Goal: Task Accomplishment & Management: Complete application form

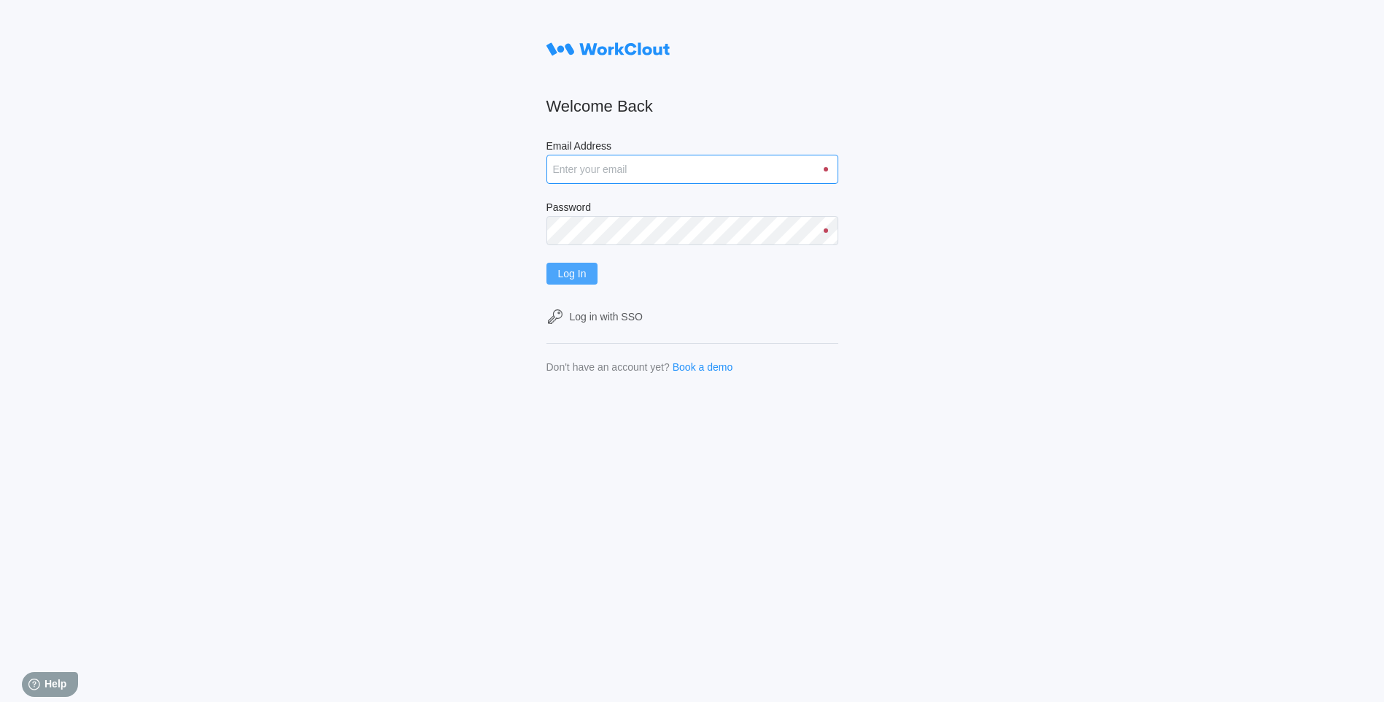
type input "[DOMAIN_NAME][EMAIL_ADDRESS][DOMAIN_NAME]"
click at [562, 272] on button "Log In" at bounding box center [573, 274] width 52 height 22
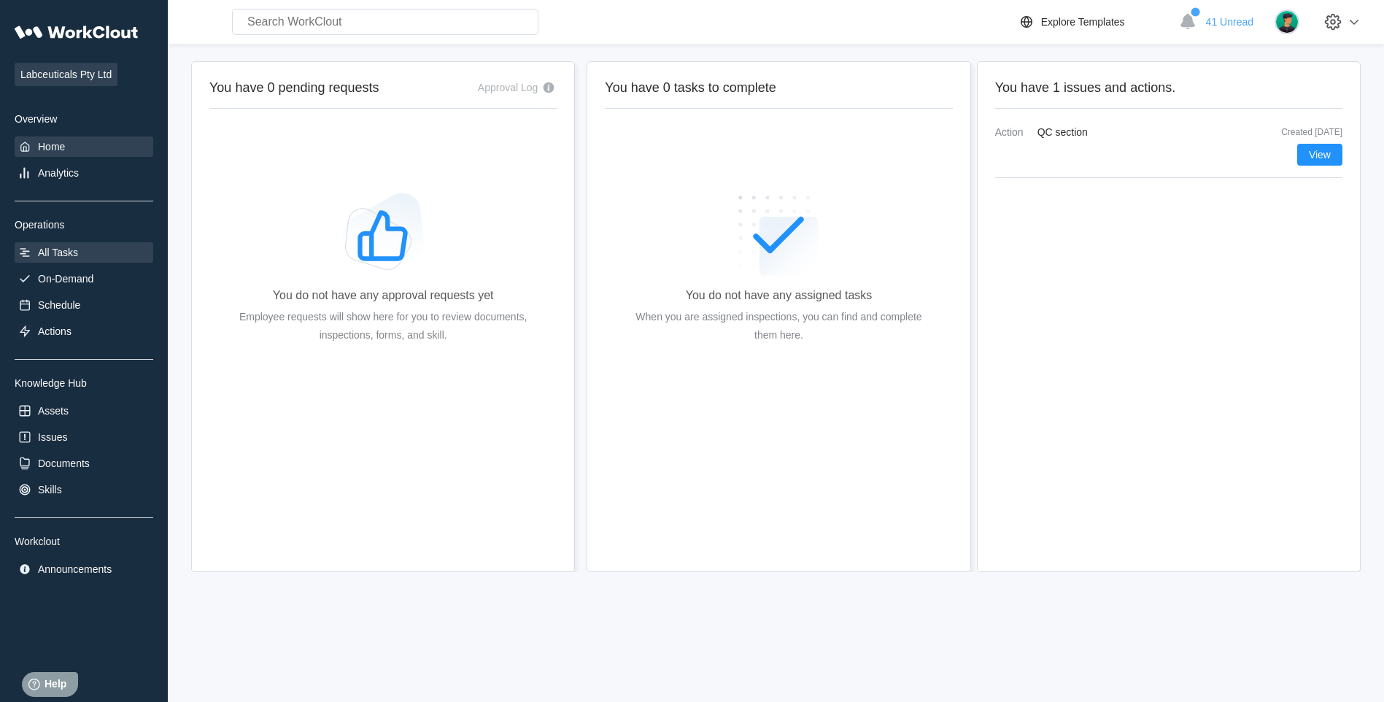
click at [133, 250] on div "All Tasks" at bounding box center [84, 252] width 139 height 20
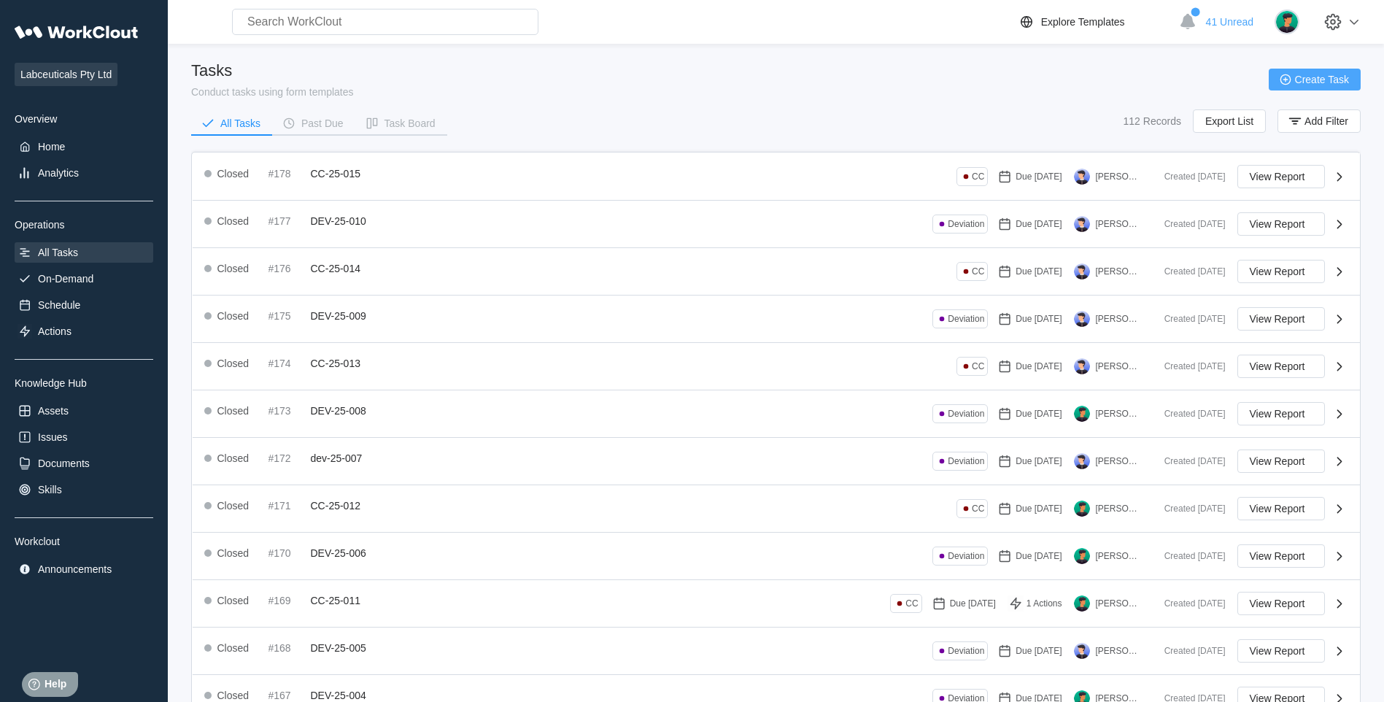
click at [1316, 73] on button "Create Task" at bounding box center [1315, 80] width 92 height 22
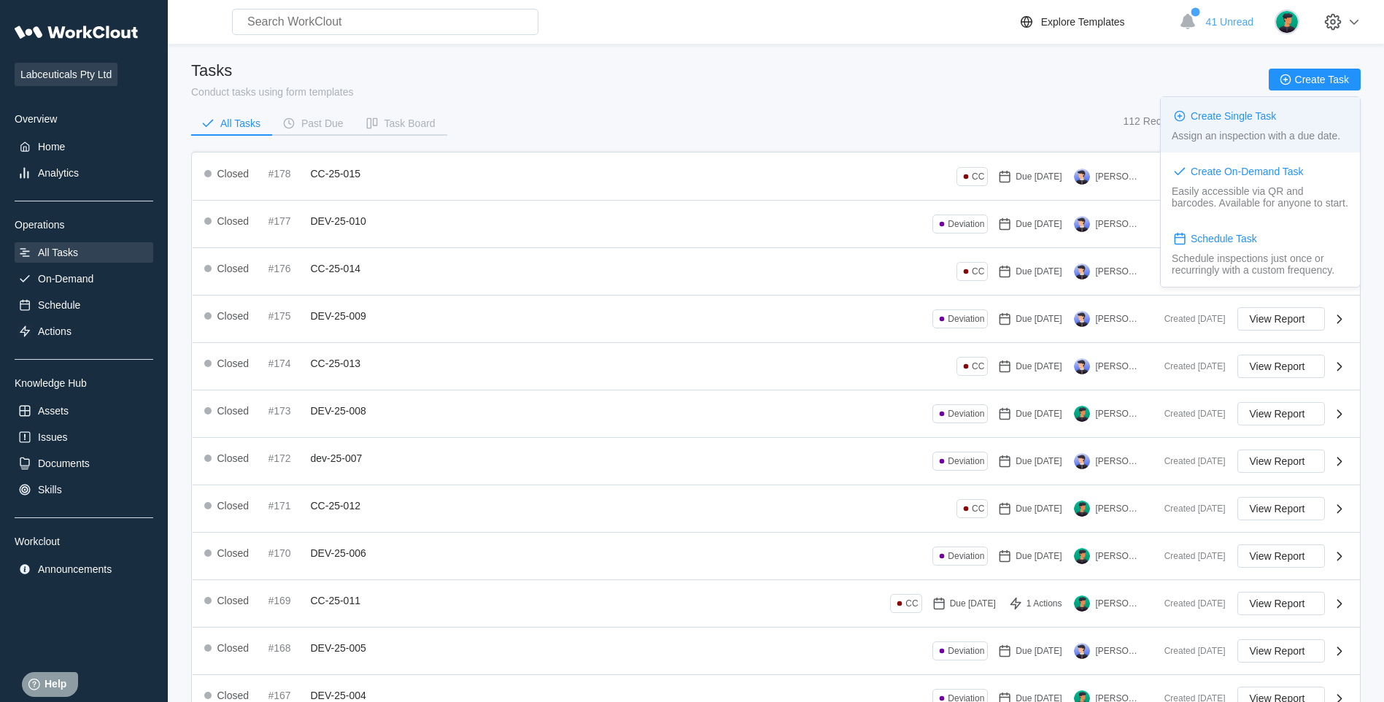
click at [1264, 101] on div "Create Single Task Assign an inspection with a due date." at bounding box center [1260, 124] width 199 height 55
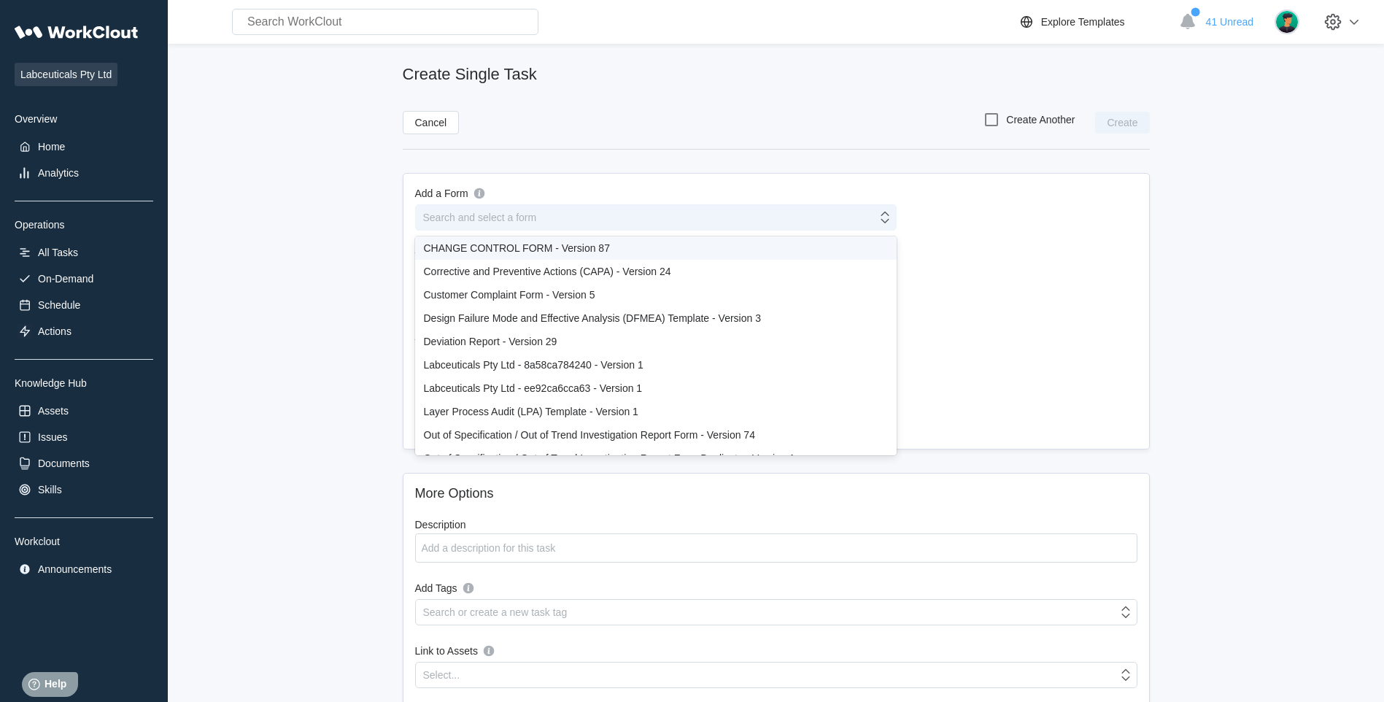
click at [552, 213] on div "Search and select a form" at bounding box center [646, 217] width 461 height 20
click at [537, 239] on div "CHANGE CONTROL FORM - Version 87" at bounding box center [656, 247] width 482 height 23
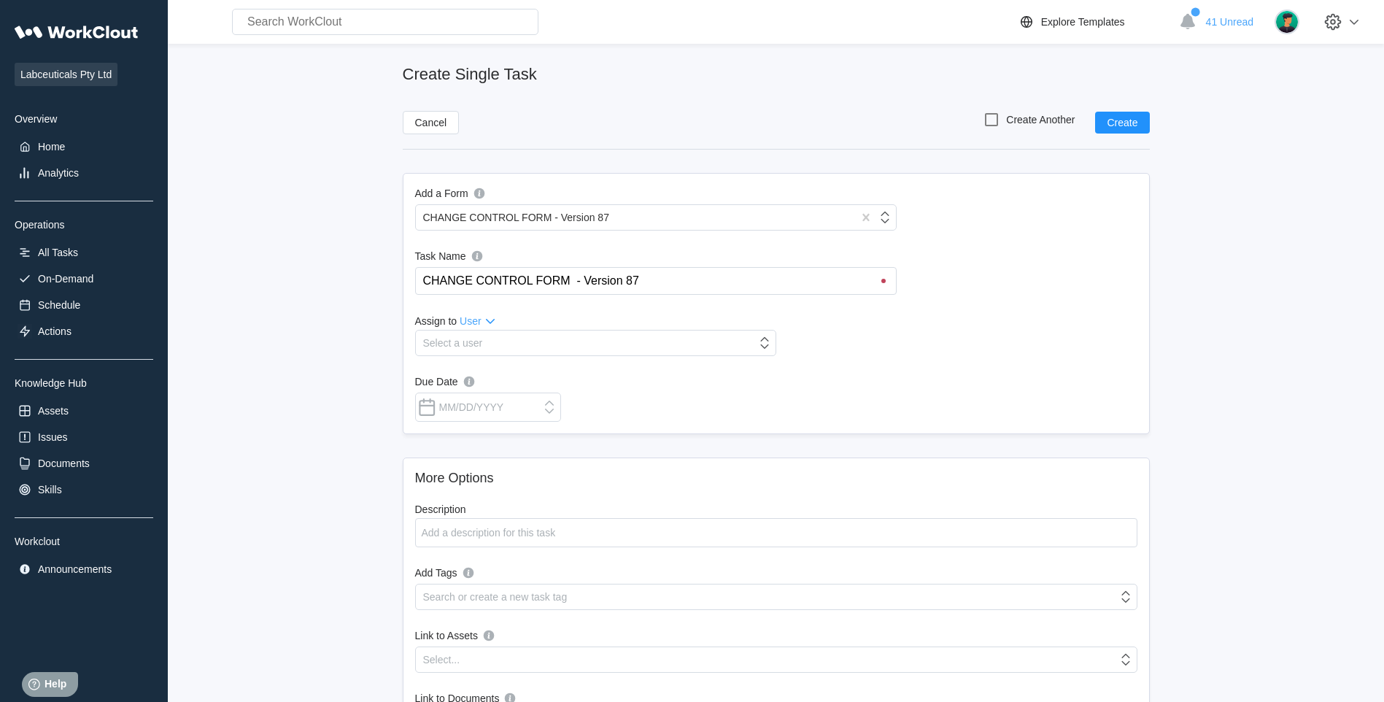
drag, startPoint x: 662, startPoint y: 274, endPoint x: 425, endPoint y: 290, distance: 237.7
click at [417, 306] on div "Add a Form CHANGE CONTROL FORM - Version 87 Task Name CHANGE CONTROL FORM - Ver…" at bounding box center [776, 303] width 747 height 261
type input "c"
type input "CC-25-016"
click at [548, 328] on div "Assign to User" at bounding box center [505, 321] width 181 height 18
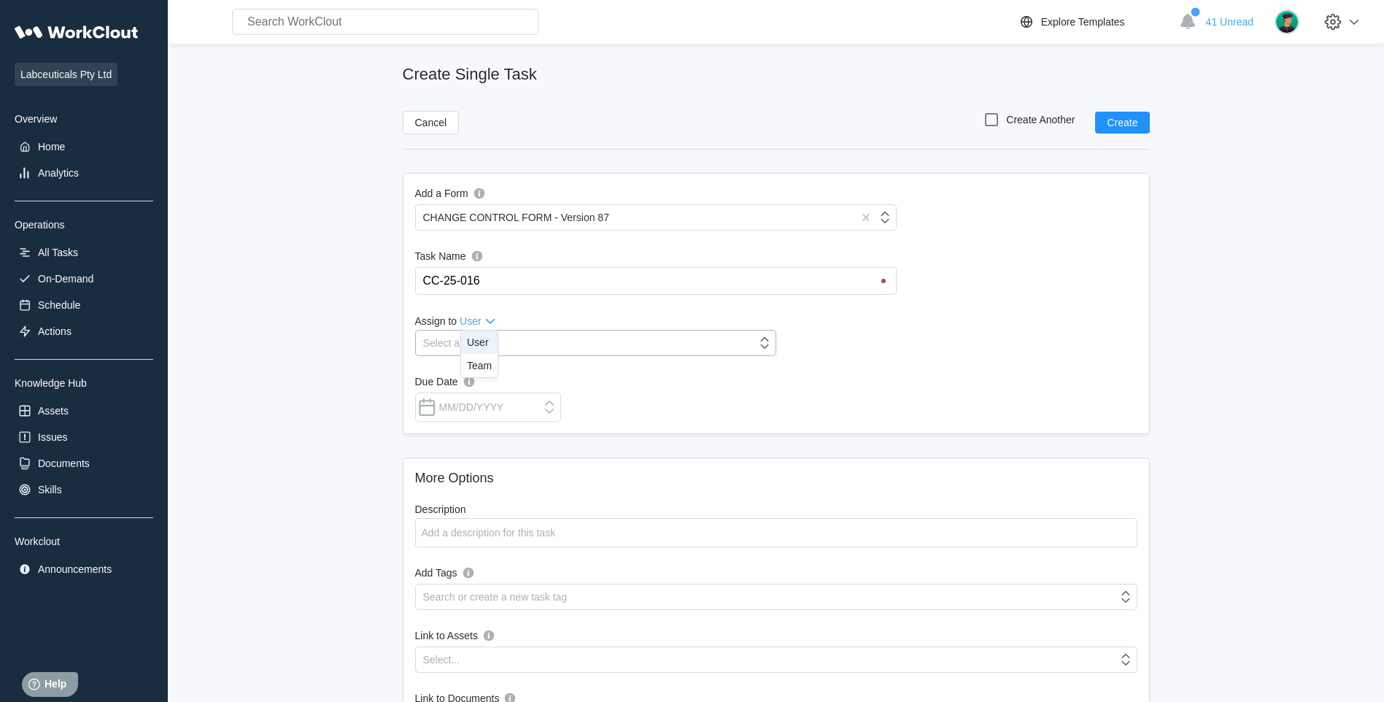
click at [541, 339] on div "Select a user" at bounding box center [586, 343] width 341 height 20
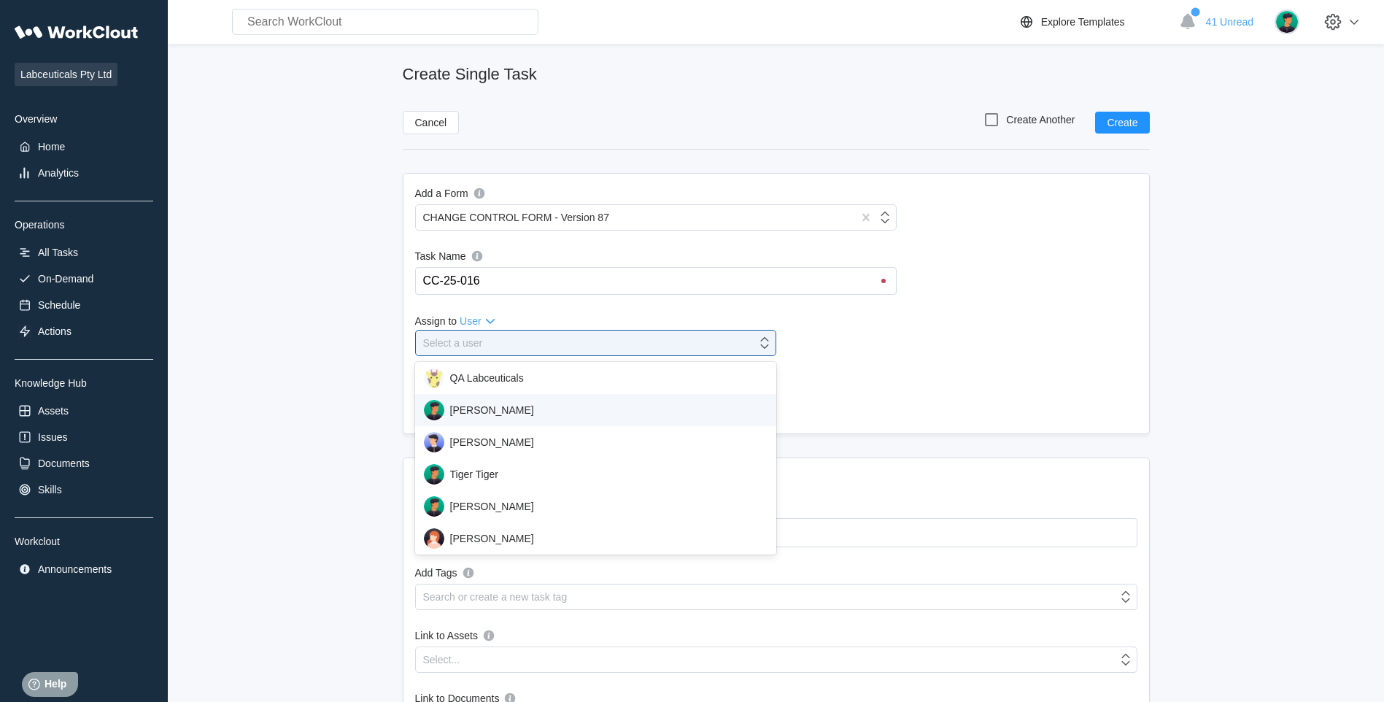
click at [517, 407] on div "Iris Li" at bounding box center [596, 410] width 344 height 20
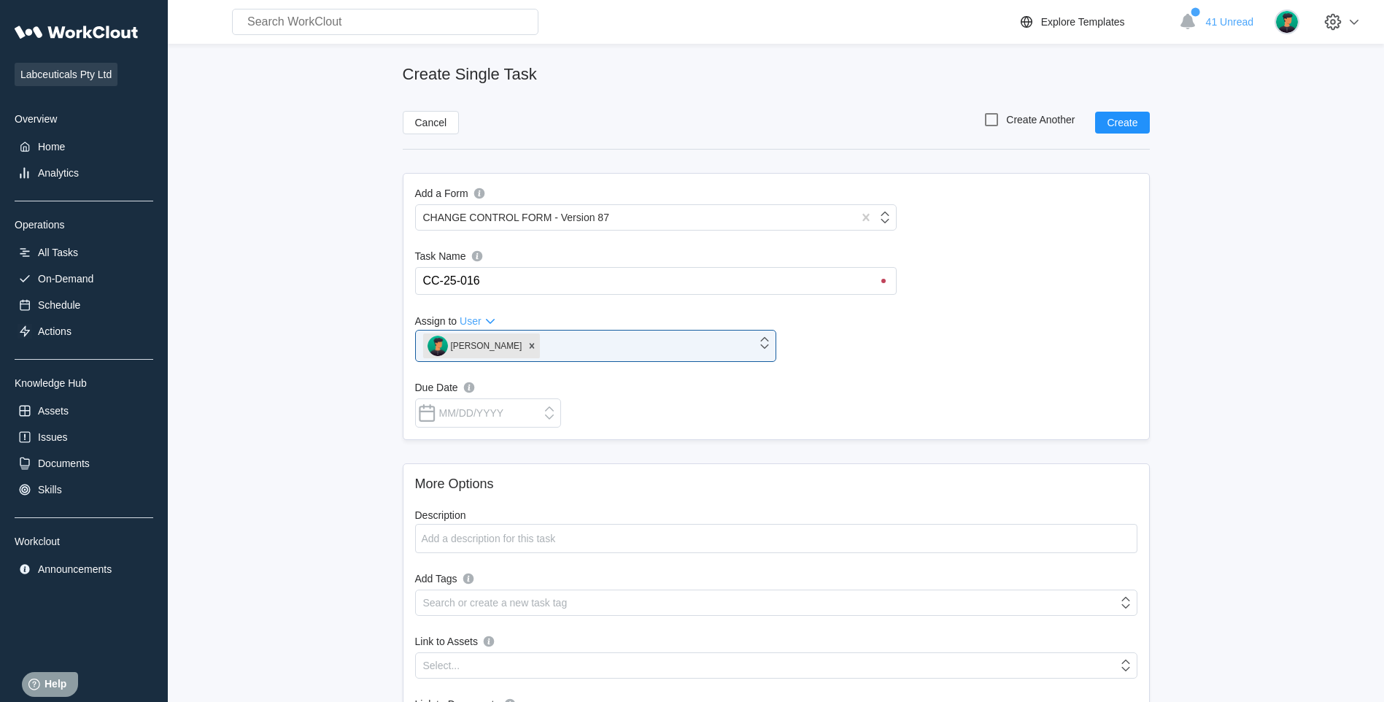
click at [452, 435] on div "Add a Form CHANGE CONTROL FORM - Version 87 Task Name CC-25-016 CC-25-016 Assig…" at bounding box center [776, 306] width 747 height 267
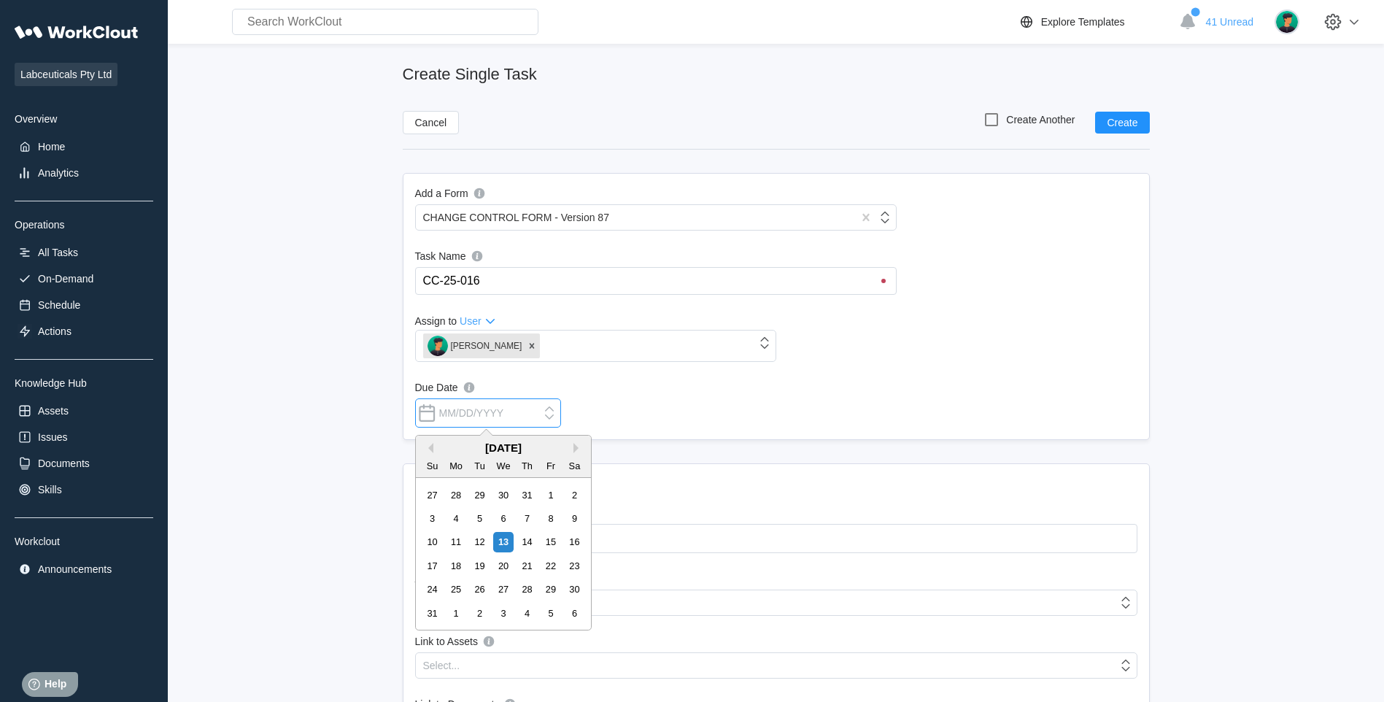
click at [463, 422] on input "Due Date" at bounding box center [488, 412] width 146 height 29
click at [498, 538] on div "13" at bounding box center [503, 542] width 20 height 20
type input "08/13/2025"
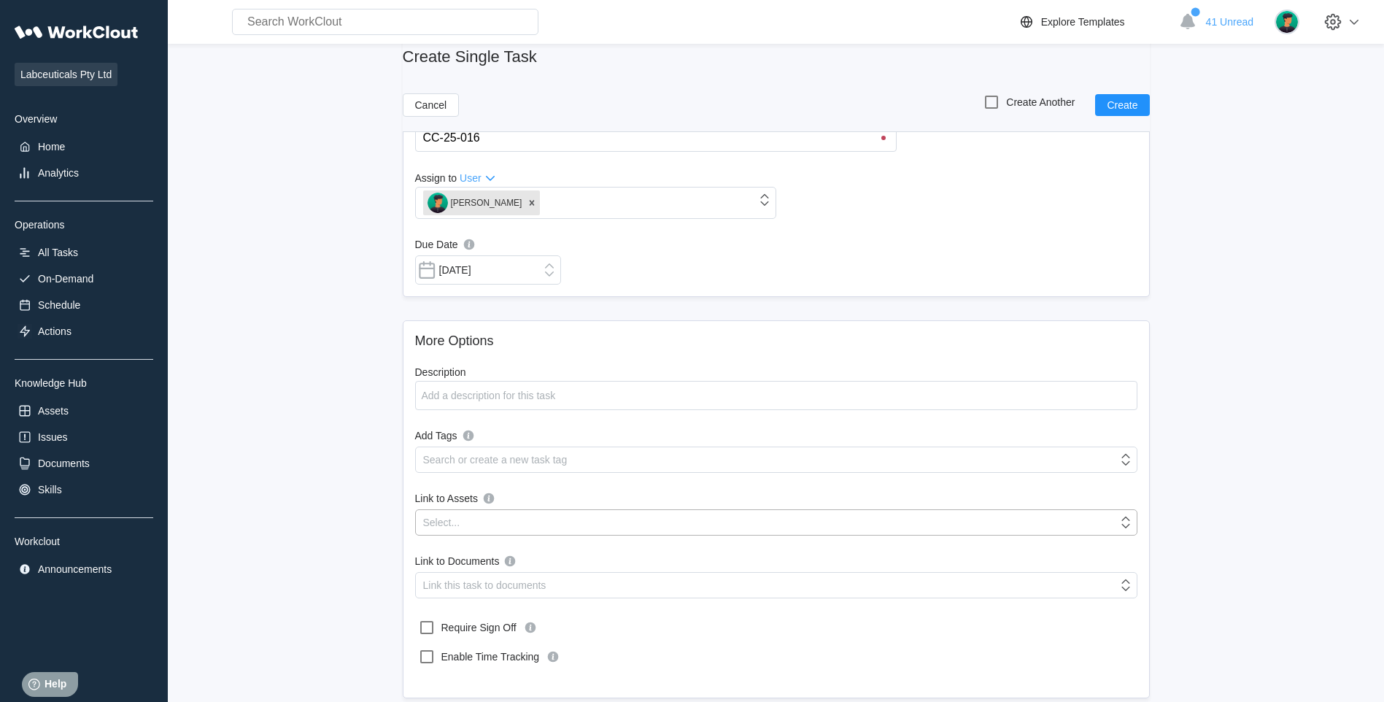
scroll to position [146, 0]
click at [457, 385] on textarea "Description" at bounding box center [776, 392] width 722 height 29
type textarea "b"
type textarea "x"
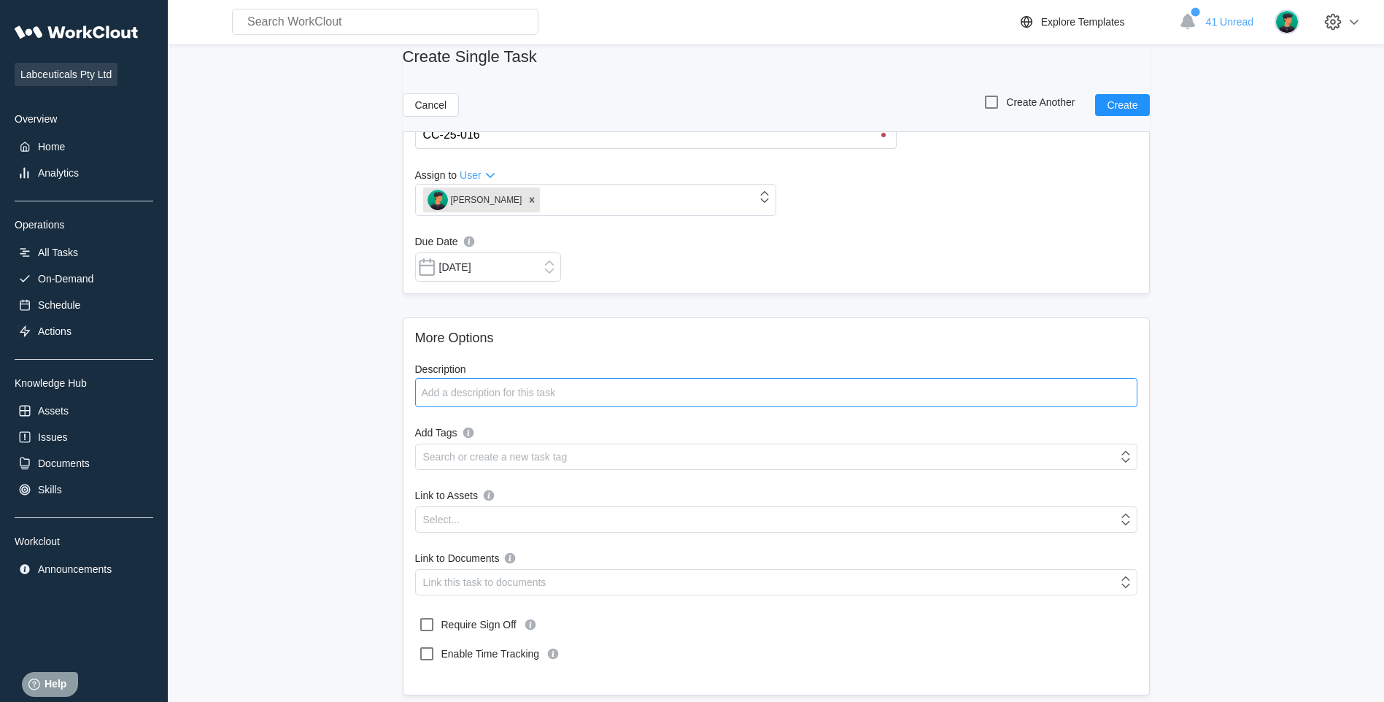
type textarea "n"
type textarea "x"
type textarea "n"
type textarea "x"
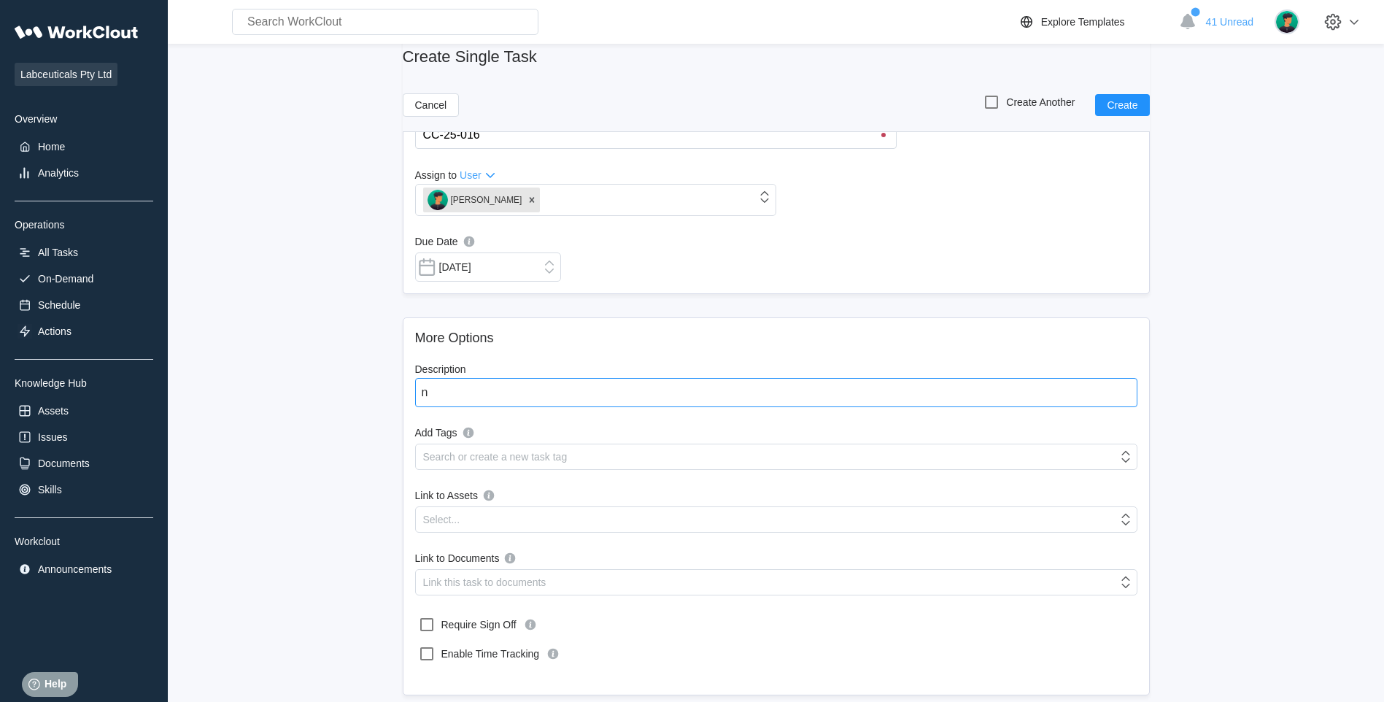
type textarea "x"
type textarea "N"
type textarea "x"
type textarea "Nw"
type textarea "x"
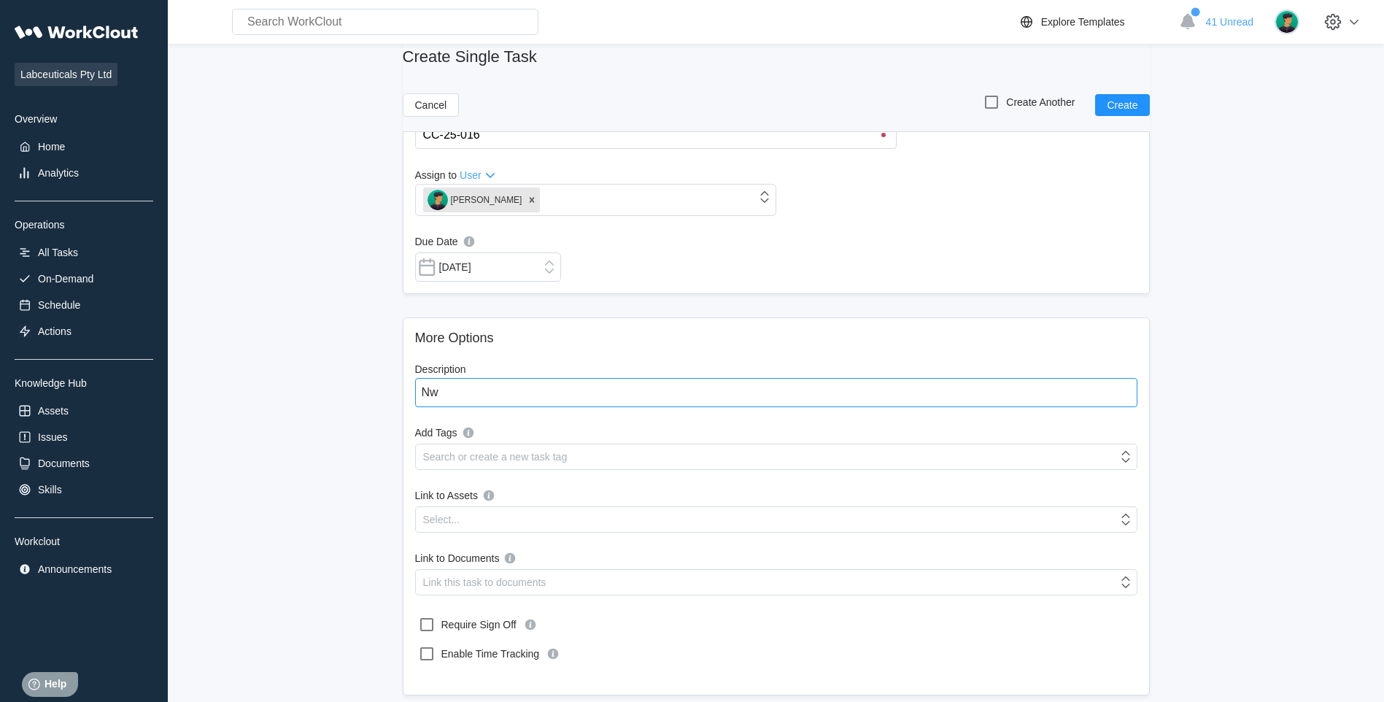
type textarea "N"
type textarea "x"
type textarea "Ne"
type textarea "x"
type textarea "New"
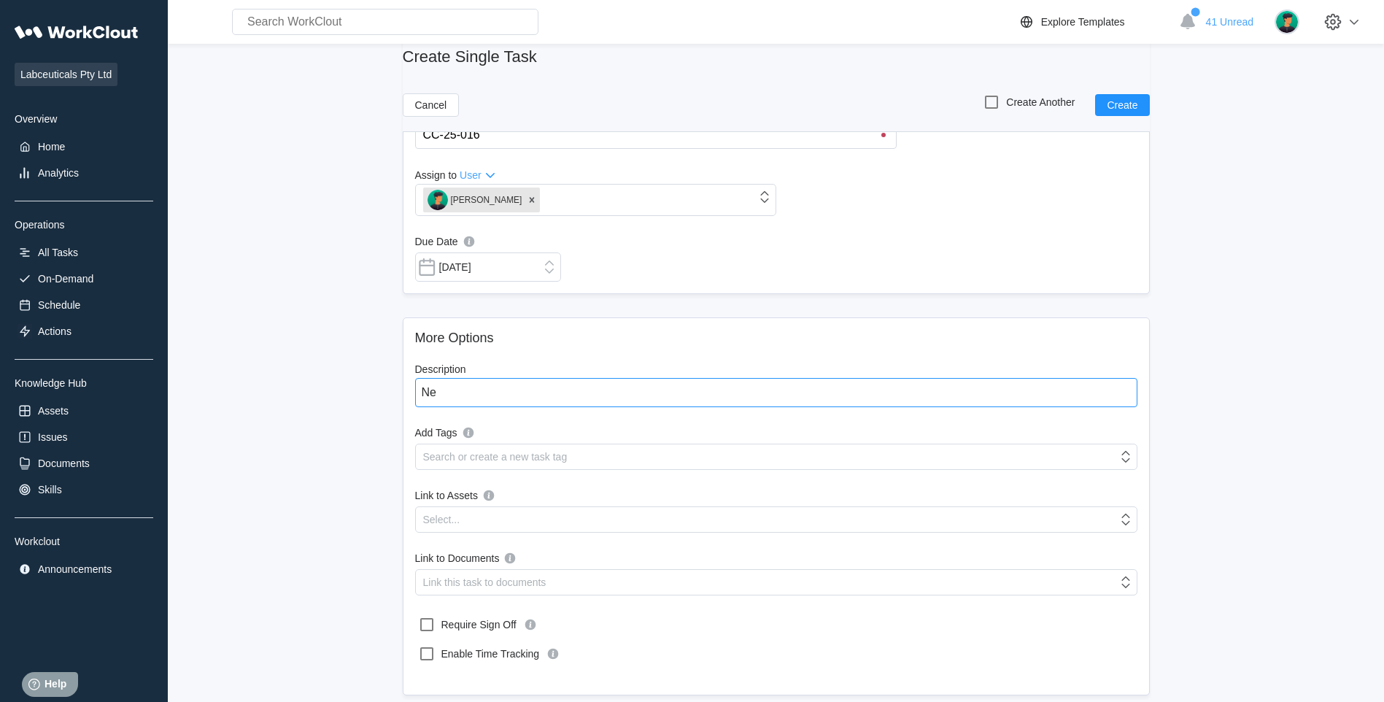
type textarea "x"
type textarea "New"
type textarea "x"
type textarea "New b"
type textarea "x"
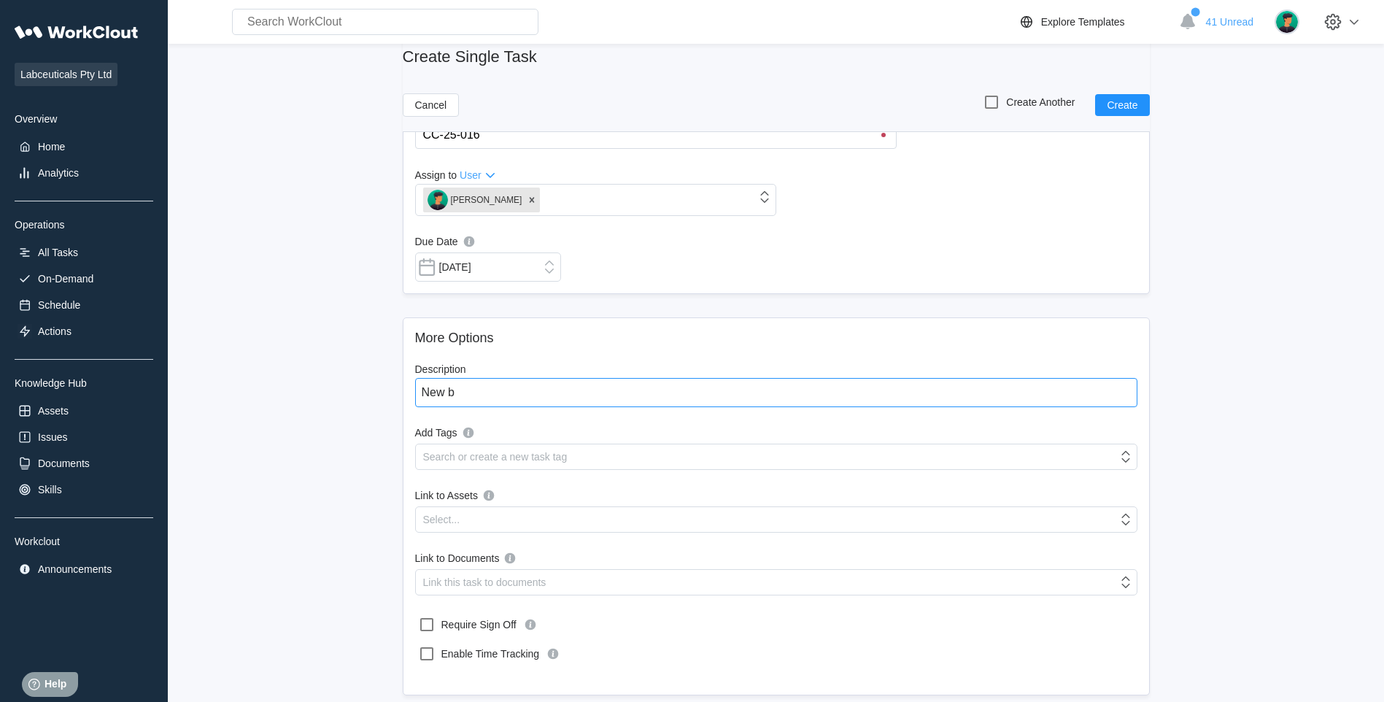
type textarea "New ba"
type textarea "x"
type textarea "New bag"
type textarea "x"
type textarea "New bag"
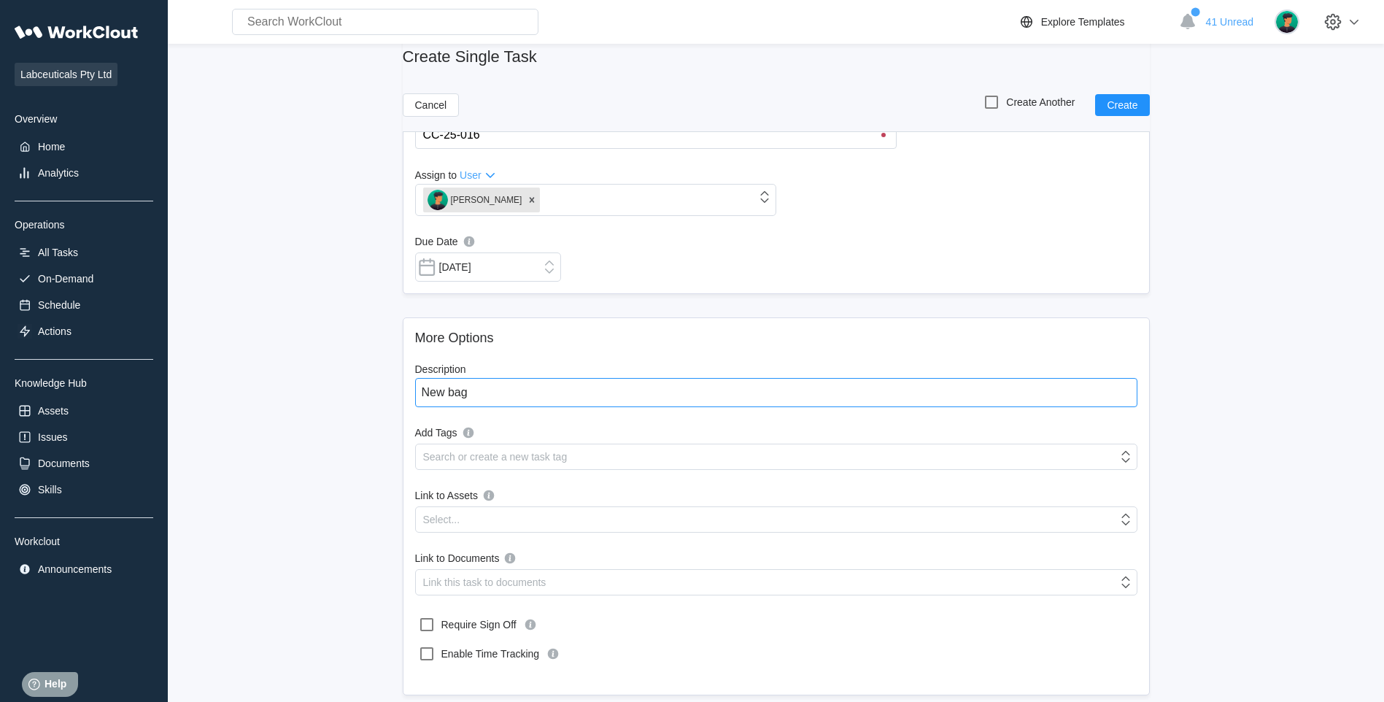
type textarea "x"
type textarea "New bag s"
type textarea "x"
type textarea "New bag se"
type textarea "x"
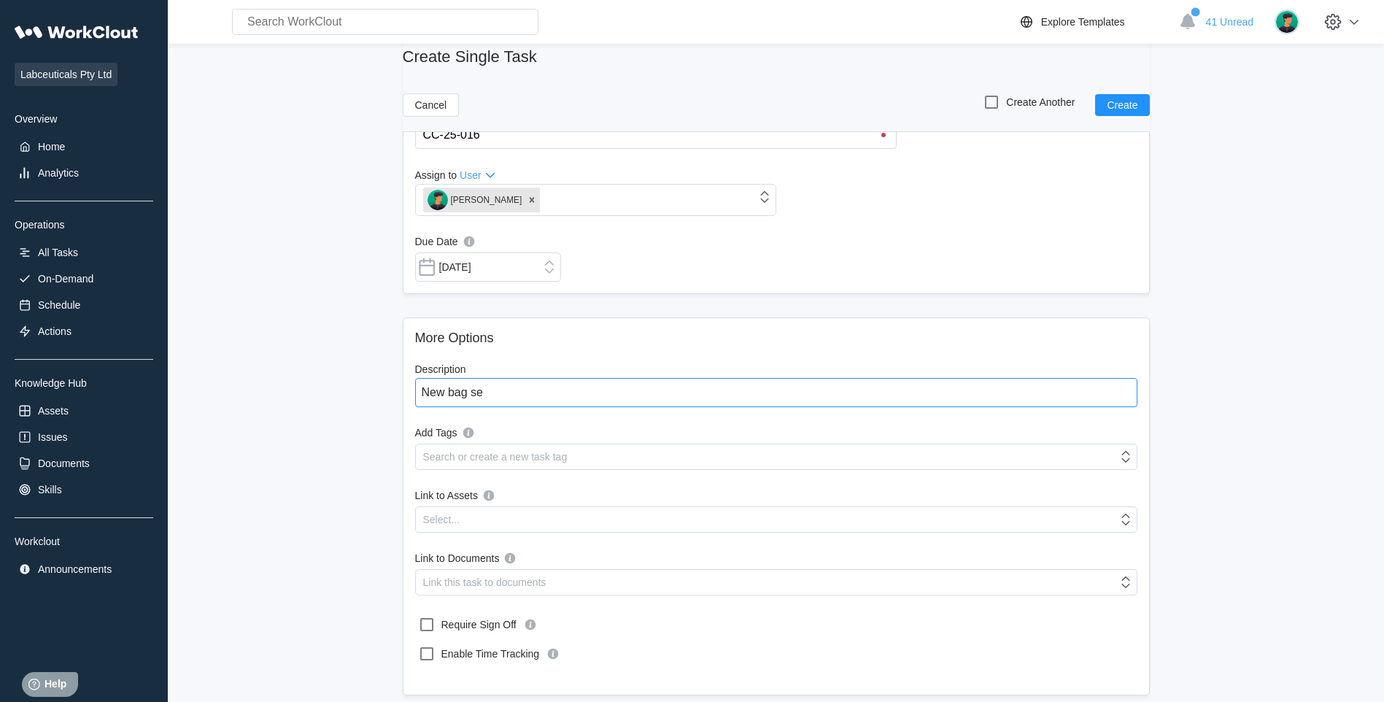
type textarea "New bag sea"
type textarea "x"
type textarea "New bag seal"
type textarea "x"
type textarea "New bag seali"
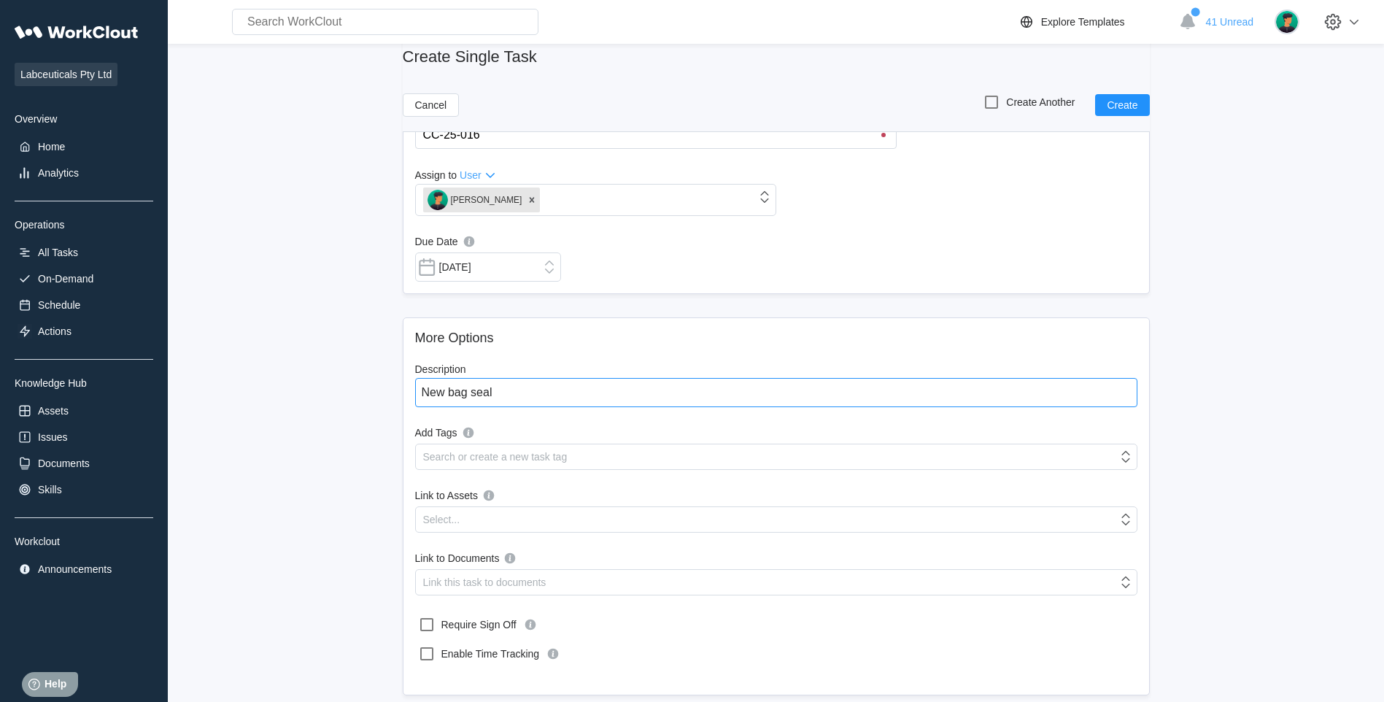
type textarea "x"
type textarea "New bag sealing"
type textarea "x"
type textarea "New bag sealing"
type textarea "x"
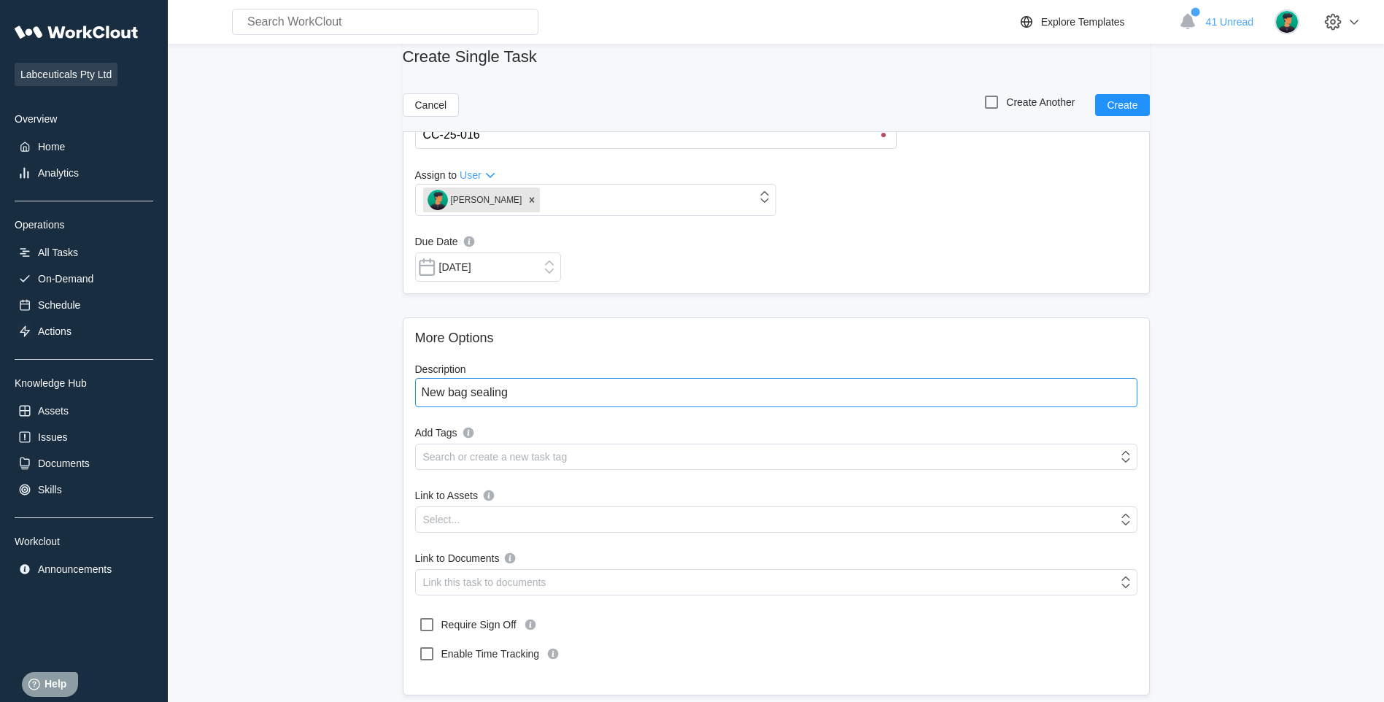
type textarea "New bag sealing a"
type textarea "x"
type textarea "New bag sealing am"
type textarea "x"
type textarea "New bag sealing amc"
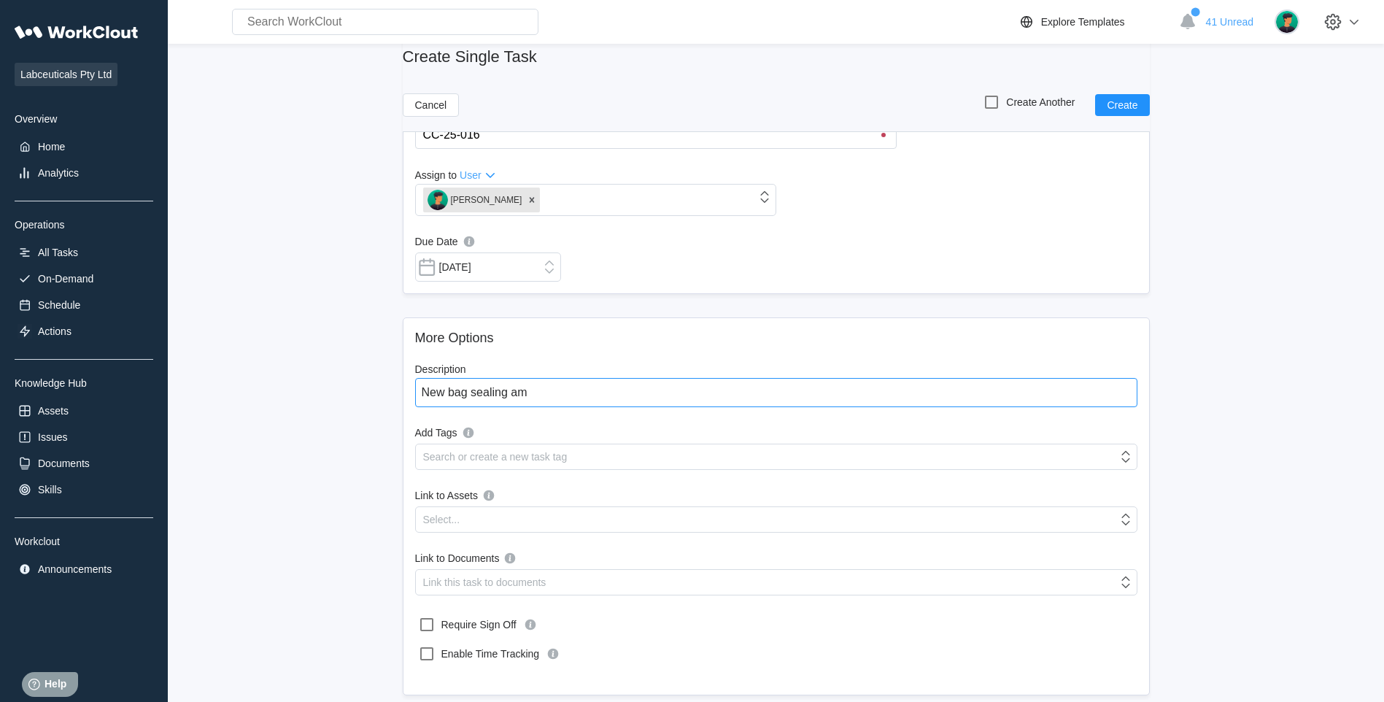
type textarea "x"
type textarea "New bag sealing amci"
type textarea "x"
type textarea "New bag sealing amcine"
type textarea "x"
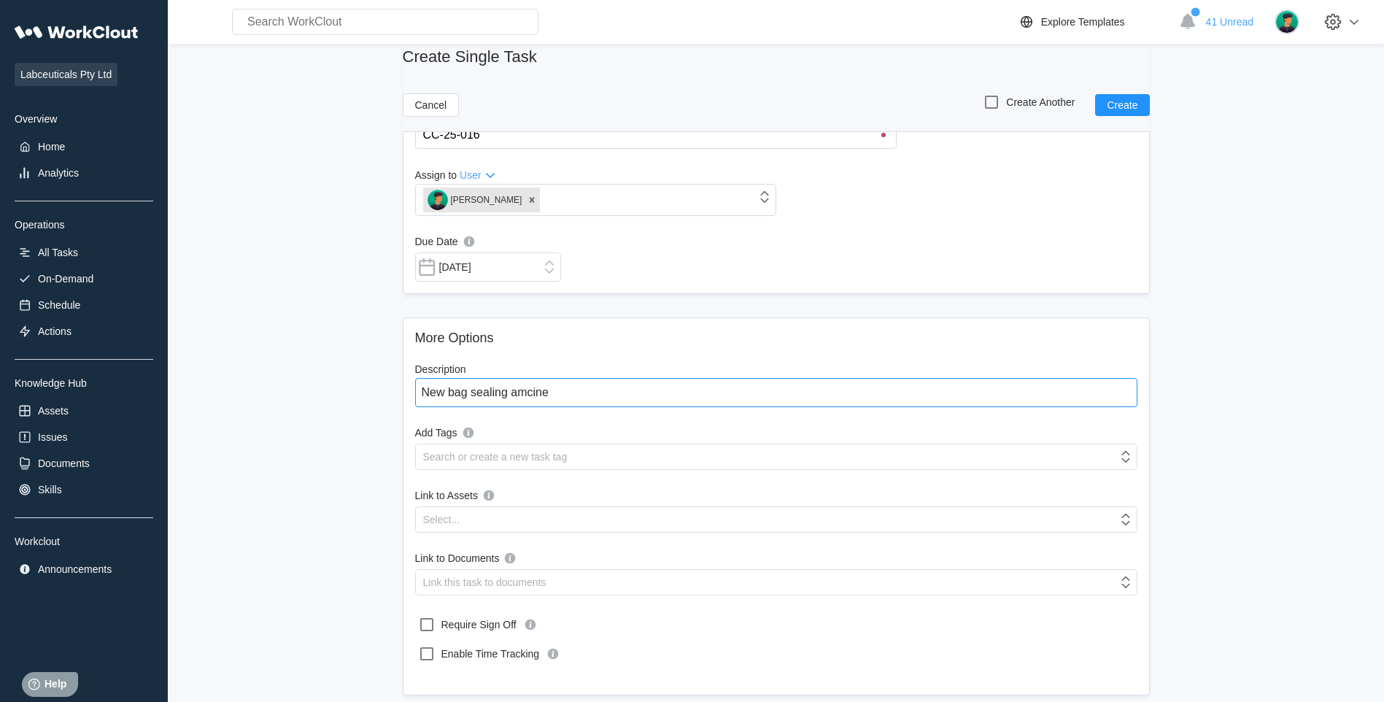
type textarea "New bag sealing amcin"
type textarea "x"
type textarea "New bag sealing amci"
type textarea "x"
type textarea "New bag sealing amc"
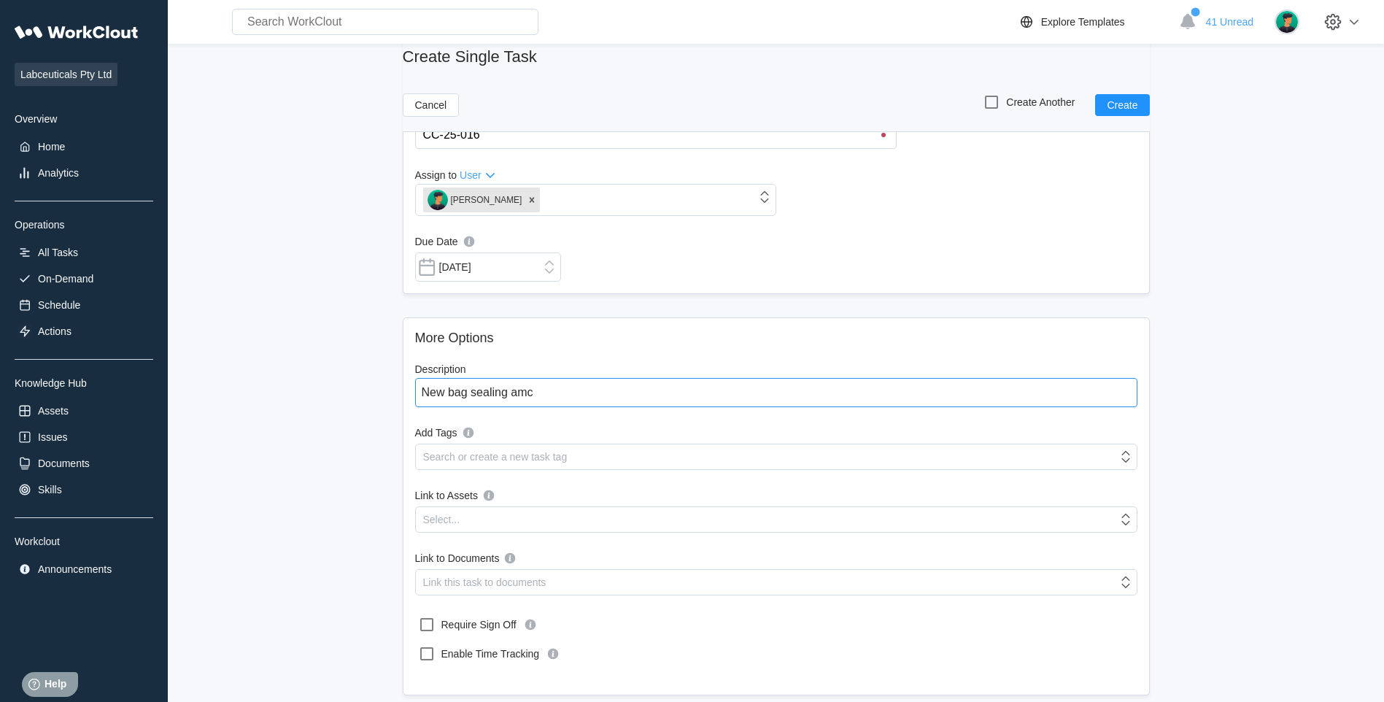
type textarea "x"
type textarea "New bag sealing am"
type textarea "x"
type textarea "New bag sealing a"
type textarea "x"
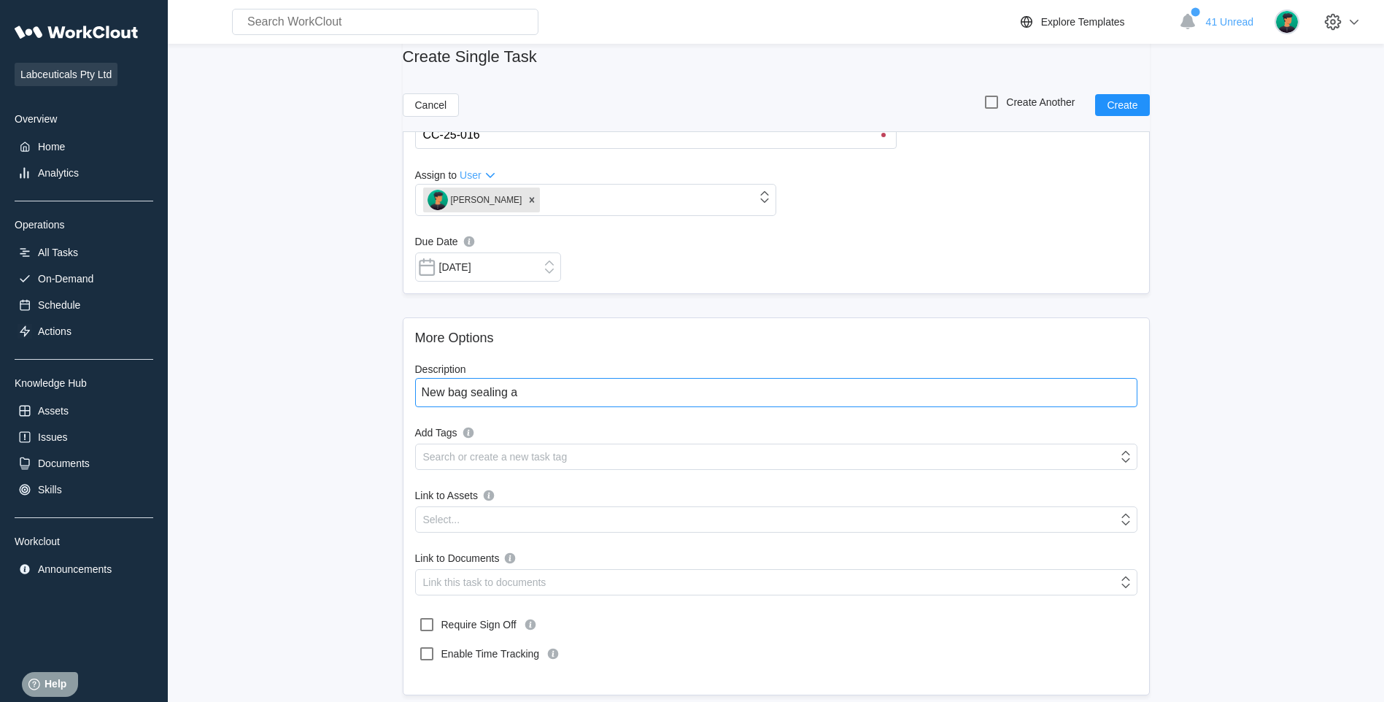
type textarea "New bag sealing am"
type textarea "x"
type textarea "New bag sealing a"
type textarea "x"
type textarea "New bag sealing"
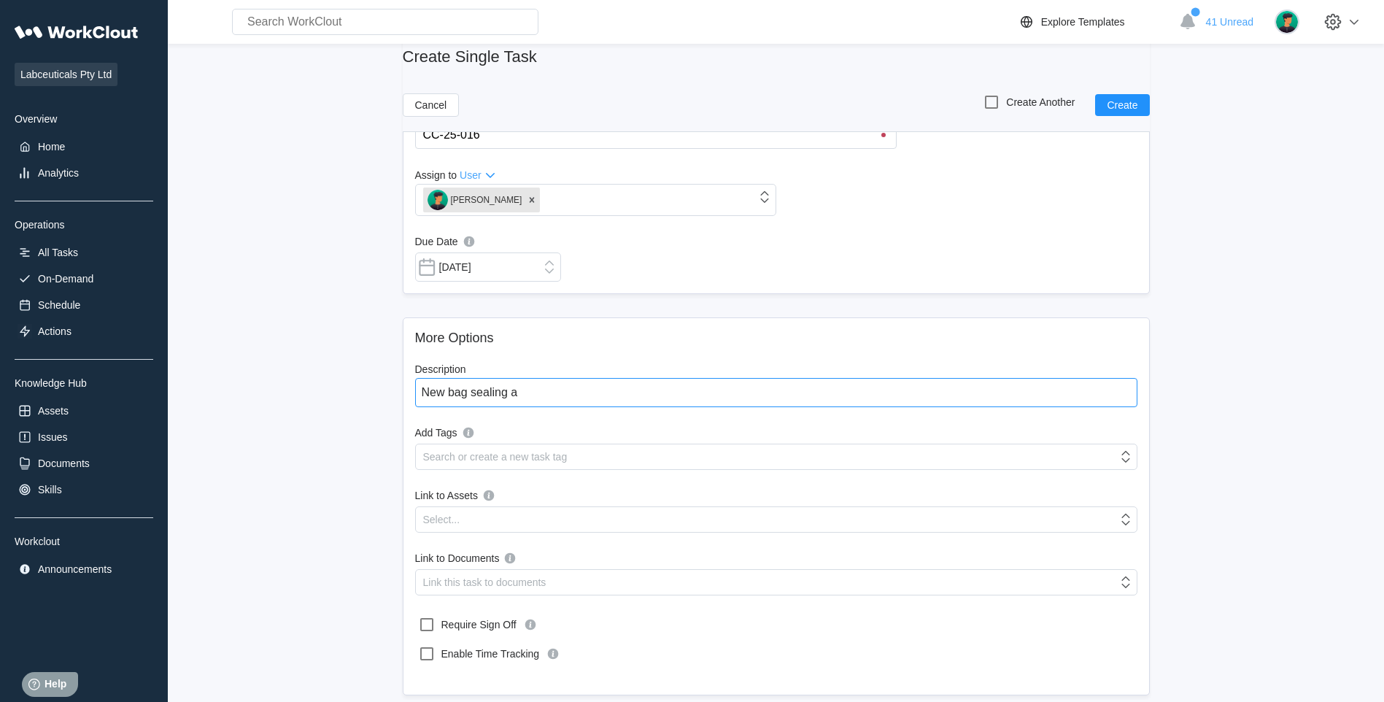
type textarea "x"
type textarea "New bag sealing m"
type textarea "x"
type textarea "New bag sealing ma"
type textarea "x"
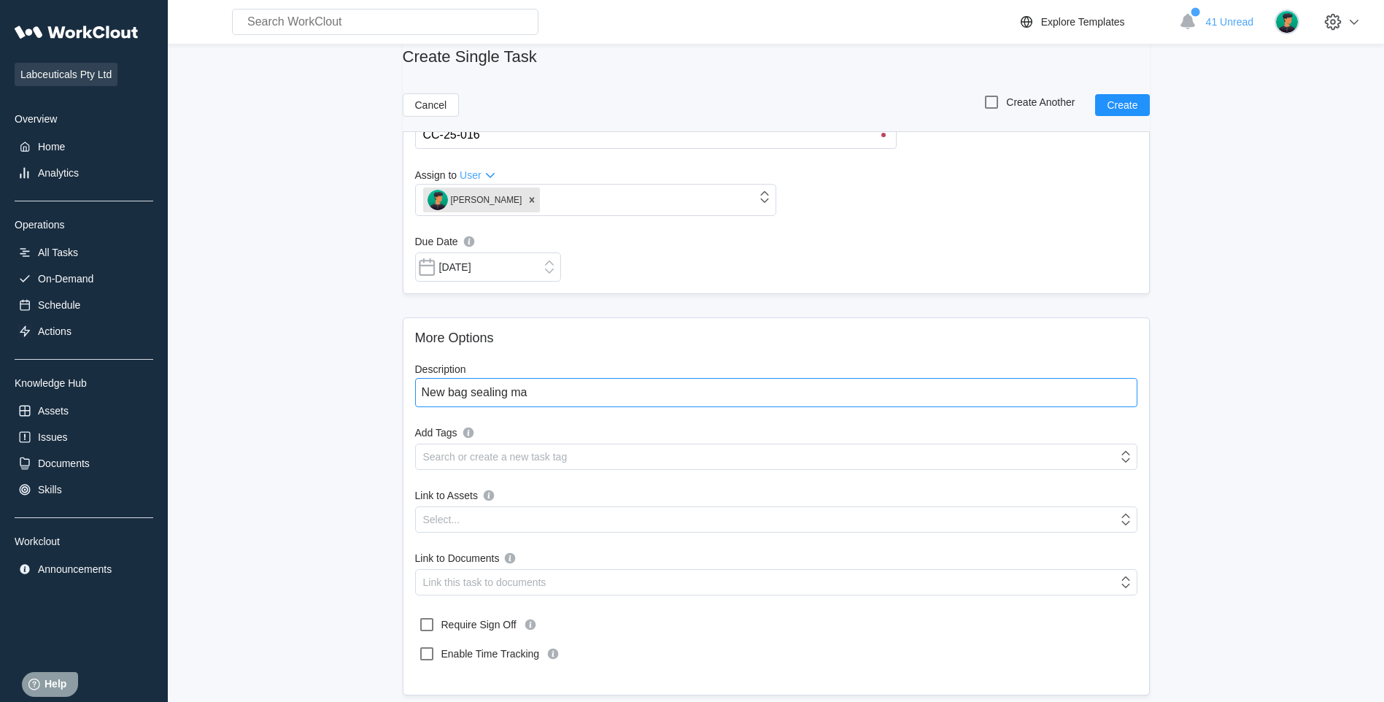
type textarea "New bag sealing mac"
type textarea "x"
type textarea "New bag sealing mach"
type textarea "x"
type textarea "New bag sealing machi"
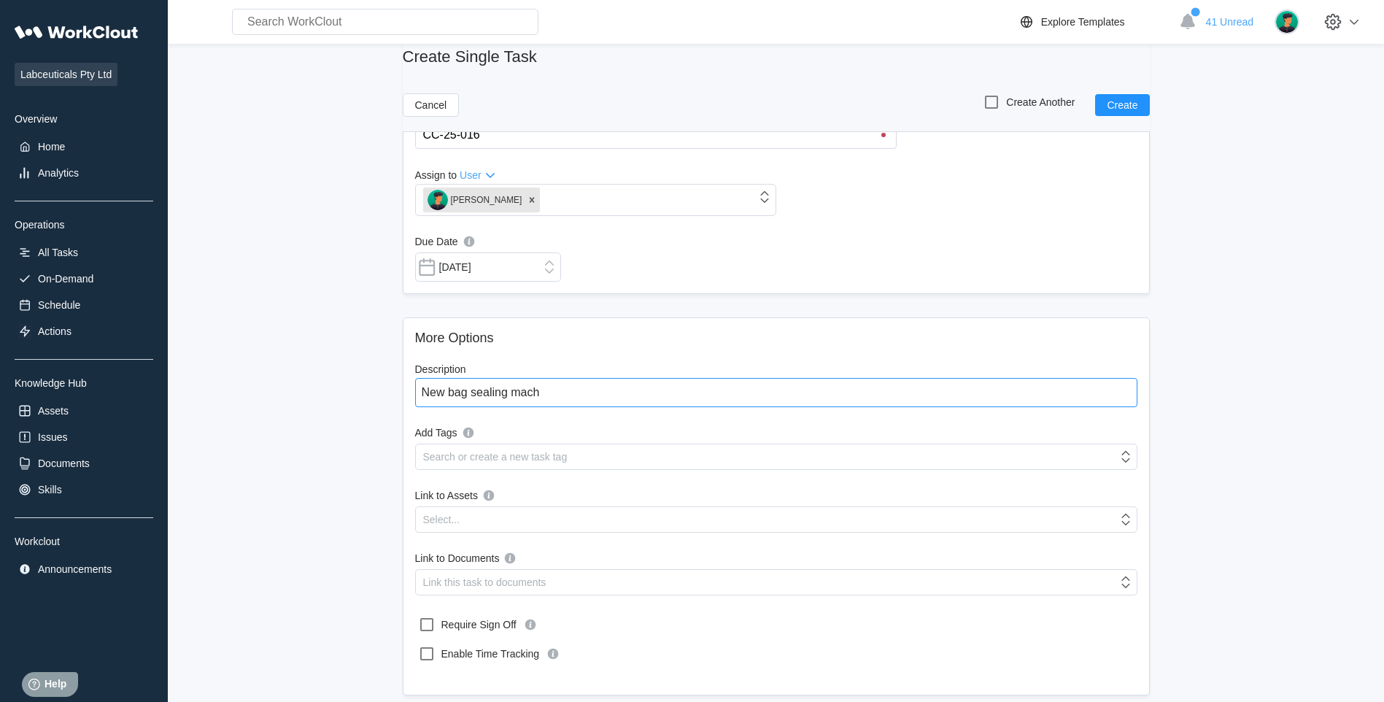
type textarea "x"
type textarea "New bag sealing machin"
type textarea "x"
type textarea "New bag sealing machine"
type textarea "x"
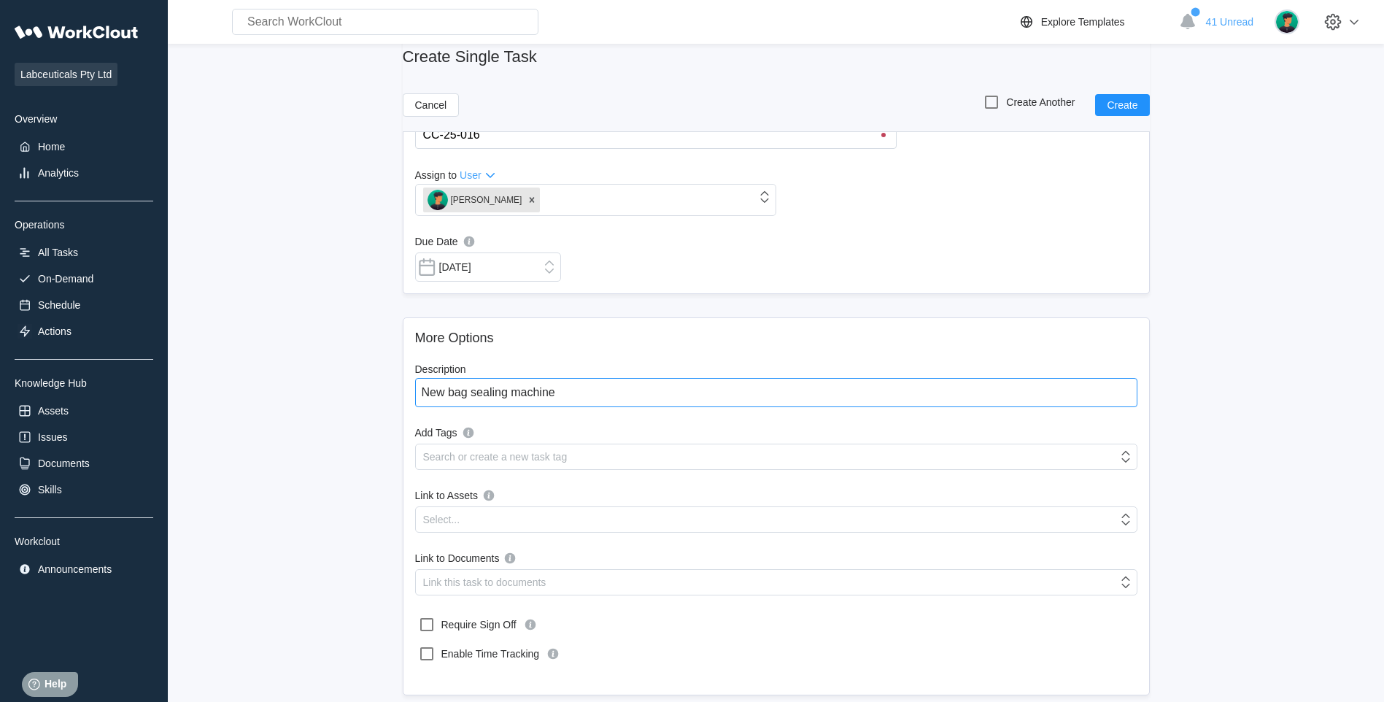
type textarea "New bag sealing machine"
type textarea "x"
type textarea "New bag sealing machine i"
type textarea "x"
type textarea "New bag sealing machine in"
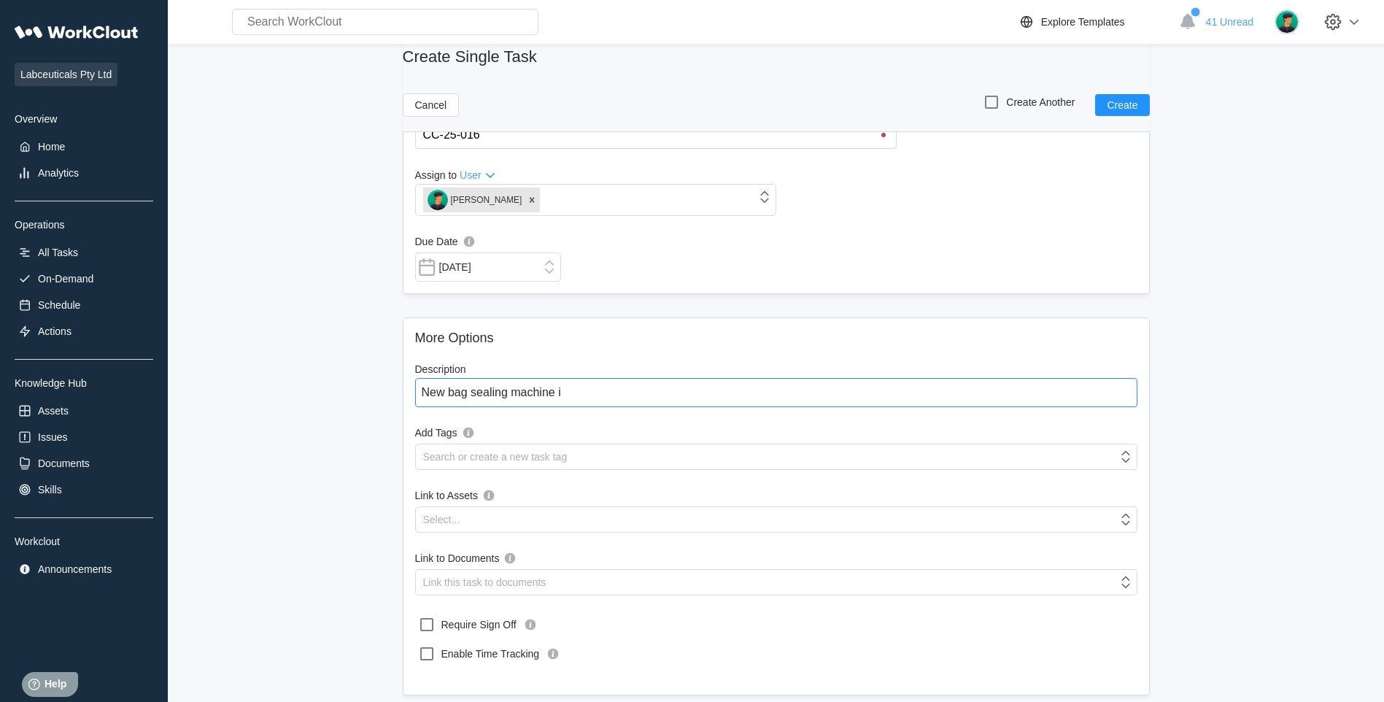
type textarea "x"
type textarea "New bag sealing machine int"
type textarea "x"
type textarea "New bag sealing machine intr"
type textarea "x"
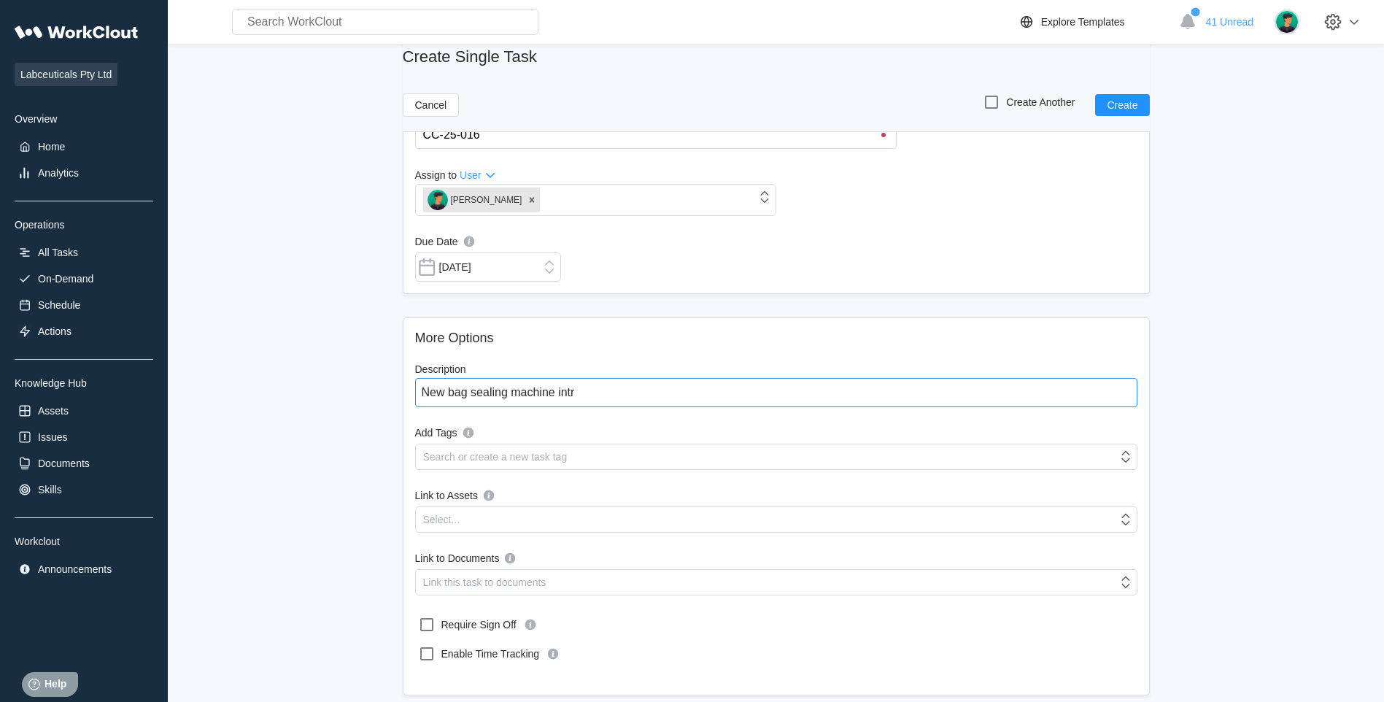
type textarea "New bag sealing machine int"
type textarea "x"
type textarea "New bag sealing machine in"
type textarea "x"
type textarea "New bag sealing machine i"
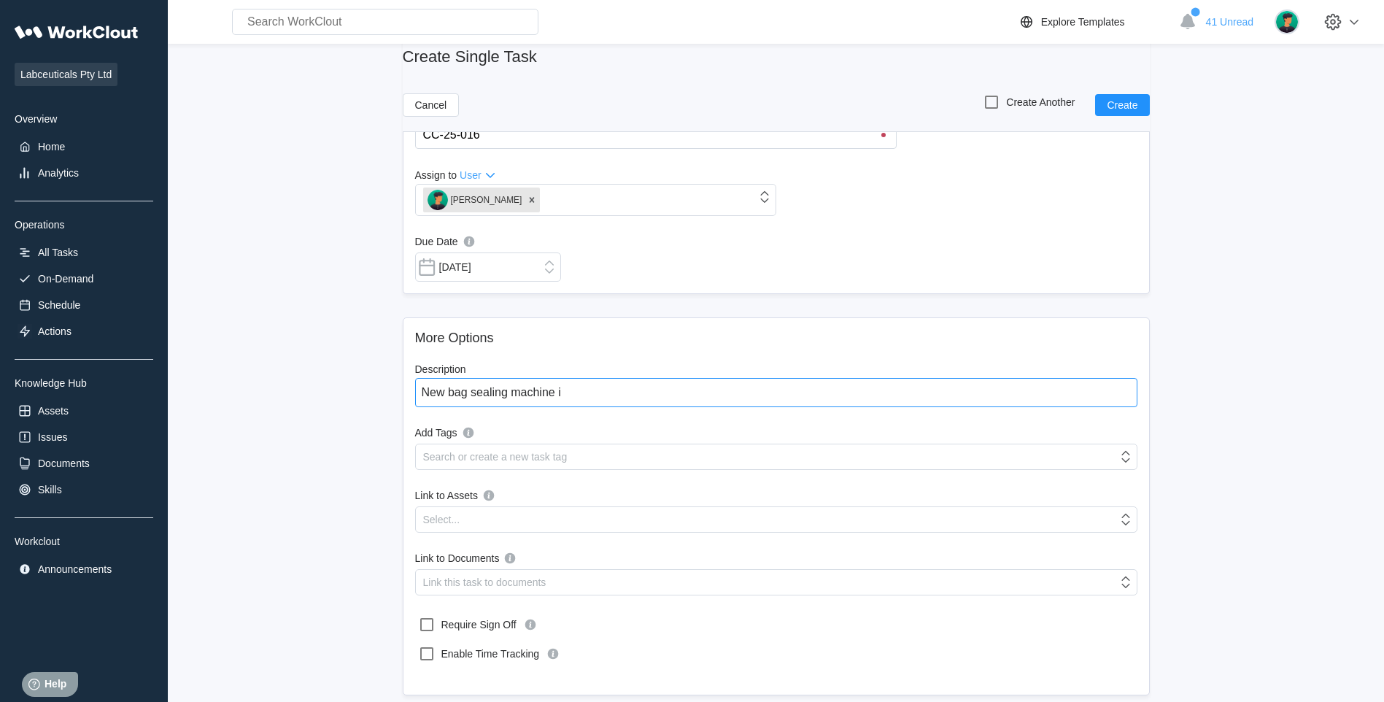
type textarea "x"
type textarea "New bag sealing machine"
type textarea "x"
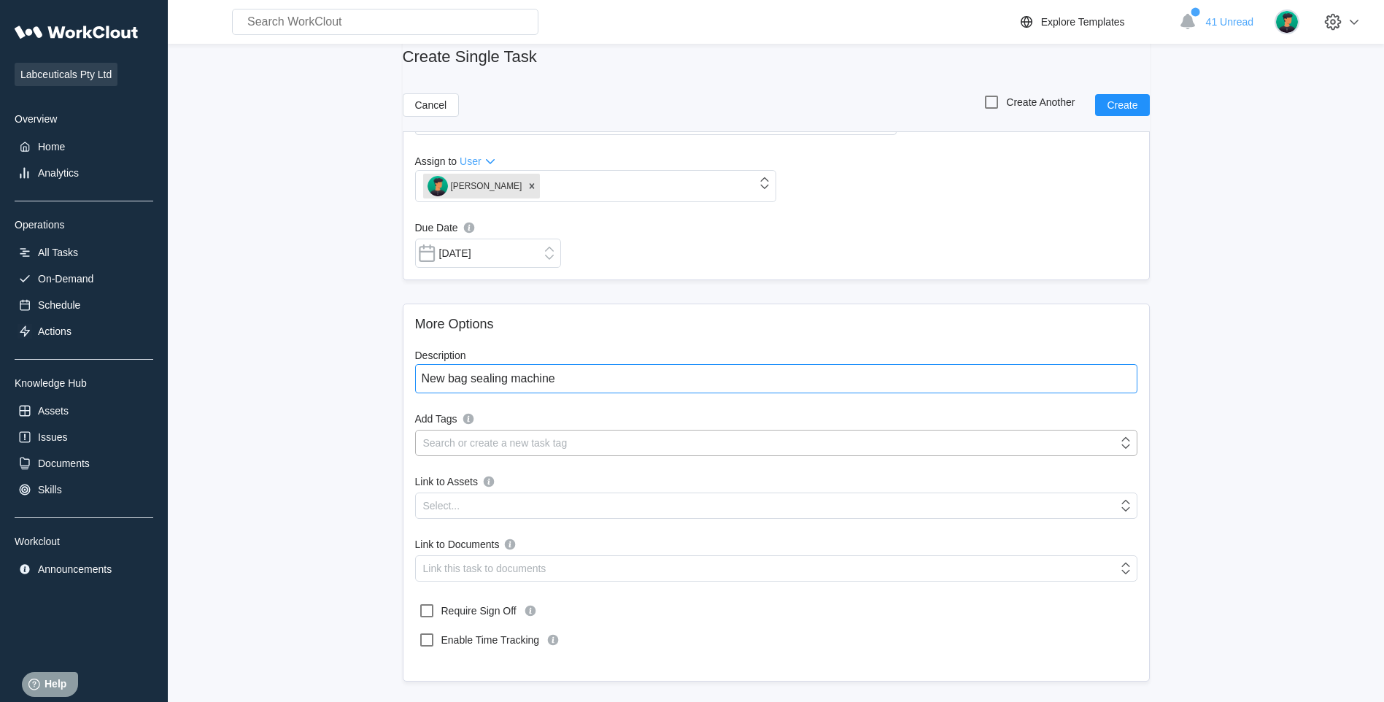
scroll to position [163, 0]
type textarea "New bag sealing machine"
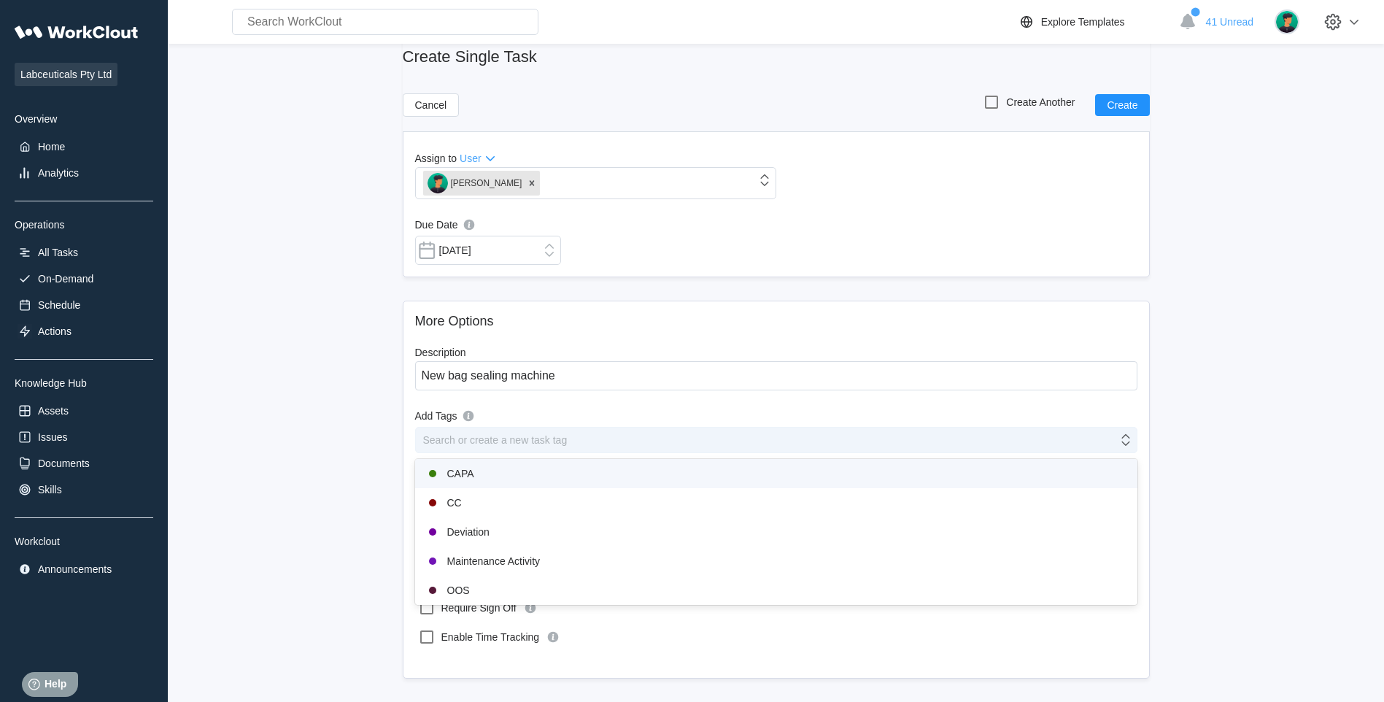
click at [512, 444] on div "Search or create a new task tag" at bounding box center [495, 440] width 144 height 12
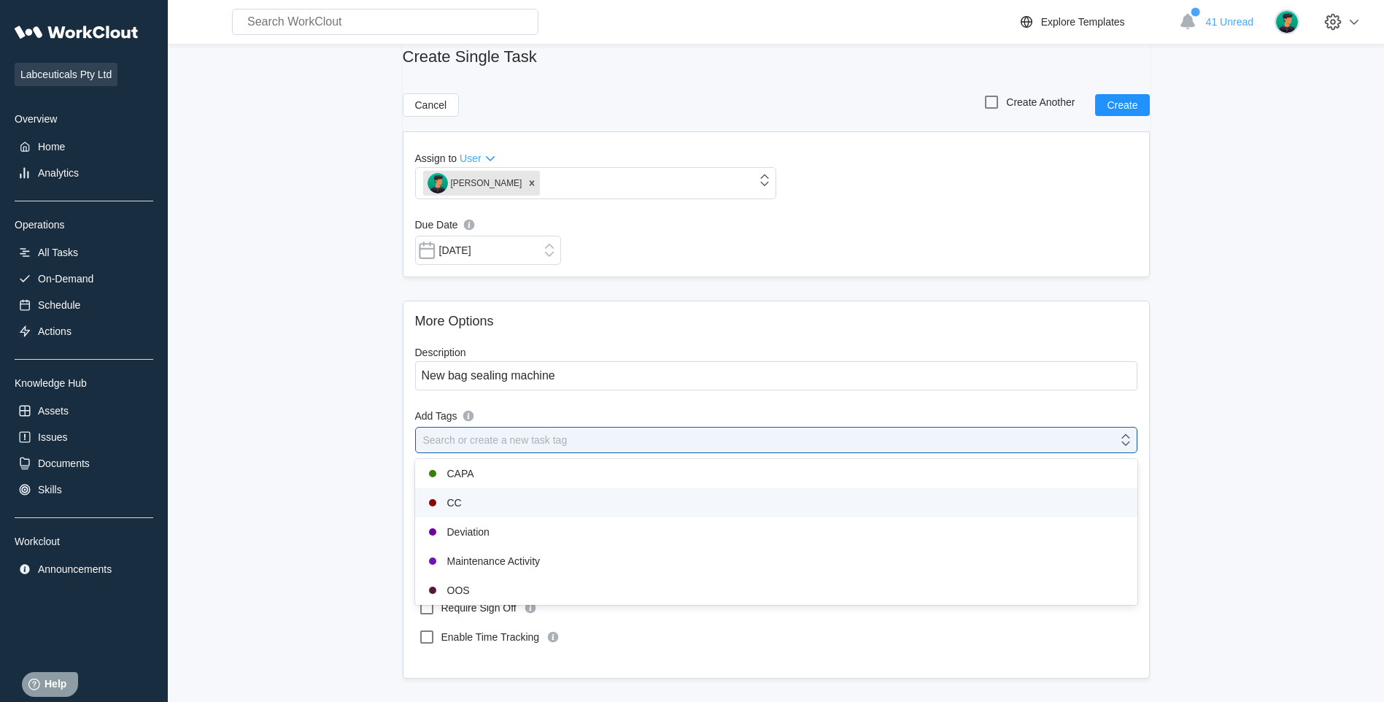
click at [501, 498] on div "CC" at bounding box center [776, 503] width 705 height 18
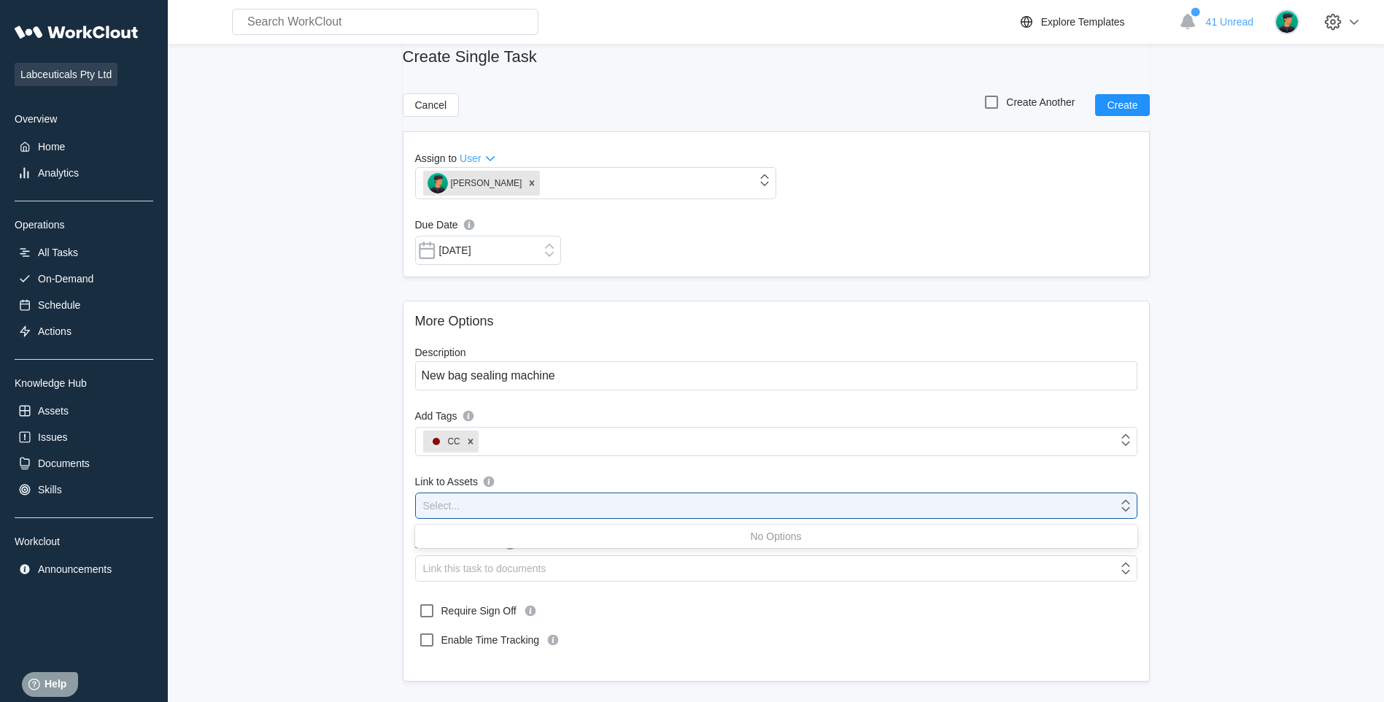
click at [501, 498] on div "Select..." at bounding box center [767, 505] width 702 height 20
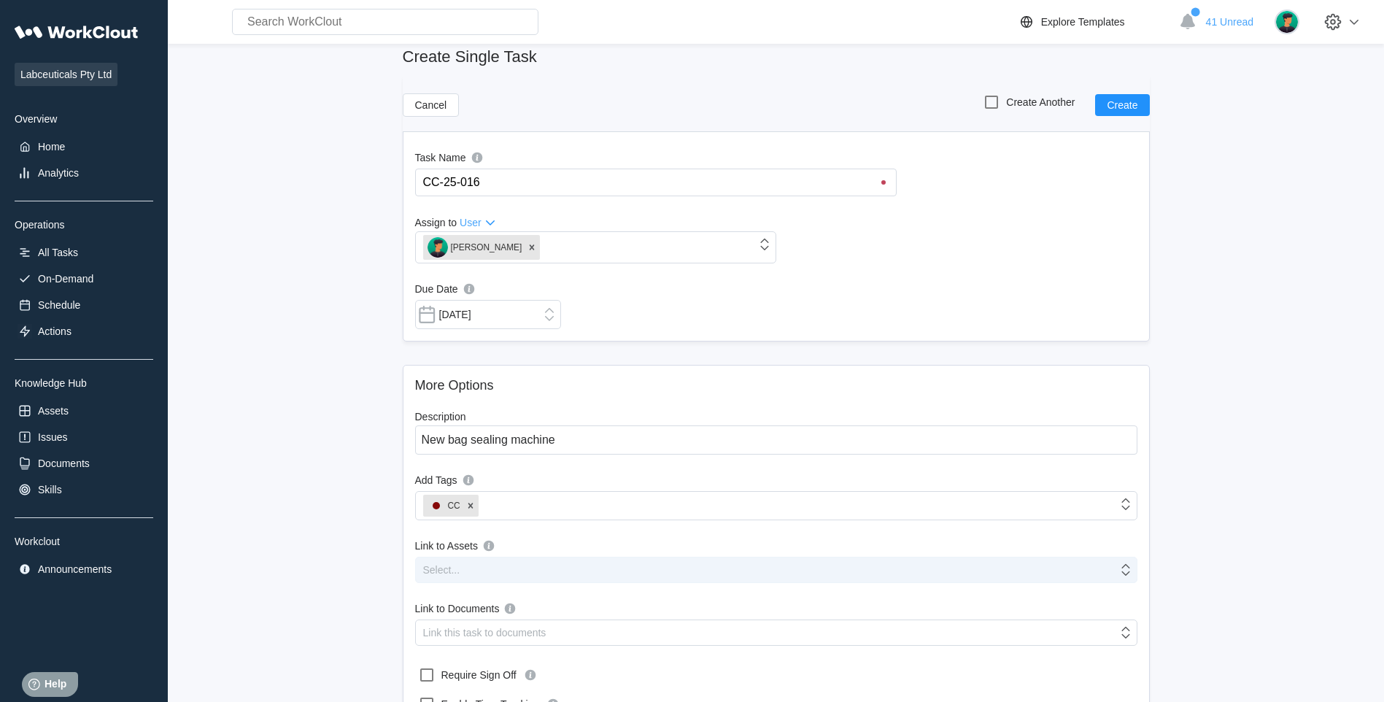
scroll to position [0, 0]
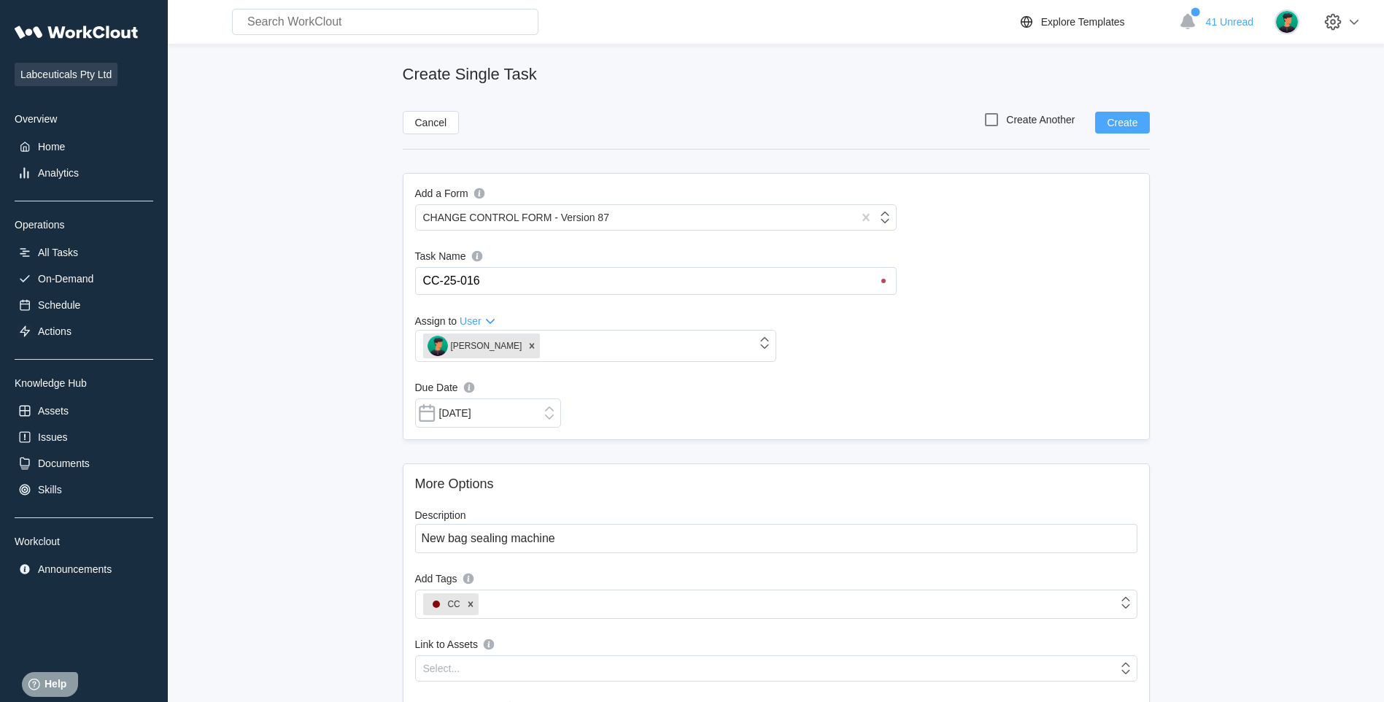
click at [1122, 130] on button "Create" at bounding box center [1122, 123] width 54 height 22
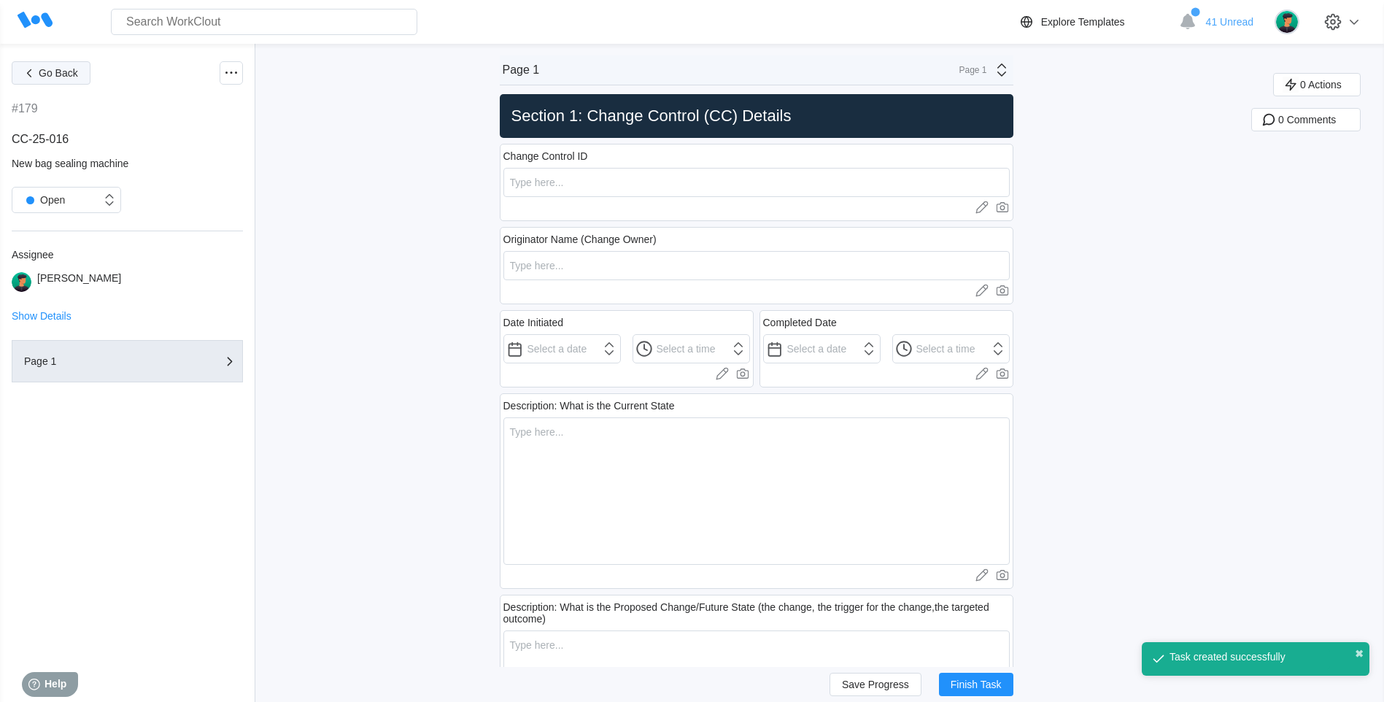
click at [23, 73] on icon "button" at bounding box center [29, 73] width 16 height 16
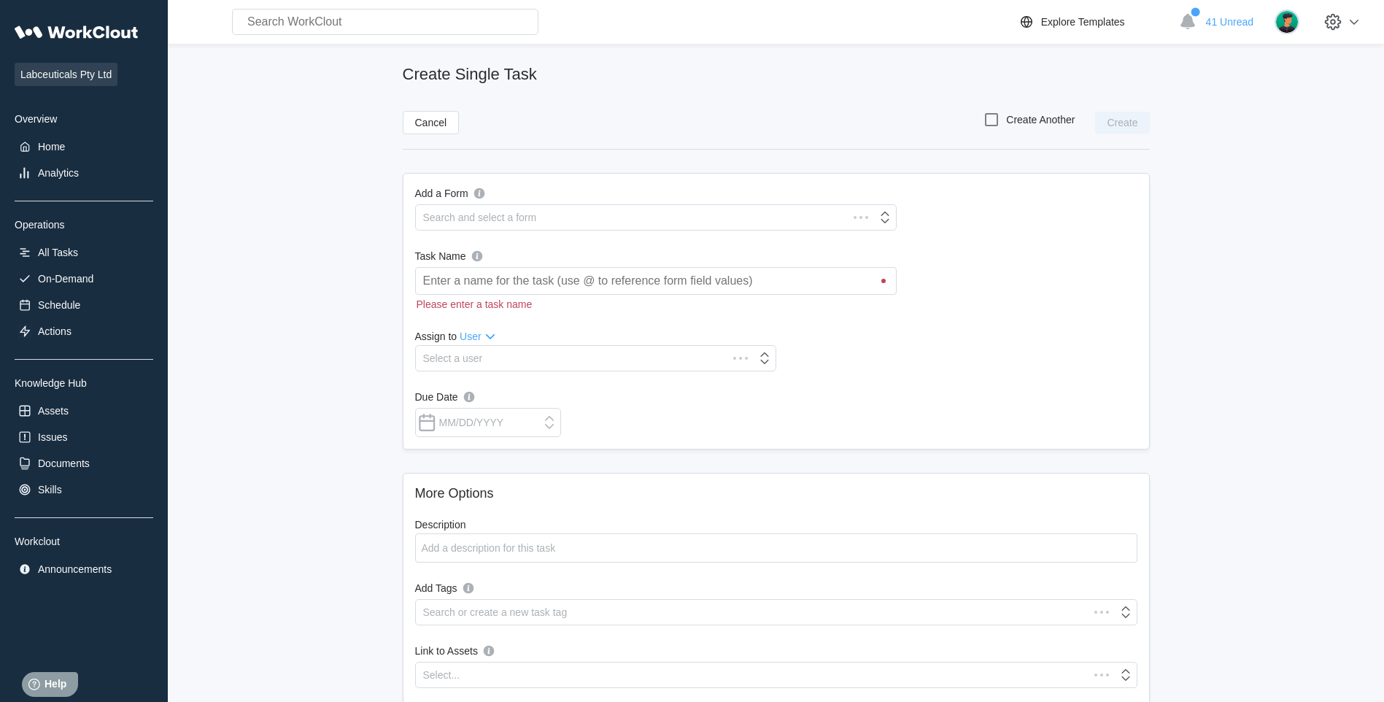
click at [45, 239] on div "Labceuticals Pty Ltd Overview Home Analytics Operations All Tasks On-Demand Sch…" at bounding box center [84, 299] width 139 height 562
click at [54, 260] on div "All Tasks" at bounding box center [84, 252] width 139 height 20
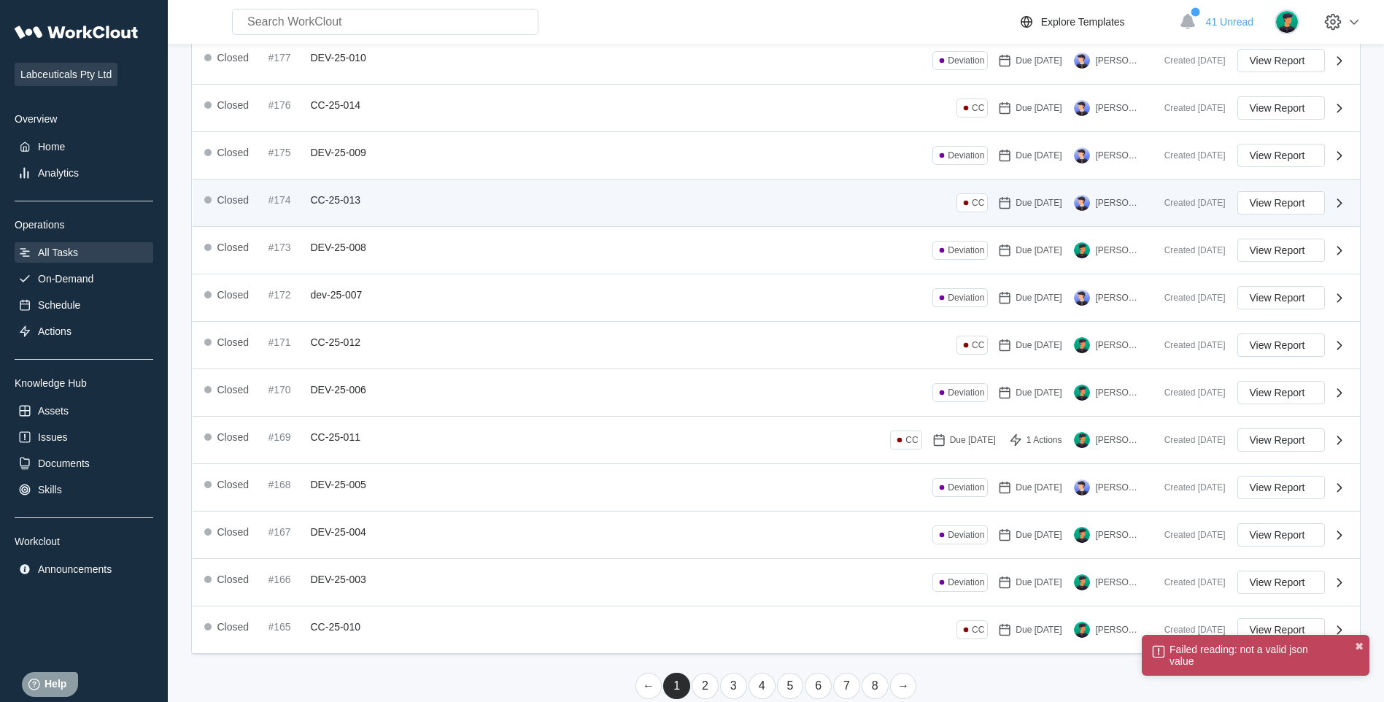
scroll to position [228, 0]
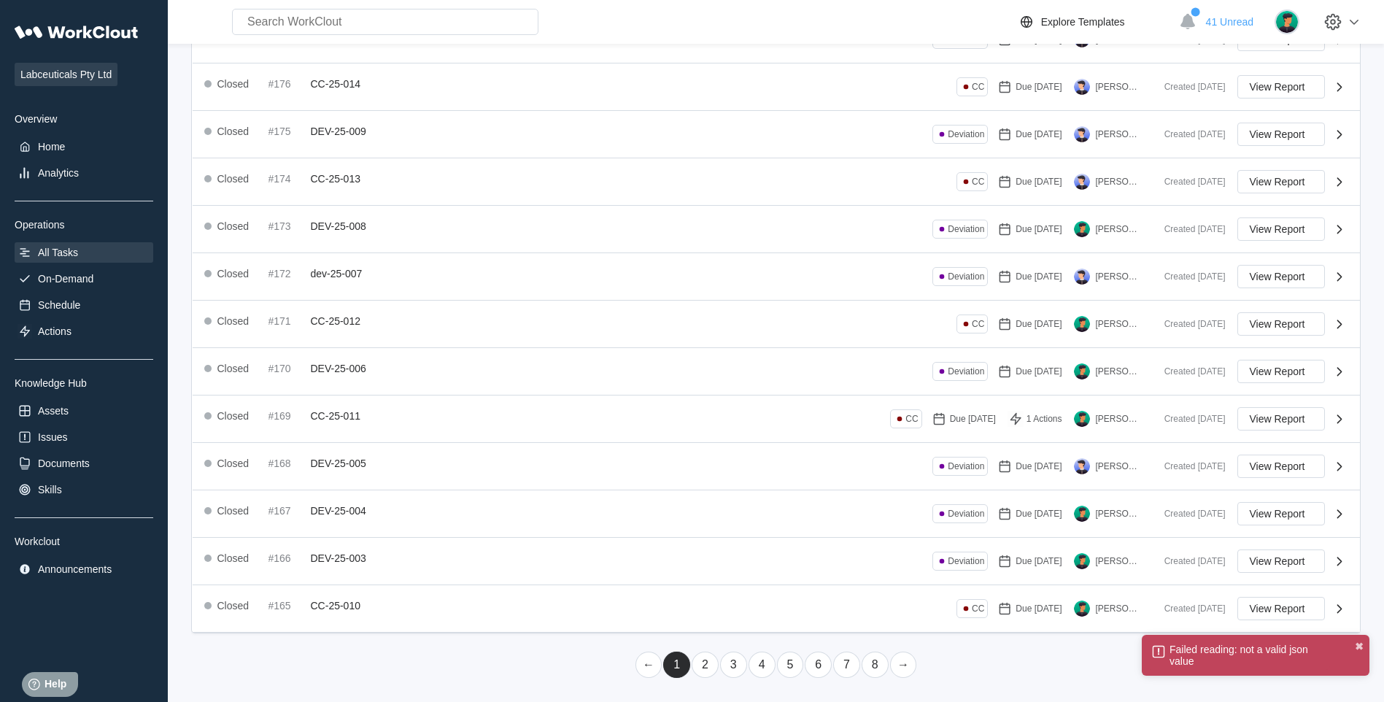
click at [712, 659] on link "2" at bounding box center [705, 665] width 27 height 26
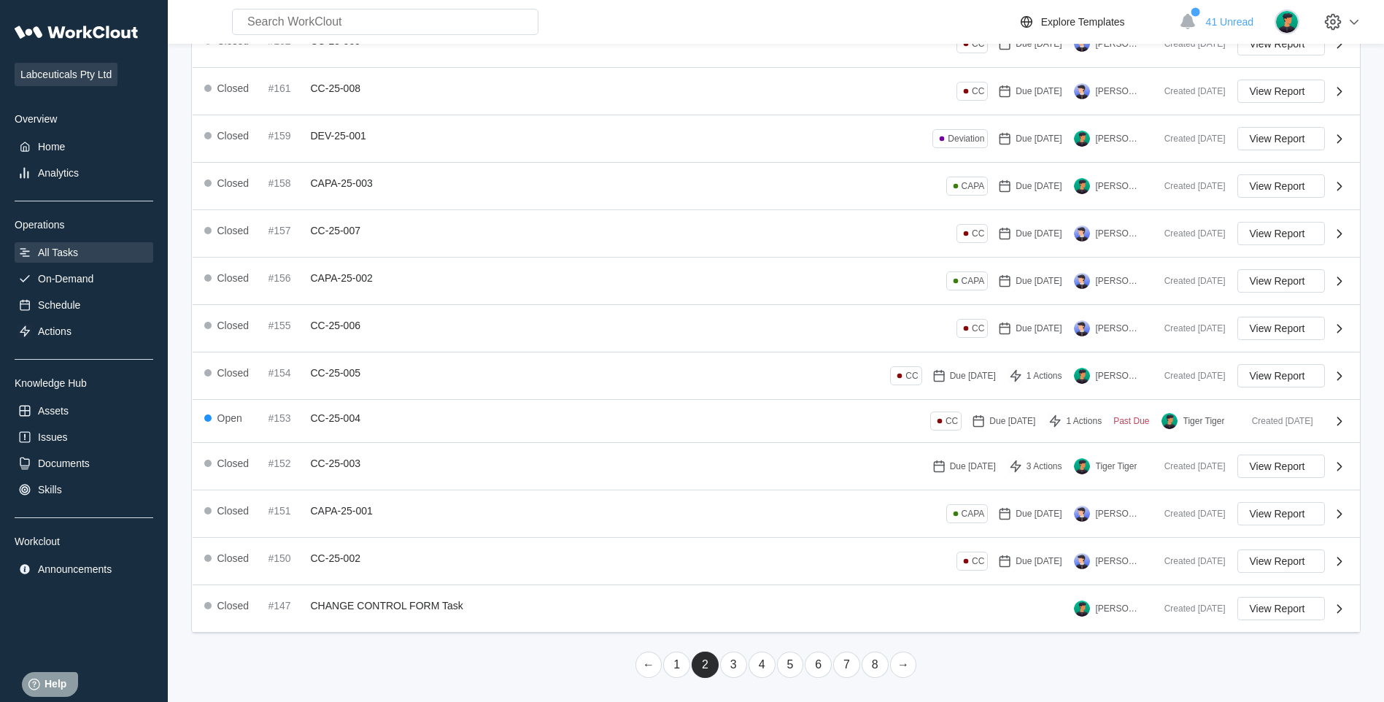
click at [734, 665] on link "3" at bounding box center [733, 665] width 27 height 26
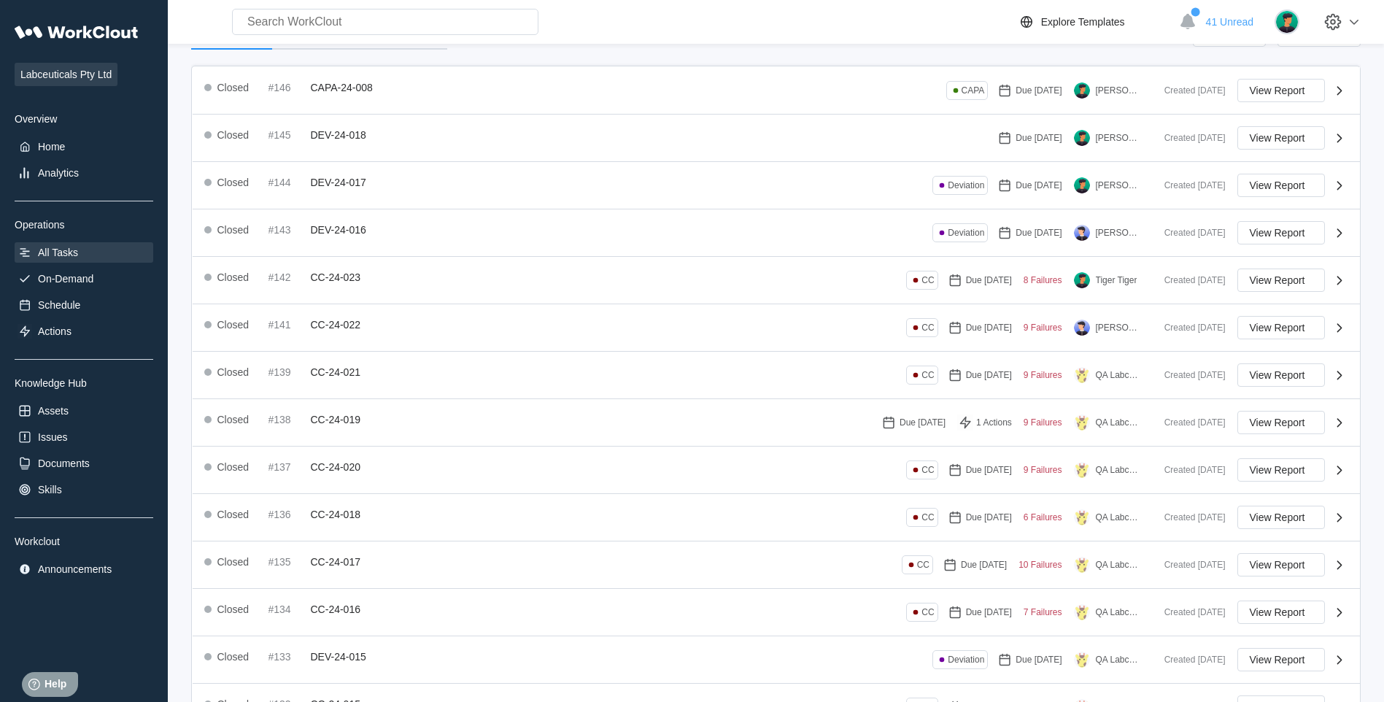
scroll to position [232, 0]
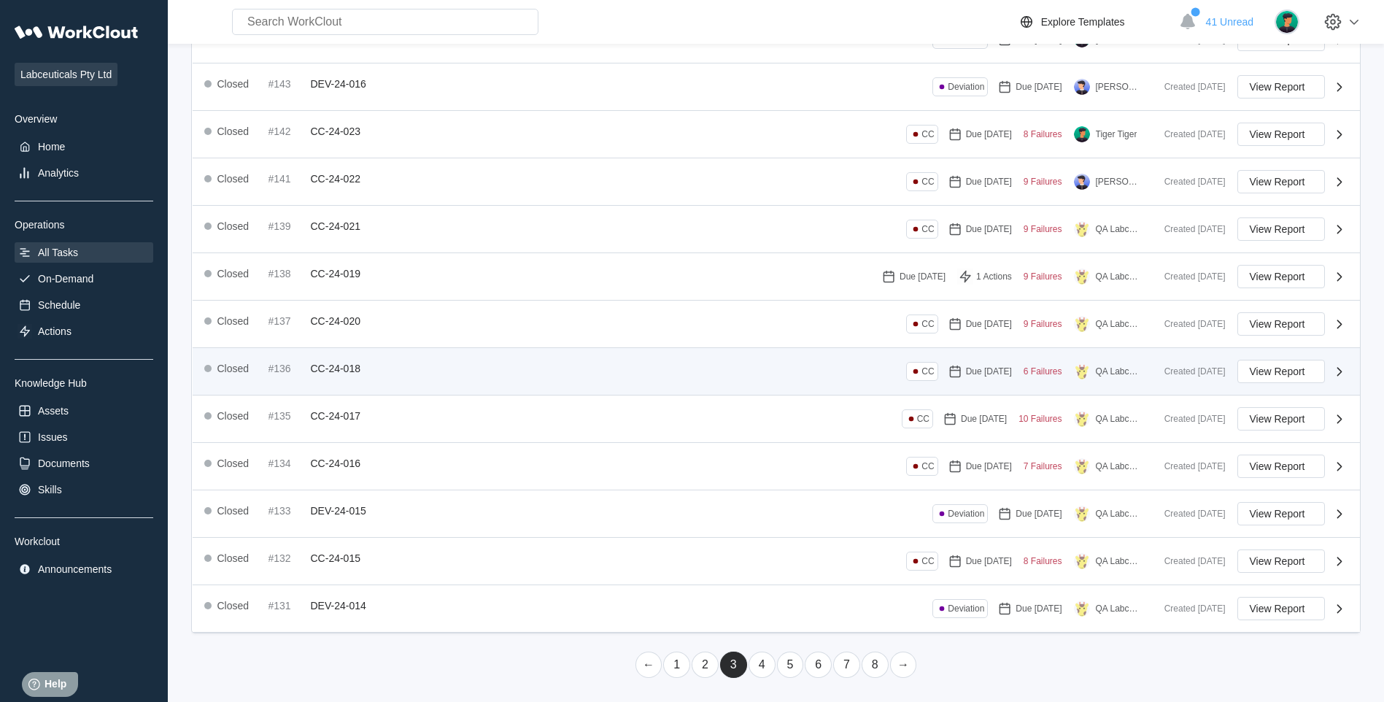
click at [436, 366] on div "Closed #136 CC-24-018 CC Due 10/31/24 6 Failures QA Labceuticals" at bounding box center [678, 371] width 949 height 23
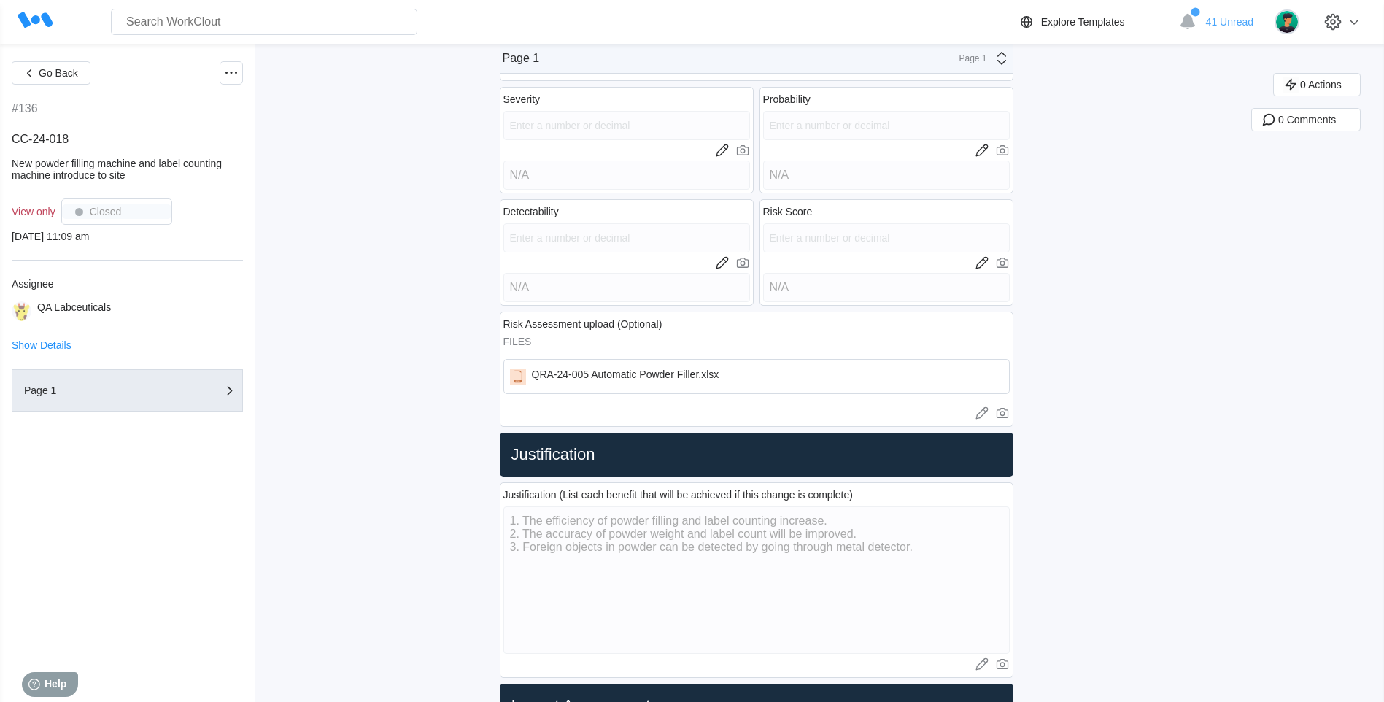
scroll to position [1094, 0]
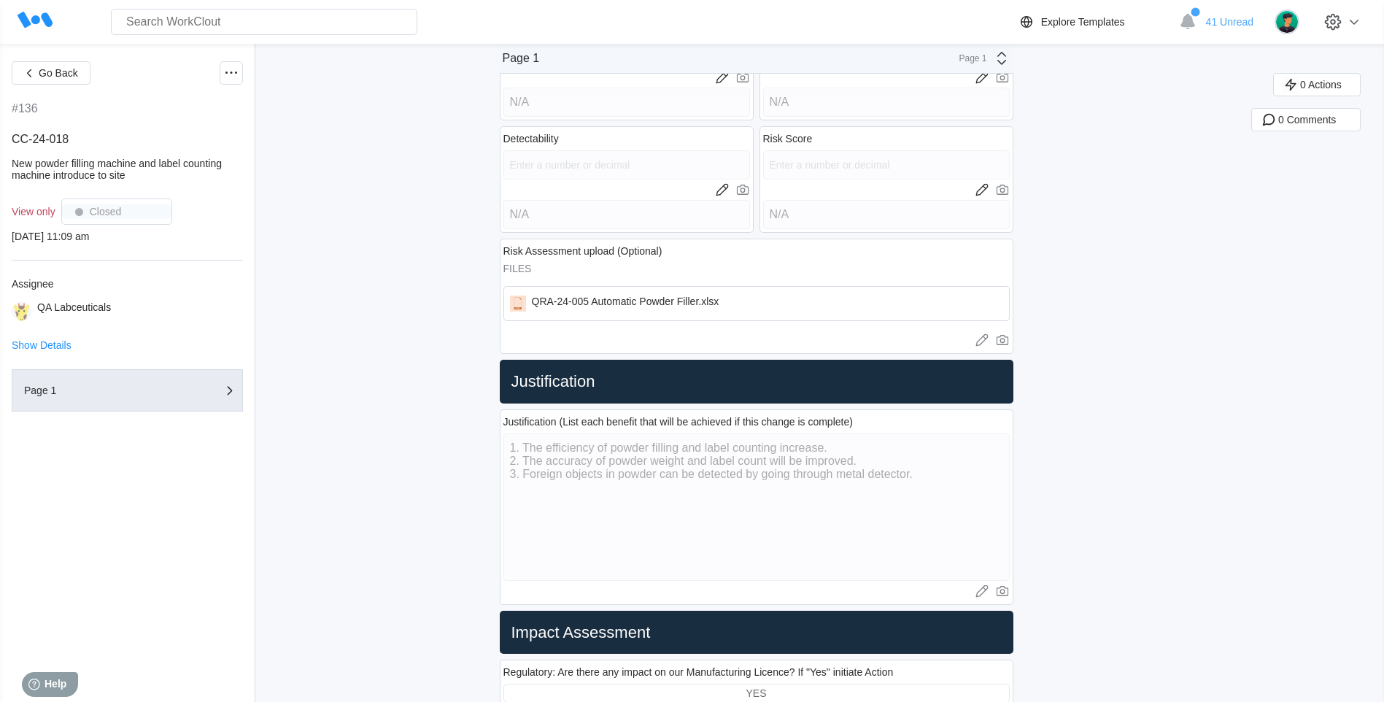
click at [507, 434] on div "Justification (List each benefit that will be achieved if this change is comple…" at bounding box center [757, 507] width 514 height 196
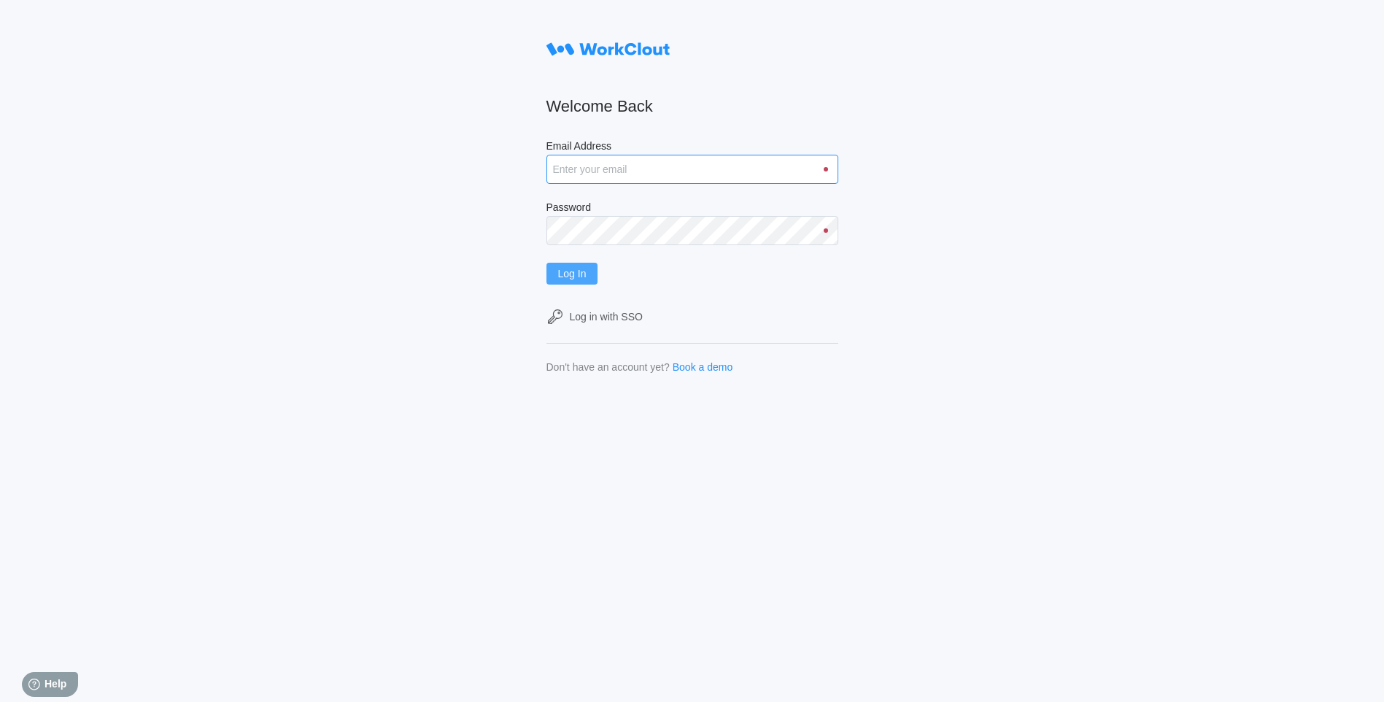
type input "[DOMAIN_NAME][EMAIL_ADDRESS][DOMAIN_NAME]"
click at [582, 277] on span "Log In" at bounding box center [572, 274] width 28 height 10
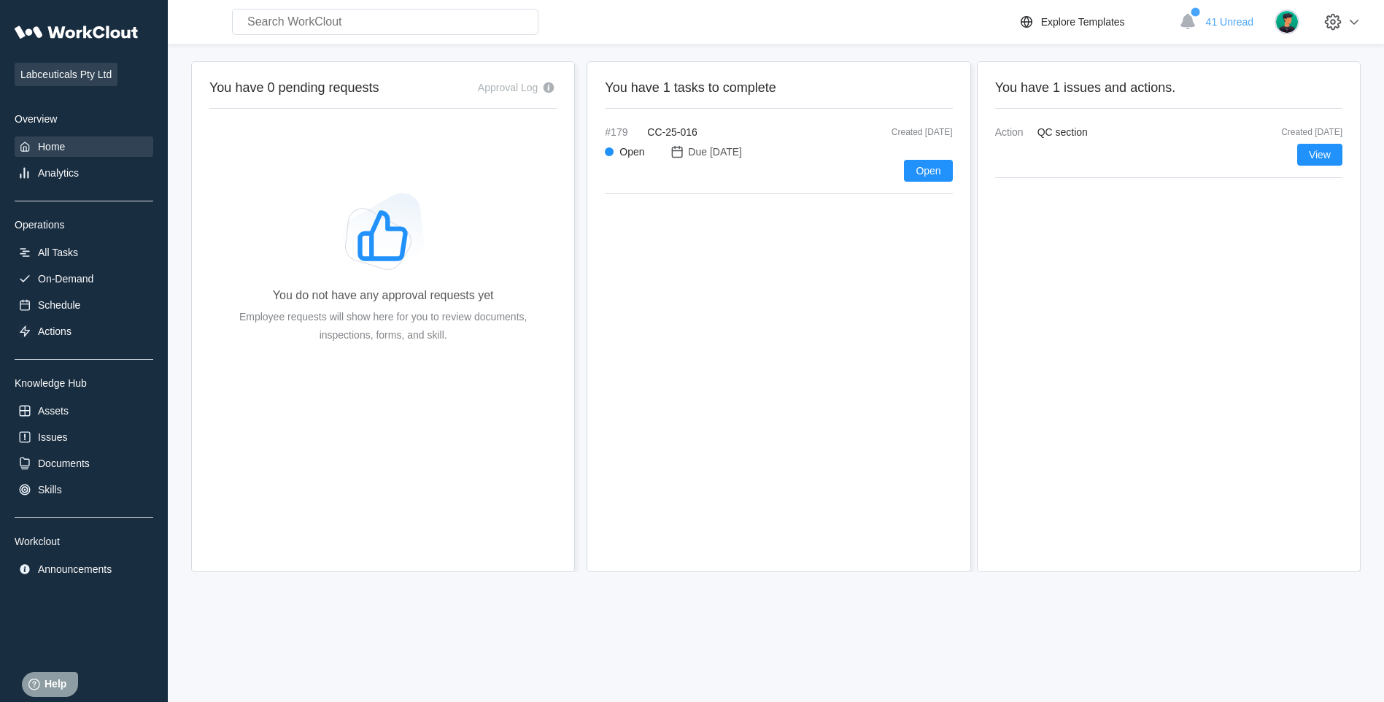
click at [733, 134] on div "#179 CC-25-016 Created 08/13/25" at bounding box center [778, 132] width 347 height 12
click at [918, 170] on span "Open" at bounding box center [928, 171] width 25 height 10
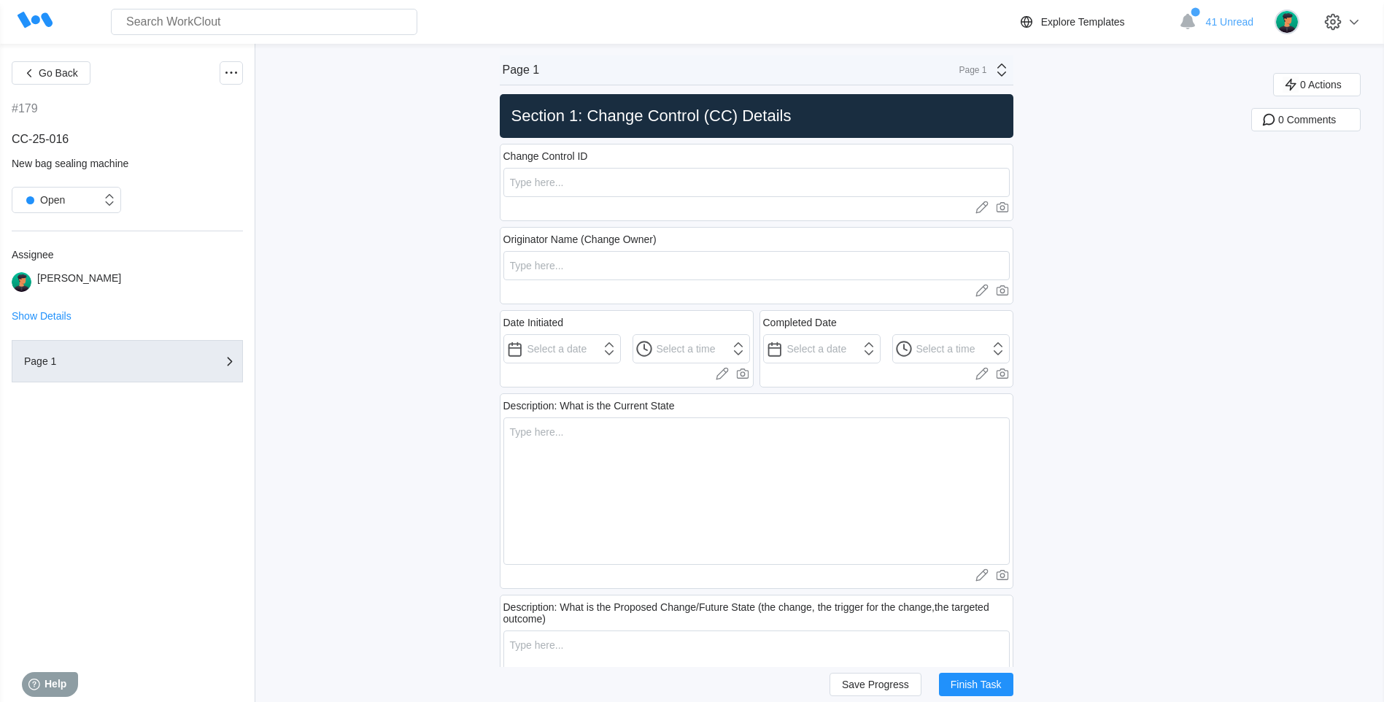
drag, startPoint x: 624, startPoint y: 197, endPoint x: 624, endPoint y: 188, distance: 8.8
click at [624, 196] on div "Change Control ID Upload images or videos to this field Drag and Drop or Upload…" at bounding box center [757, 182] width 514 height 77
click at [624, 188] on input "text" at bounding box center [756, 182] width 506 height 29
type input "CC-25-012"
type input "Iris Li"
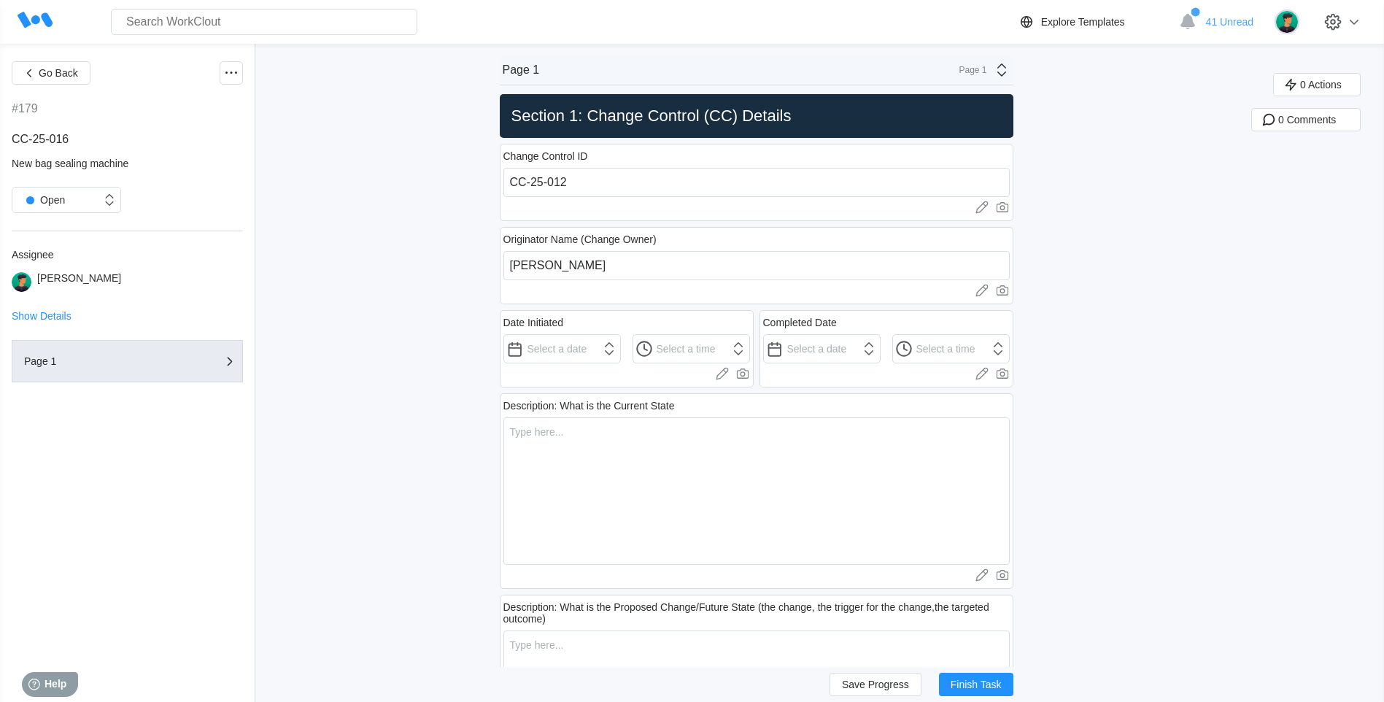
type input "2"
type input "3"
type input "18"
type input "Iris Li"
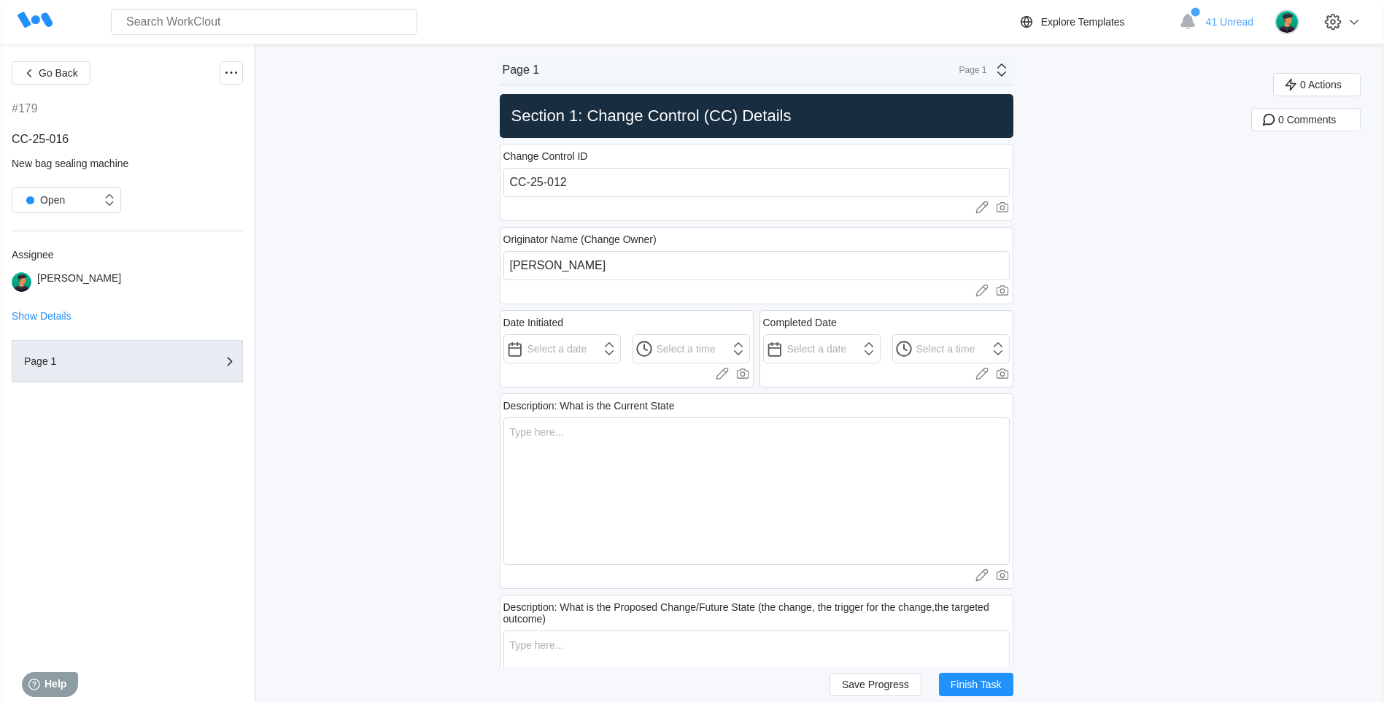
type input "Tiger"
type input "[PERSON_NAME]"
type input "Iris LI"
click at [617, 185] on input "CC-25-012" at bounding box center [756, 182] width 506 height 29
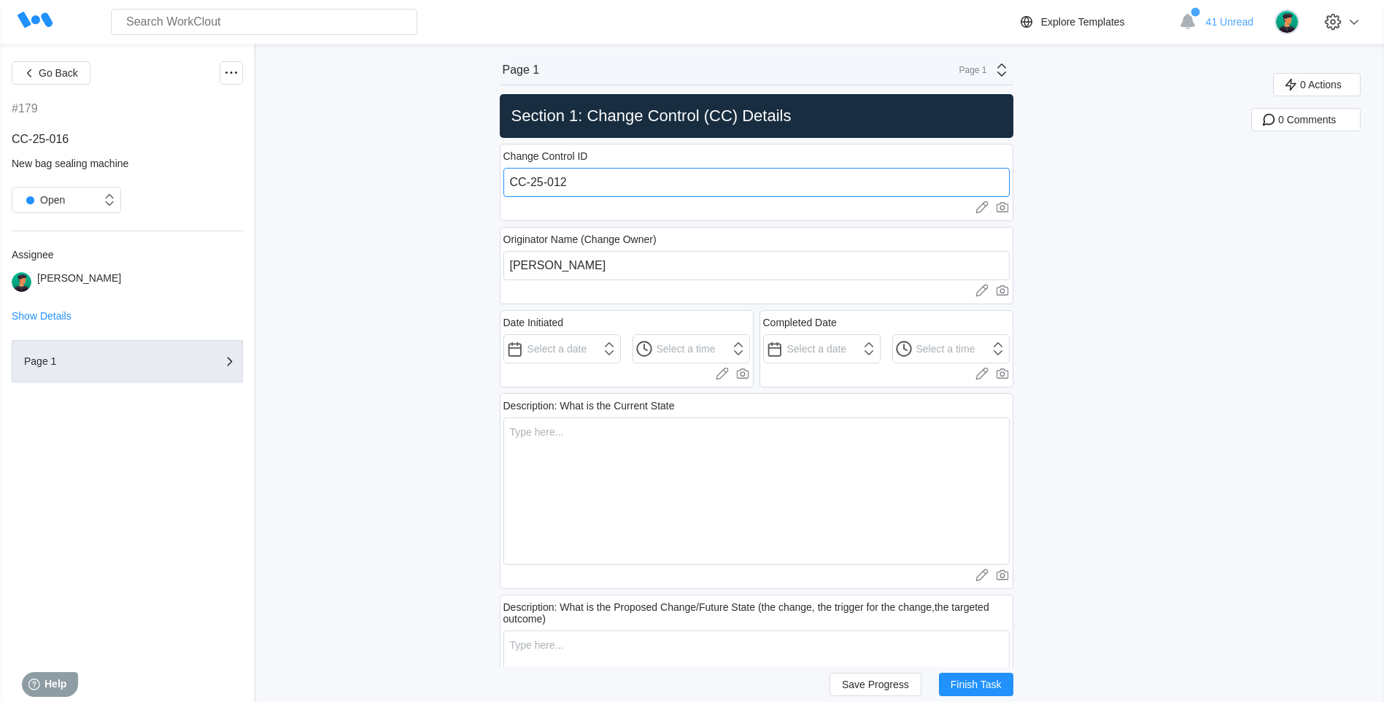
click at [617, 185] on input "CC-25-012" at bounding box center [756, 182] width 506 height 29
click at [638, 179] on input "CC-25-012" at bounding box center [756, 182] width 506 height 29
type input "CC-25-016"
click at [581, 355] on input "text" at bounding box center [561, 348] width 117 height 29
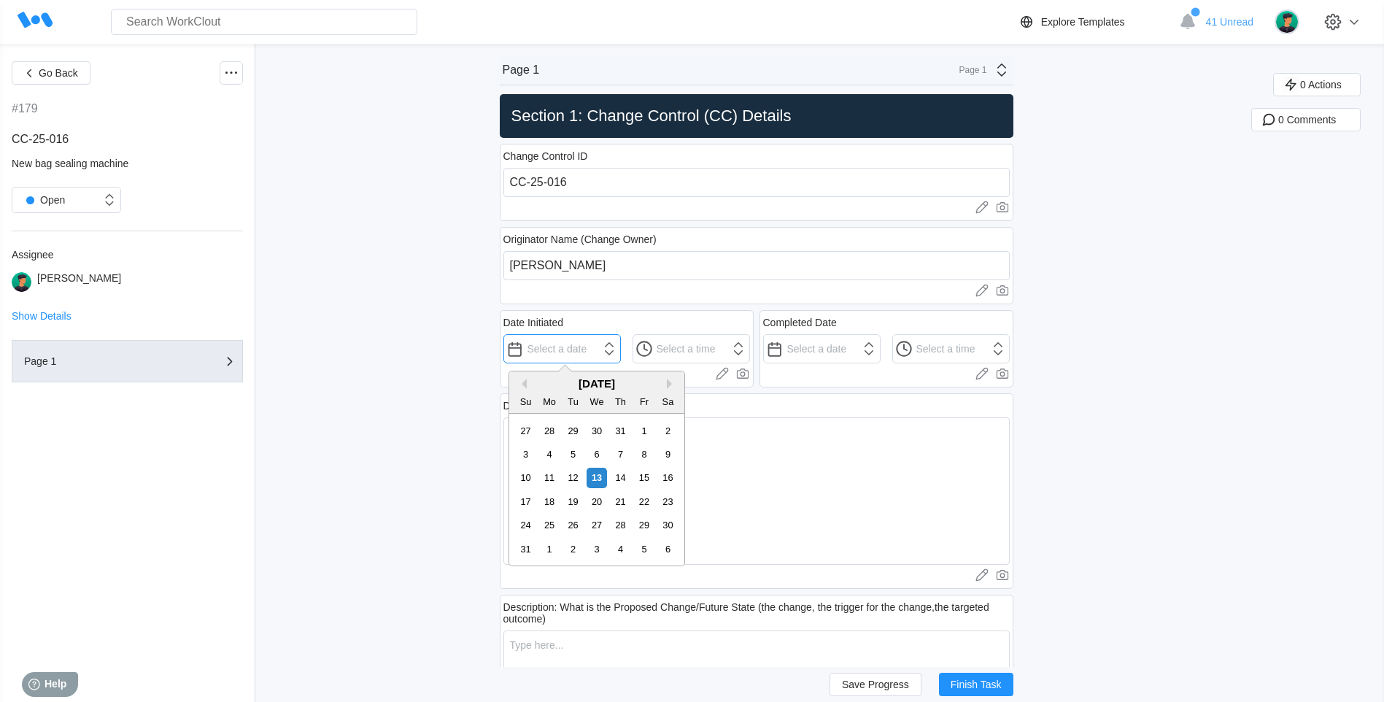
click at [579, 338] on input "text" at bounding box center [561, 348] width 117 height 29
click at [576, 480] on div "12" at bounding box center [573, 478] width 20 height 20
type input "08/12/2025"
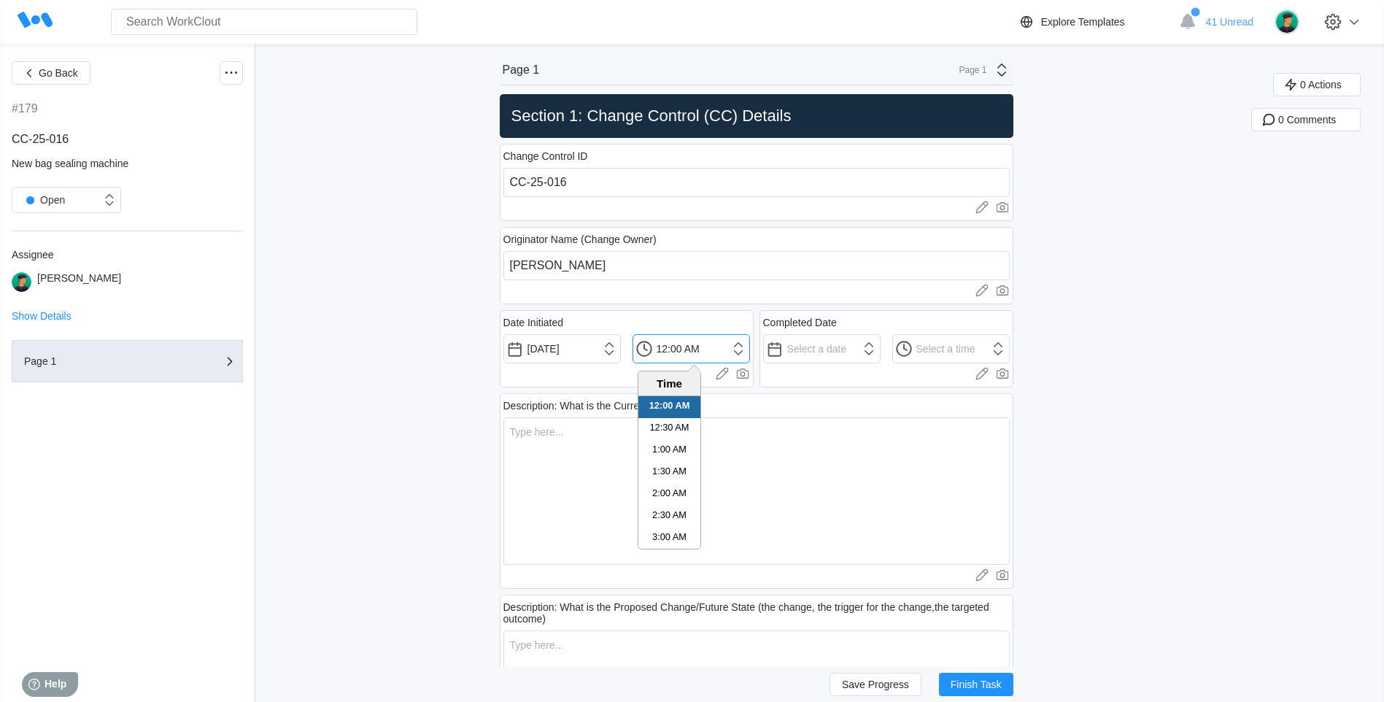
click at [712, 347] on input "12:00 AM" at bounding box center [691, 348] width 117 height 29
click at [660, 429] on li "2:00 PM" at bounding box center [669, 436] width 62 height 22
type input "2:00 PM"
click at [830, 358] on input "text" at bounding box center [821, 348] width 117 height 29
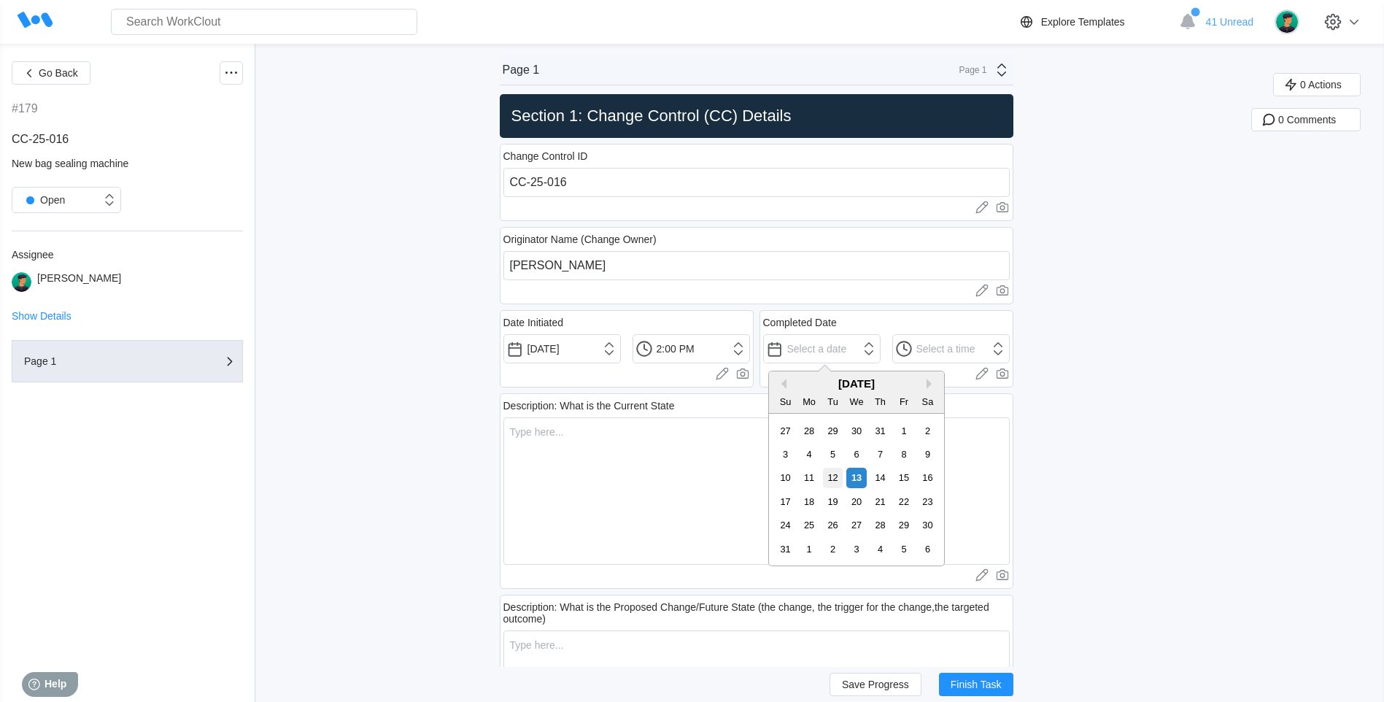
click at [838, 468] on div "12" at bounding box center [833, 478] width 20 height 20
type input "08/12/2025"
type input "12:00 AM"
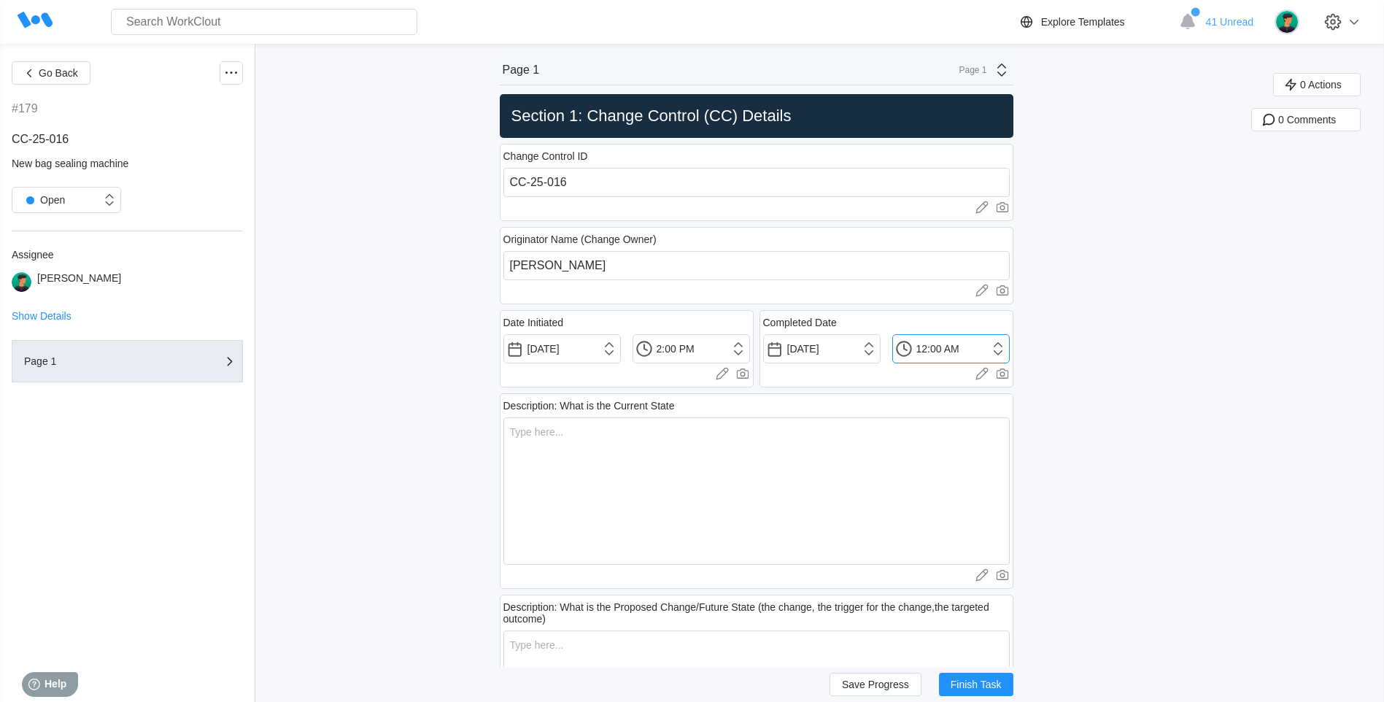
click at [881, 358] on input "12:00 AM" at bounding box center [821, 348] width 117 height 29
click at [567, 353] on input "08/12/2025" at bounding box center [561, 348] width 117 height 29
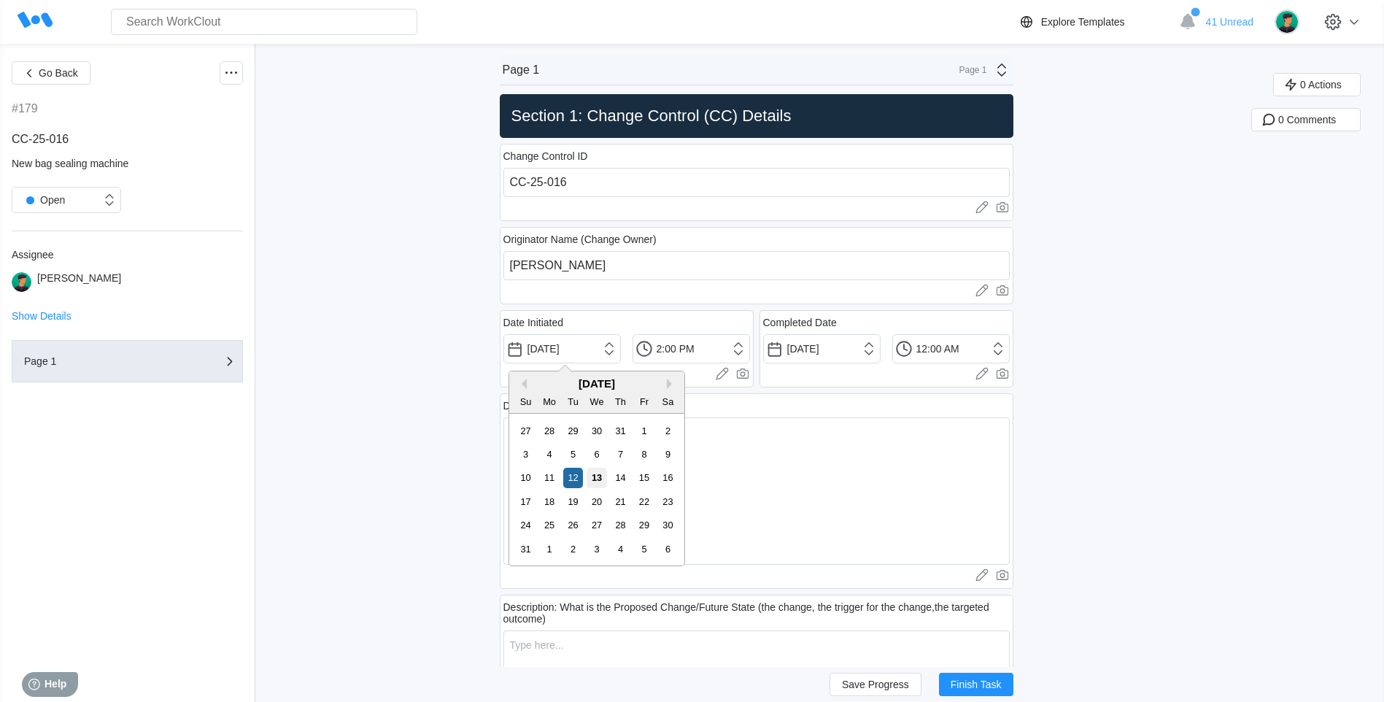
click at [595, 470] on div "13" at bounding box center [597, 478] width 20 height 20
type input "08/13/2025"
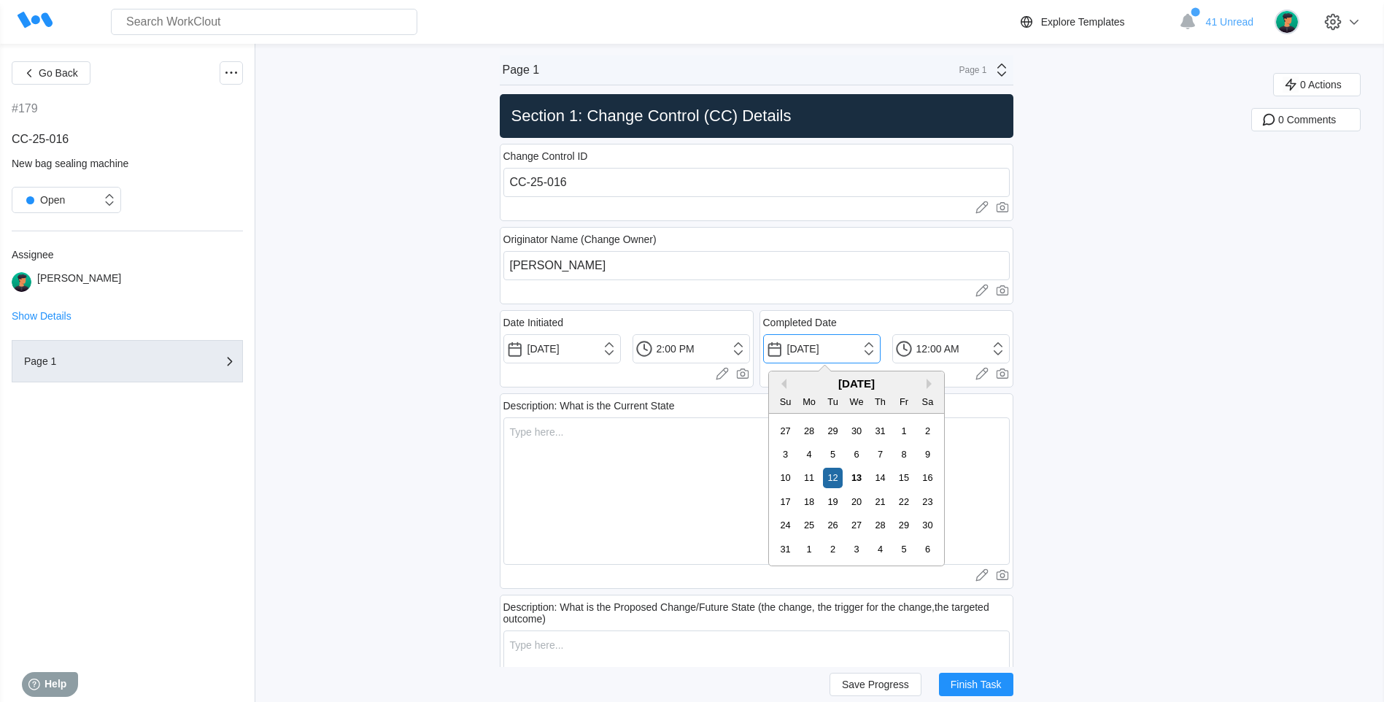
click at [850, 359] on input "08/12/2025" at bounding box center [821, 348] width 117 height 29
click at [847, 473] on div "13" at bounding box center [856, 478] width 20 height 20
type input "08/13/2025"
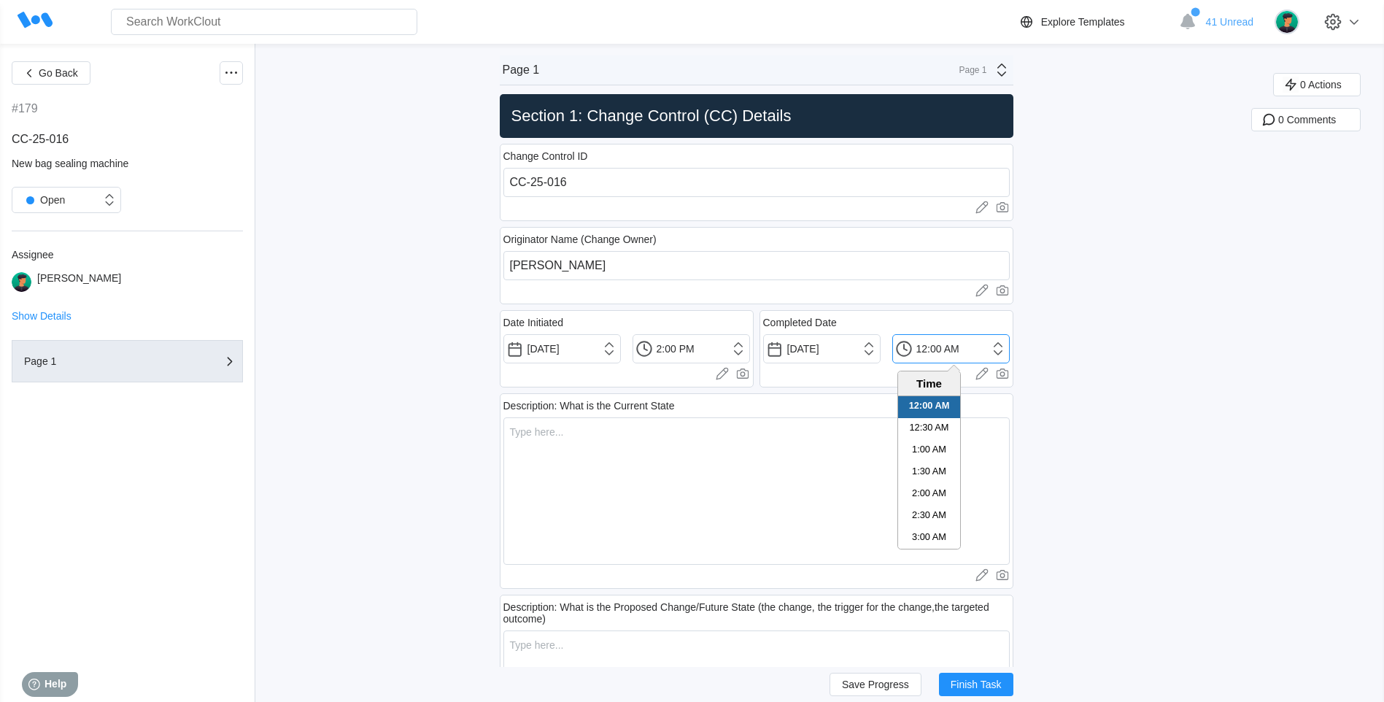
click at [942, 340] on input "12:00 AM" at bounding box center [950, 348] width 117 height 29
click at [923, 483] on li "4:30 PM" at bounding box center [929, 473] width 62 height 22
type input "4:30 PM"
click at [775, 461] on textarea at bounding box center [756, 490] width 506 height 147
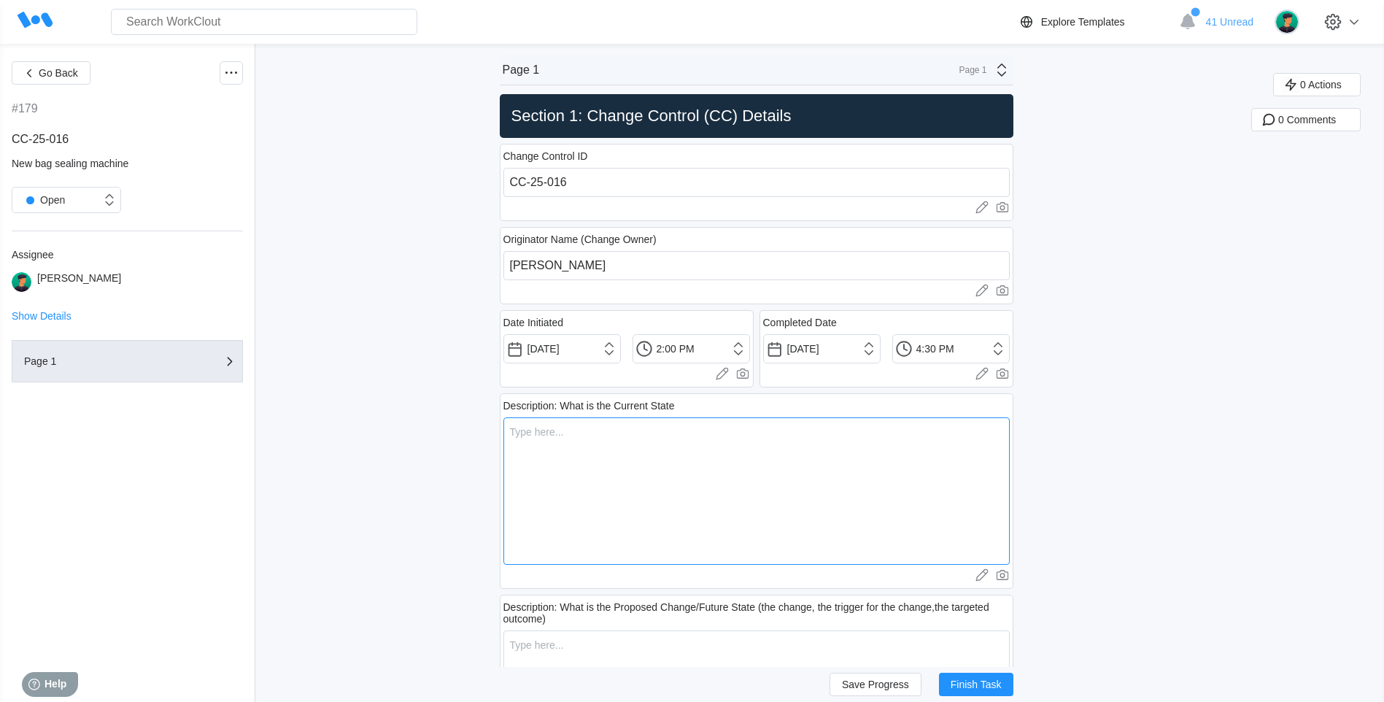
paste textarea "With the order increasing, new powder filling machine and label counter is plan…"
type textarea "With the order increasing, new powder filling machine and label counter is plan…"
type textarea "x"
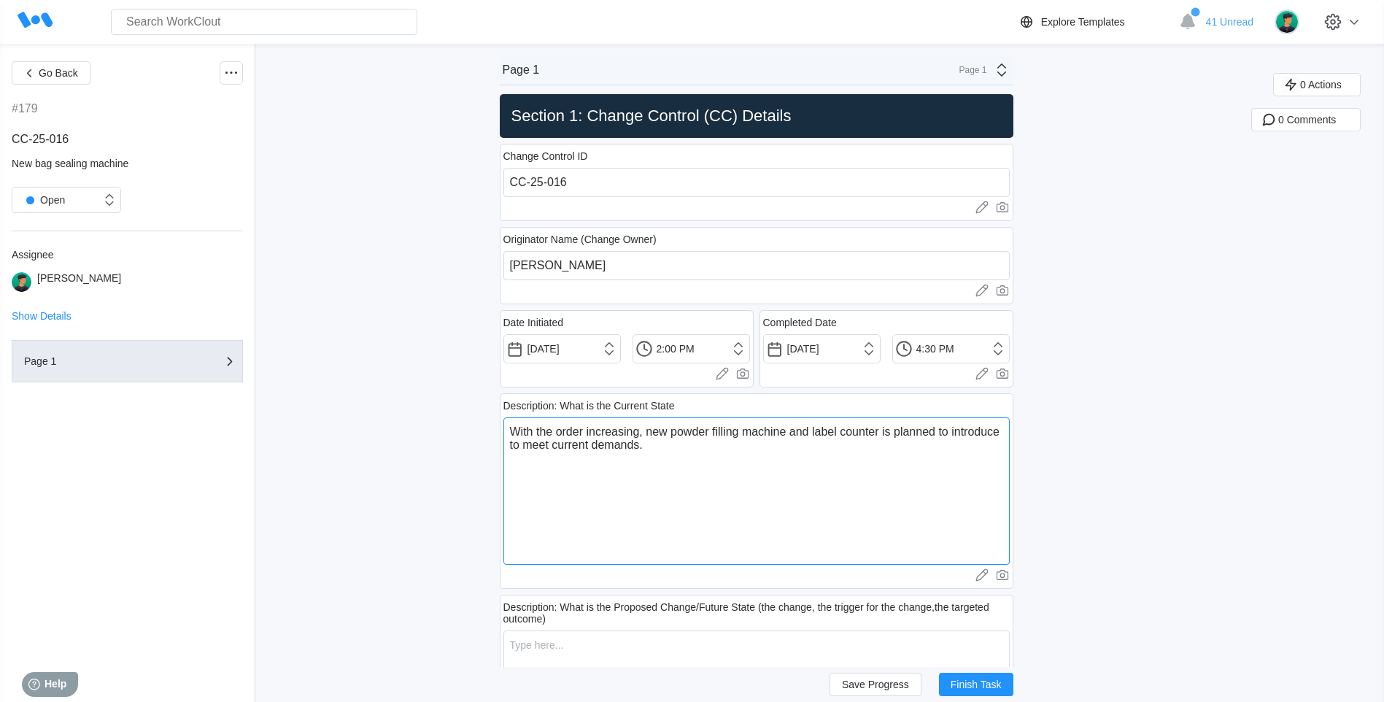
drag, startPoint x: 641, startPoint y: 434, endPoint x: 603, endPoint y: 428, distance: 38.4
click at [603, 428] on textarea "With the order increasing, new powder filling machine and label counter is plan…" at bounding box center [756, 490] width 506 height 147
drag, startPoint x: 644, startPoint y: 431, endPoint x: 480, endPoint y: 418, distance: 164.6
type textarea "D, new powder filling machine and label counter is planned to introduce to meet…"
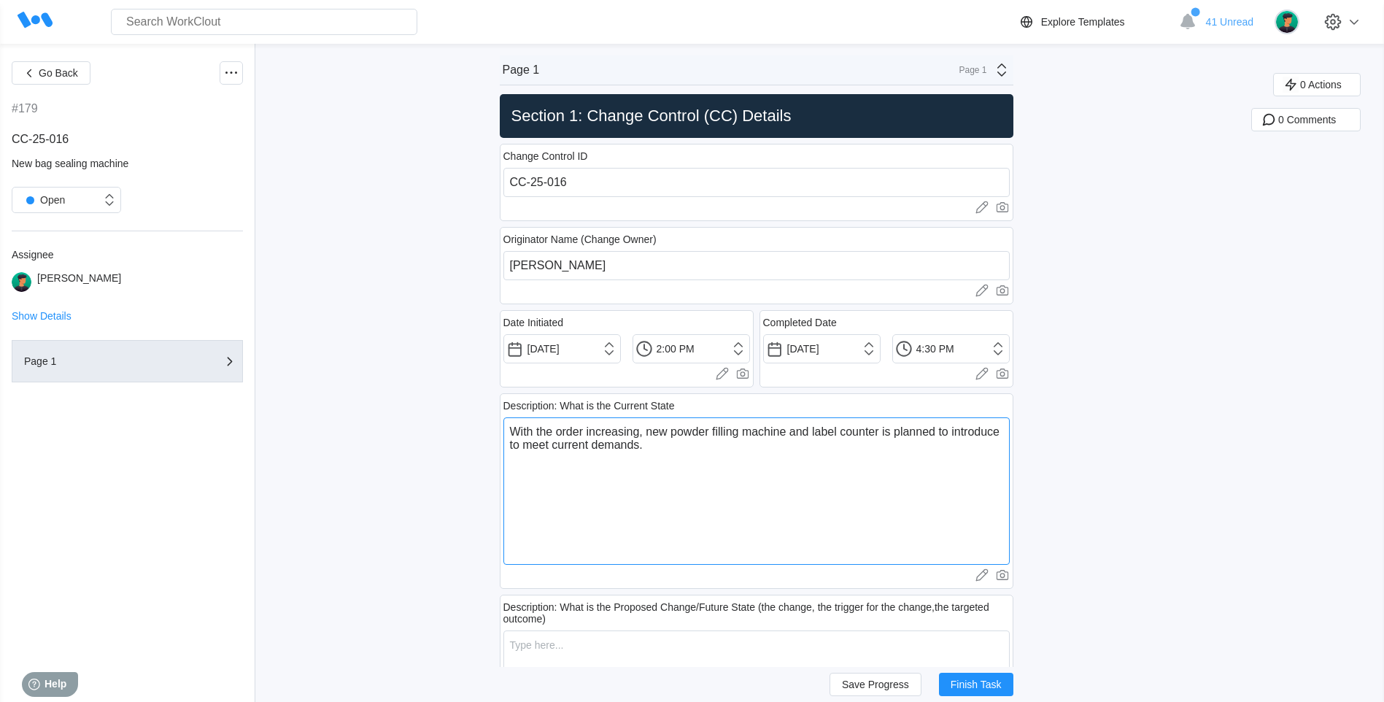
type textarea "x"
type textarea "Du, new powder filling machine and label counter is planned to introduce to mee…"
type textarea "x"
type textarea "Dut, new powder filling machine and label counter is planned to introduce to me…"
type textarea "x"
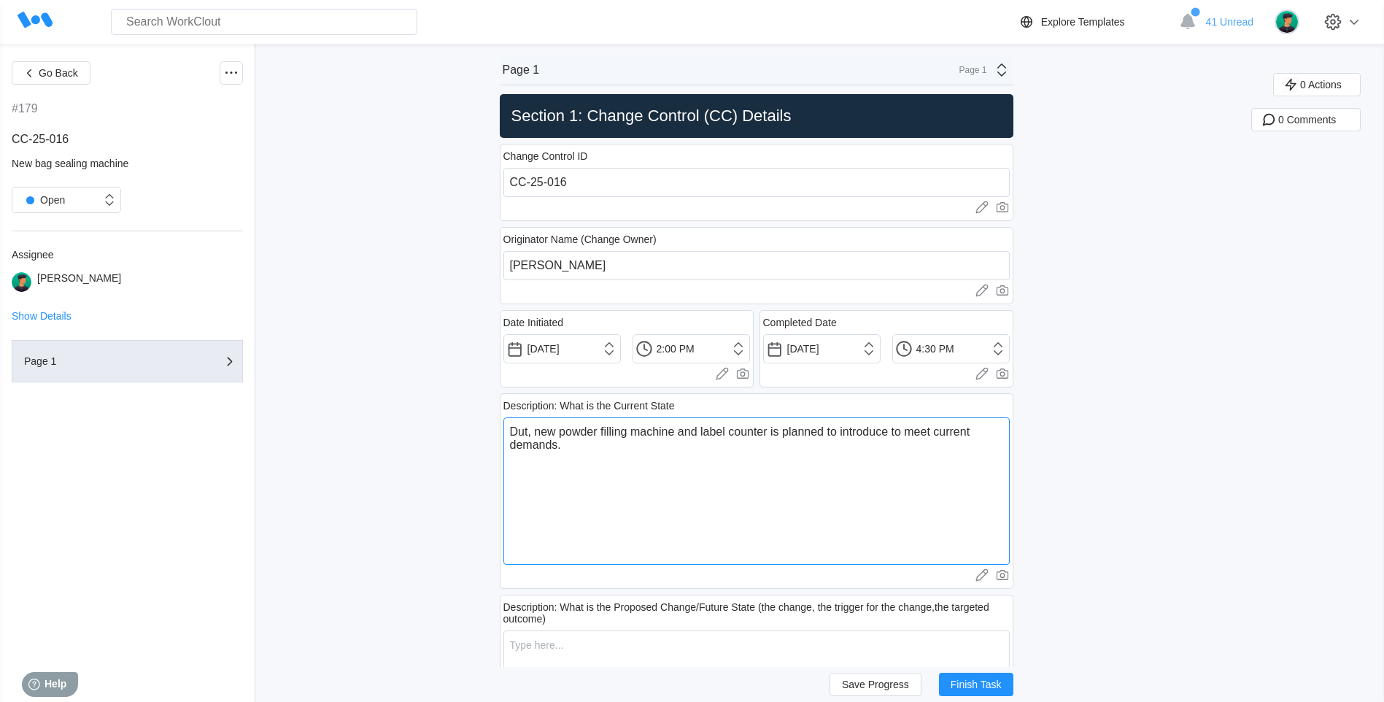
type textarea "Du, new powder filling machine and label counter is planned to introduce to mee…"
type textarea "x"
type textarea "Dur, new powder filling machine and label counter is planned to introduce to me…"
type textarea "x"
type textarea "Duri, new powder filling machine and label counter is planned to introduce to m…"
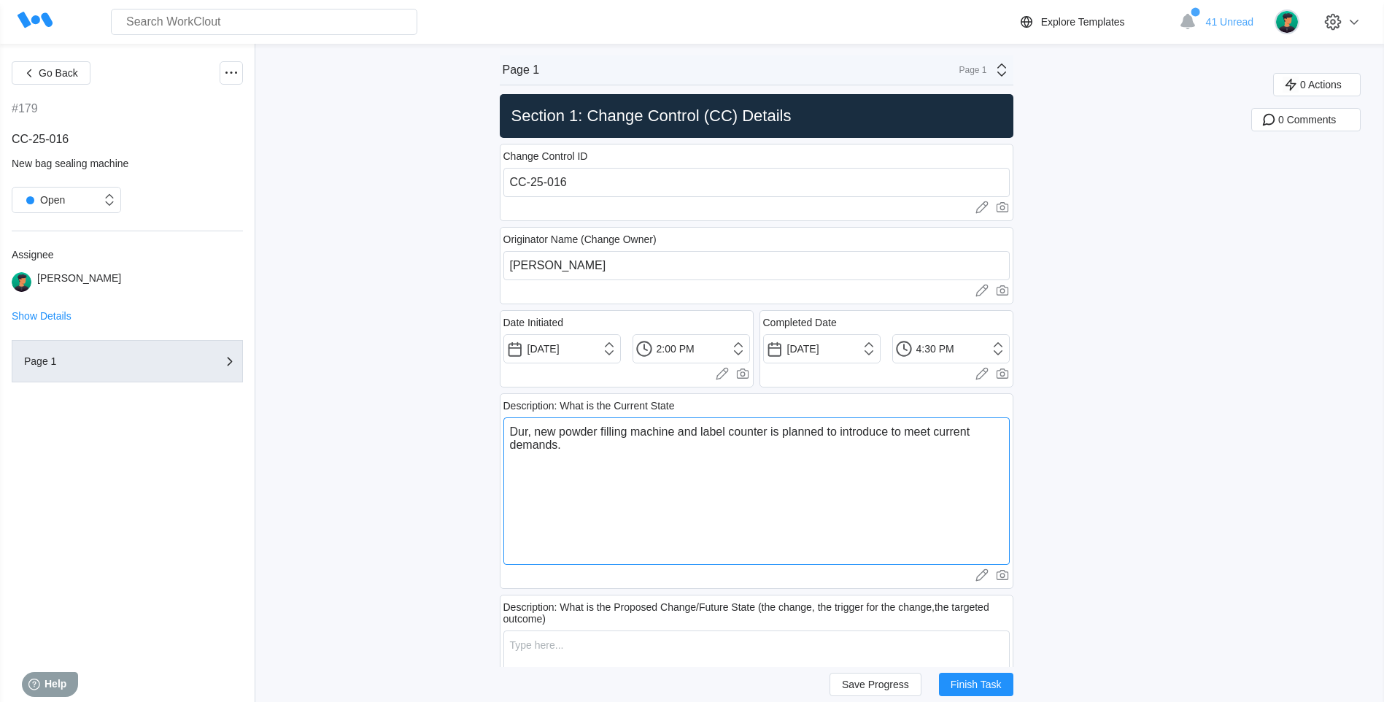
type textarea "x"
type textarea "Durin, new powder filling machine and label counter is planned to introduce to …"
type textarea "x"
type textarea "During, new powder filling machine and label counter is planned to introduce to…"
type textarea "x"
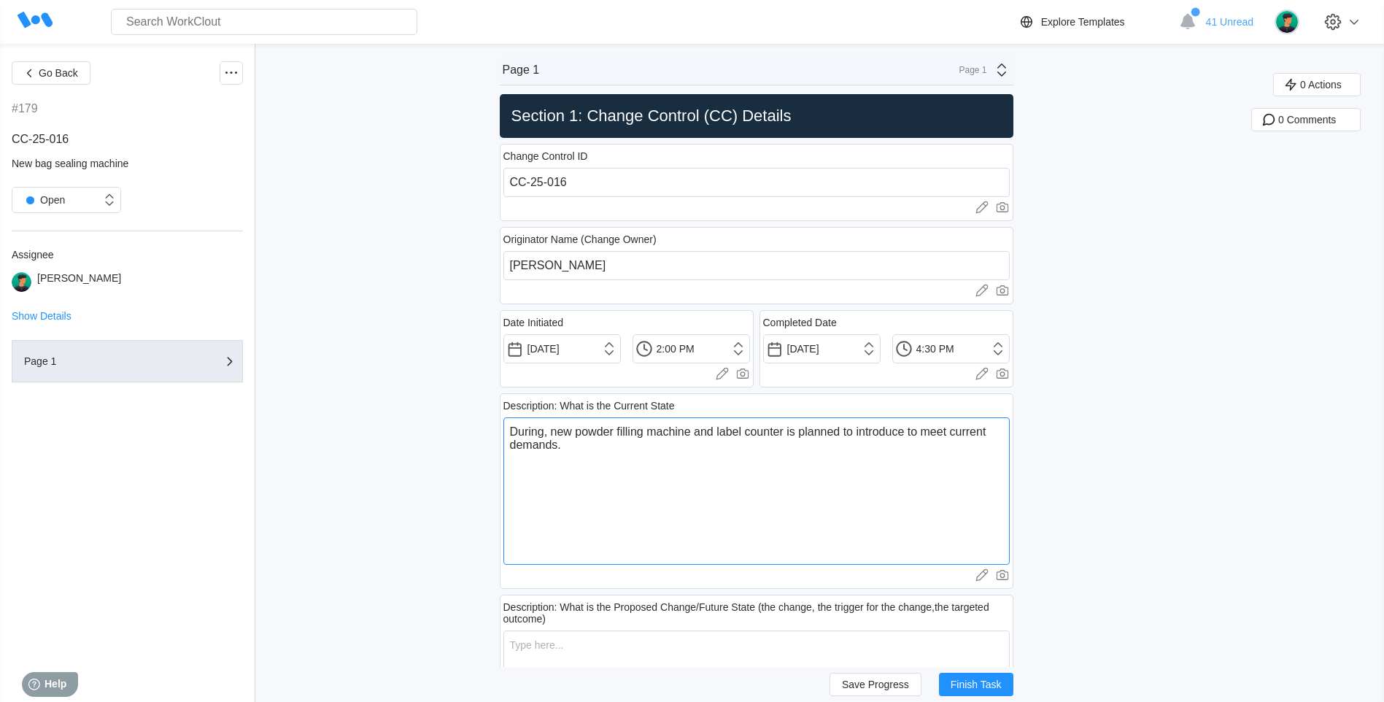
type textarea "During , new powder filling machine and label counter is planned to introduce t…"
type textarea "x"
type textarea "During t, new powder filling machine and label counter is planned to introduce …"
type textarea "x"
type textarea "During th, new powder filling machine and label counter is planned to introduce…"
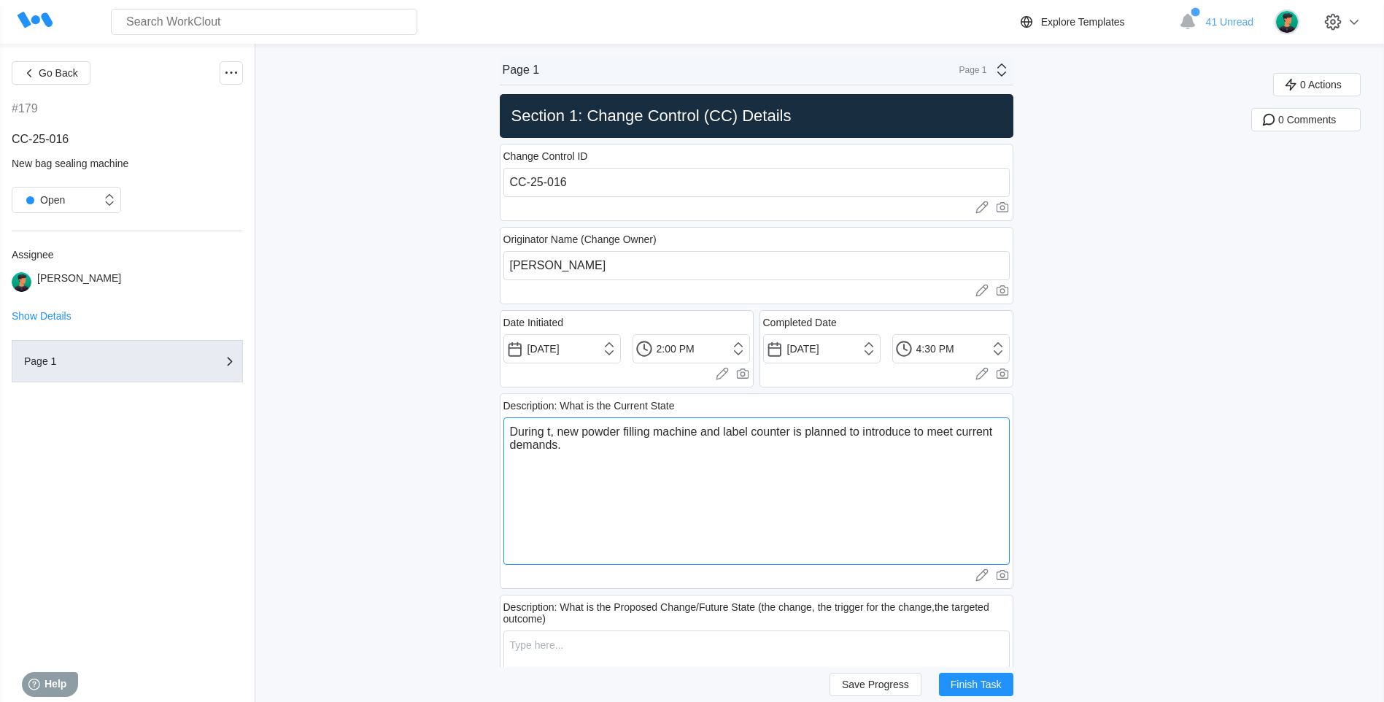
type textarea "x"
type textarea "During the, new powder filling machine and label counter is planned to introduc…"
type textarea "x"
type textarea "During the , new powder filling machine and label counter is planned to introdu…"
type textarea "x"
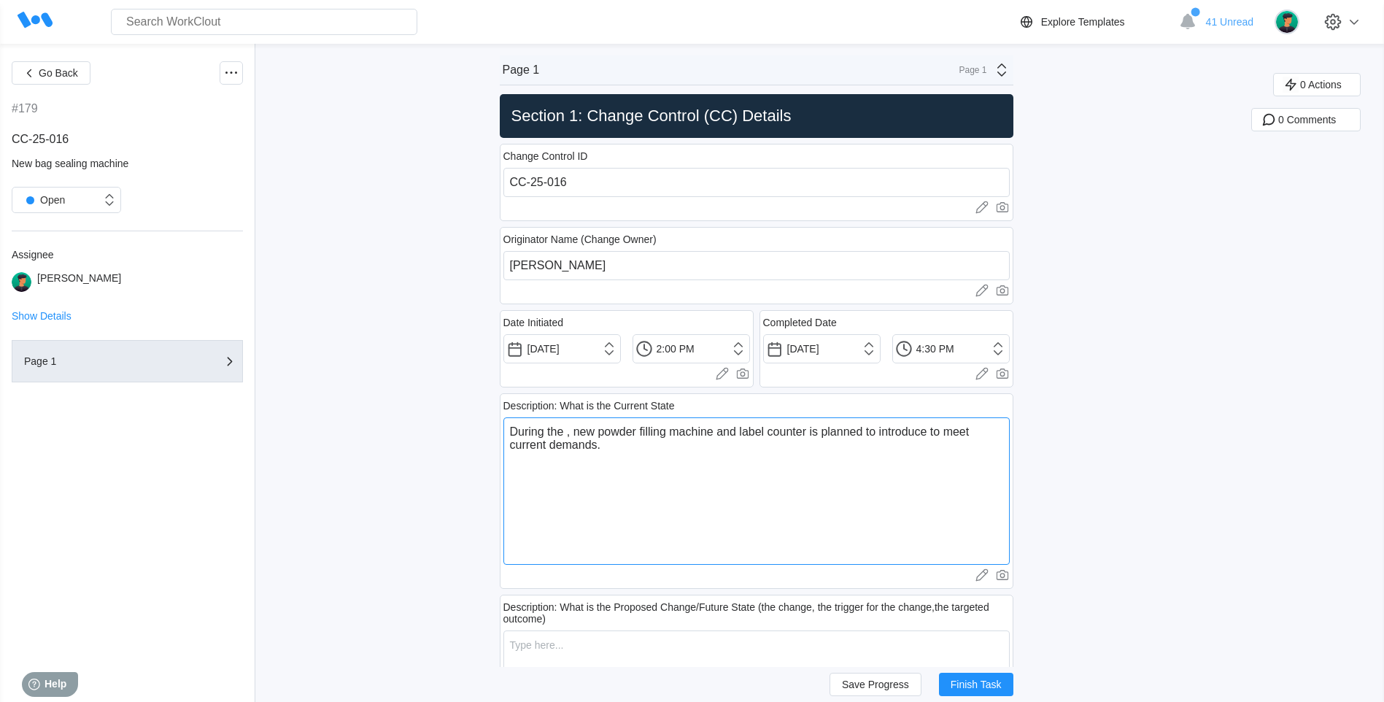
type textarea "During the b, new powder filling machine and label counter is planned to introd…"
type textarea "x"
type textarea "During the ba, new powder filling machine and label counter is planned to intro…"
type textarea "x"
type textarea "During the bag, new powder filling machine and label counter is planned to intr…"
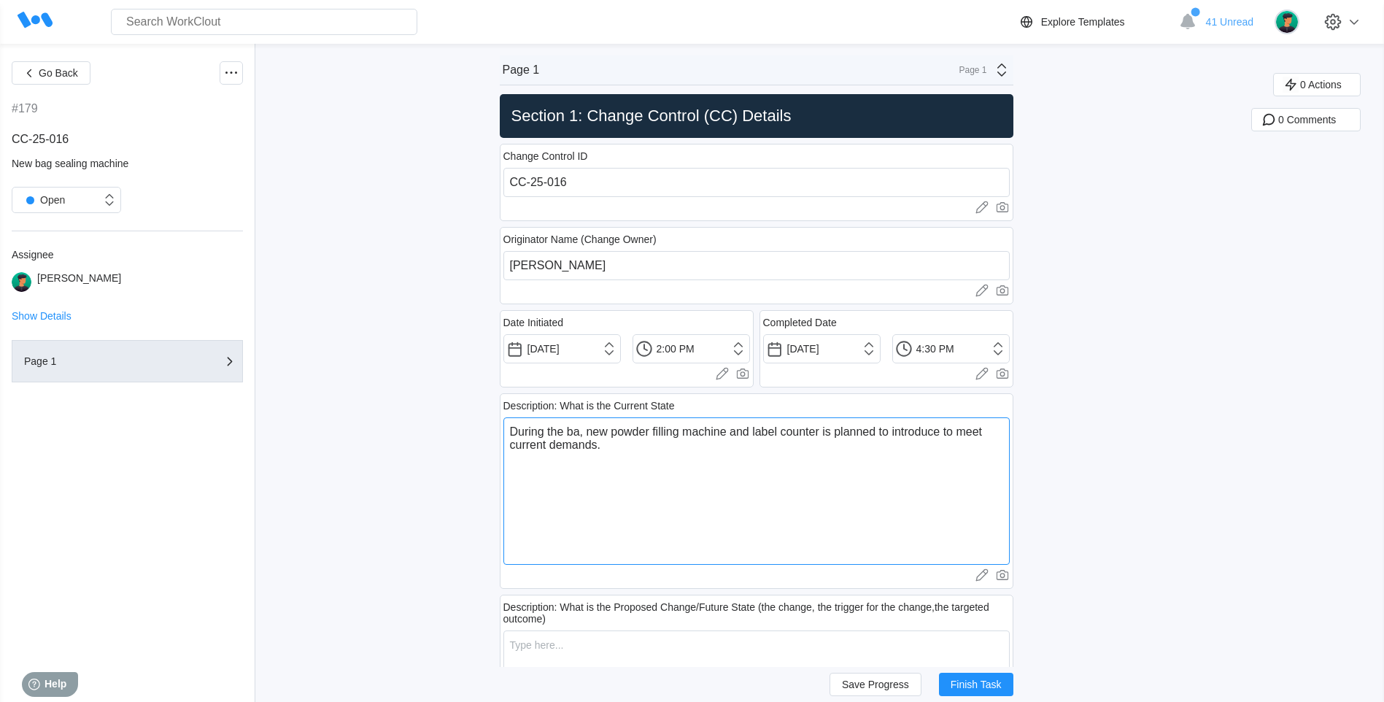
type textarea "x"
type textarea "During the bag , new powder filling machine and label counter is planned to int…"
type textarea "x"
type textarea "During the bag s, new powder filling machine and label counter is planned to in…"
type textarea "x"
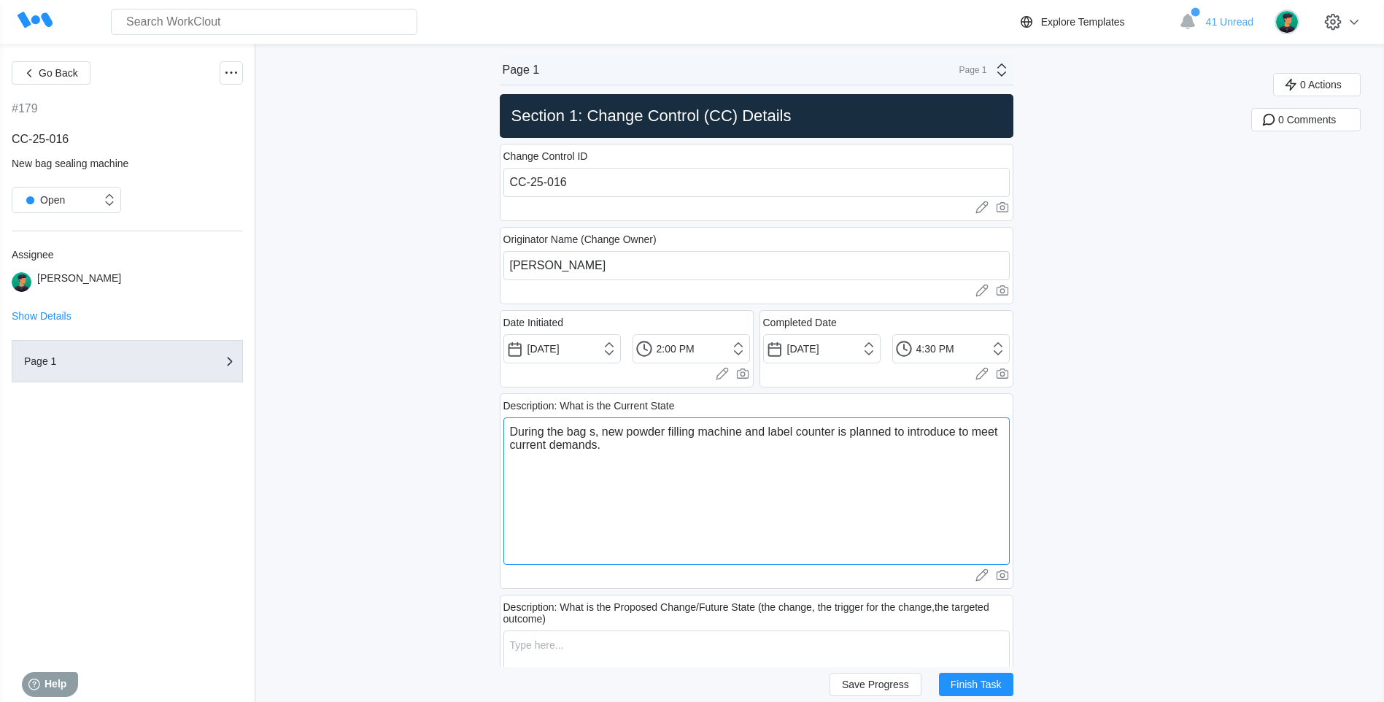
type textarea "During the bag se, new powder filling machine and label counter is planned to i…"
type textarea "x"
type textarea "During the bag seal, new powder filling machine and label counter is planned to…"
type textarea "x"
type textarea "During the bag seali, new powder filling machine and label counter is planned t…"
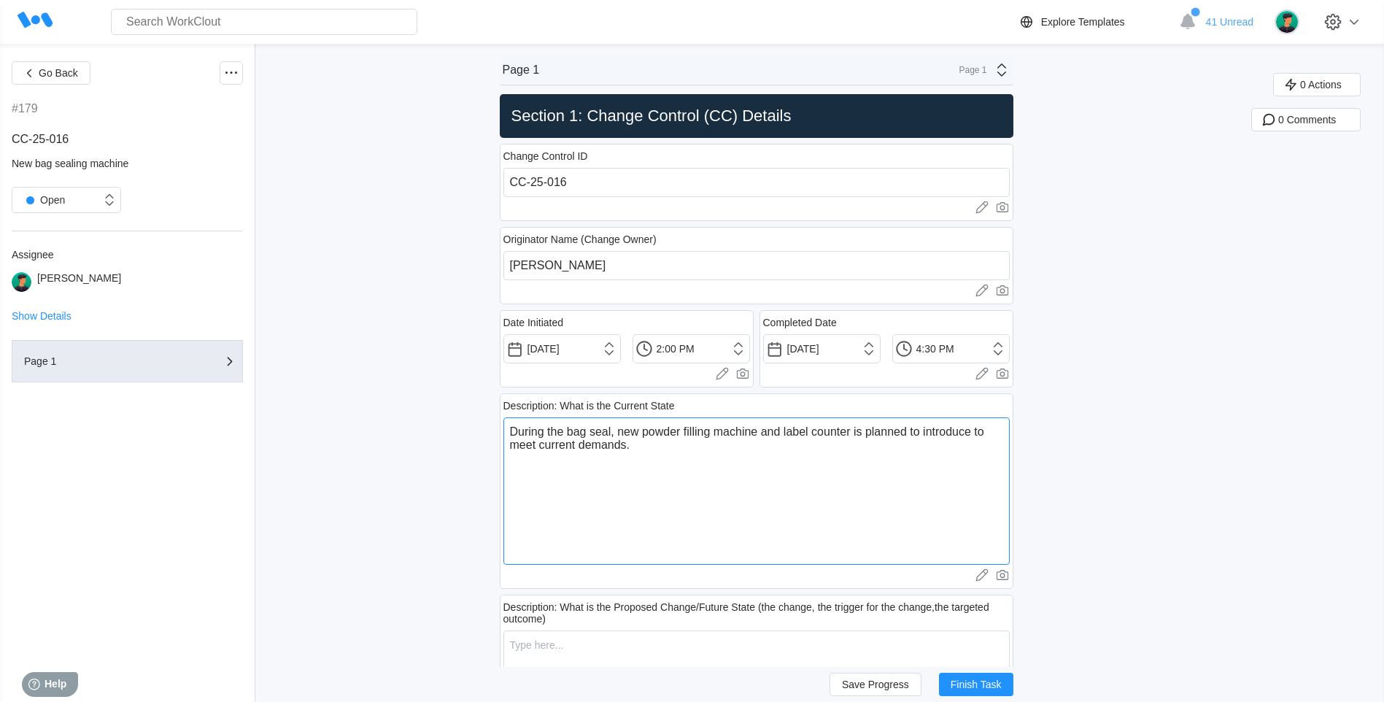
type textarea "x"
type textarea "During the bag sealing, new powder filling machine and label counter is planned…"
type textarea "x"
type textarea "During the bag sealing , new powder filling machine and label counter is planne…"
type textarea "x"
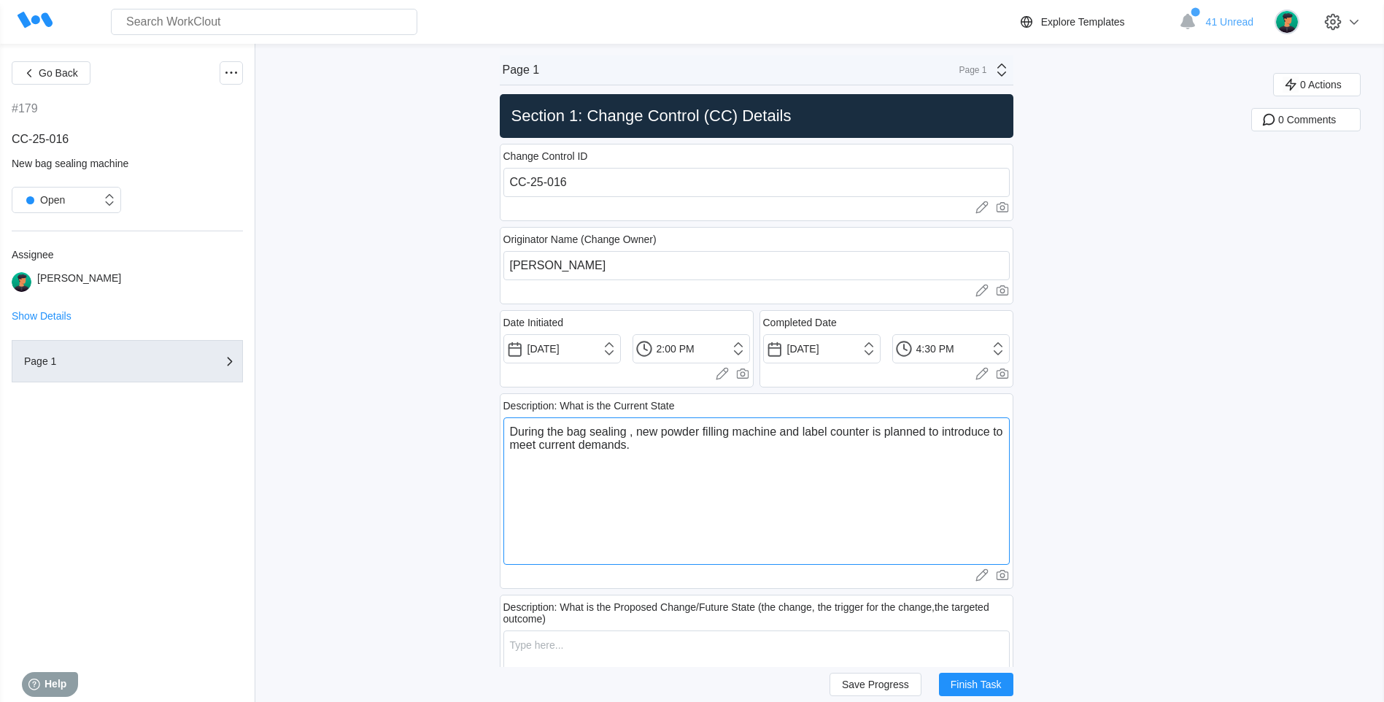
type textarea "During the bag sealing o, new powder filling machine and label counter is plann…"
type textarea "x"
type textarea "During the bag sealing of, new powder filling machine and label counter is plan…"
type textarea "x"
type textarea "During the bag sealing of , new powder filling machine and label counter is pla…"
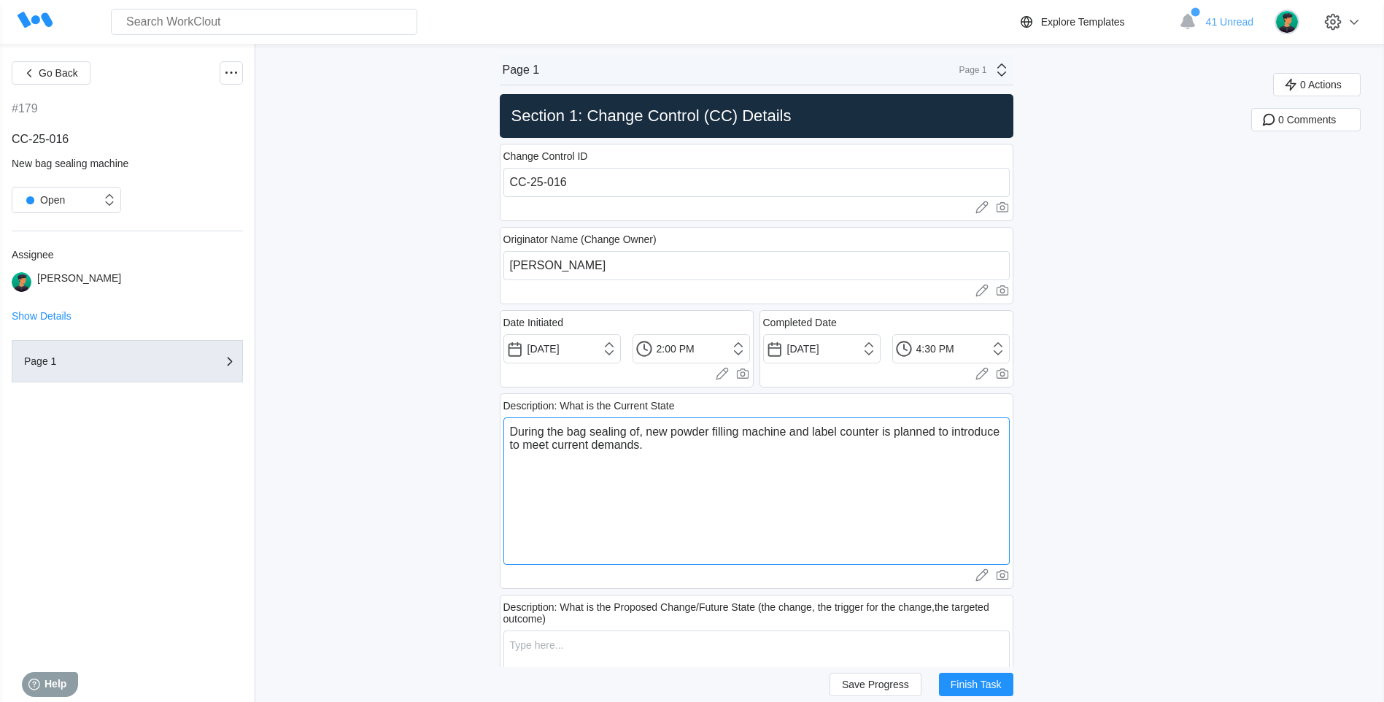
type textarea "x"
type textarea "During the bag sealing of F, new powder filling machine and label counter is pl…"
type textarea "x"
type textarea "During the bag sealing of FP, new powder filling machine and label counter is p…"
type textarea "x"
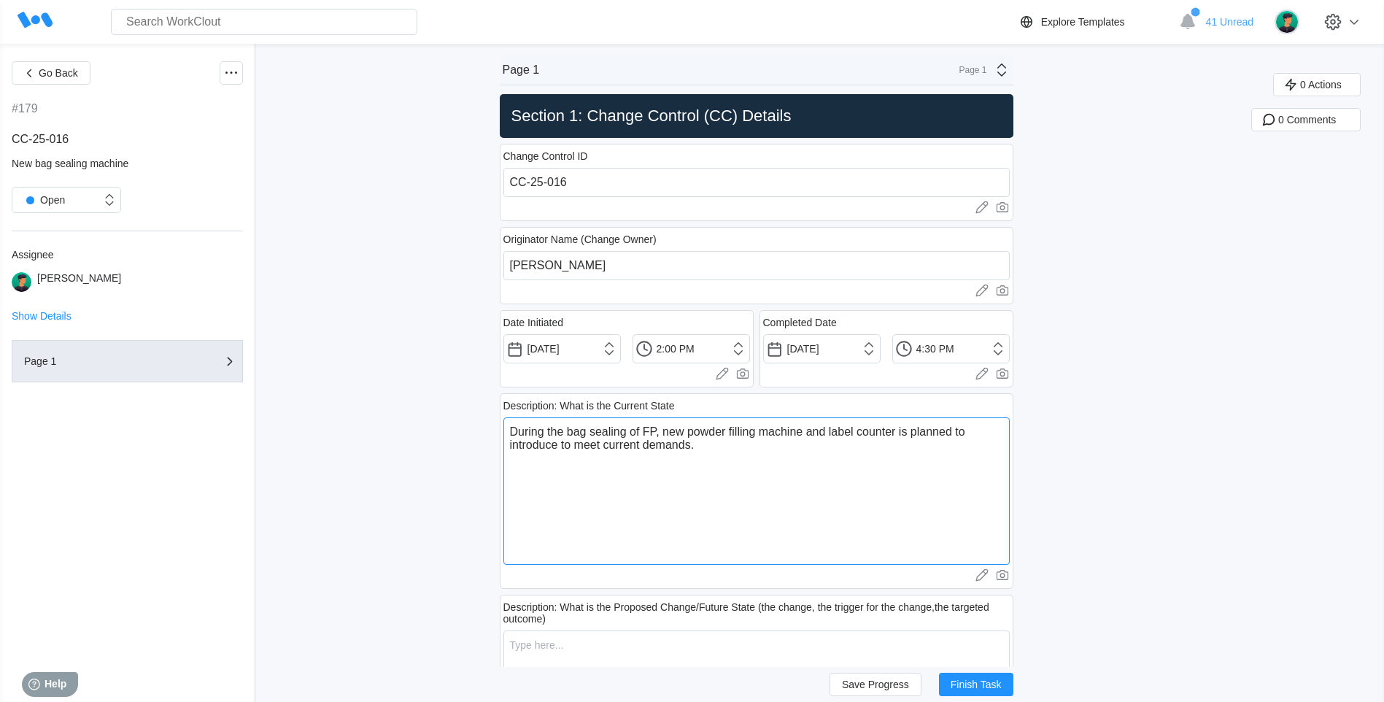
type textarea "During the bag sealing of FP2, new powder filling machine and label counter is …"
type textarea "x"
type textarea "During the bag sealing of FP20, new powder filling machine and label counter is…"
type textarea "x"
type textarea "During the bag sealing of FP200, new powder filling machine and label counter i…"
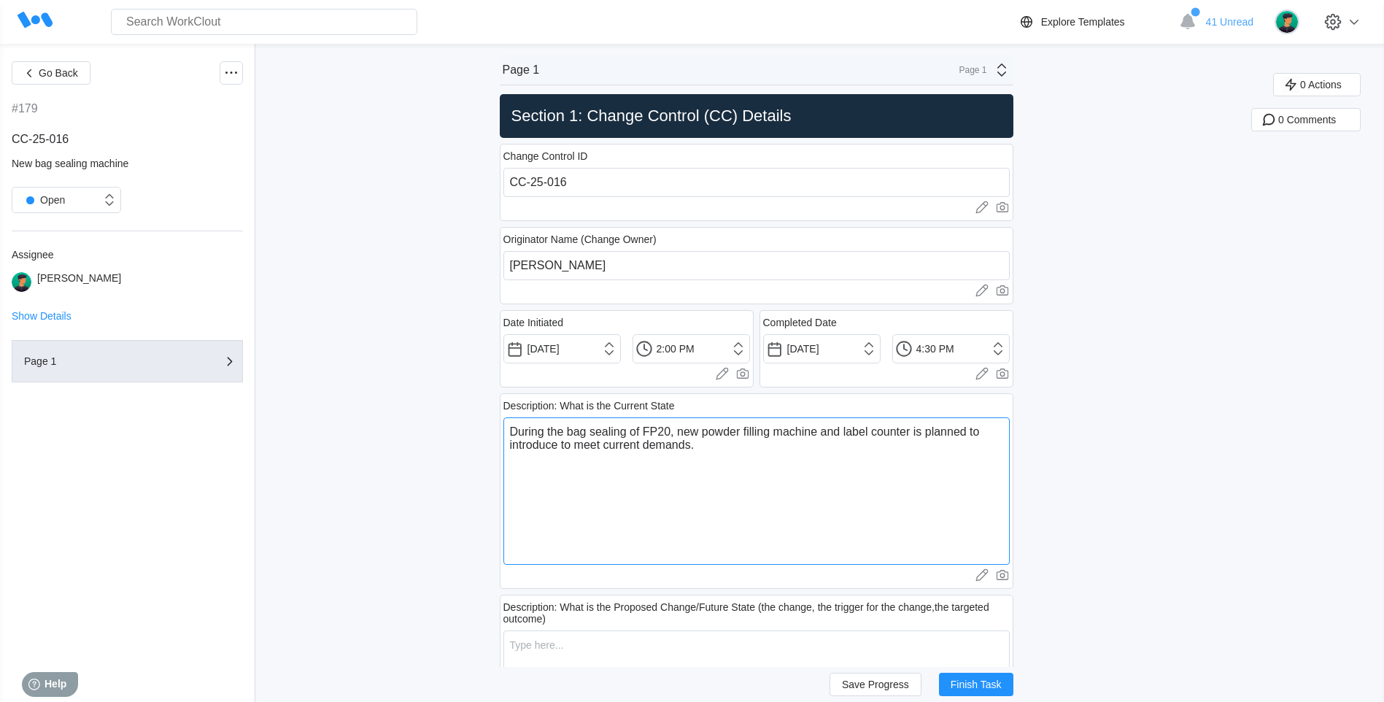
type textarea "x"
type textarea "During the bag sealing of FP2007, new powder filling machine and label counter …"
type textarea "x"
type textarea "During the bag sealing of FP20072, new powder filling machine and label counter…"
type textarea "x"
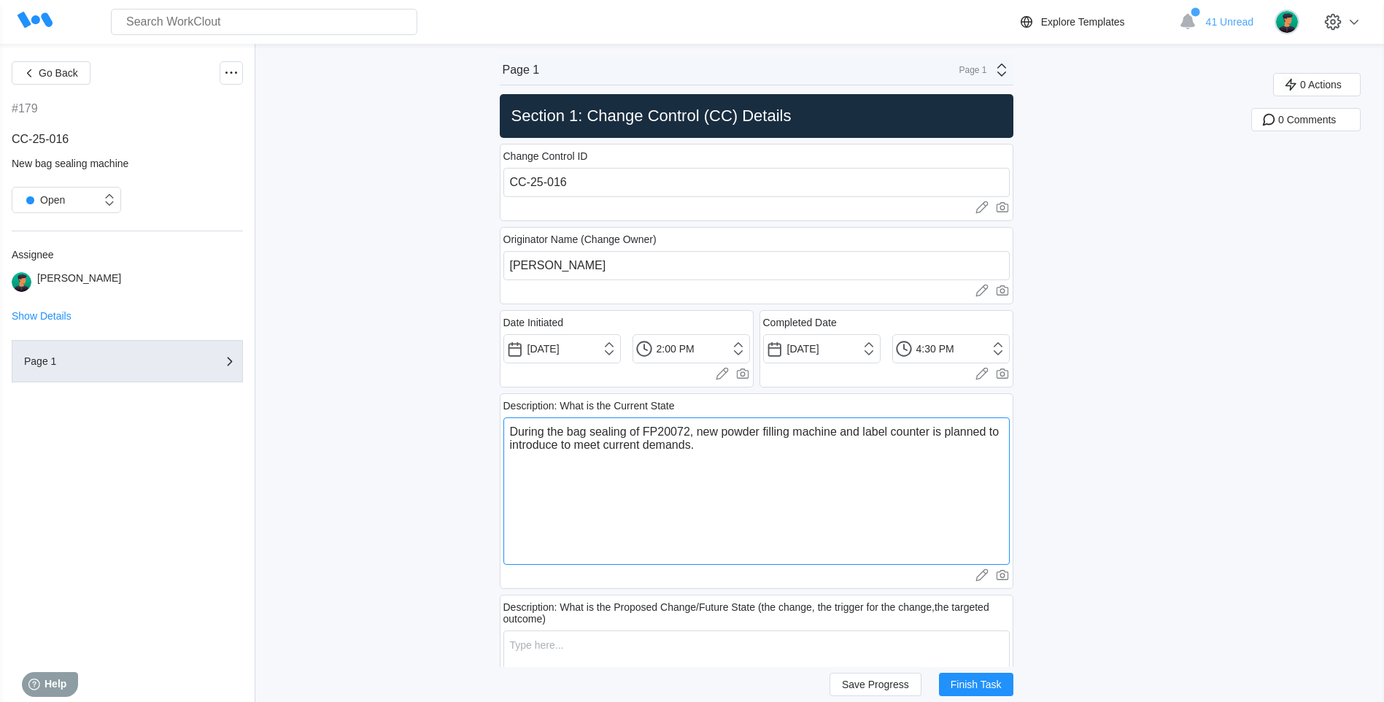
type textarea "During the bag sealing of FP20072 , new powder filling machine and label counte…"
type textarea "x"
type textarea "During the bag sealing of FP20072 S, new powder filling machine and label count…"
type textarea "x"
type textarea "During the bag sealing of FP20072 Su, new powder filling machine and label coun…"
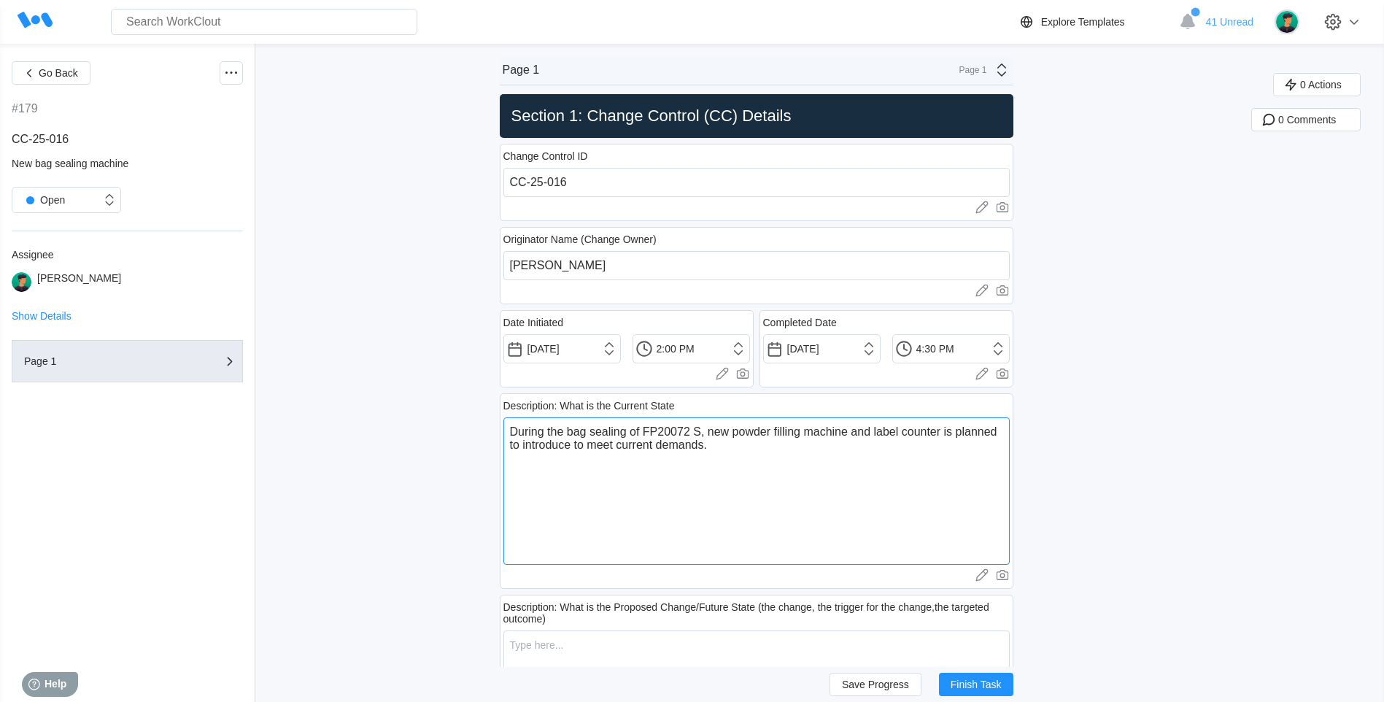
type textarea "x"
type textarea "During the bag sealing of FP20072 Sup, new powder filling machine and label cou…"
type textarea "x"
type textarea "During the bag sealing of FP20072 Supw, new powder filling machine and label co…"
type textarea "x"
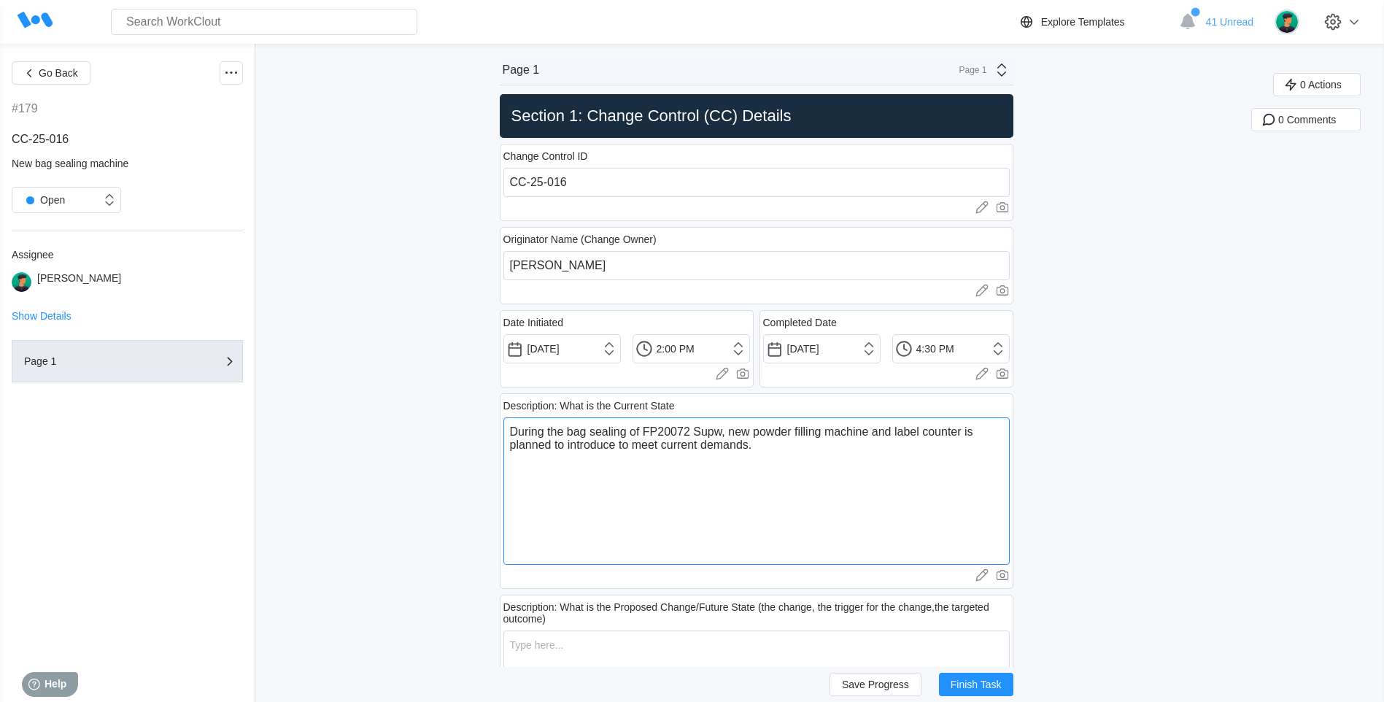
type textarea "During the bag sealing of FP20072 Supwe, new powder filling machine and label c…"
type textarea "x"
type textarea "During the bag sealing of FP20072 Supw, new powder filling machine and label co…"
type textarea "x"
type textarea "During the bag sealing of FP20072 Sup, new powder filling machine and label cou…"
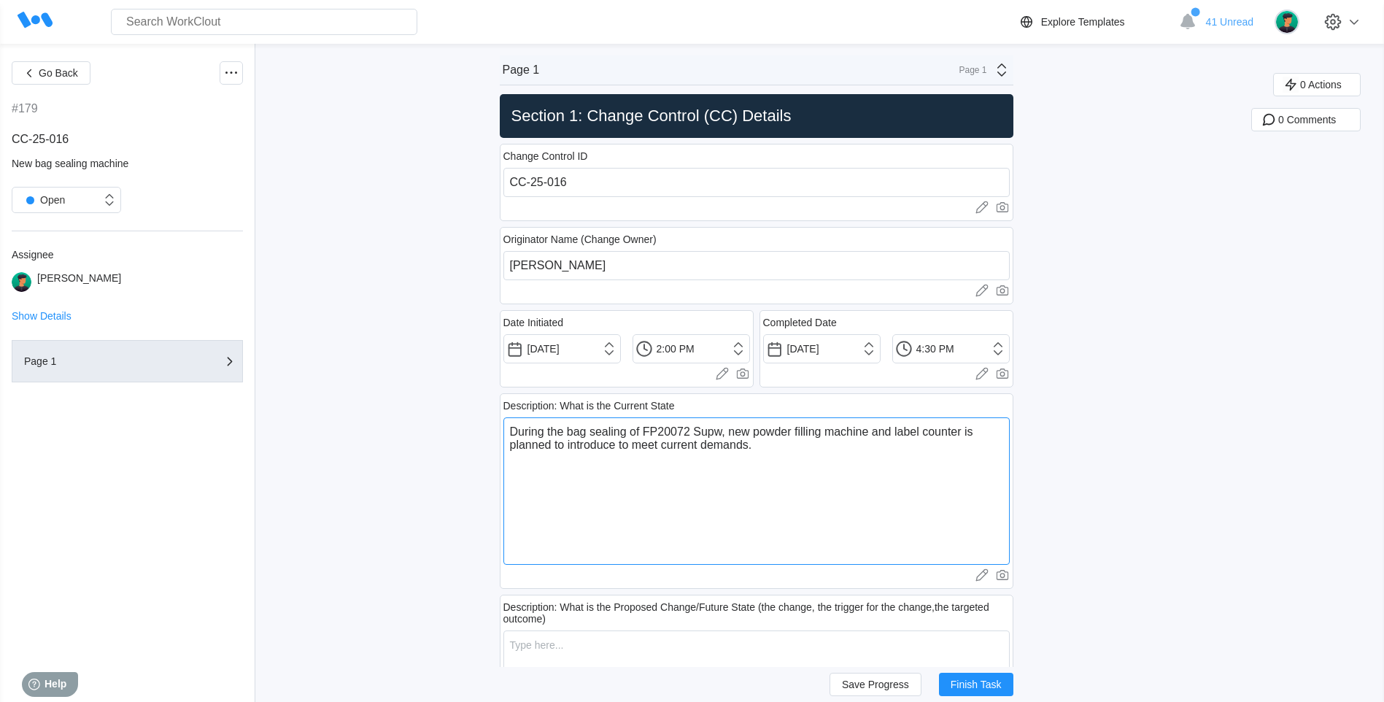
type textarea "x"
type textarea "During the bag sealing of FP20072 Supe, new powder filling machine and label co…"
type textarea "x"
type textarea "During the bag sealing of FP20072 Super, new powder filling machine and label c…"
type textarea "x"
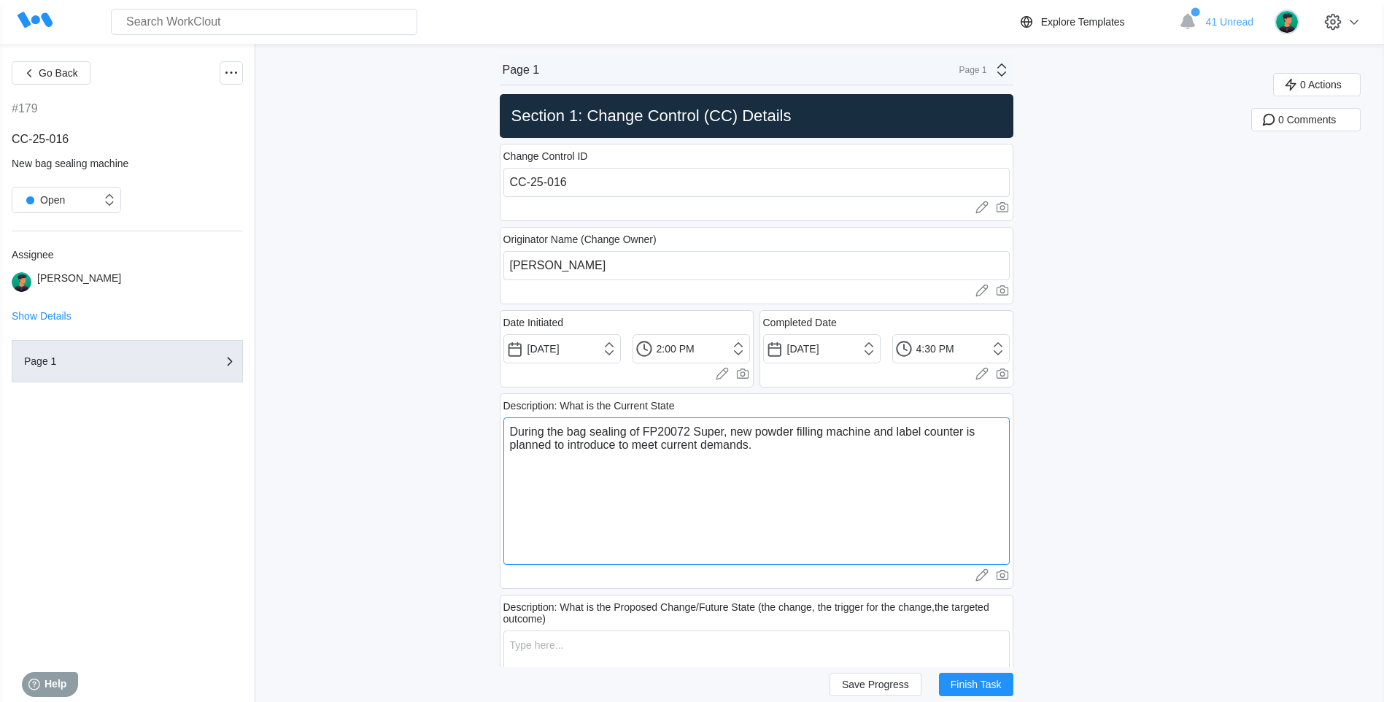
type textarea "During the bag sealing of FP20072 Superf, new powder filling machine and label …"
type textarea "x"
type textarea "During the bag sealing of FP20072 Superfe, new powder filling machine and label…"
type textarea "x"
type textarea "During the bag sealing of FP20072 Superfea, new powder filling machine and labe…"
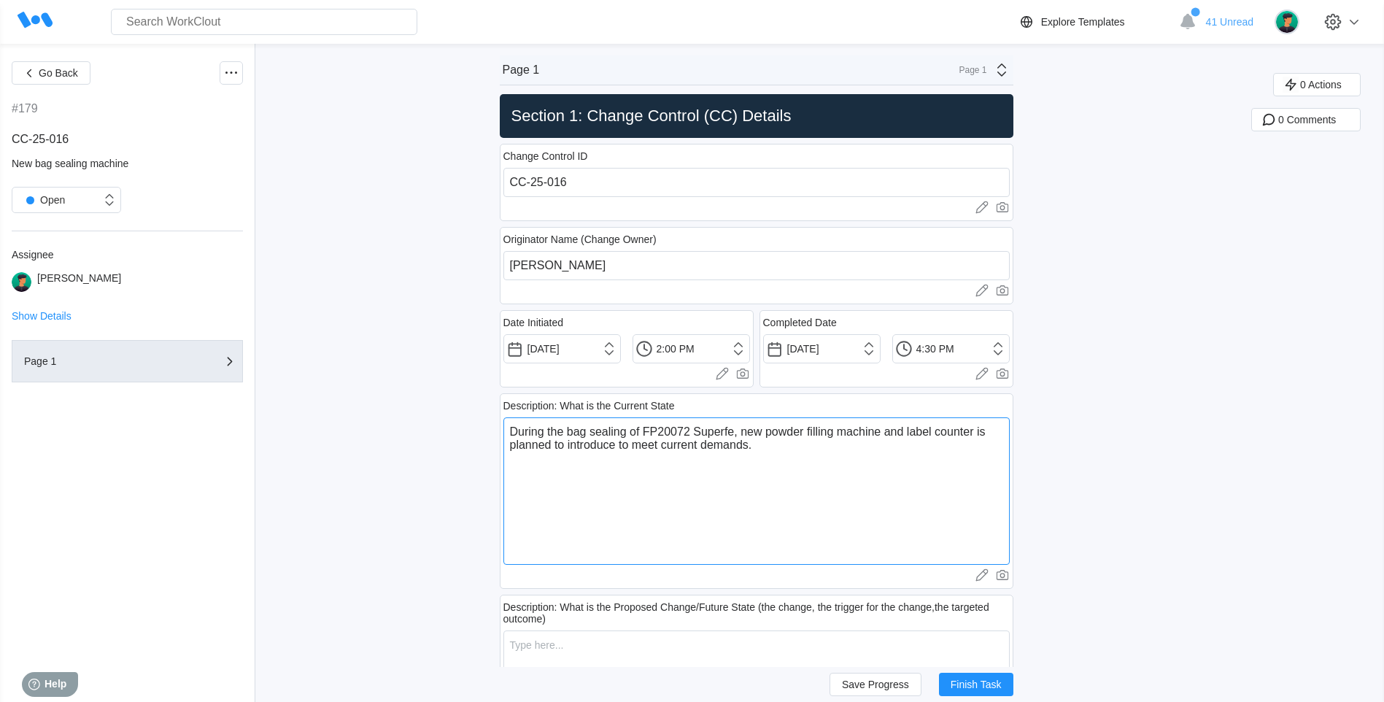
type textarea "x"
type textarea "During the bag sealing of FP20072 Superfeas, new powder filling machine and lab…"
type textarea "x"
type textarea "During the bag sealing of FP20072 Superfeas , new powder filling machine and la…"
type textarea "x"
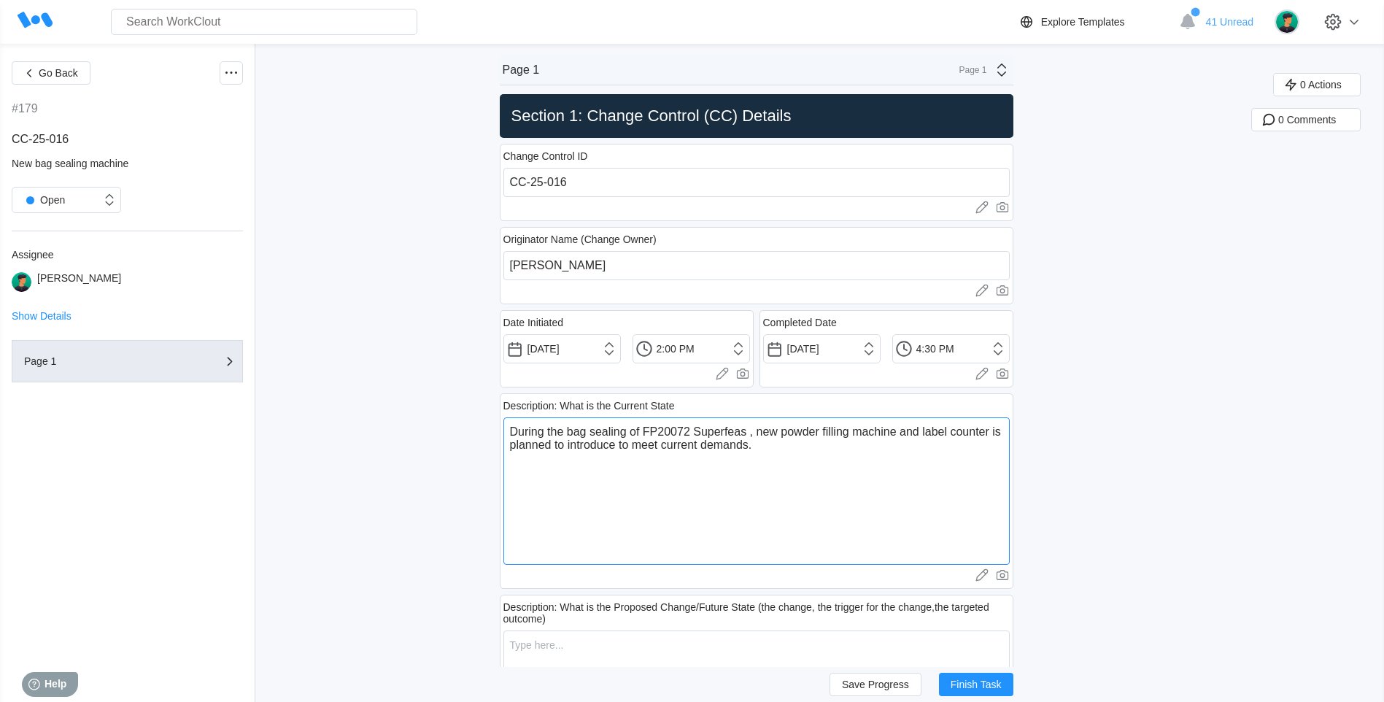
type textarea "During the bag sealing of FP20072 Superfeas, new powder filling machine and lab…"
type textarea "x"
type textarea "During the bag sealing of FP20072 Superfeast, new powder filling machine and la…"
type textarea "x"
type textarea "During the bag sealing of FP20072 Superfeast , new powder filling machine and l…"
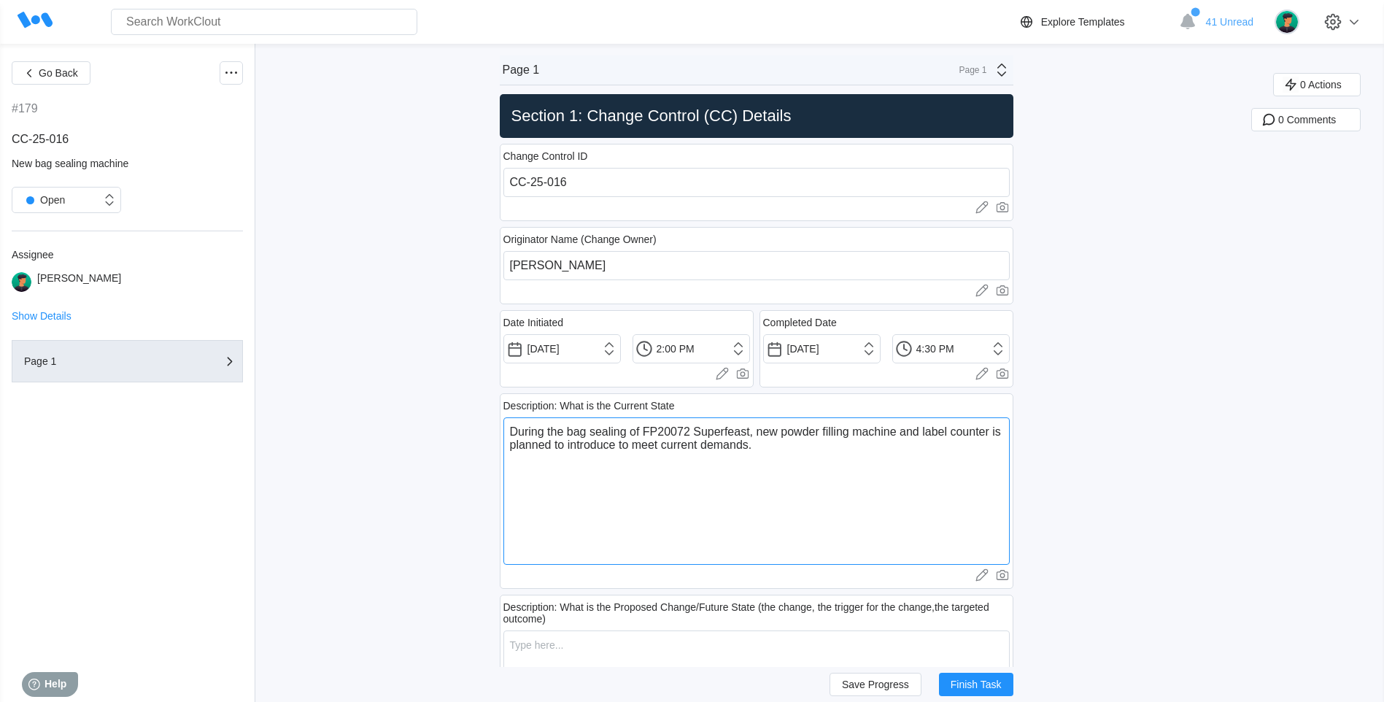
type textarea "x"
type textarea "During the bag sealing of FP20072 Superfeast I, new powder filling machine and …"
type textarea "x"
type textarea "During the bag sealing of FP20072 Superfeast I , new powder filling machine and…"
type textarea "x"
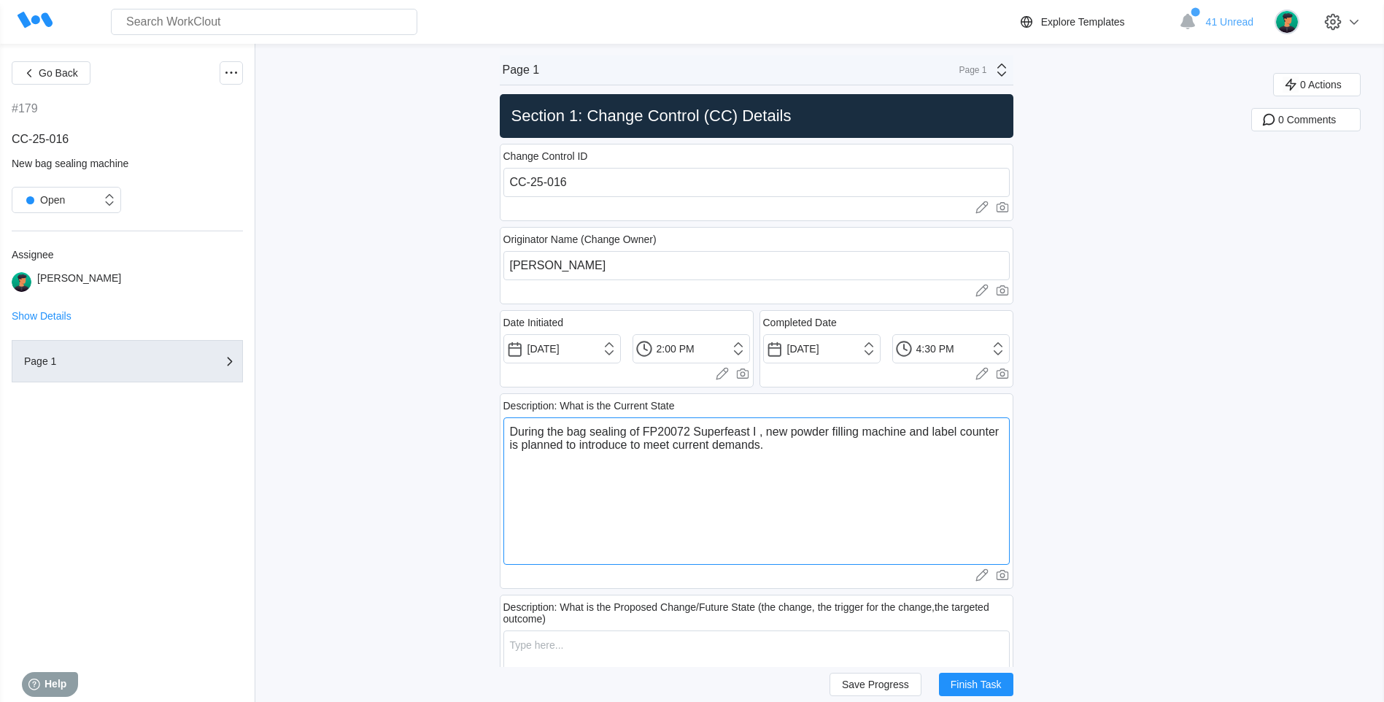
type textarea "During the bag sealing of FP20072 Superfeast I A, new powder filling machine an…"
type textarea "x"
type textarea "During the bag sealing of FP20072 Superfeast I AM, new powder filling machine a…"
type textarea "x"
type textarea "During the bag sealing of FP20072 Superfeast I AM , new powder filling machine …"
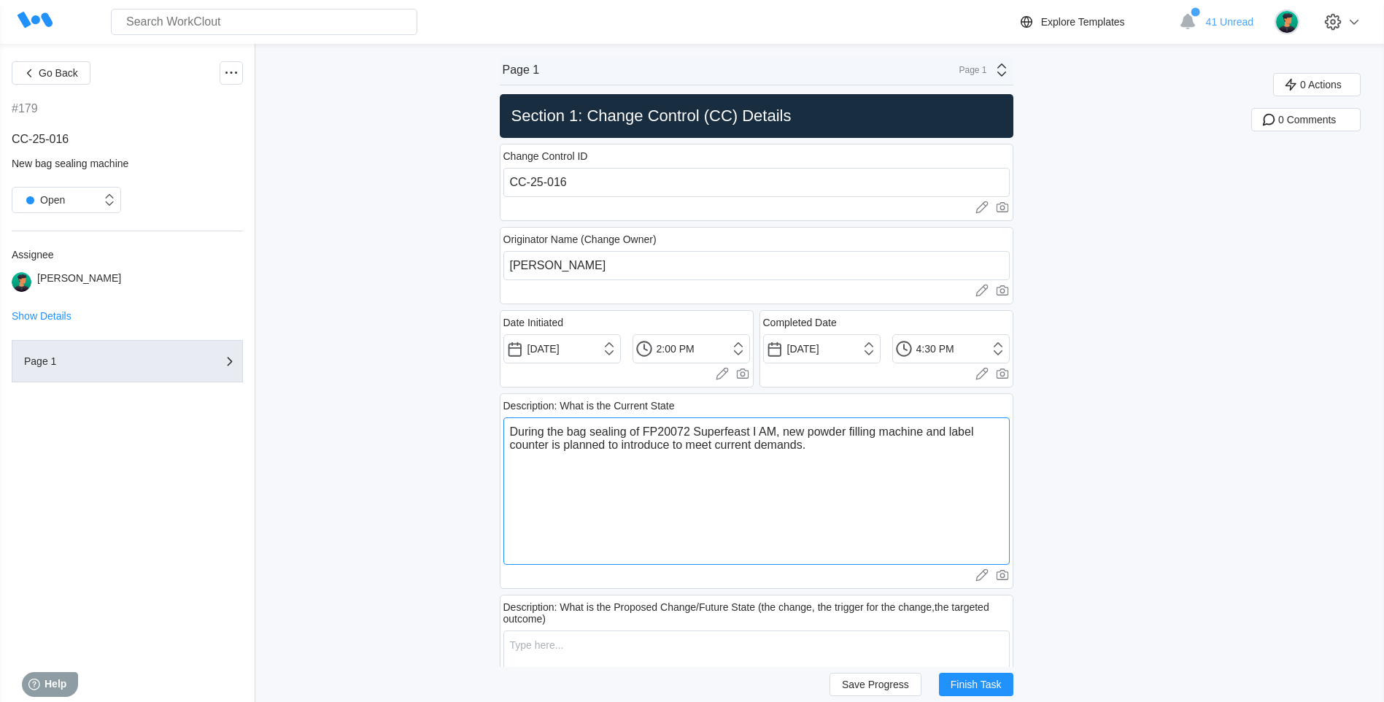
type textarea "x"
type textarea "During the bag sealing of FP20072 Superfeast I AM H, new powder filling machine…"
type textarea "x"
type textarea "During the bag sealing of FP20072 Superfeast I AM HA, new powder filling machin…"
type textarea "x"
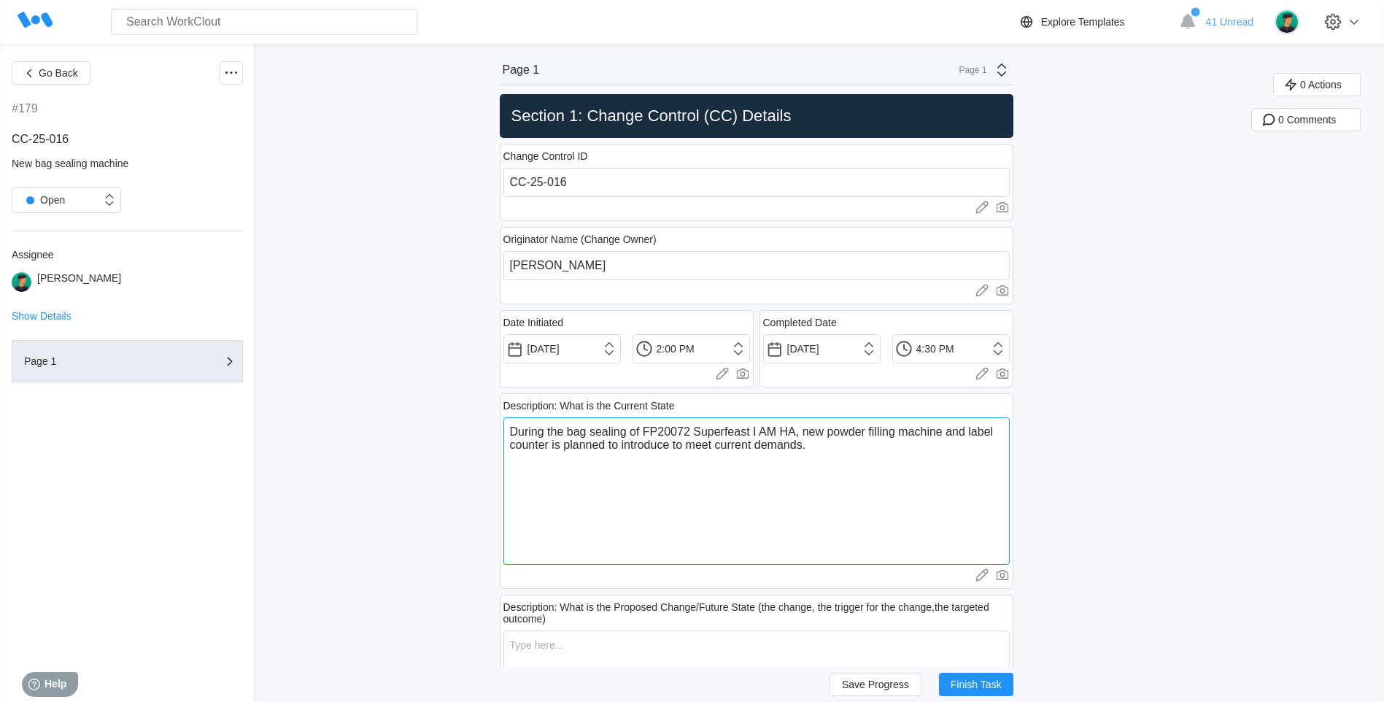
type textarea "During the bag sealing of FP20072 Superfeast I AM H, new powder filling machine…"
type textarea "x"
type textarea "During the bag sealing of FP20072 Superfeast I AM , new powder filling machine …"
type textarea "x"
type textarea "During the bag sealing of FP20072 Superfeast I AM A, new powder filling machine…"
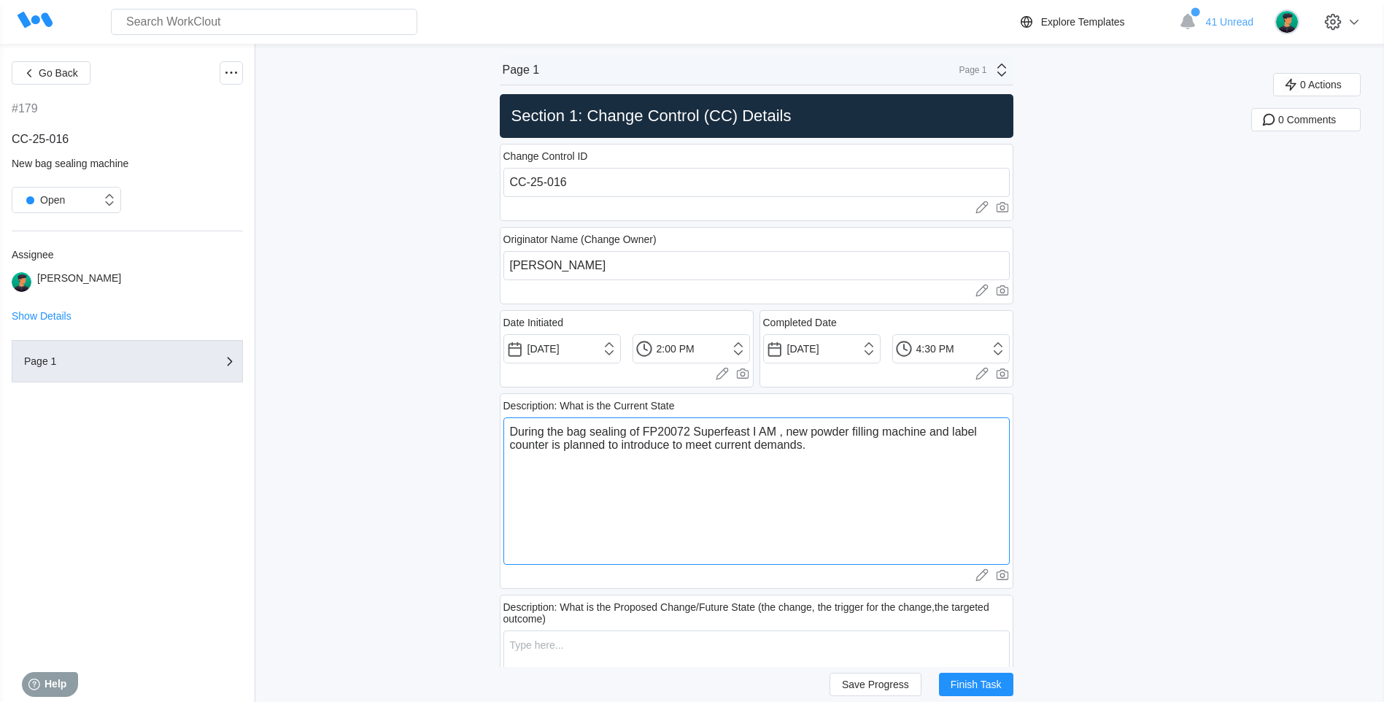
type textarea "x"
type textarea "During the bag sealing of FP20072 Superfeast I AM AI, new powder filling machin…"
type textarea "x"
type textarea "During the bag sealing of FP20072 Superfeast I AM AIA, new powder filling machi…"
type textarea "x"
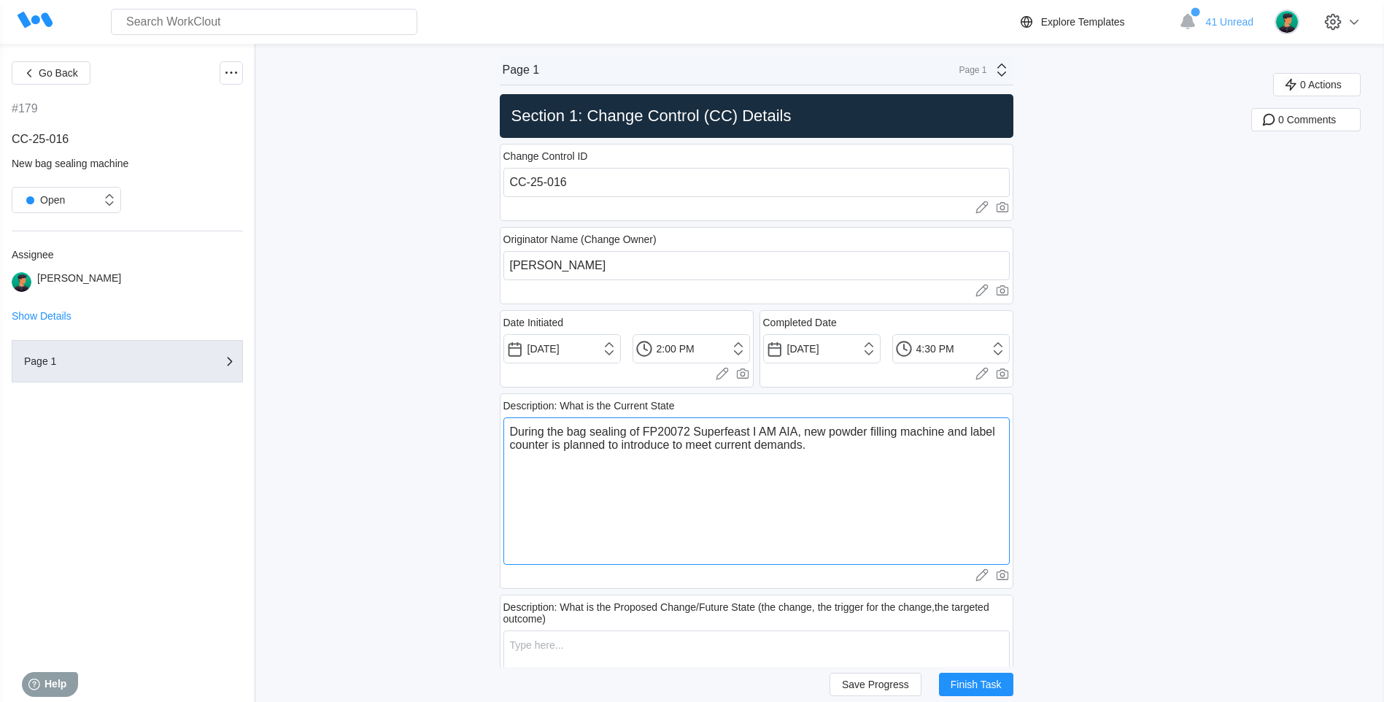
type textarea "During the bag sealing of FP20072 Superfeast I AM AI, new powder filling machin…"
type textarea "x"
type textarea "During the bag sealing of FP20072 Superfeast I AM A, new powder filling machine…"
type textarea "x"
type textarea "During the bag sealing of FP20072 Superfeast I AM , new powder filling machine …"
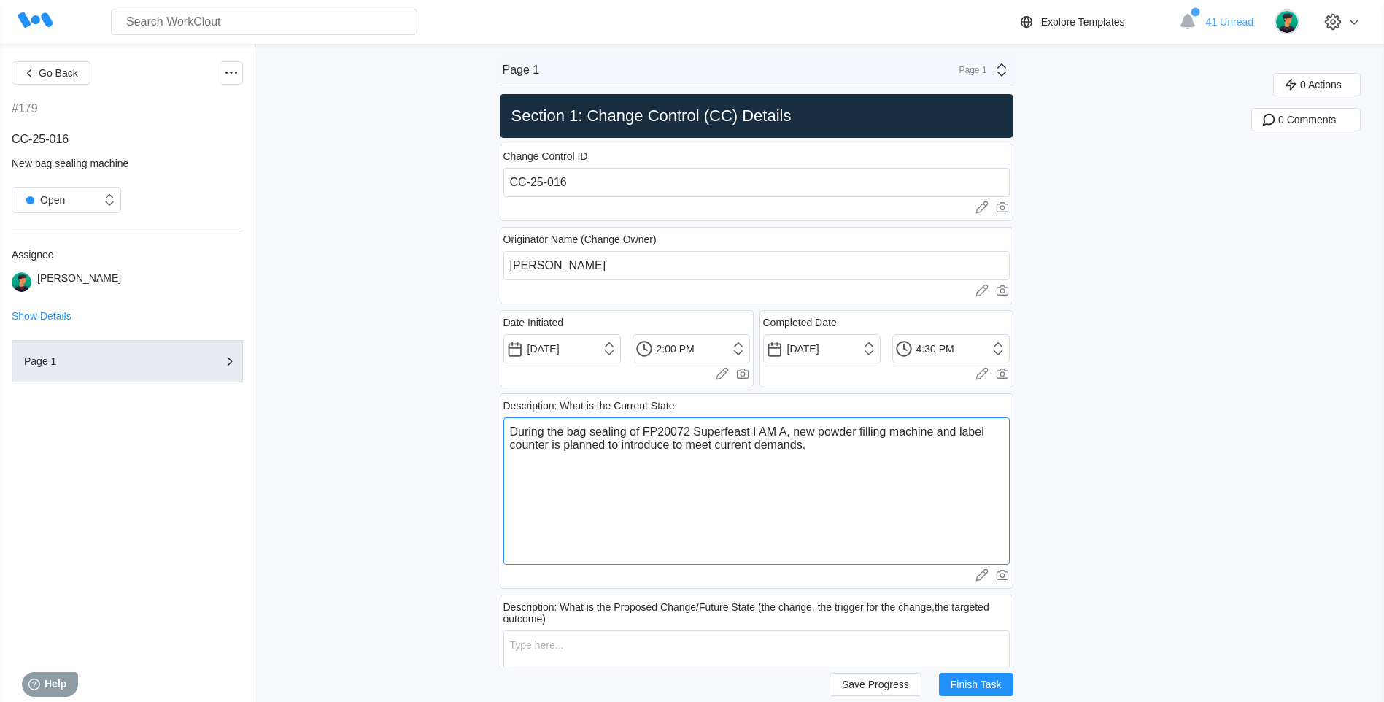
type textarea "x"
type textarea "During the bag sealing of FP20072 Superfeast I AM G, new powder filling machine…"
type textarea "x"
type textarea "During the bag sealing of FP20072 Superfeast I AM GA, new powder filling machin…"
type textarea "x"
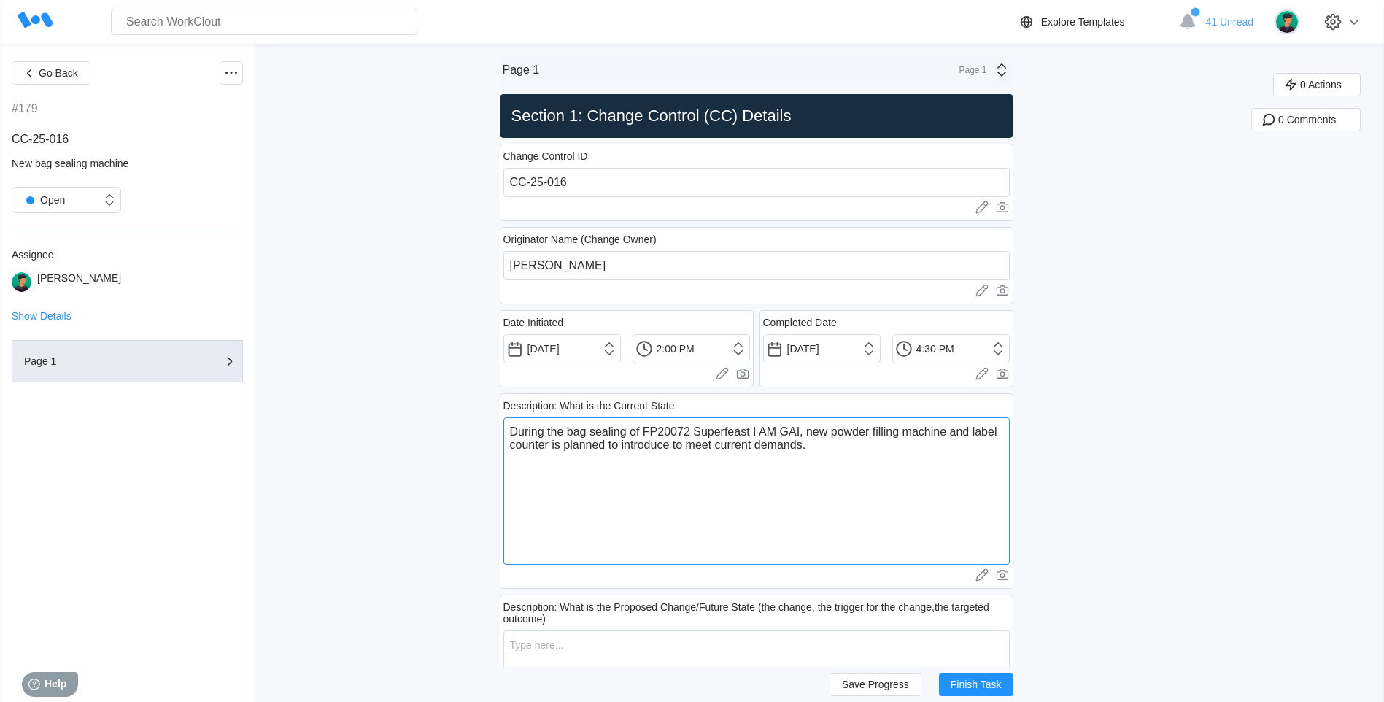
type textarea "During the bag sealing of FP20072 Superfeast I AM GAIU, new powder filling mach…"
type textarea "x"
type textarea "During the bag sealing of FP20072 Superfeast I AM GAIUA, new powder filling mac…"
type textarea "x"
type textarea "During the bag sealing of FP20072 Superfeast I AM GAIU, new powder filling mach…"
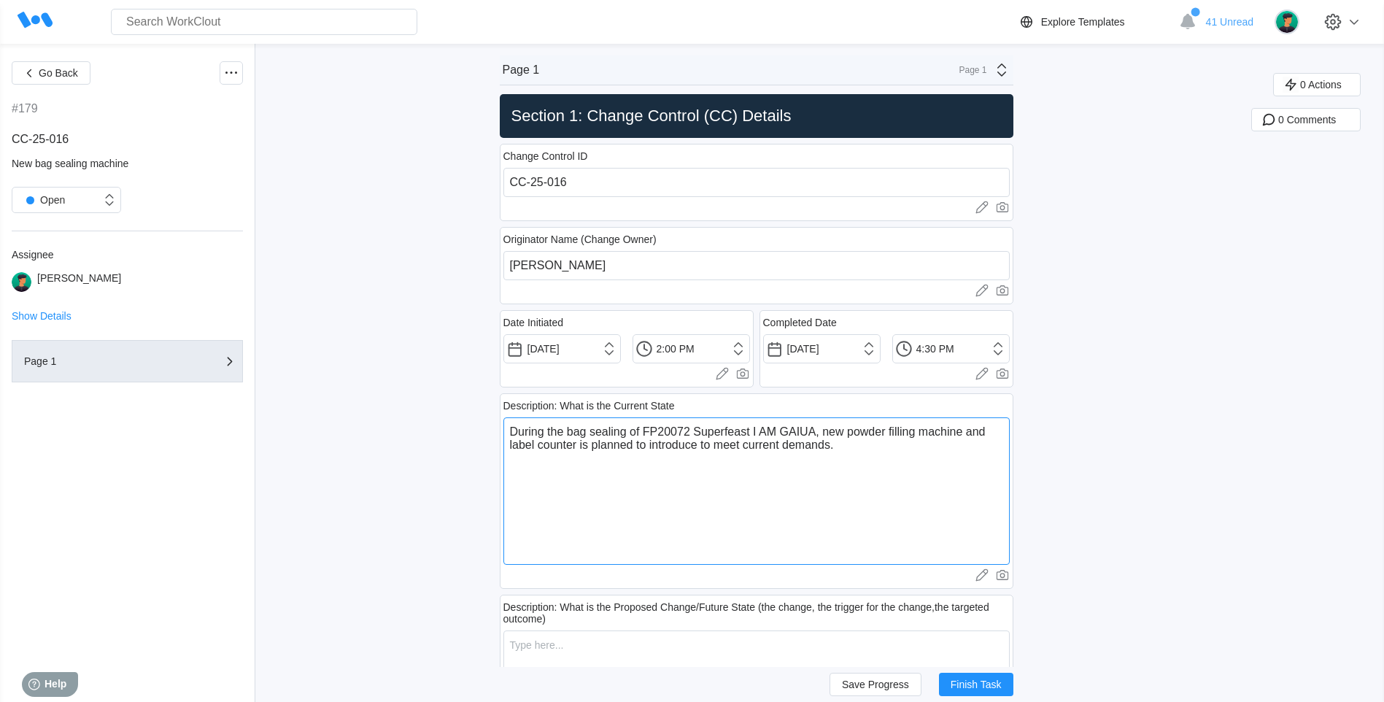
type textarea "x"
type textarea "During the bag sealing of FP20072 Superfeast I AM GAI, new powder filling machi…"
type textarea "x"
type textarea "During the bag sealing of FP20072 Superfeast I AM GAIA, new powder filling mach…"
type textarea "x"
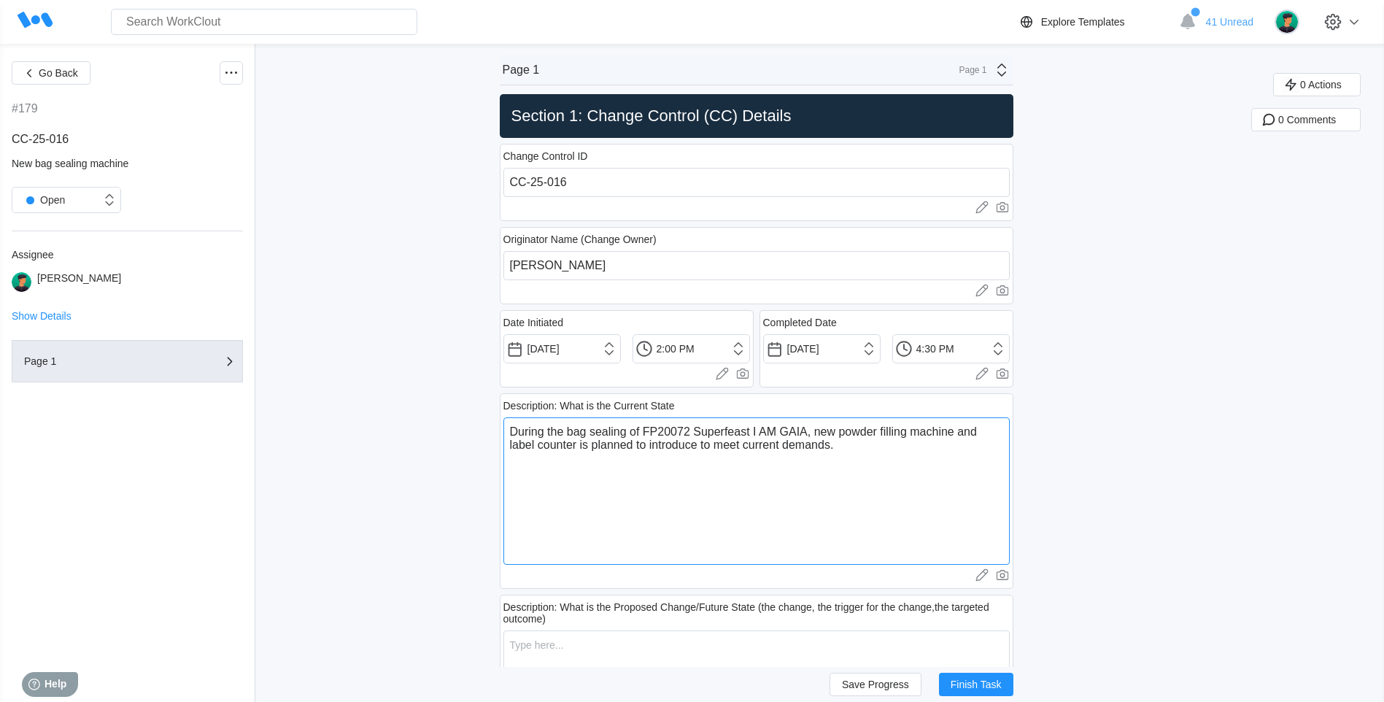
type textarea "During the bag sealing of FP20072 Superfeast I AM GAIA , new powder filling mac…"
type textarea "x"
type textarea "During the bag sealing of FP20072 Superfeast I AM GAIA p, new powder filling ma…"
type textarea "x"
type textarea "During the bag sealing of FP20072 Superfeast I AM GAIA po, new powder filling m…"
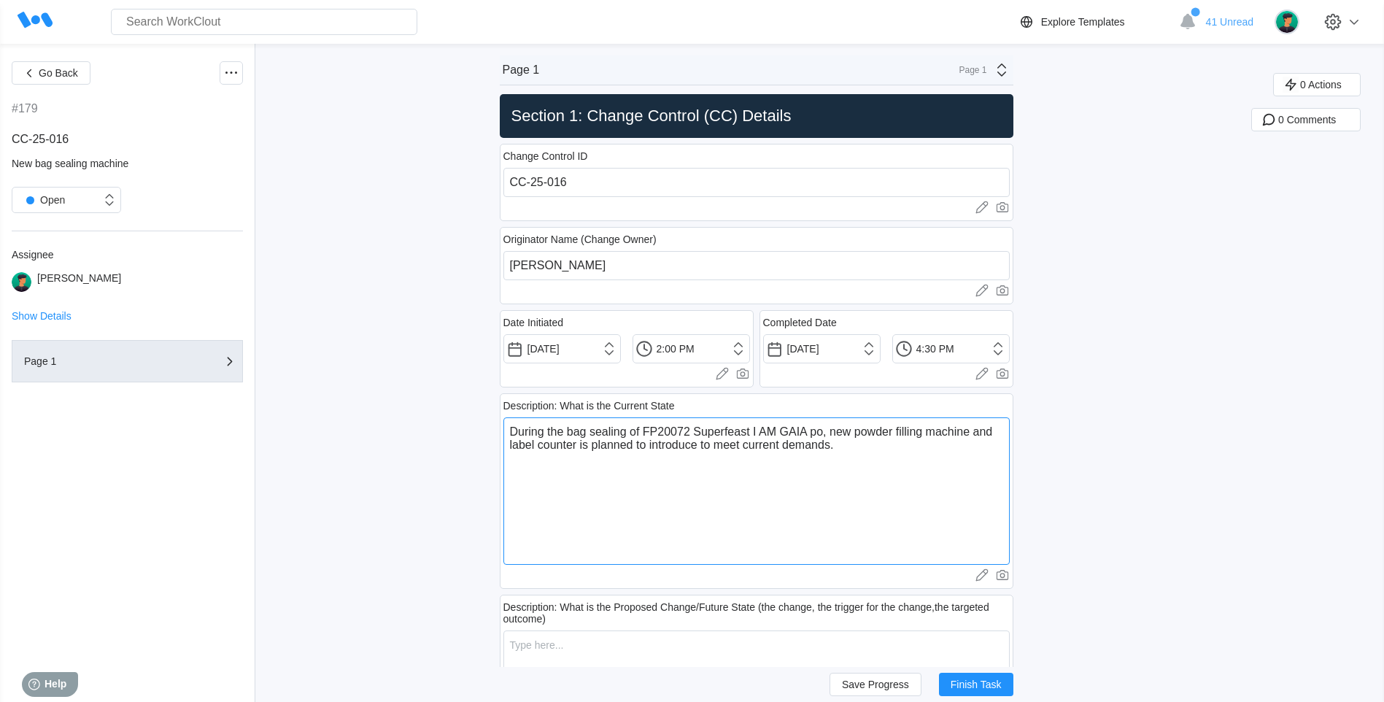
type textarea "x"
type textarea "During the bag sealing of FP20072 Superfeast I AM GAIA pow, new powder filling …"
type textarea "x"
type textarea "During the bag sealing of FP20072 Superfeast I AM GAIA powd, new powder filling…"
type textarea "x"
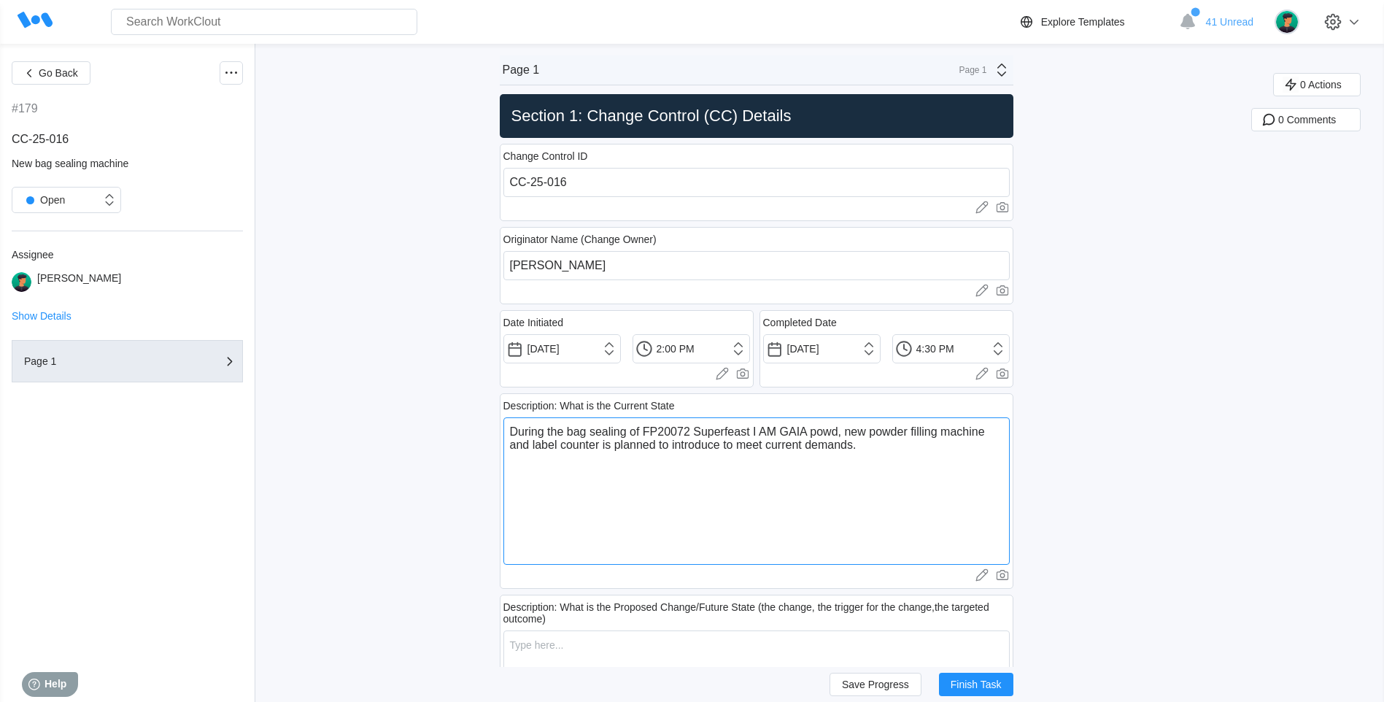
type textarea "During the bag sealing of FP20072 Superfeast I AM GAIA powde, new powder fillin…"
type textarea "x"
type textarea "During the bag sealing of FP20072 Superfeast I AM GAIA powder, new powder filli…"
type textarea "x"
type textarea "During the bag sealing of FP20072 Superfeast I AM GAIA powder , new powder fill…"
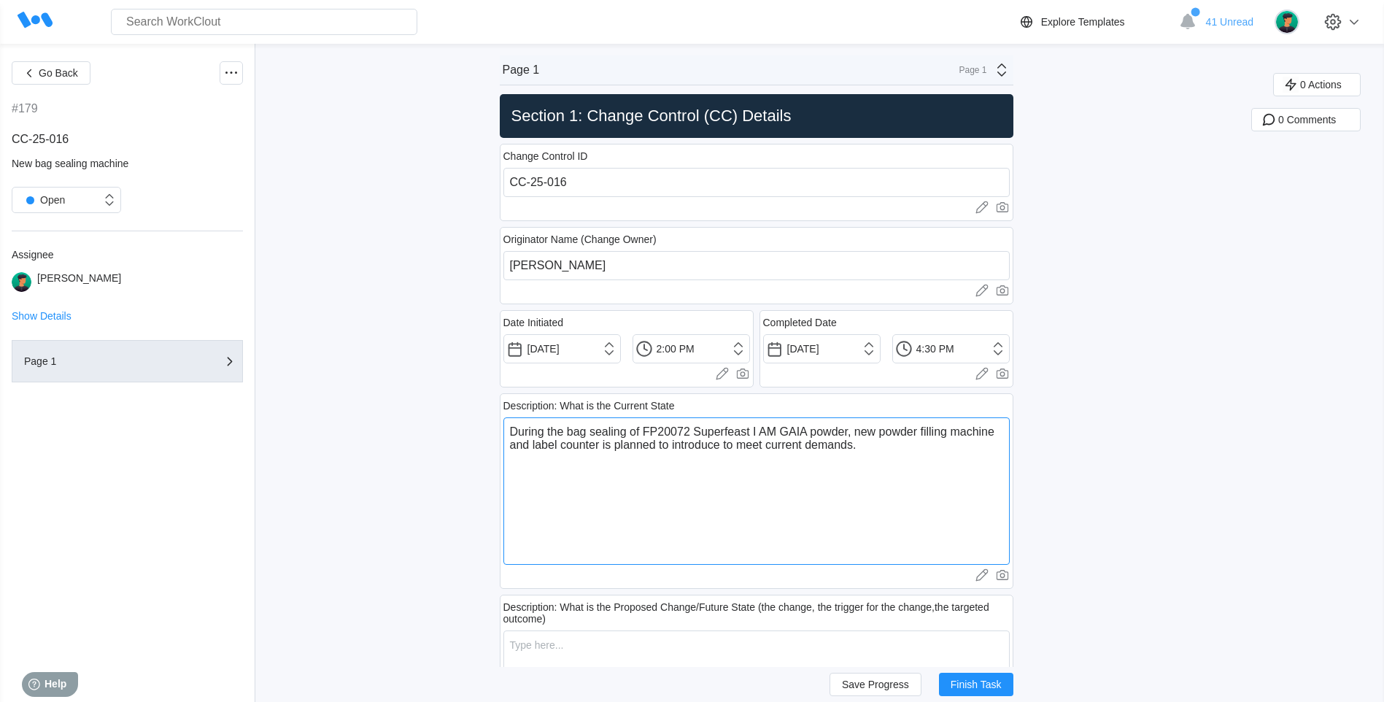
type textarea "x"
type textarea "During the bag sealing of FP20072 Superfeast I AM GAIA powder 2, new powder fil…"
type textarea "x"
type textarea "During the bag sealing of FP20072 Superfeast I AM GAIA powder 25, new powder fi…"
type textarea "x"
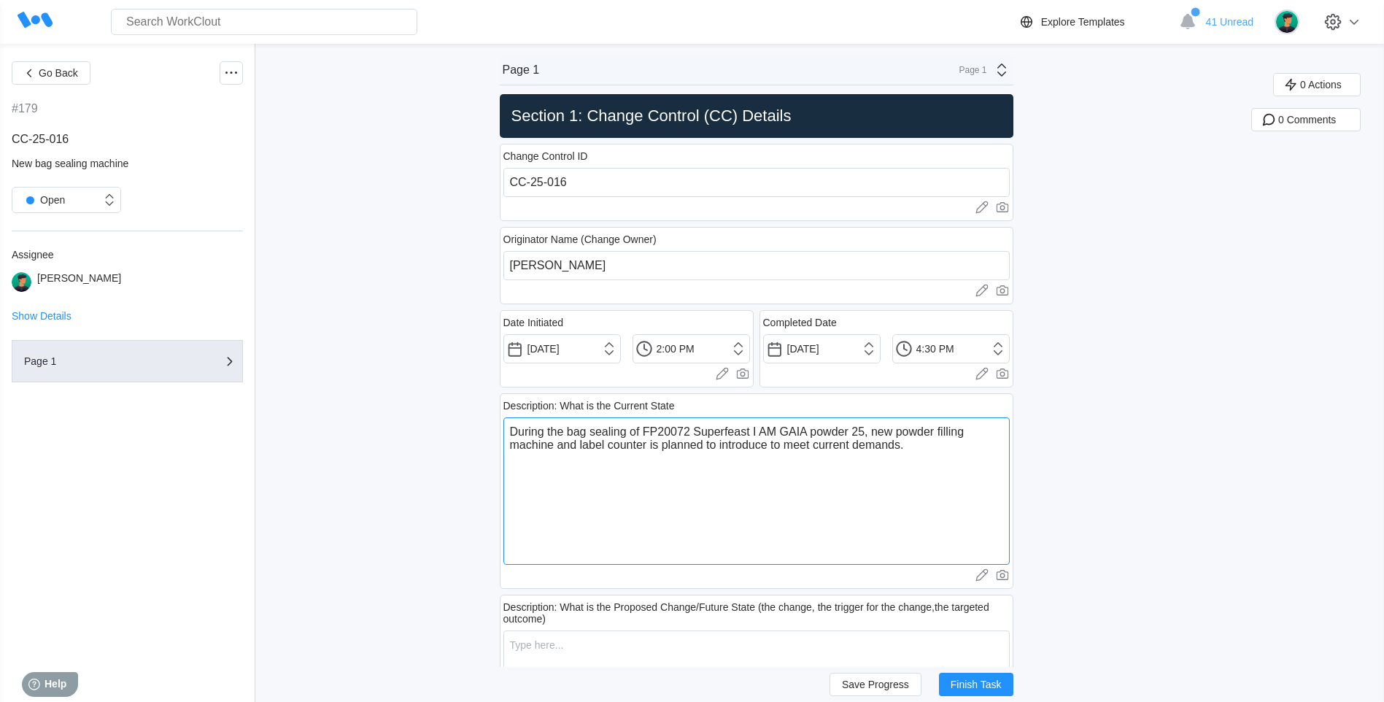
type textarea "During the bag sealing of FP20072 Superfeast I AM GAIA powder 250, new powder f…"
type textarea "x"
type textarea "During the bag sealing of FP20072 Superfeast I AM GAIA powder 250g, new powder …"
type textarea "x"
type textarea "During the bag sealing of FP20072 Superfeast I AM GAIA powder 250g , new powder…"
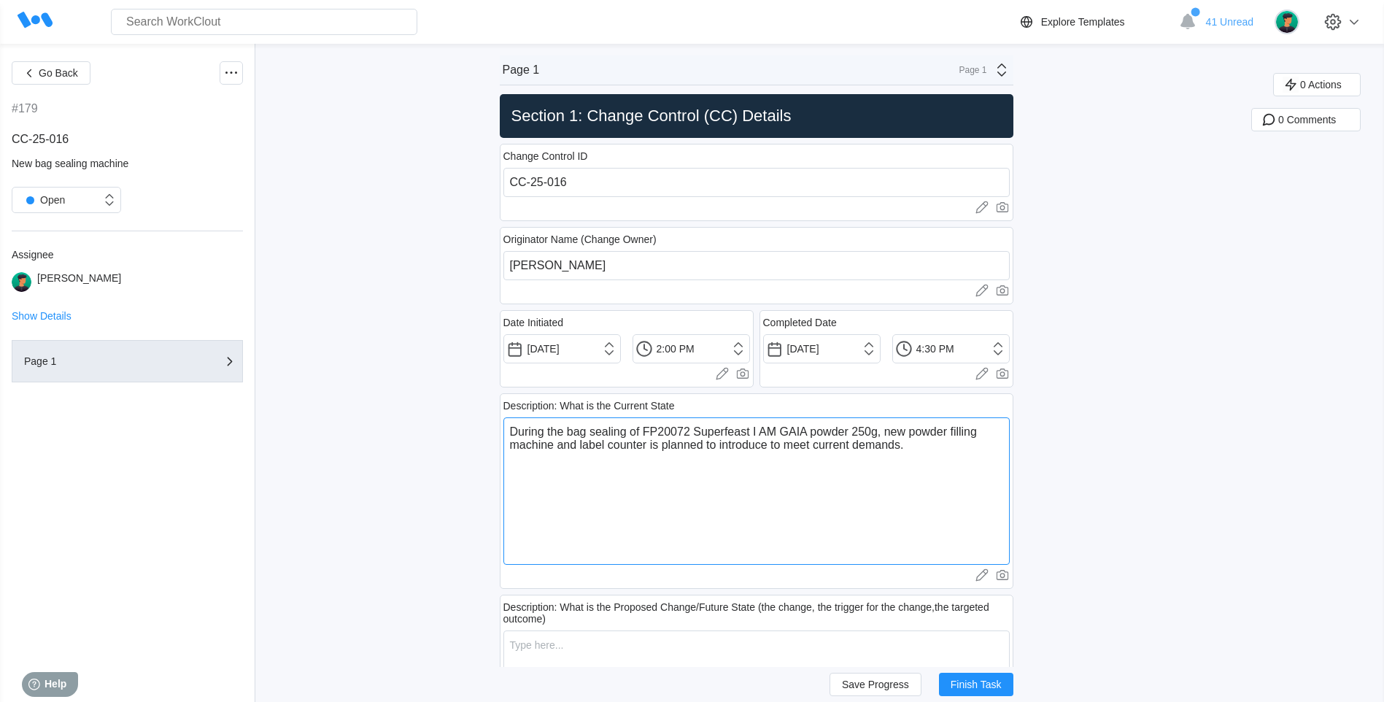
type textarea "x"
type textarea "During the bag sealing of FP20072 Superfeast I AM GAIA powder 250g B, new powde…"
type textarea "x"
type textarea "During the bag sealing of FP20072 Superfeast I AM GAIA powder 250g B>, new powd…"
type textarea "x"
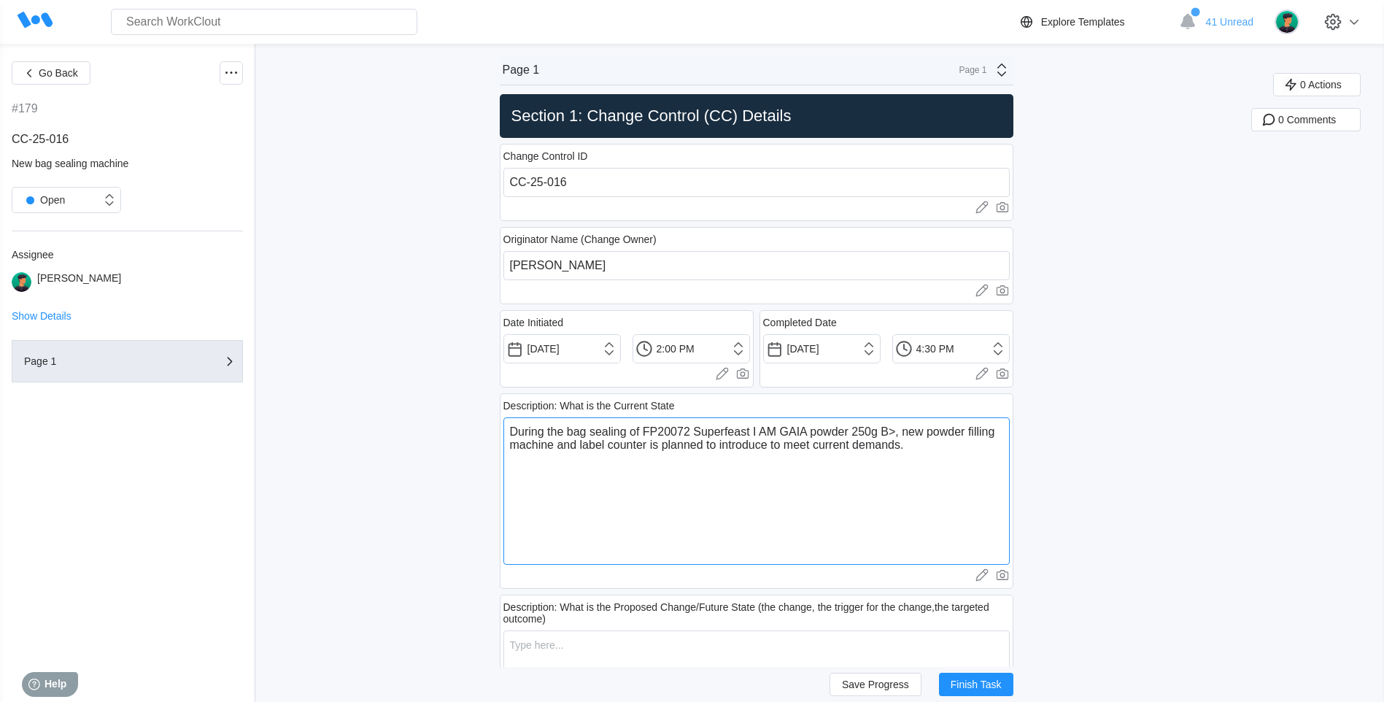
type textarea "During the bag sealing of FP20072 Superfeast I AM GAIA powder 250g B, new powde…"
type textarea "x"
type textarea "During the bag sealing of FP20072 Superfeast I AM GAIA powder 250g B?, new powd…"
type textarea "x"
click at [549, 422] on textarea "During the bag sealing of FP20072 Superfeast I AM GAIA powder 250g B:2178, new …" at bounding box center [756, 490] width 506 height 147
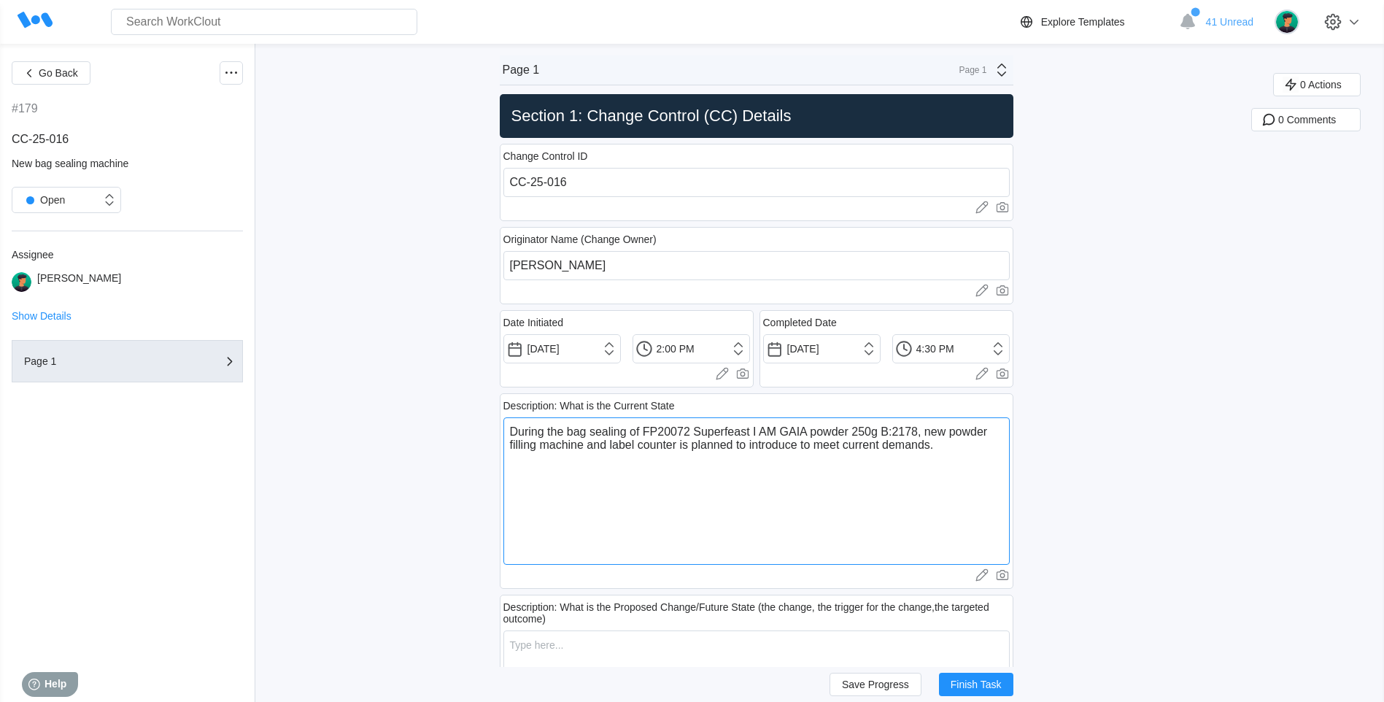
click at [575, 426] on textarea "During the bag sealing of FP20072 Superfeast I AM GAIA powder 250g B:2178, new …" at bounding box center [756, 490] width 506 height 147
click at [572, 432] on textarea "During the bag sealing of FP20072 Superfeast I AM GAIA powder 250g B:2178, new …" at bounding box center [756, 490] width 506 height 147
drag, startPoint x: 572, startPoint y: 432, endPoint x: 619, endPoint y: 426, distance: 47.8
click at [619, 426] on textarea "During the bag sealing of FP20072 Superfeast I AM GAIA powder 250g B:2178, new …" at bounding box center [756, 490] width 506 height 147
click at [955, 435] on textarea "During the packing process of FP20072 Superfeast I AM GAIA powder 250g B:2178, …" at bounding box center [756, 490] width 506 height 147
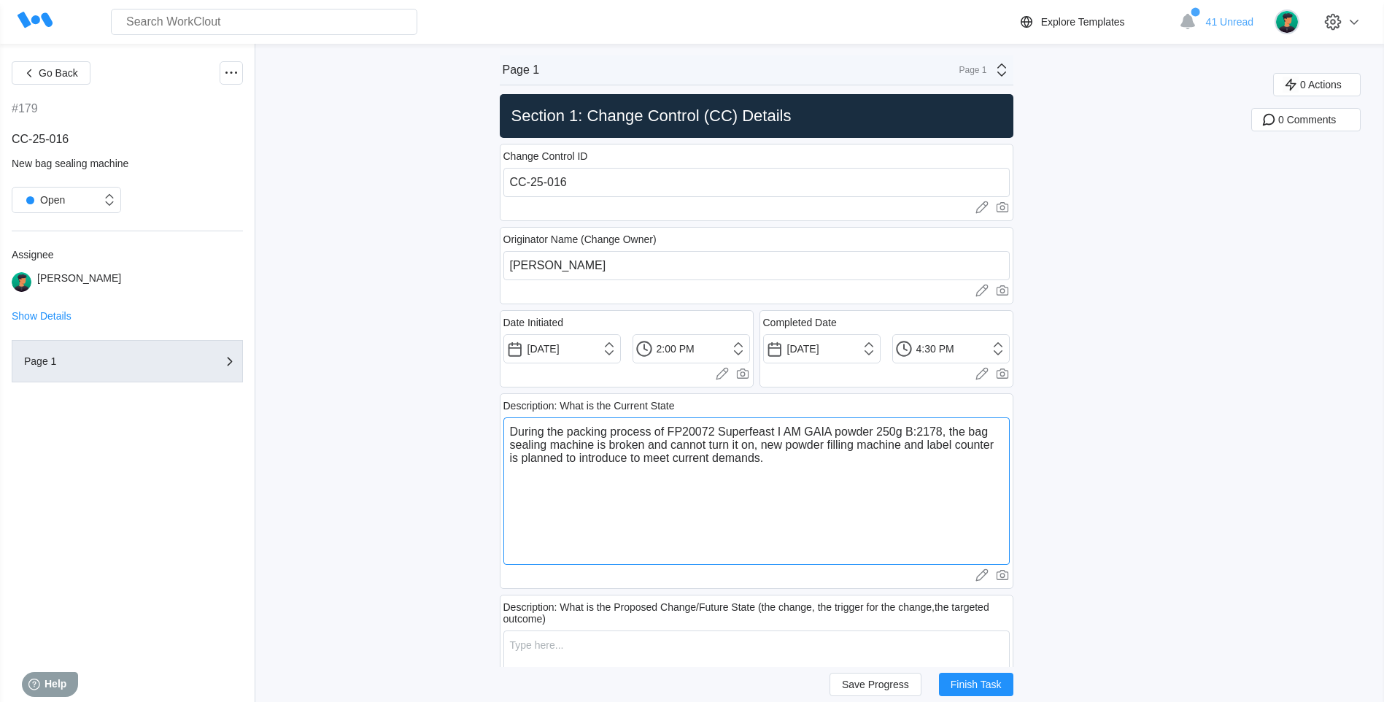
click at [768, 448] on textarea "During the packing process of FP20072 Superfeast I AM GAIA powder 250g B:2178, …" at bounding box center [756, 490] width 506 height 147
click at [771, 448] on textarea "During the packing process of FP20072 Superfeast I AM GAIA powder 250g B:2178, …" at bounding box center [756, 490] width 506 height 147
click at [768, 449] on textarea "During the packing process of FP20072 Superfeast I AM GAIA powder 250g B:2178, …" at bounding box center [756, 490] width 506 height 147
drag, startPoint x: 807, startPoint y: 444, endPoint x: 553, endPoint y: 463, distance: 254.7
click at [553, 463] on textarea "During the packing process of FP20072 Superfeast I AM GAIA powder 250g B:2178, …" at bounding box center [756, 490] width 506 height 147
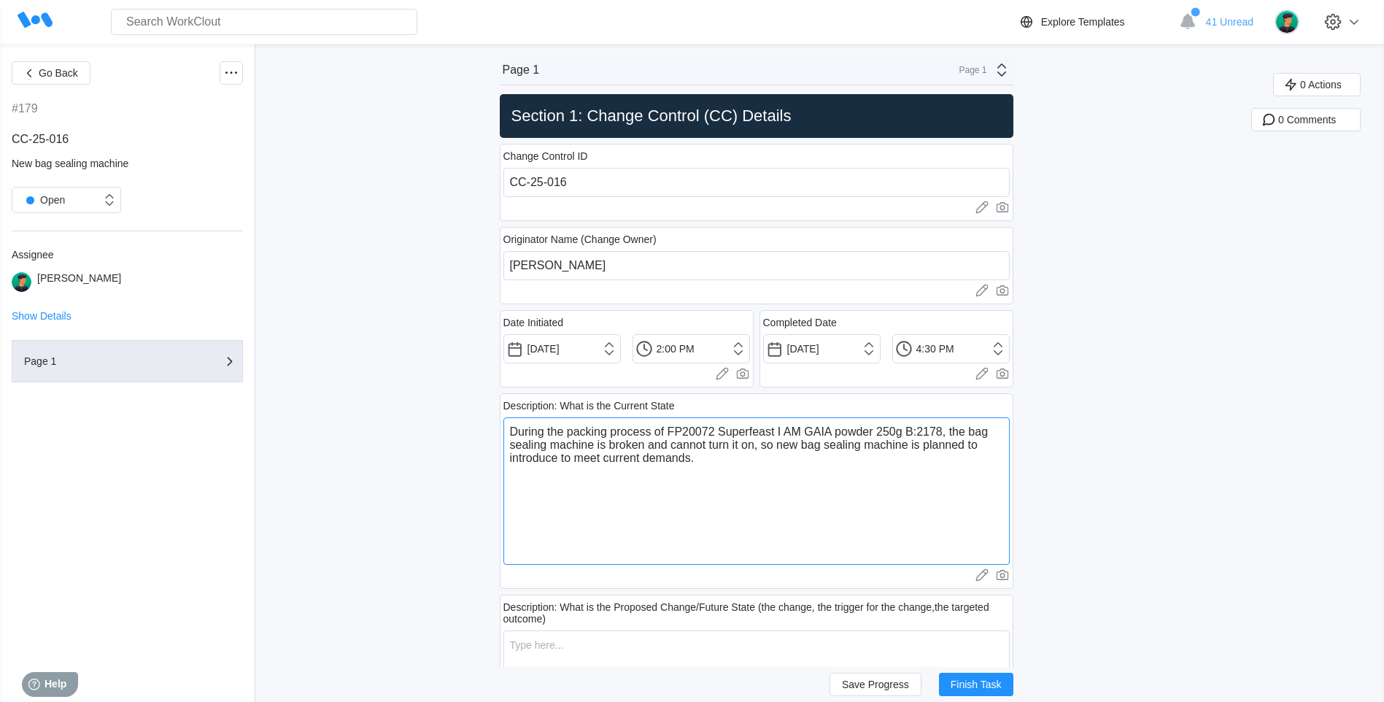
drag, startPoint x: 561, startPoint y: 456, endPoint x: 665, endPoint y: 456, distance: 104.3
click at [665, 456] on textarea "During the packing process of FP20072 Superfeast I AM GAIA powder 250g B:2178, …" at bounding box center [756, 490] width 506 height 147
click at [750, 480] on textarea "During the packing process of FP20072 Superfeast I AM GAIA powder 250g B:2178, …" at bounding box center [756, 490] width 506 height 147
drag, startPoint x: 714, startPoint y: 463, endPoint x: 489, endPoint y: 470, distance: 224.8
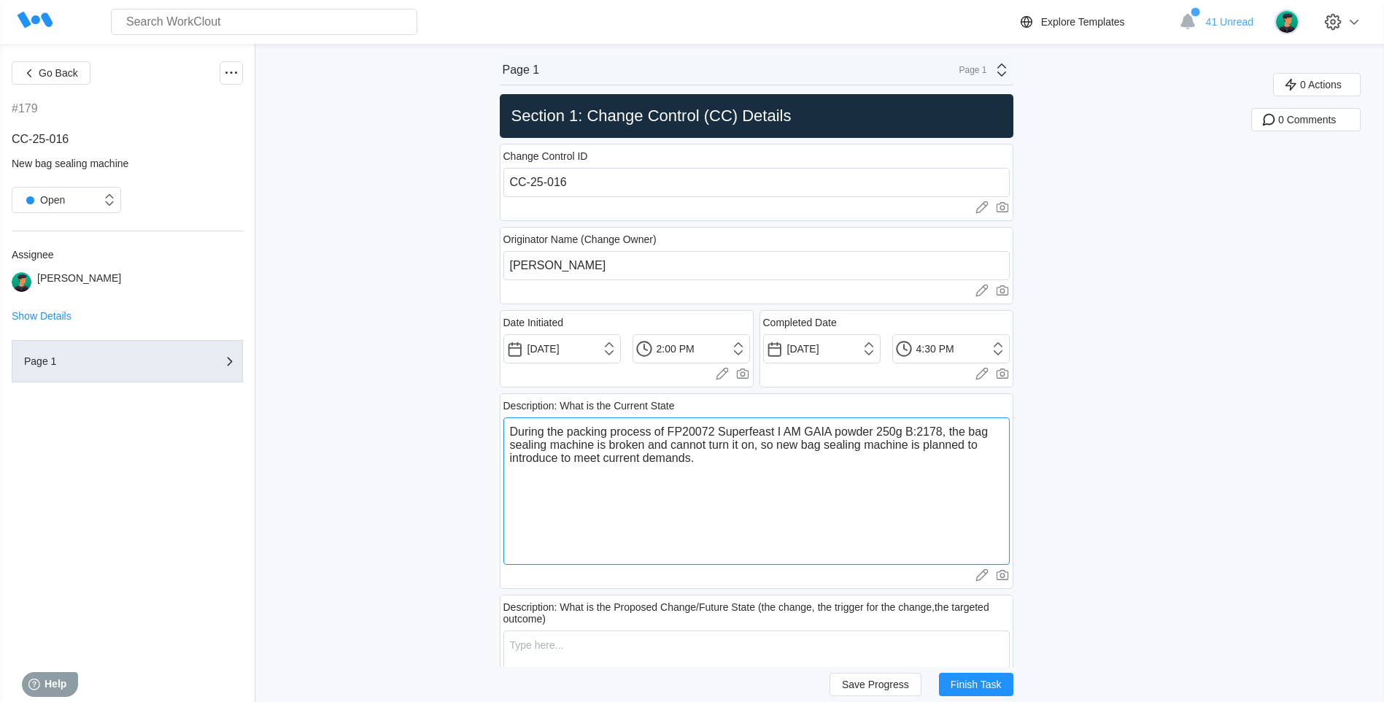
click at [668, 478] on textarea "During the packing process of FP20072 Superfeast I AM GAIA powder 250g B:2178, …" at bounding box center [756, 490] width 506 height 147
click at [600, 355] on input "08/13/2025" at bounding box center [561, 348] width 117 height 29
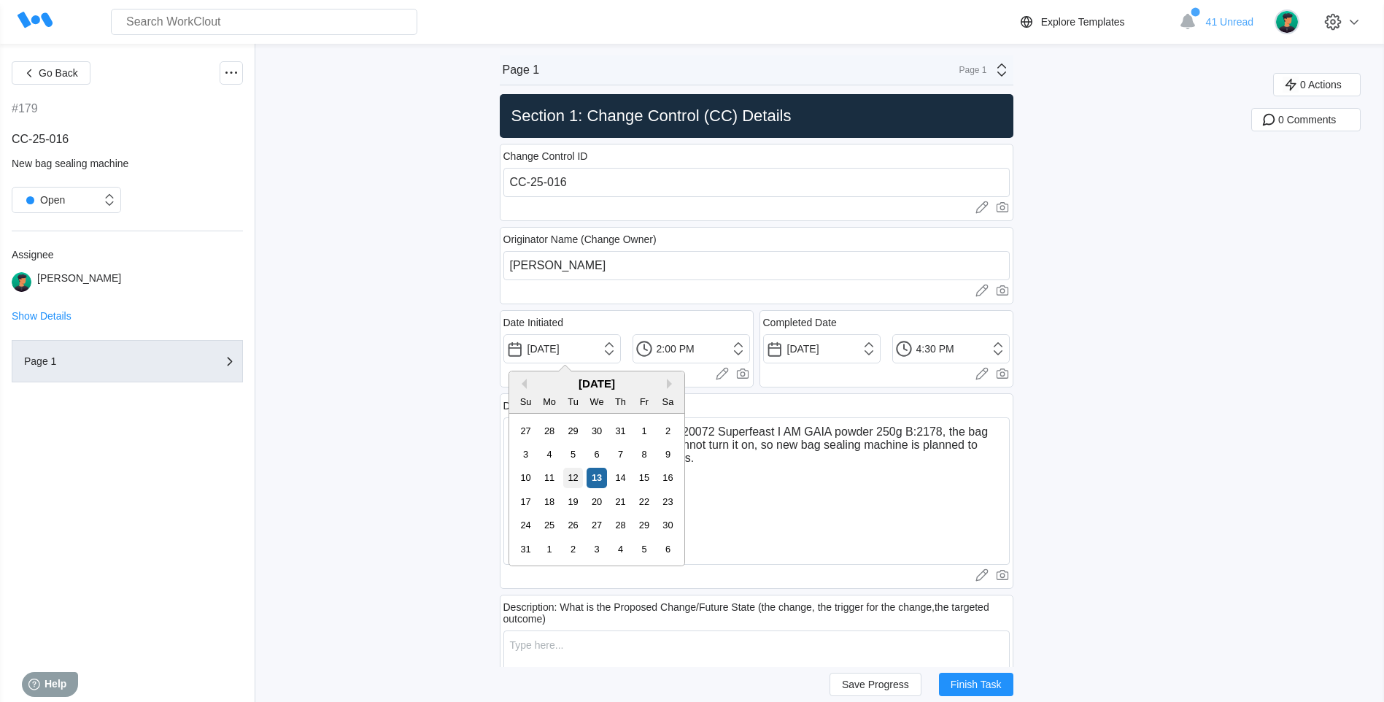
click at [568, 476] on div "12" at bounding box center [573, 478] width 20 height 20
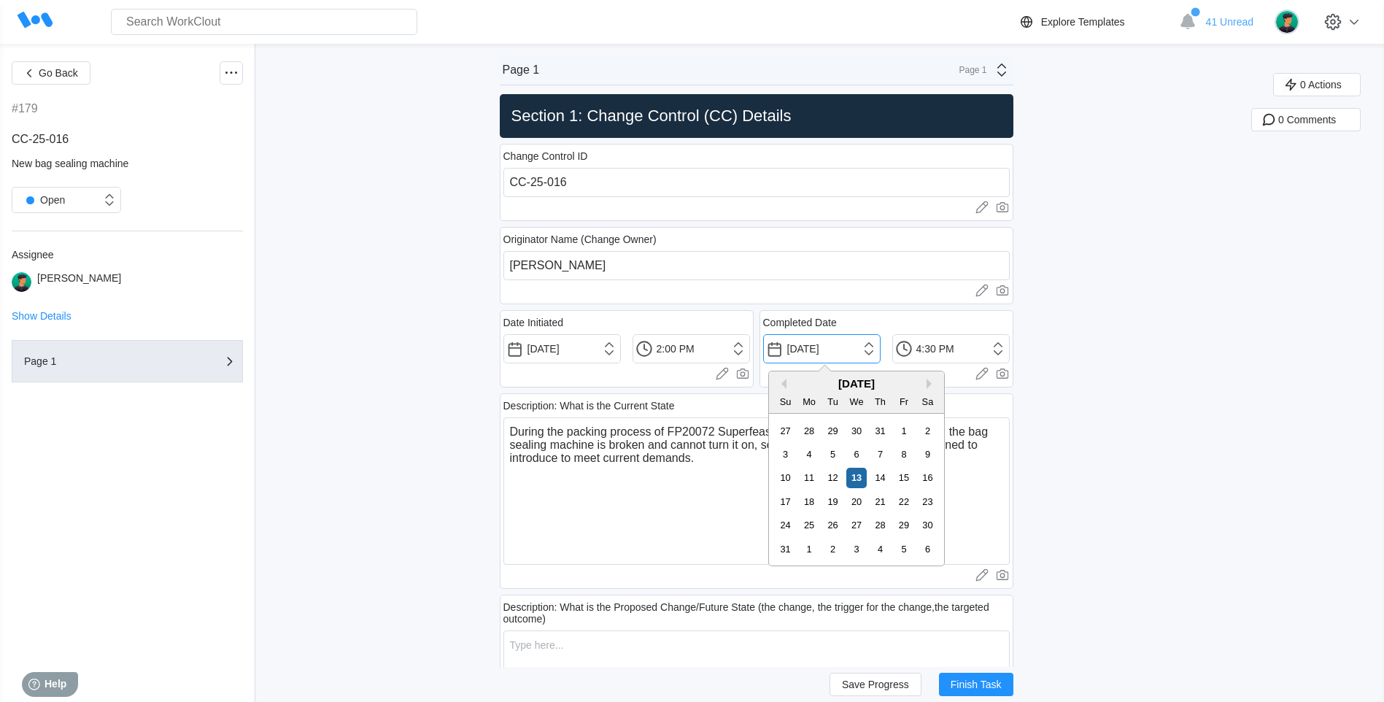
click at [832, 346] on input "08/13/2025" at bounding box center [821, 348] width 117 height 29
click at [831, 473] on div "12" at bounding box center [833, 478] width 20 height 20
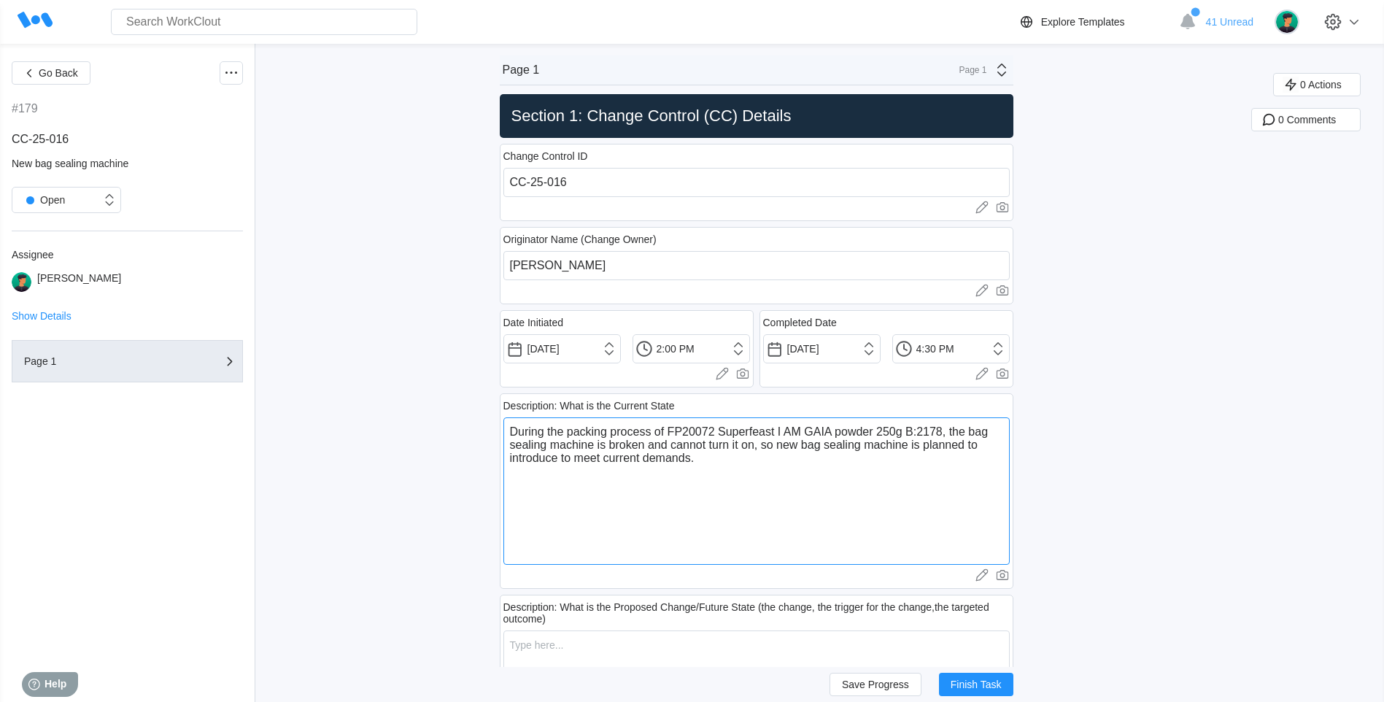
drag, startPoint x: 536, startPoint y: 439, endPoint x: 690, endPoint y: 422, distance: 155.0
click at [714, 466] on textarea "During the packing process of FP20072 Superfeast I AM GAIA powder 250g B:2178, …" at bounding box center [756, 490] width 506 height 147
click at [673, 425] on textarea "During the packing process of FP20072 Superfeast I AM GAIA powder 250g B:2178, …" at bounding box center [756, 490] width 506 height 147
drag, startPoint x: 606, startPoint y: 429, endPoint x: 852, endPoint y: 431, distance: 245.2
click at [852, 431] on textarea "During the packing process of FP20072 Superfeast I AM GAIA powder 250g B:2178, …" at bounding box center [756, 490] width 506 height 147
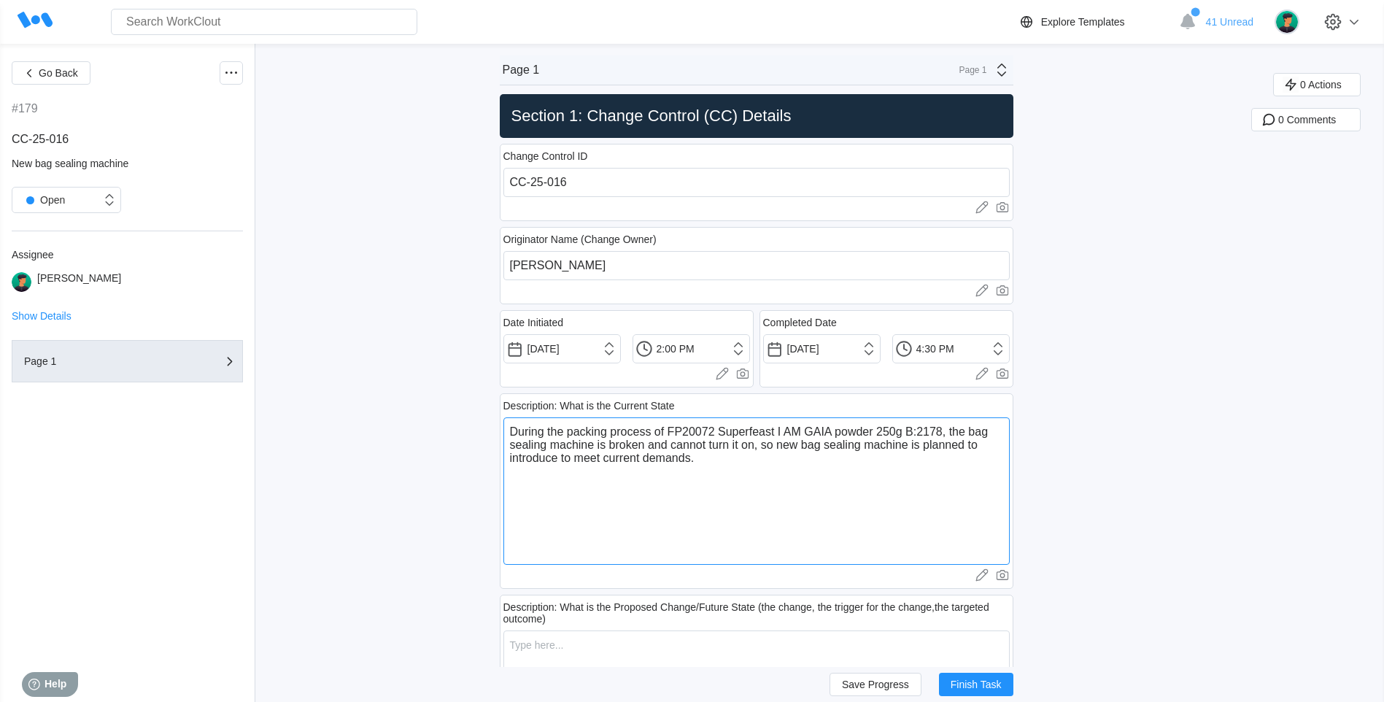
drag, startPoint x: 942, startPoint y: 429, endPoint x: 806, endPoint y: 425, distance: 135.8
click at [942, 441] on textarea "During the packing process of FP20072 Superfeast I AM GAIA powder 250g B:2178, …" at bounding box center [756, 490] width 506 height 147
click at [714, 470] on textarea "During the packing process of FP20072 Superfeast I AM GAIA powder 250g B:2178, …" at bounding box center [756, 490] width 506 height 147
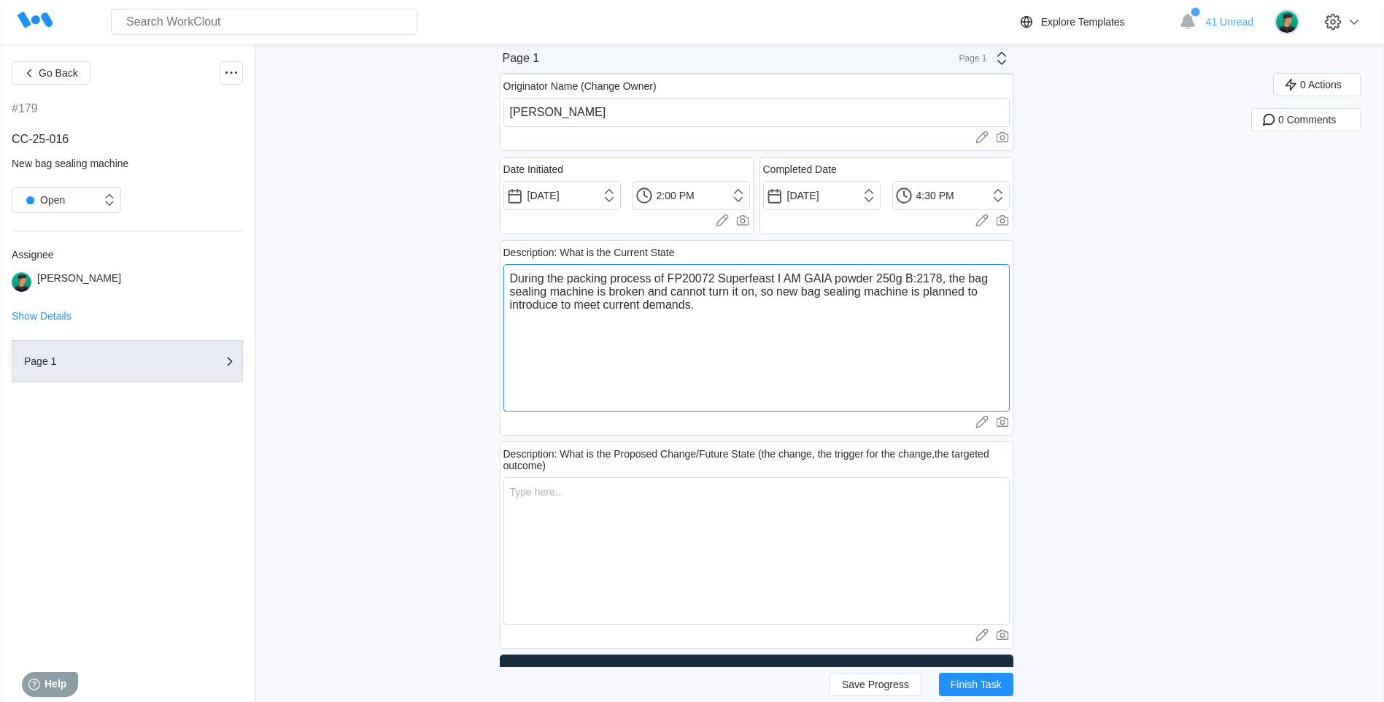
scroll to position [219, 0]
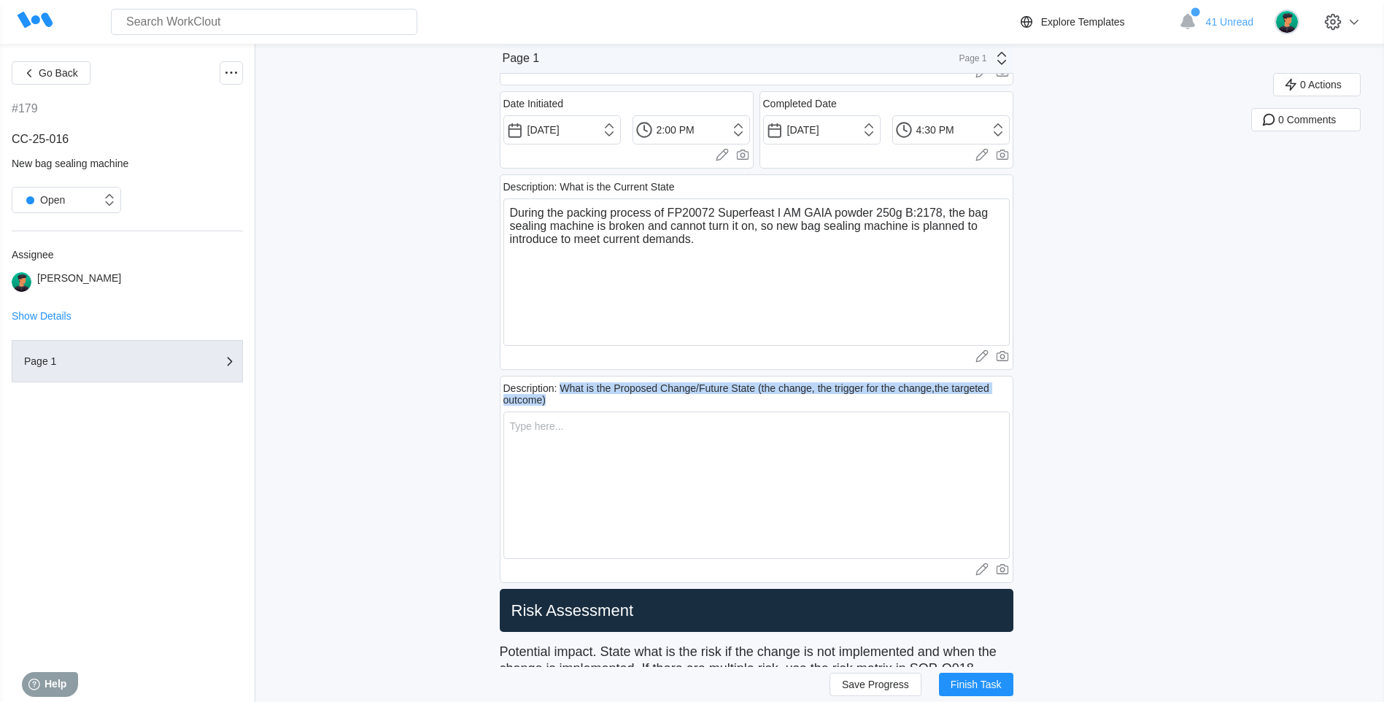
drag, startPoint x: 568, startPoint y: 391, endPoint x: 690, endPoint y: 400, distance: 122.2
click at [690, 400] on div "Description: What is the Proposed Change/Future State (the change, the trigger …" at bounding box center [756, 393] width 506 height 23
drag, startPoint x: 690, startPoint y: 400, endPoint x: 636, endPoint y: 429, distance: 62.0
click at [639, 431] on textarea at bounding box center [756, 485] width 506 height 147
drag, startPoint x: 730, startPoint y: 246, endPoint x: 501, endPoint y: 184, distance: 237.4
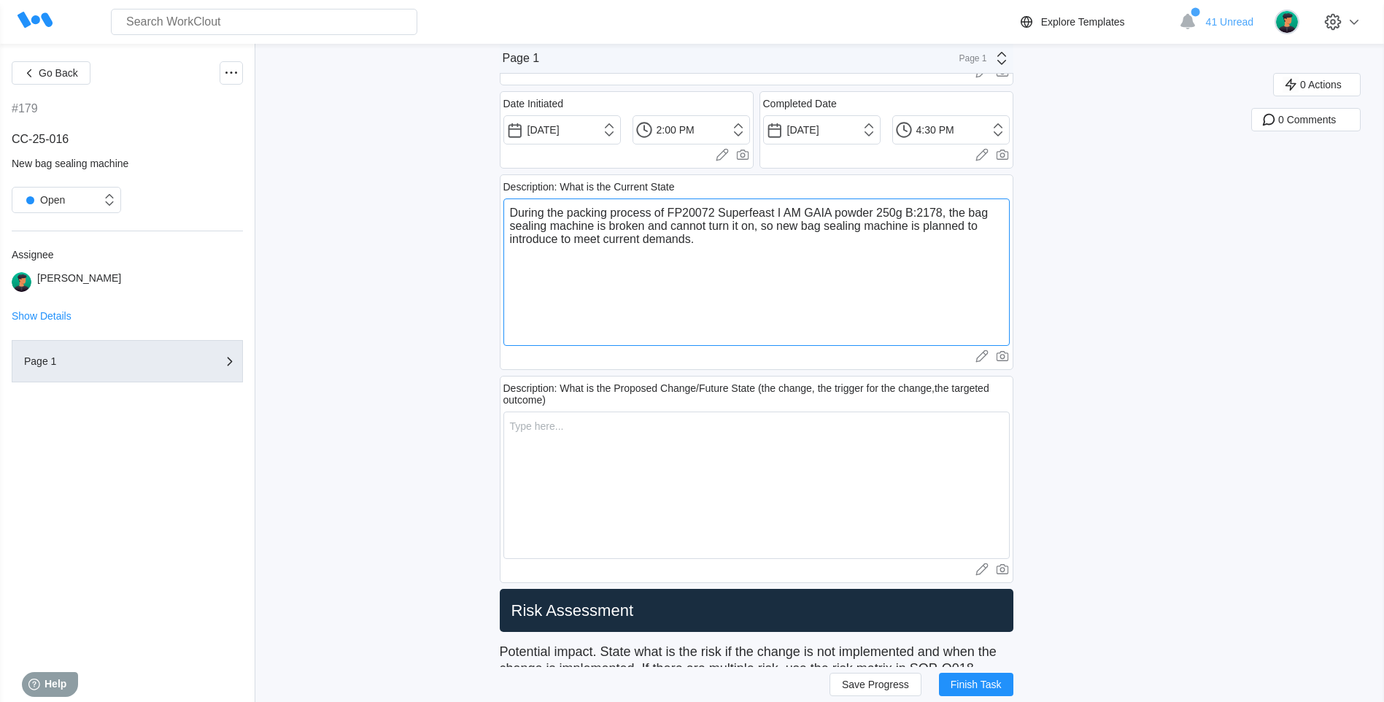
click at [579, 445] on textarea at bounding box center [756, 485] width 506 height 147
paste textarea "During the packing process of FP20072 Superfeast I AM GAIA powder 250g B:2178, …"
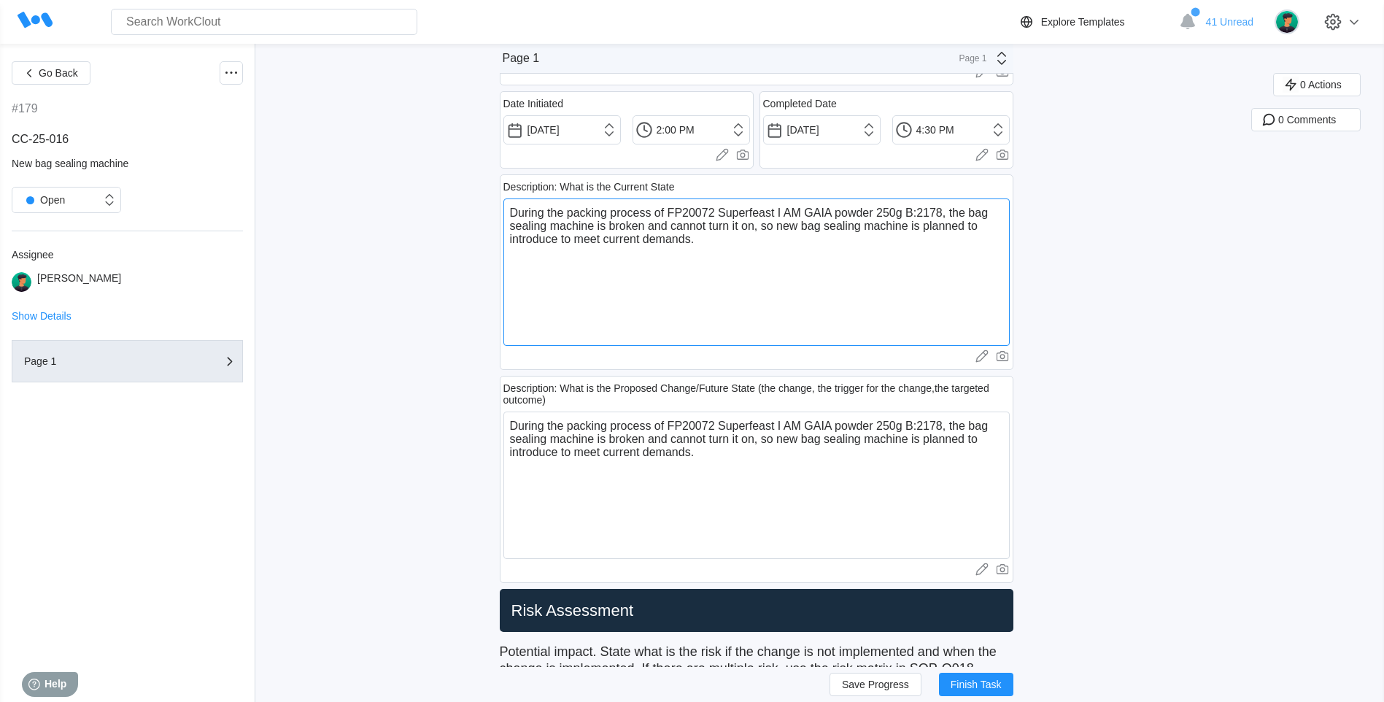
drag, startPoint x: 780, startPoint y: 233, endPoint x: 517, endPoint y: 218, distance: 263.8
click at [517, 218] on textarea "During the packing process of FP20072 Superfeast I AM GAIA powder 250g B:2178, …" at bounding box center [756, 271] width 506 height 147
click at [787, 228] on textarea "During the packing process of FP20072 Superfeast I AM GAIA powder 250g B:2178, …" at bounding box center [756, 271] width 506 height 147
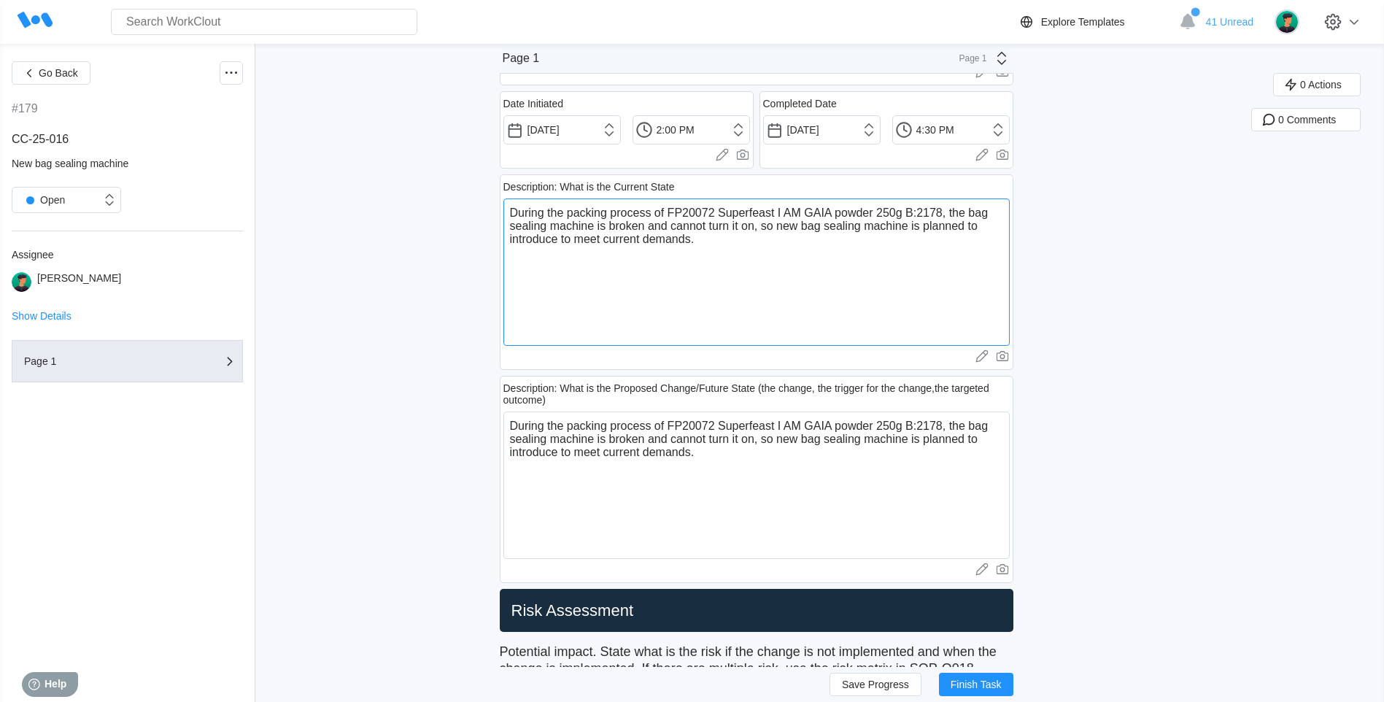
drag, startPoint x: 787, startPoint y: 227, endPoint x: 498, endPoint y: 216, distance: 289.9
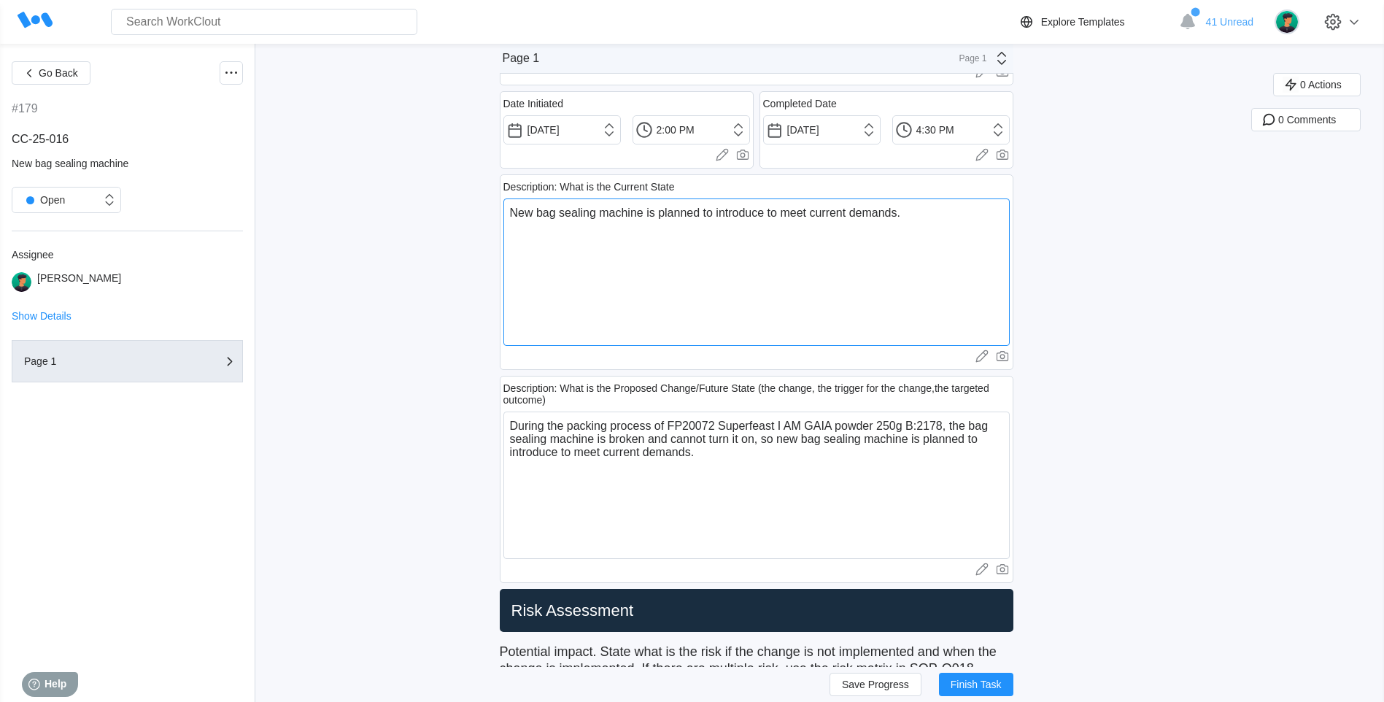
click at [733, 236] on textarea "New bag sealing machine is planned to introduce to meet current demands." at bounding box center [756, 271] width 506 height 147
click at [676, 218] on textarea "New bag sealing machine is planned to introduce to meet current demands." at bounding box center [756, 271] width 506 height 147
click at [900, 212] on textarea "New bag sealing machine is planned to introduce to meet current demands." at bounding box center [756, 271] width 506 height 147
drag, startPoint x: 787, startPoint y: 215, endPoint x: 902, endPoint y: 212, distance: 115.3
click at [902, 212] on textarea "New bag sealing machine is planned to introduce to meet current demands." at bounding box center [756, 271] width 506 height 147
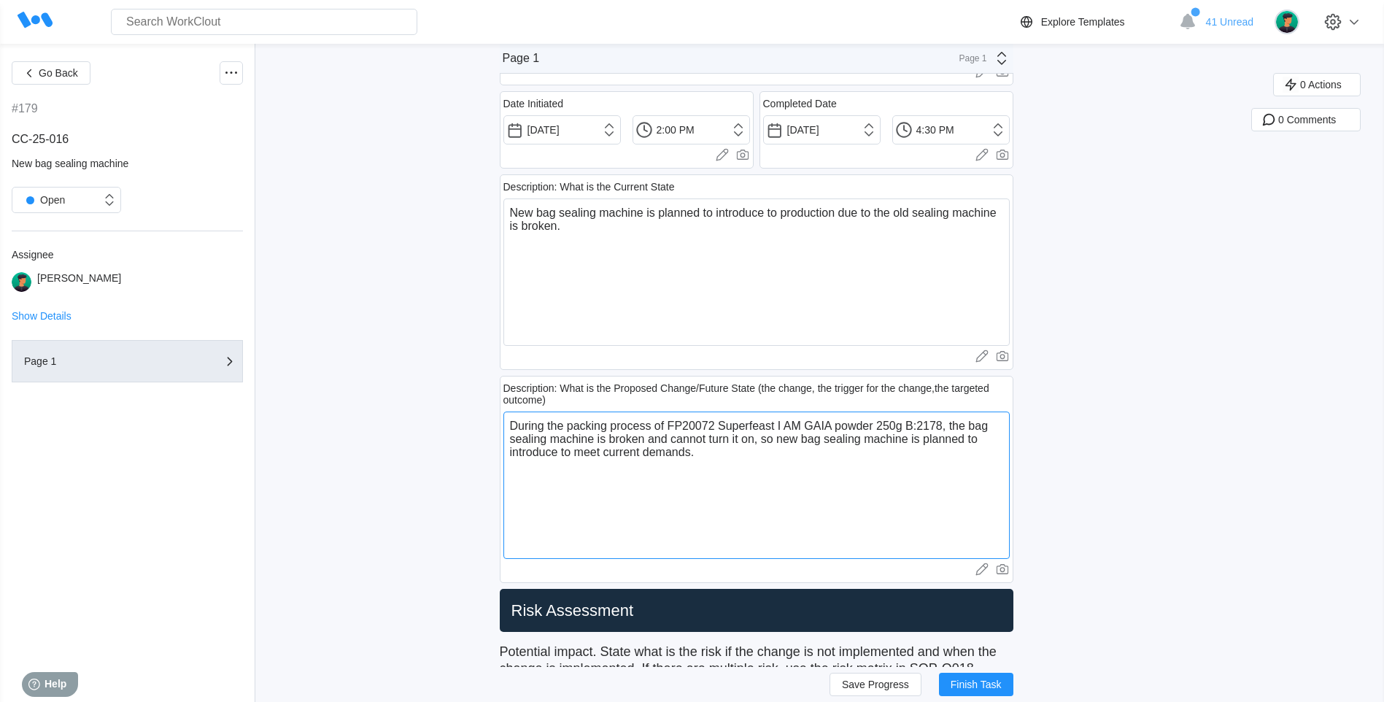
drag, startPoint x: 965, startPoint y: 443, endPoint x: 957, endPoint y: 444, distance: 8.9
click at [965, 443] on textarea "During the packing process of FP20072 Superfeast I AM GAIA powder 250g B:2178, …" at bounding box center [756, 485] width 506 height 147
click at [811, 450] on textarea "During the packing process of FP20072 Superfeast I AM GAIA powder 250g B:2178, …" at bounding box center [756, 485] width 506 height 147
drag, startPoint x: 825, startPoint y: 389, endPoint x: 923, endPoint y: 388, distance: 98.5
click at [923, 388] on div "Description: What is the Proposed Change/Future State (the change, the trigger …" at bounding box center [756, 393] width 506 height 23
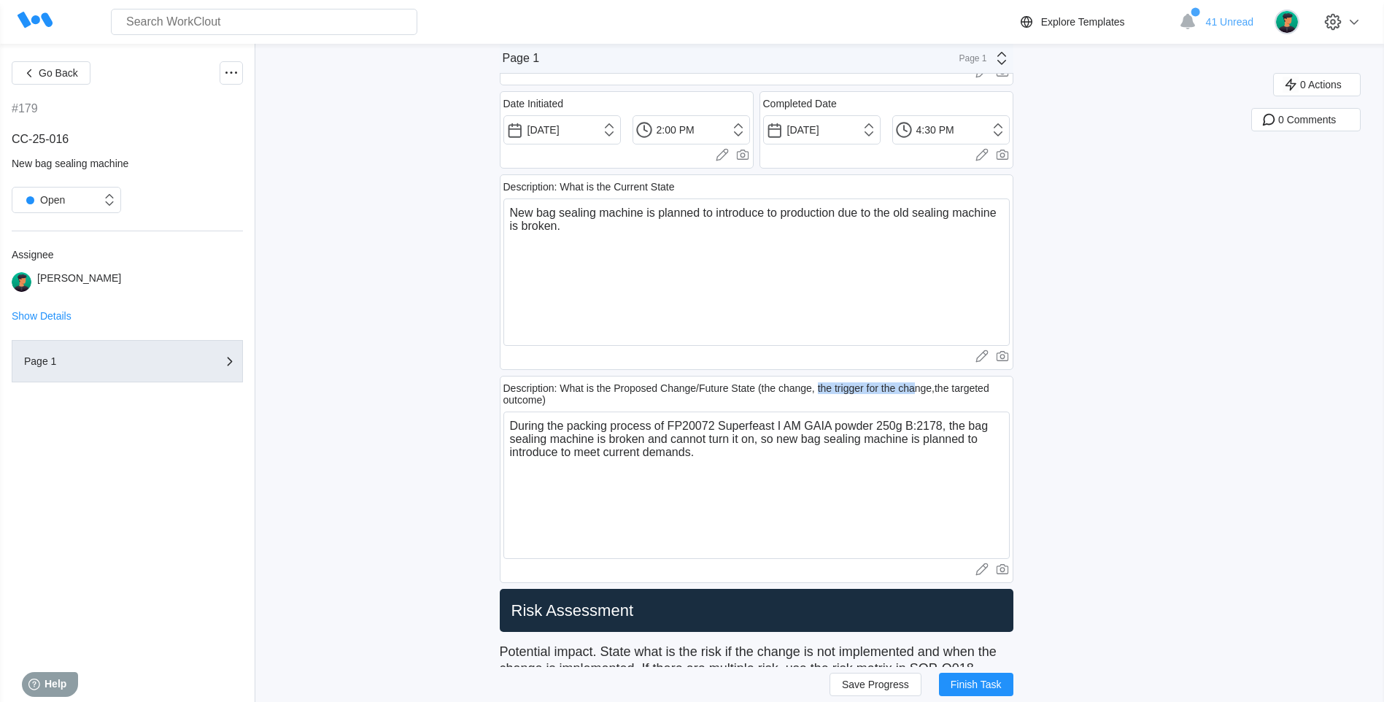
drag, startPoint x: 923, startPoint y: 388, endPoint x: 826, endPoint y: 385, distance: 97.1
click at [826, 385] on div "Description: What is the Proposed Change/Future State (the change, the trigger …" at bounding box center [756, 393] width 506 height 23
click at [724, 458] on textarea "During the packing process of FP20072 Superfeast I AM GAIA powder 250g B:2178, …" at bounding box center [756, 485] width 506 height 147
drag, startPoint x: 609, startPoint y: 469, endPoint x: 696, endPoint y: 477, distance: 87.2
click at [696, 477] on textarea "During the packing process of FP20072 Superfeast I AM GAIA powder 250g B:2178, …" at bounding box center [756, 485] width 506 height 147
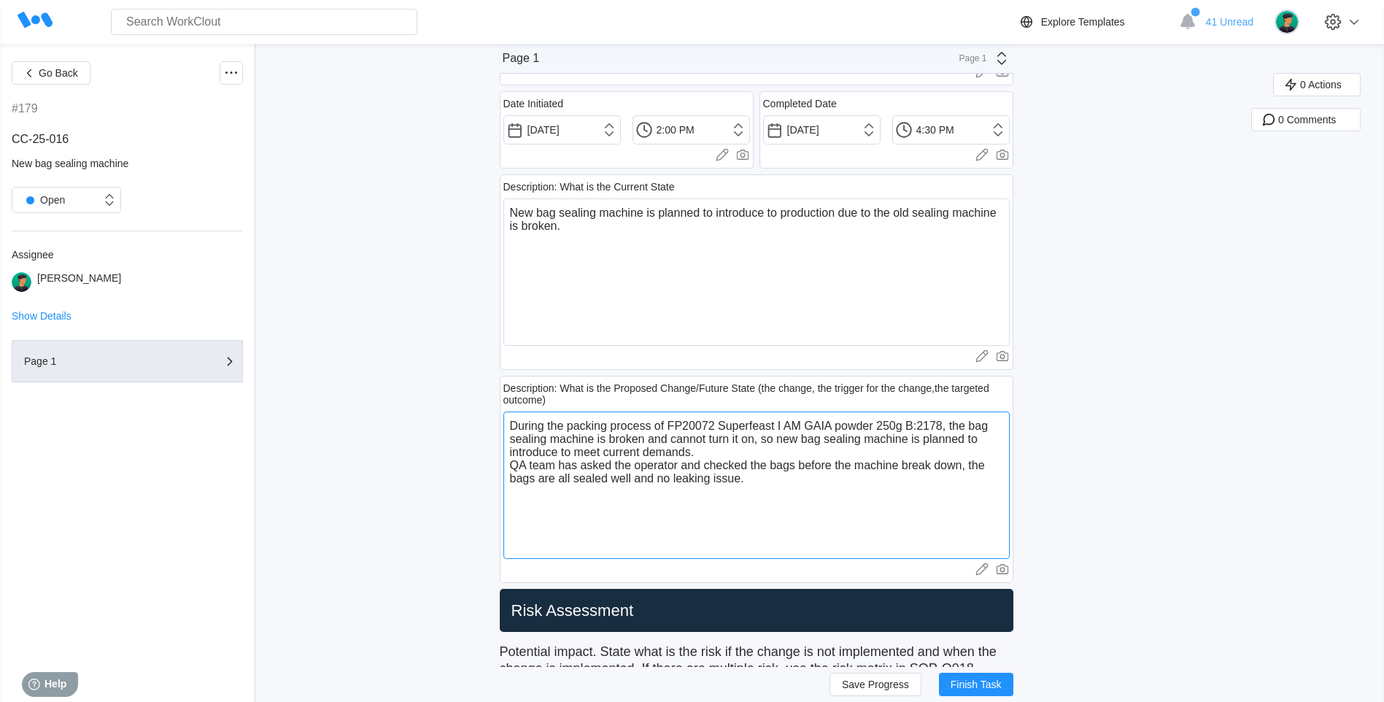
click at [685, 465] on textarea "During the packing process of FP20072 Superfeast I AM GAIA powder 250g B:2178, …" at bounding box center [756, 485] width 506 height 147
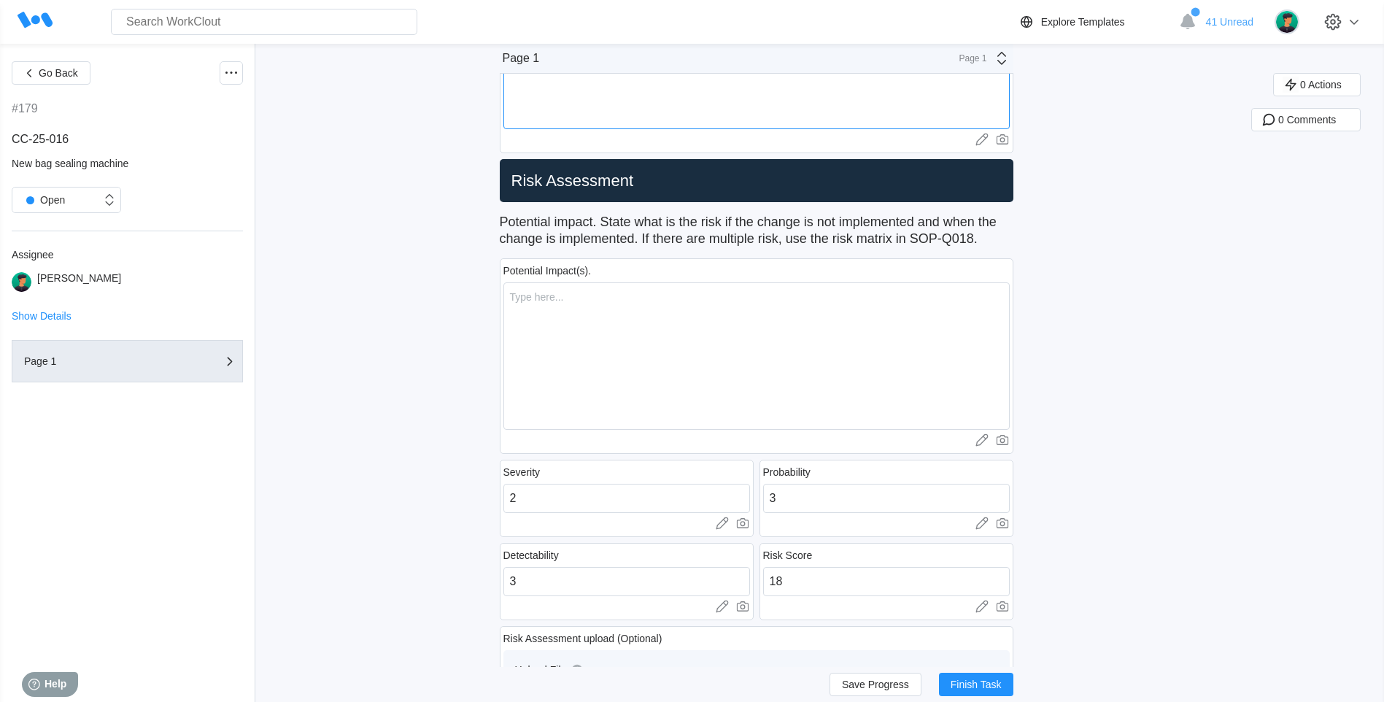
scroll to position [657, 0]
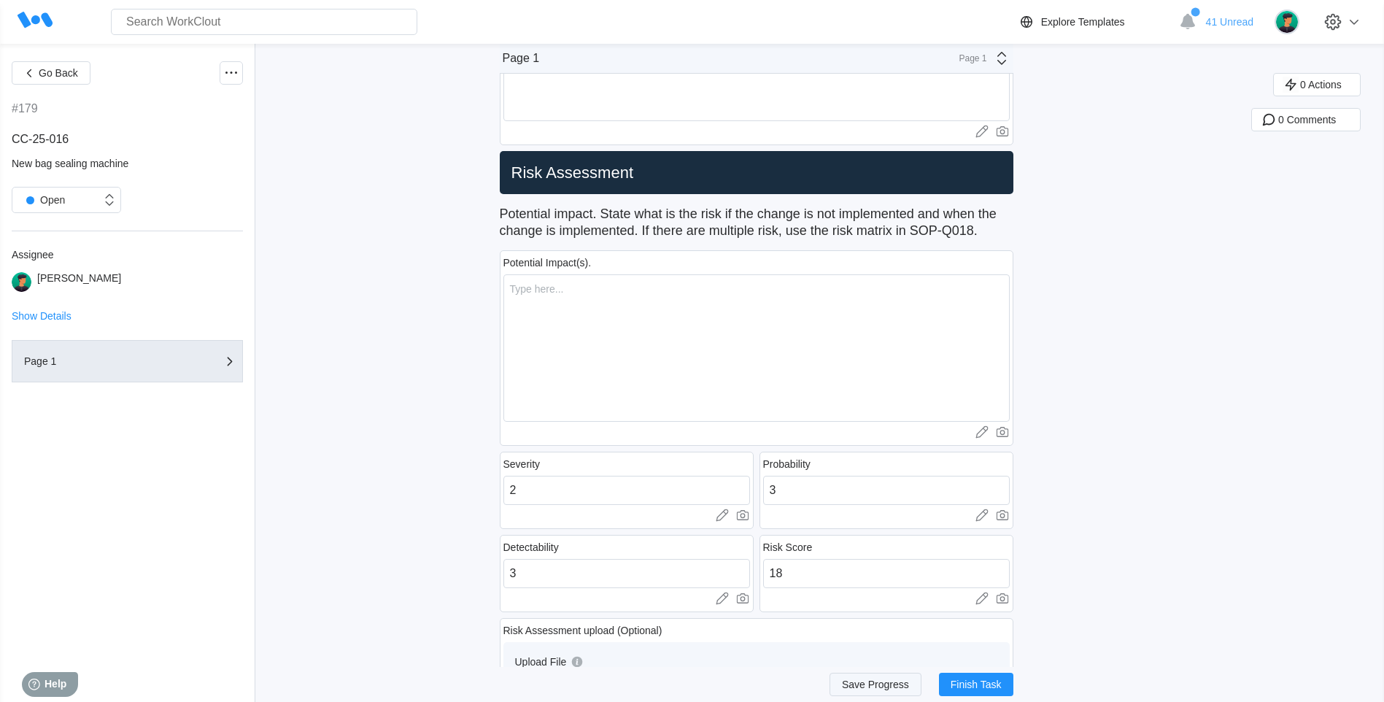
click at [855, 686] on span "Save Progress" at bounding box center [875, 684] width 67 height 10
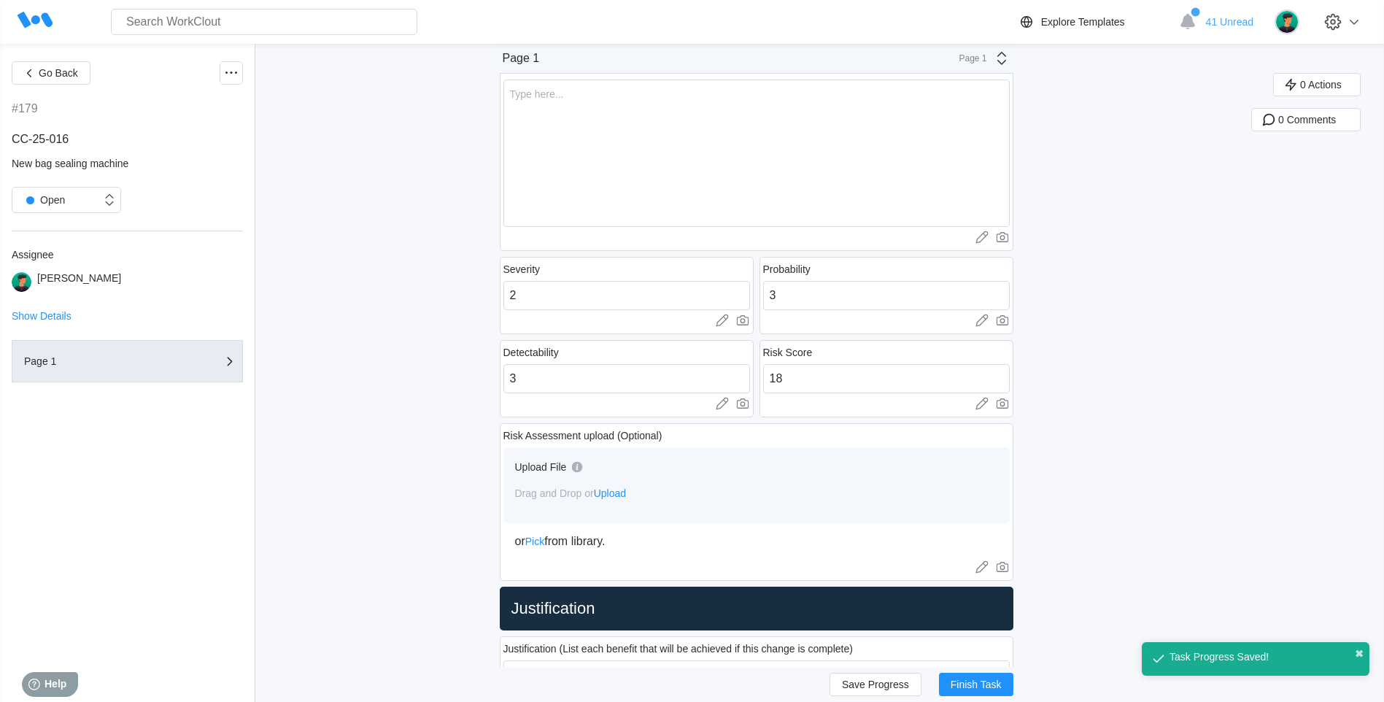
scroll to position [730, 0]
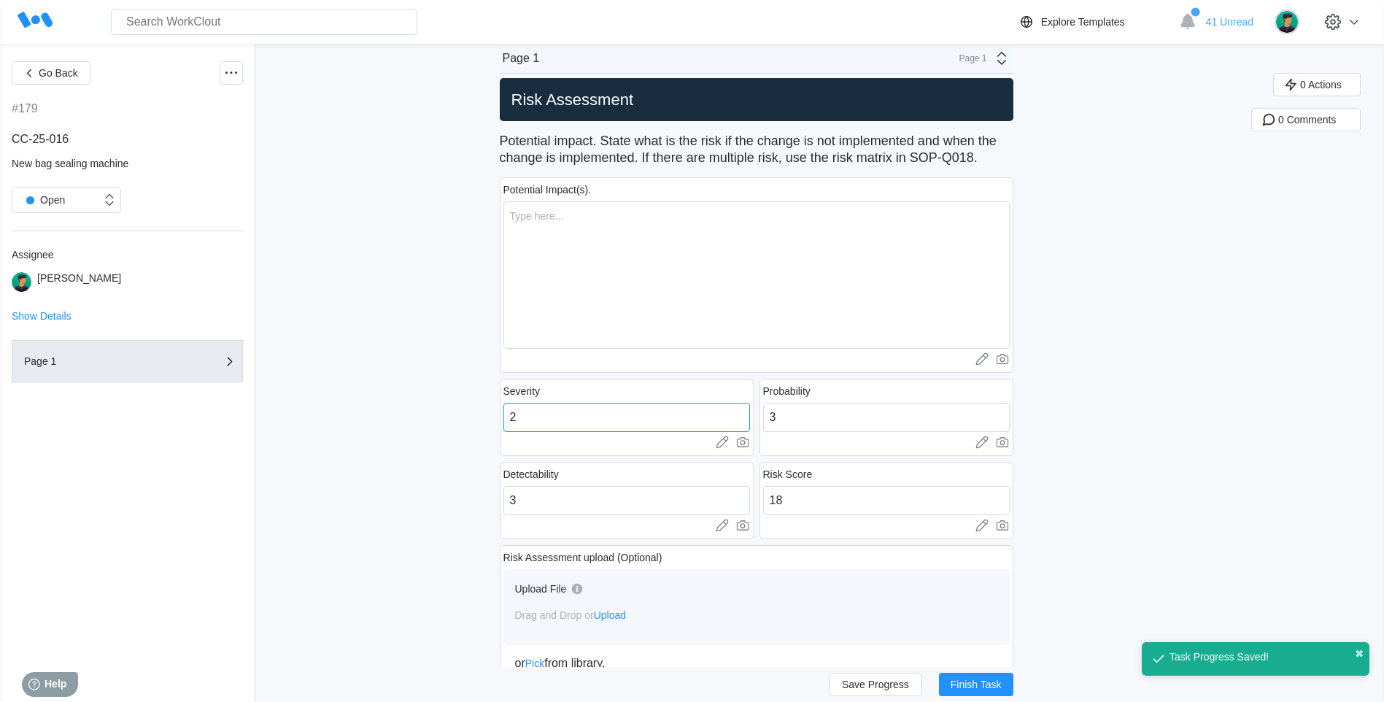
drag, startPoint x: 584, startPoint y: 409, endPoint x: 514, endPoint y: 416, distance: 71.2
click at [514, 416] on input "2" at bounding box center [626, 417] width 247 height 29
click at [615, 496] on input "3" at bounding box center [626, 500] width 247 height 29
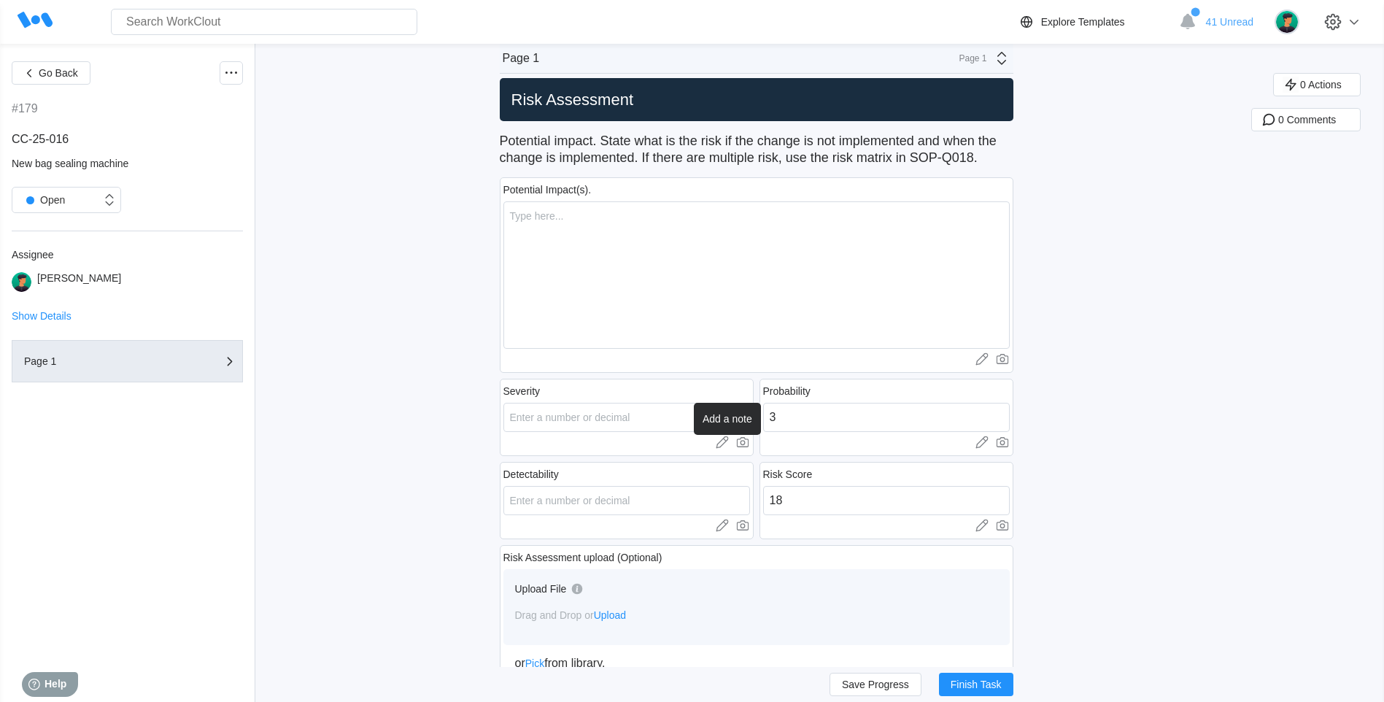
click at [730, 441] on icon at bounding box center [722, 442] width 15 height 15
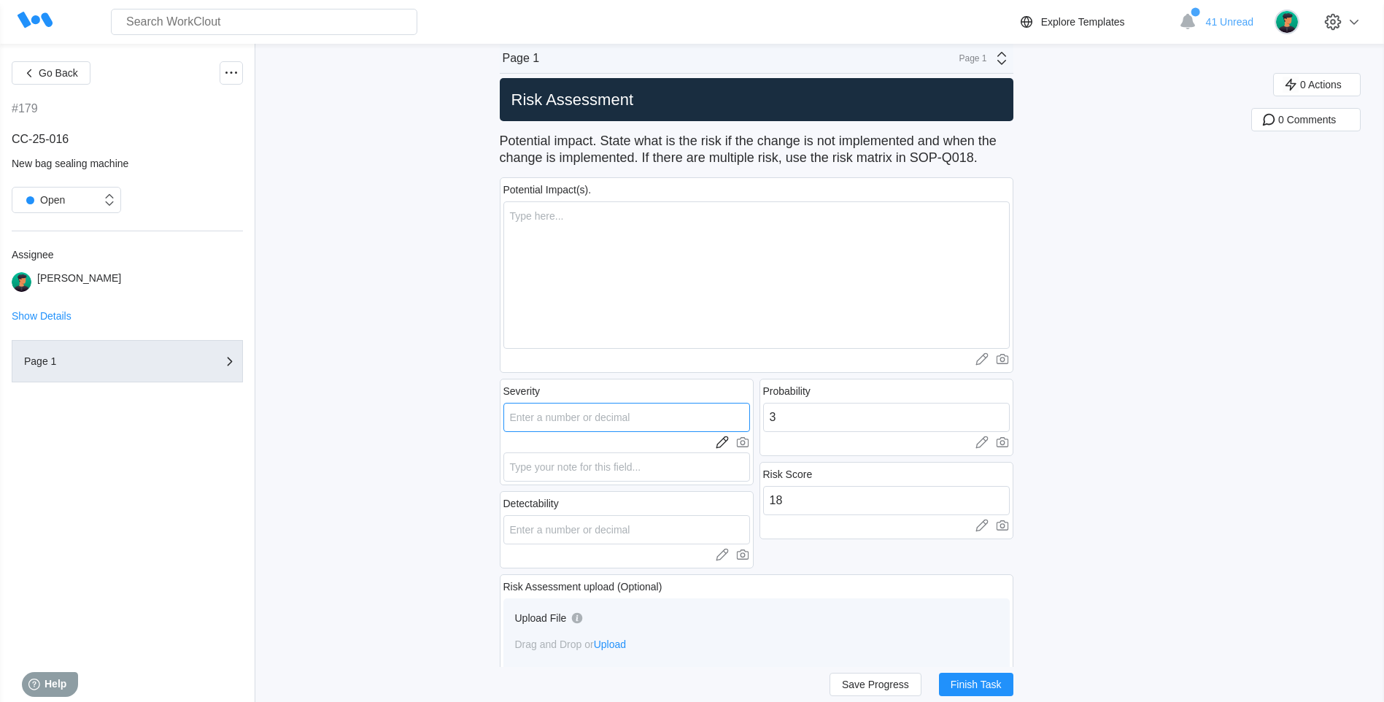
click at [633, 420] on input "number" at bounding box center [626, 417] width 247 height 29
click at [775, 435] on div at bounding box center [886, 442] width 247 height 15
drag, startPoint x: 787, startPoint y: 428, endPoint x: 771, endPoint y: 423, distance: 17.5
click at [771, 423] on input "3" at bounding box center [886, 417] width 247 height 29
drag, startPoint x: 795, startPoint y: 502, endPoint x: 772, endPoint y: 501, distance: 23.4
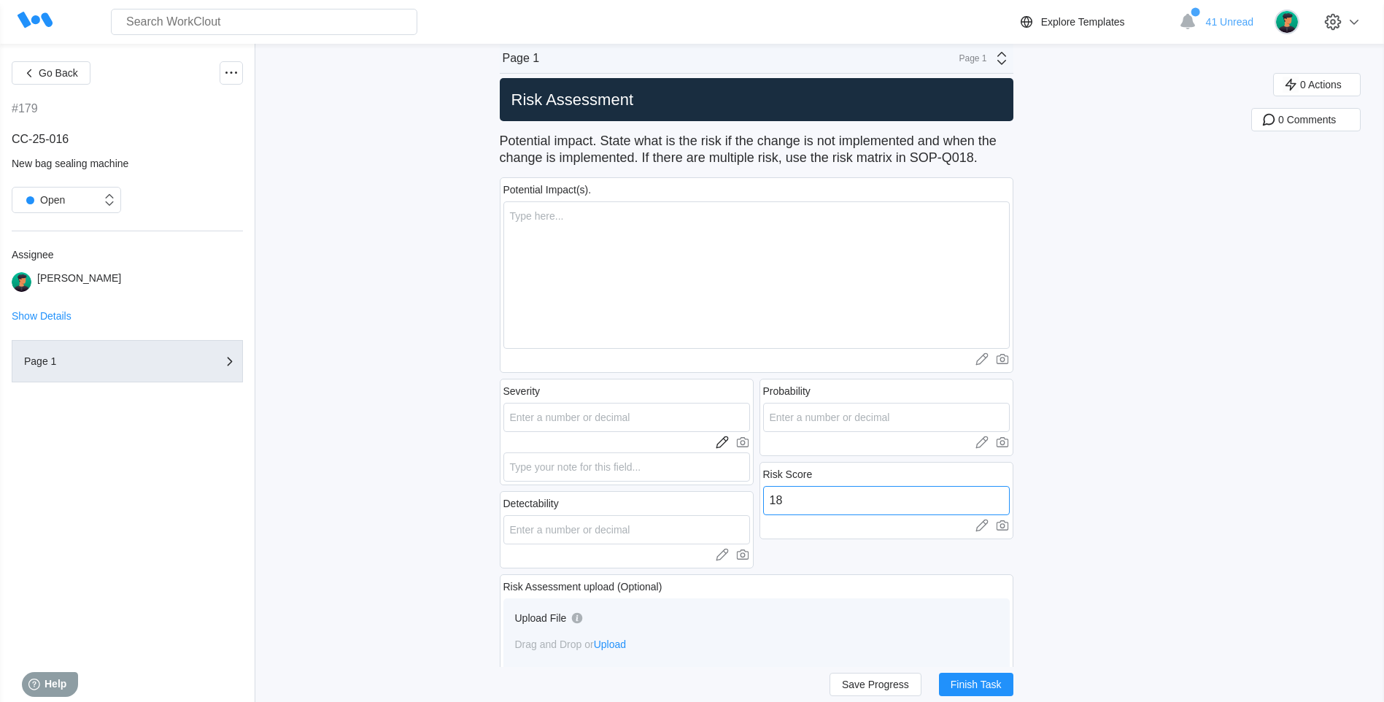
click at [772, 501] on input "18" at bounding box center [886, 500] width 247 height 29
click at [603, 266] on textarea at bounding box center [756, 274] width 506 height 147
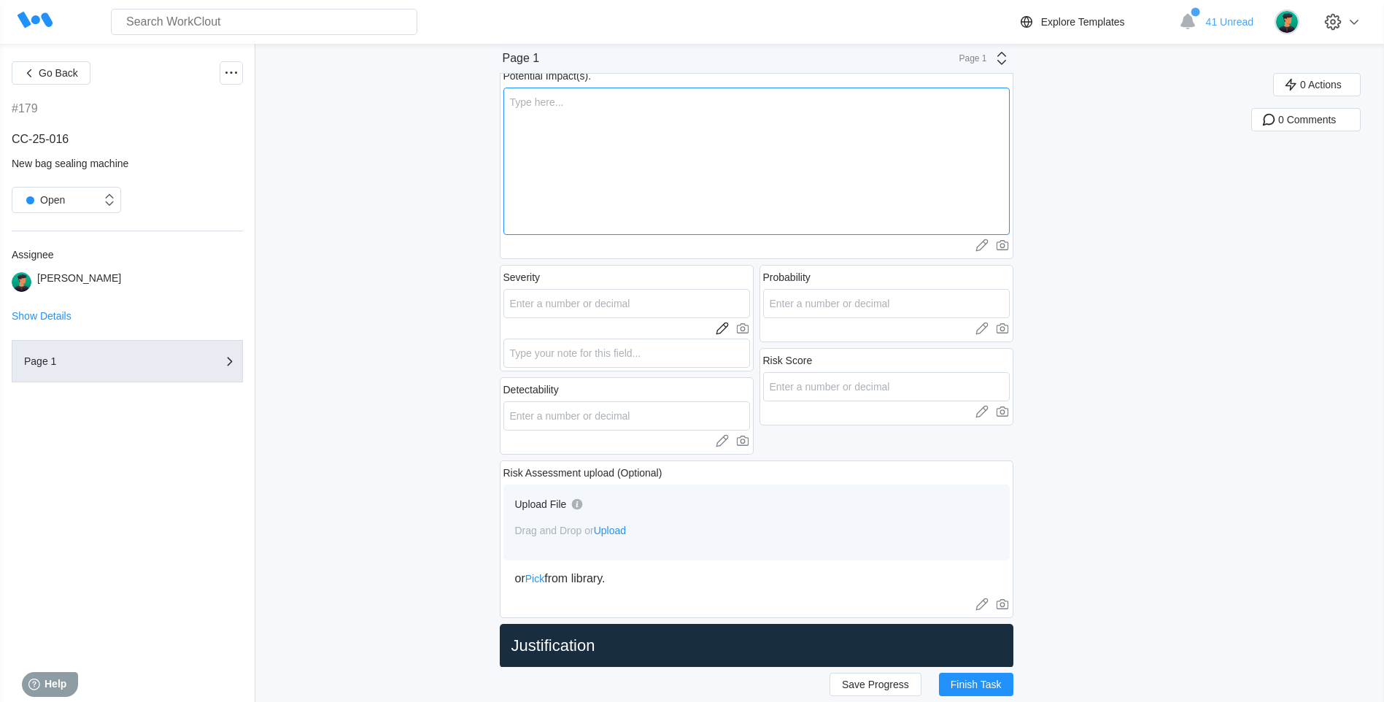
scroll to position [1022, 0]
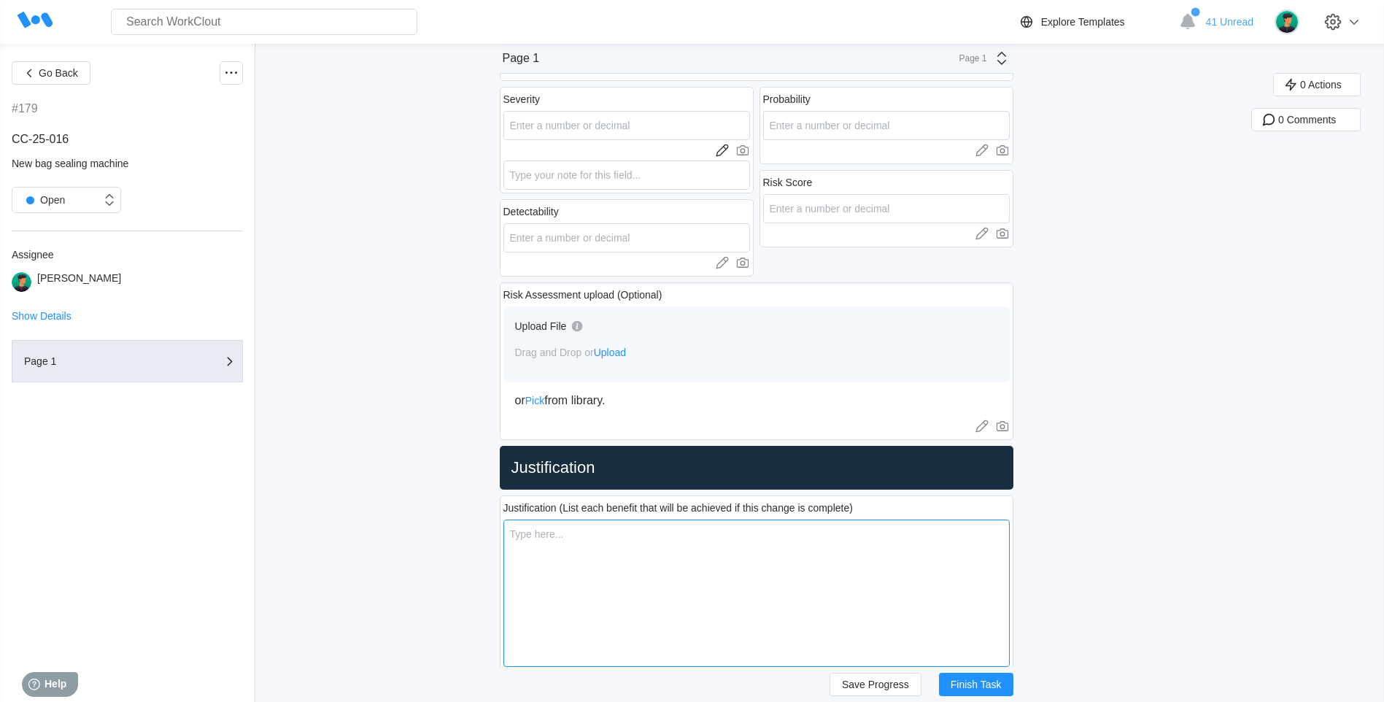
click at [563, 547] on textarea at bounding box center [756, 593] width 506 height 147
paste textarea "1. The efficiency of powder filling and label counting increase. 2. The accurac…"
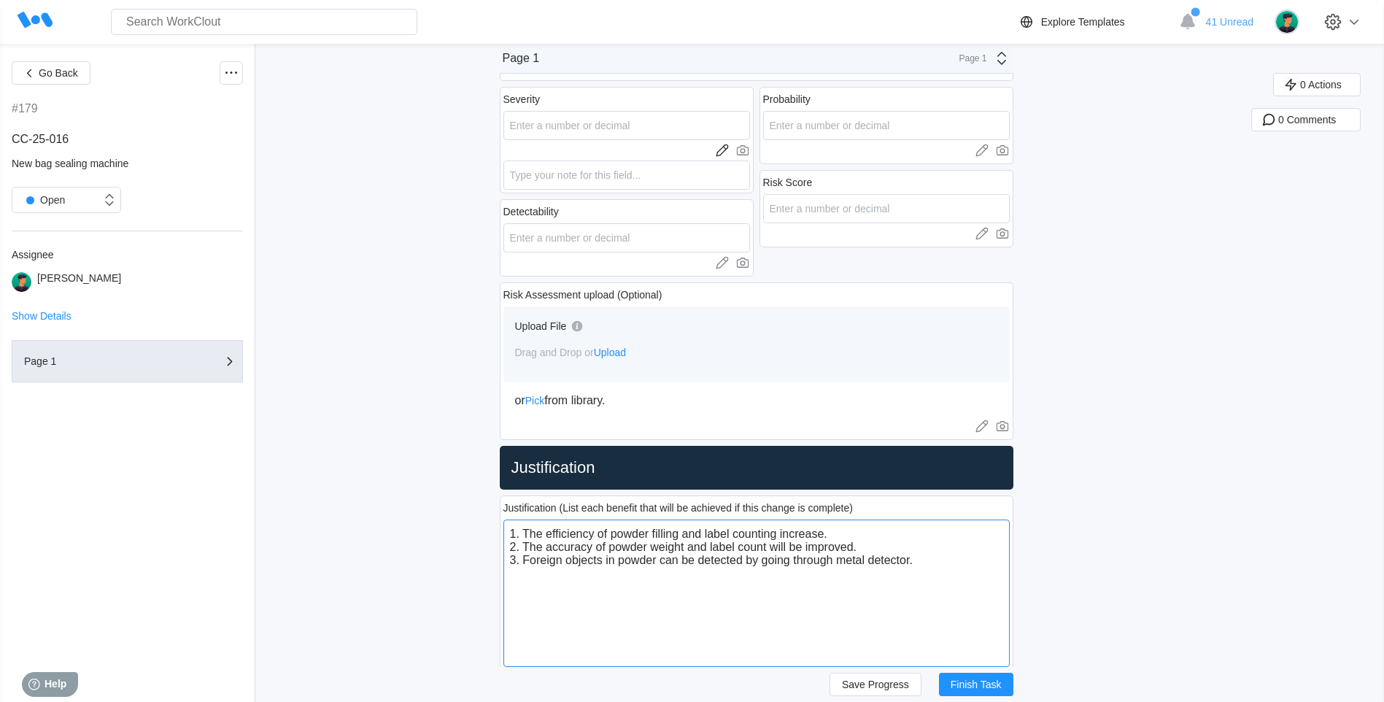
drag, startPoint x: 522, startPoint y: 549, endPoint x: 935, endPoint y: 598, distance: 415.9
click at [935, 598] on textarea "1. The efficiency of powder filling and label counting increase. 2. The accurac…" at bounding box center [756, 593] width 506 height 147
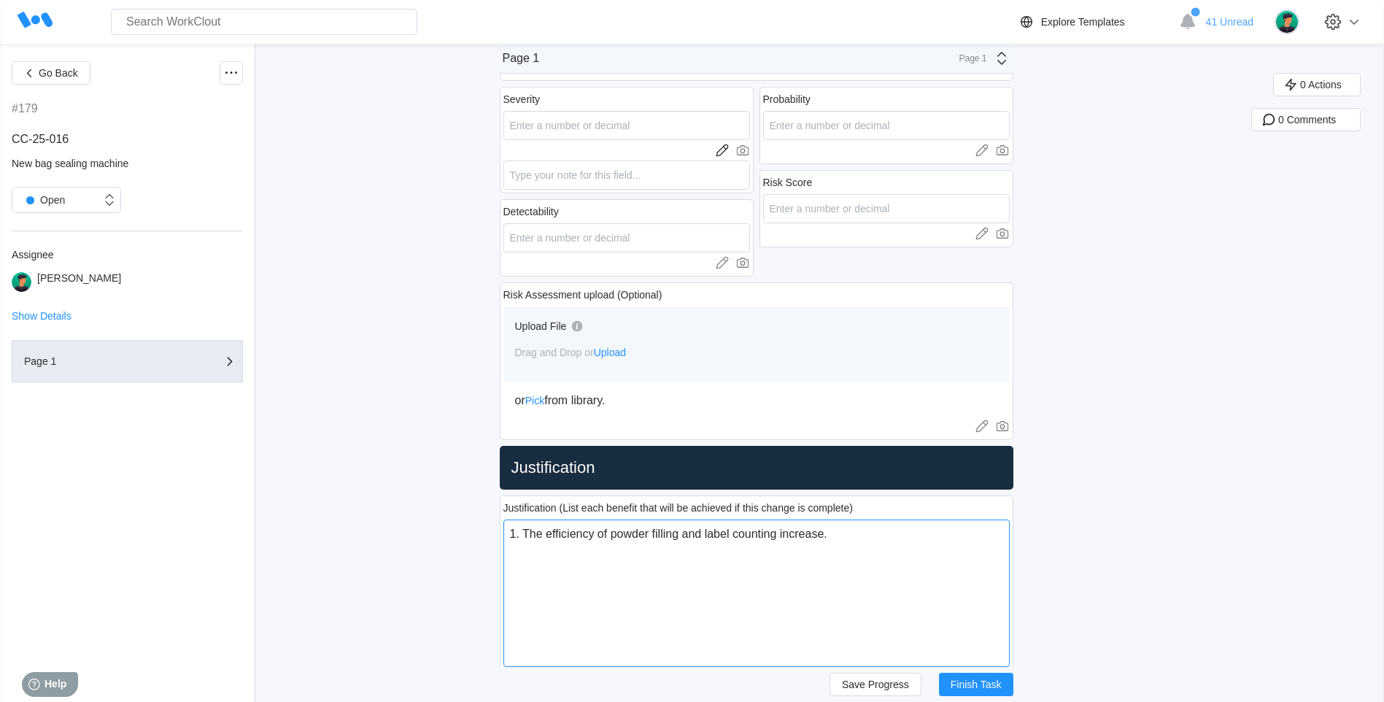
drag, startPoint x: 535, startPoint y: 539, endPoint x: 628, endPoint y: 534, distance: 92.8
click at [628, 534] on textarea "1. The efficiency of powder filling and label counting increase." at bounding box center [756, 593] width 506 height 147
click at [635, 531] on textarea "1. The efficiency of powder filling and label counting increase." at bounding box center [756, 593] width 506 height 147
drag, startPoint x: 617, startPoint y: 535, endPoint x: 830, endPoint y: 521, distance: 213.5
click at [830, 521] on textarea "1. The efficiency of powder filling and label counting increase." at bounding box center [756, 593] width 506 height 147
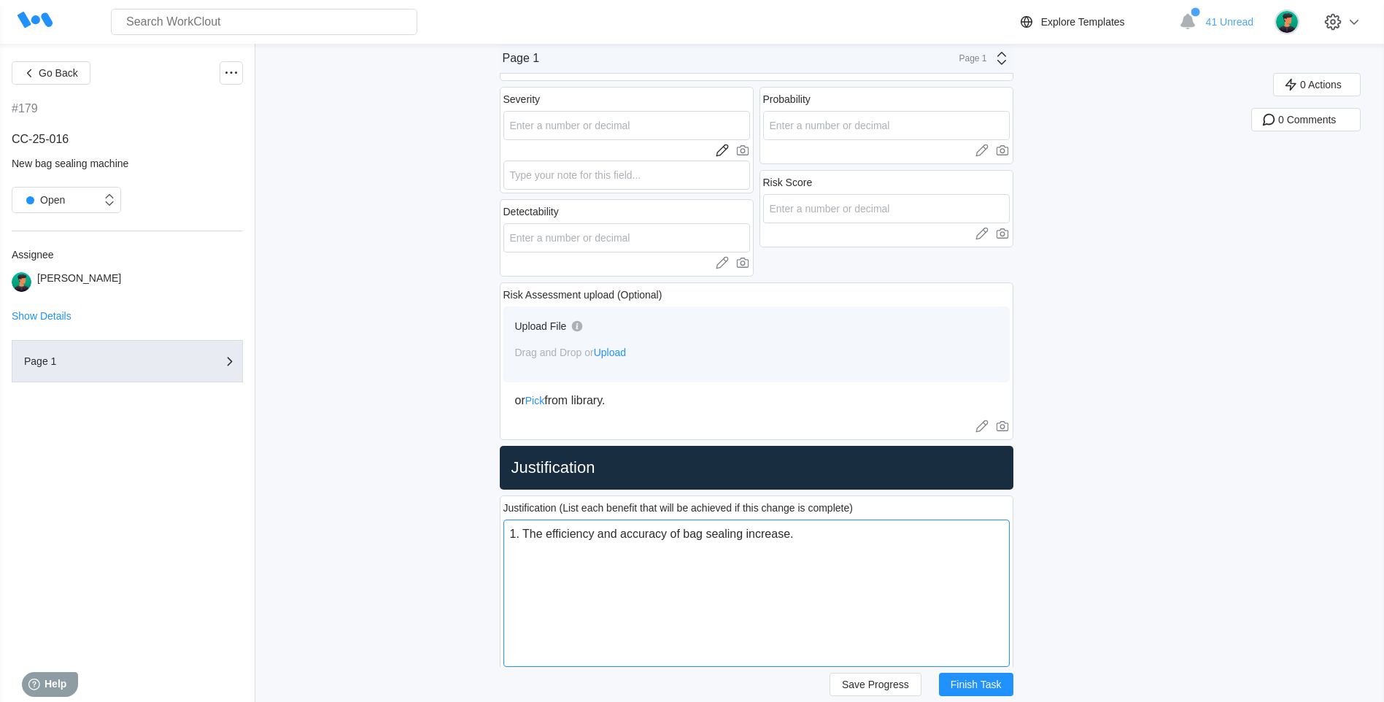
drag, startPoint x: 527, startPoint y: 535, endPoint x: 835, endPoint y: 515, distance: 308.5
click at [835, 515] on div "Justification (List each benefit that will be achieved if this change is comple…" at bounding box center [757, 593] width 514 height 196
click at [746, 534] on textarea "1. The efficiency and accuracy of bag sealing increase." at bounding box center [756, 593] width 506 height 147
drag, startPoint x: 528, startPoint y: 533, endPoint x: 516, endPoint y: 533, distance: 12.4
click at [516, 533] on textarea "1. The efficiency and accuracy of bag sealing increase." at bounding box center [756, 593] width 506 height 147
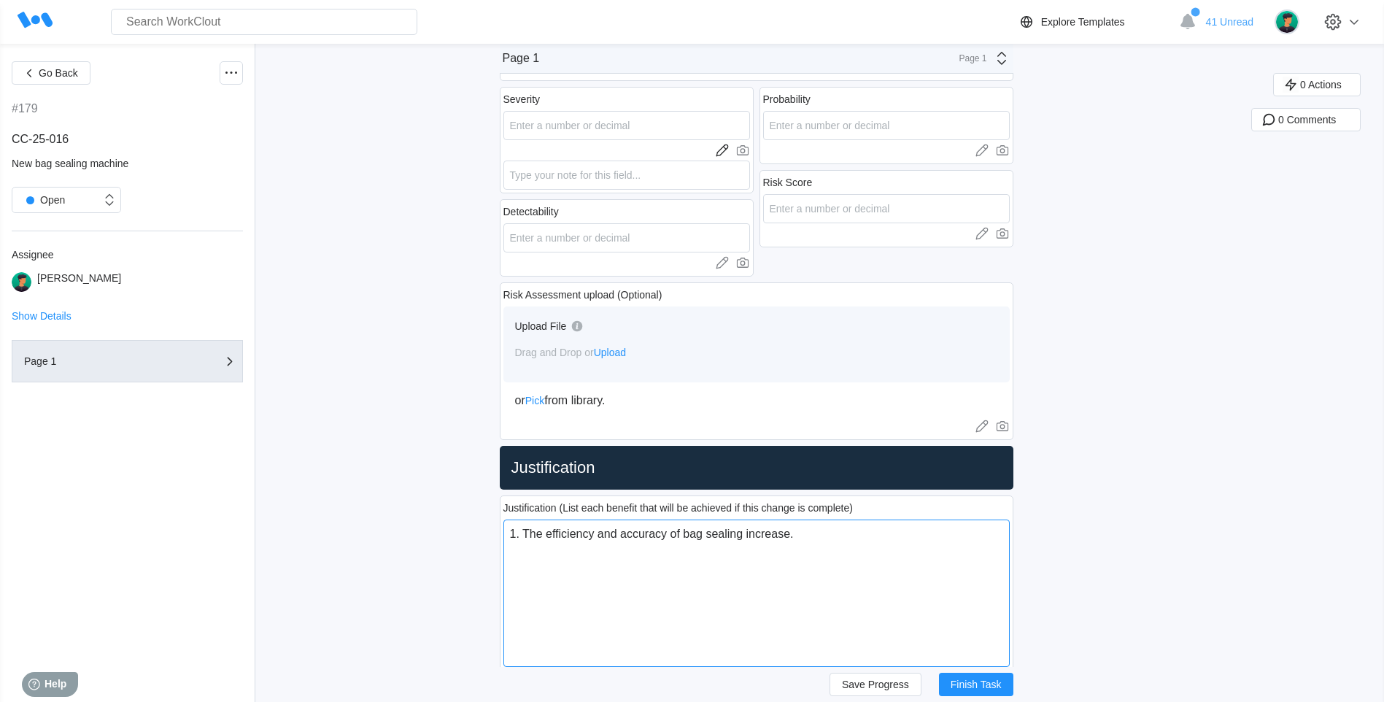
click at [525, 549] on textarea "1. The efficiency and accuracy of bag sealing increase." at bounding box center [756, 593] width 506 height 147
drag, startPoint x: 525, startPoint y: 535, endPoint x: 570, endPoint y: 533, distance: 45.3
click at [570, 533] on textarea "1. The efficiency and accuracy of bag sealing increase. 2. More" at bounding box center [756, 593] width 506 height 147
click at [598, 537] on textarea "1. The efficiency and accuracy of bag sealing increase. 2. More" at bounding box center [756, 593] width 506 height 147
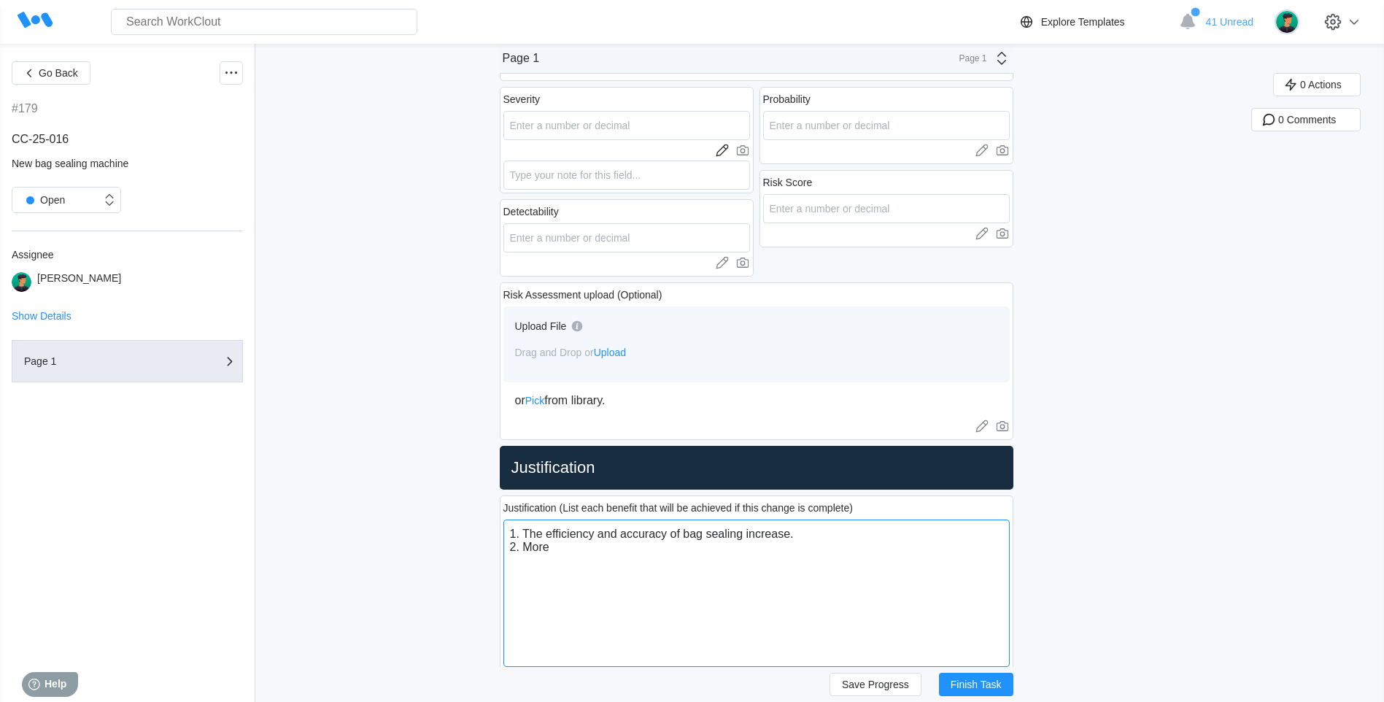
click at [611, 563] on textarea "1. The efficiency and accuracy of bag sealing increase. 2. More" at bounding box center [756, 593] width 506 height 147
drag, startPoint x: 604, startPoint y: 563, endPoint x: 520, endPoint y: 559, distance: 84.0
click at [520, 559] on textarea "1. The efficiency and accuracy of bag sealing increase. 2. More" at bounding box center [756, 593] width 506 height 147
drag, startPoint x: 602, startPoint y: 533, endPoint x: 682, endPoint y: 524, distance: 80.8
click at [682, 524] on textarea "1. The efficiency and accuracy of bag sealing increase. 2. More" at bounding box center [756, 593] width 506 height 147
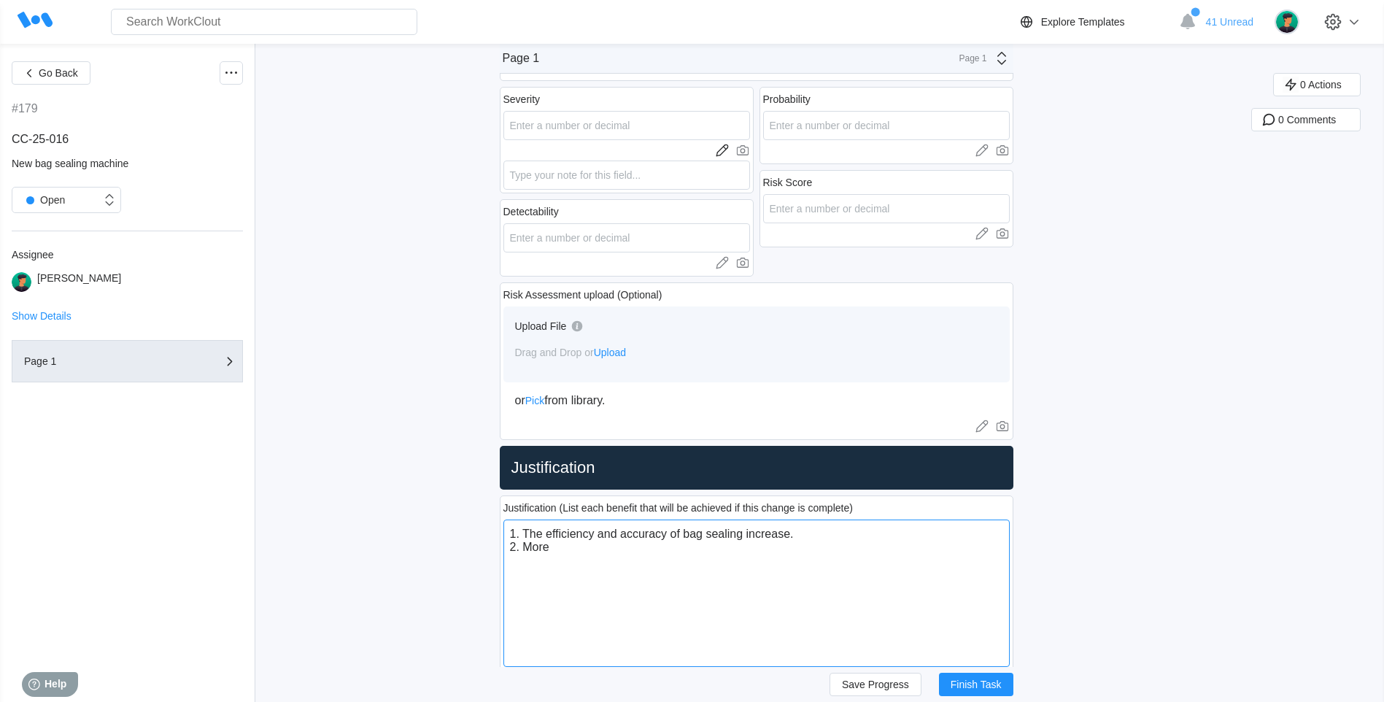
drag, startPoint x: 619, startPoint y: 552, endPoint x: 518, endPoint y: 549, distance: 101.5
click at [518, 549] on textarea "1. The efficiency and accuracy of bag sealing increase. 2. More" at bounding box center [756, 593] width 506 height 147
drag, startPoint x: 675, startPoint y: 534, endPoint x: 628, endPoint y: 533, distance: 46.7
click at [628, 533] on textarea "1. The efficiency and accuracy of bag sealing increase." at bounding box center [756, 593] width 506 height 147
click at [674, 538] on textarea "1. The efficiency of bag sealing increase." at bounding box center [756, 593] width 506 height 147
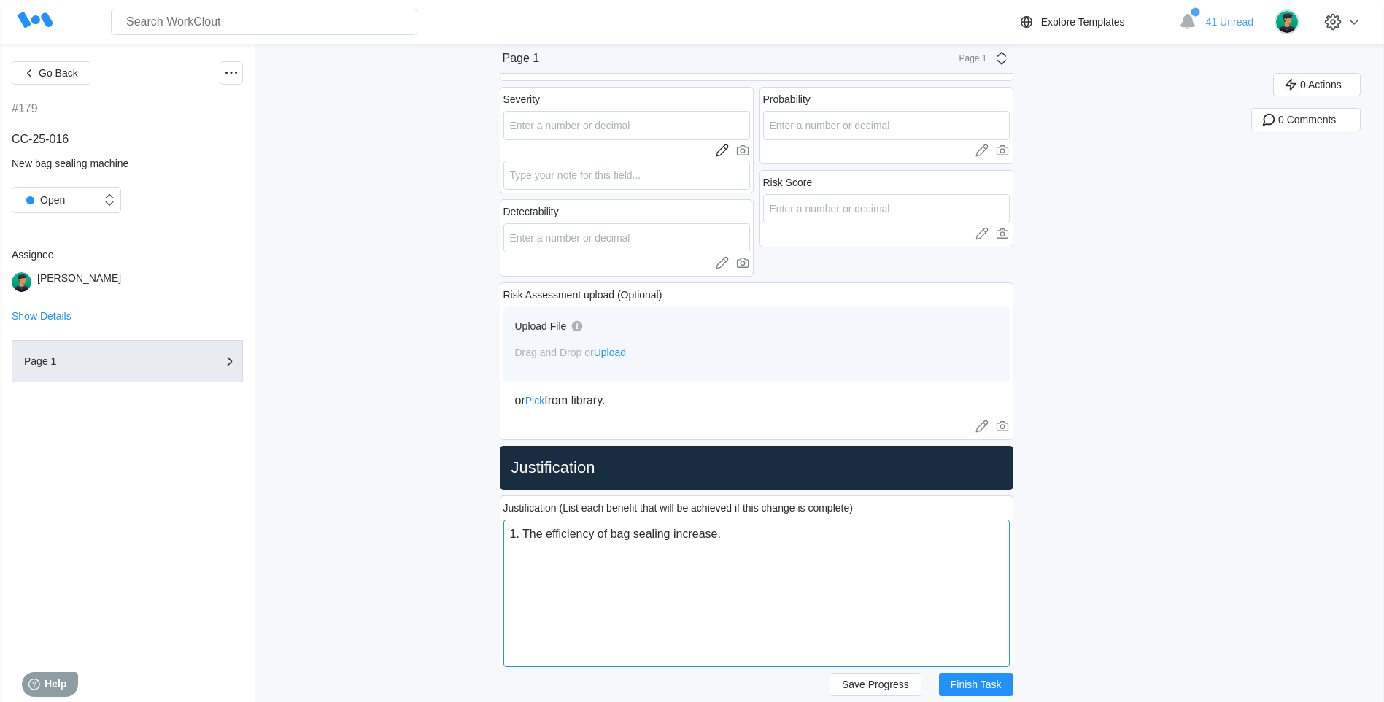
click at [617, 540] on textarea "1. The efficiency of bag sealing increase." at bounding box center [756, 593] width 506 height 147
click at [528, 531] on textarea "1. The efficiency of bag sealing increase." at bounding box center [756, 593] width 506 height 147
click at [589, 528] on textarea "The efficiency of bag sealing increase." at bounding box center [756, 593] width 506 height 147
paste textarea "improved success rate"
drag, startPoint x: 663, startPoint y: 535, endPoint x: 708, endPoint y: 538, distance: 44.7
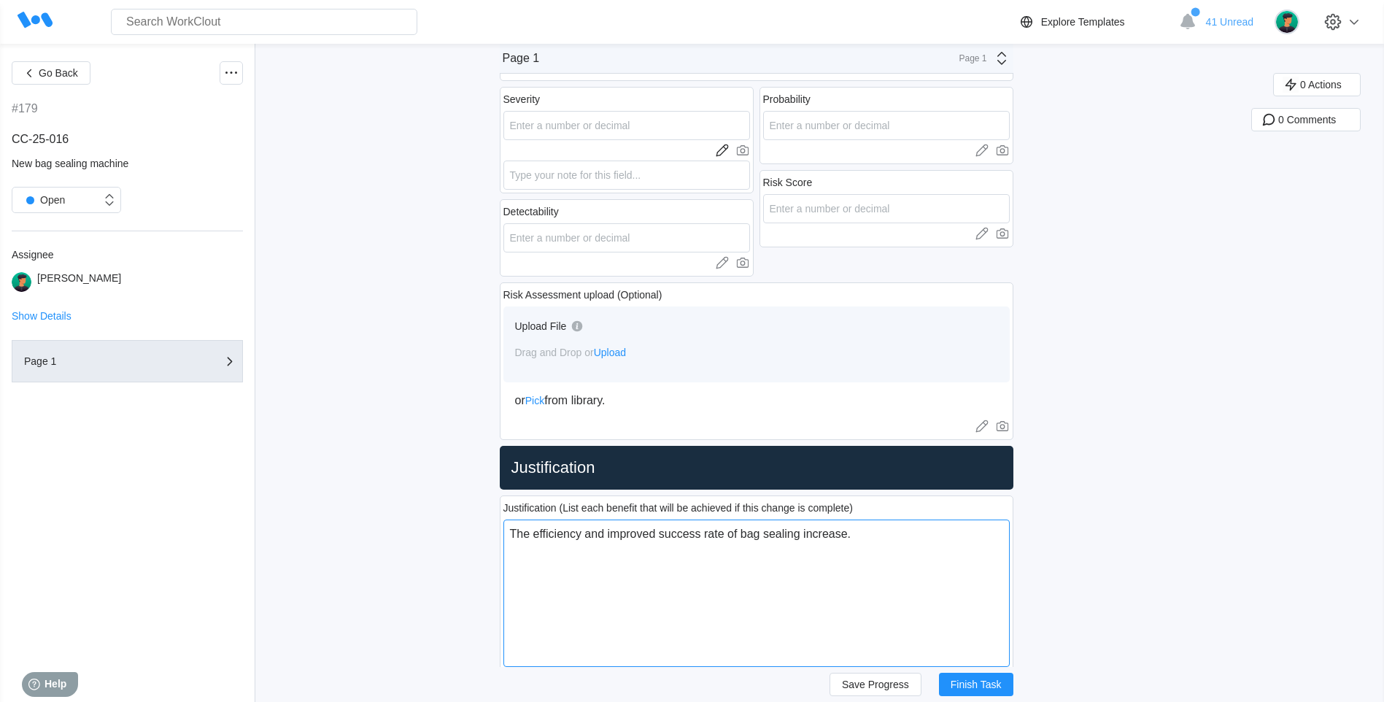
click at [708, 538] on textarea "The efficiency and improved success rate of bag sealing increase." at bounding box center [756, 593] width 506 height 147
drag, startPoint x: 590, startPoint y: 536, endPoint x: 741, endPoint y: 536, distance: 151.0
click at [741, 536] on textarea "The efficiency and improved success rate of bag sealing increase." at bounding box center [756, 593] width 506 height 147
click at [857, 677] on button "Save Progress" at bounding box center [876, 684] width 92 height 23
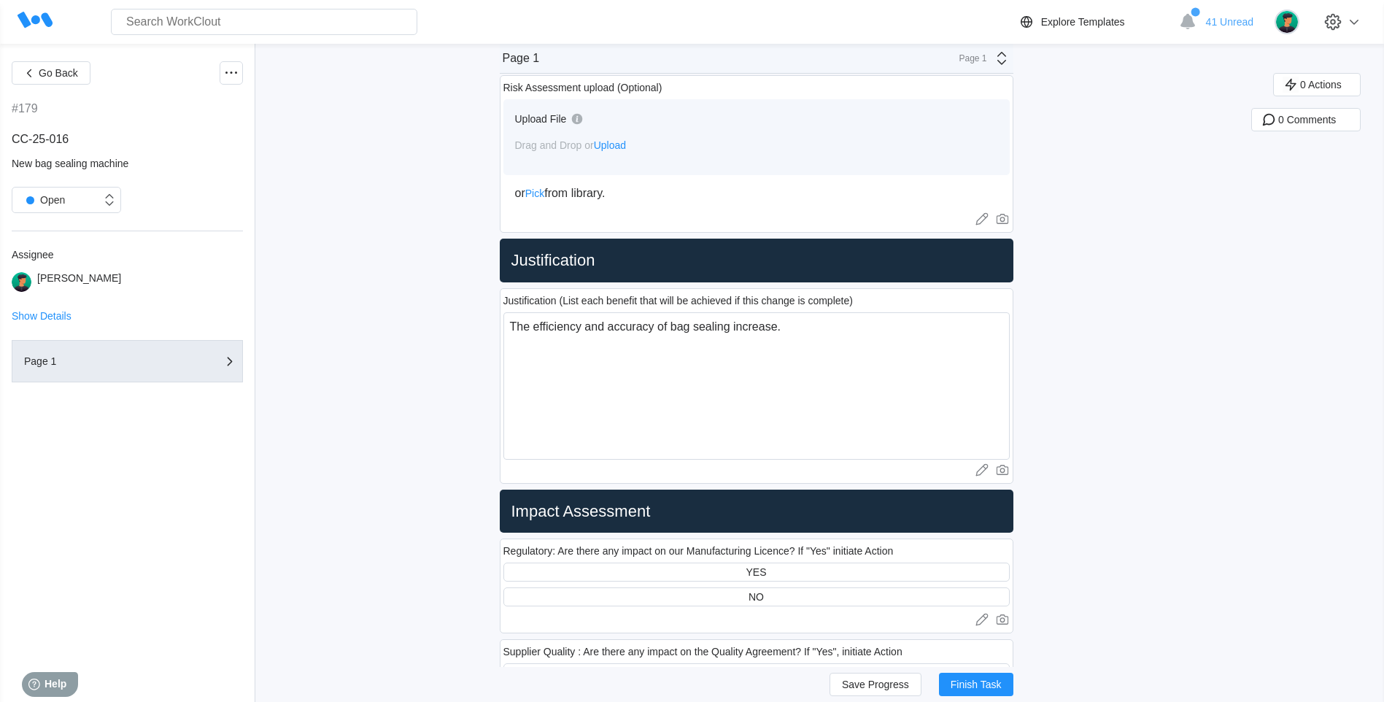
scroll to position [1386, 0]
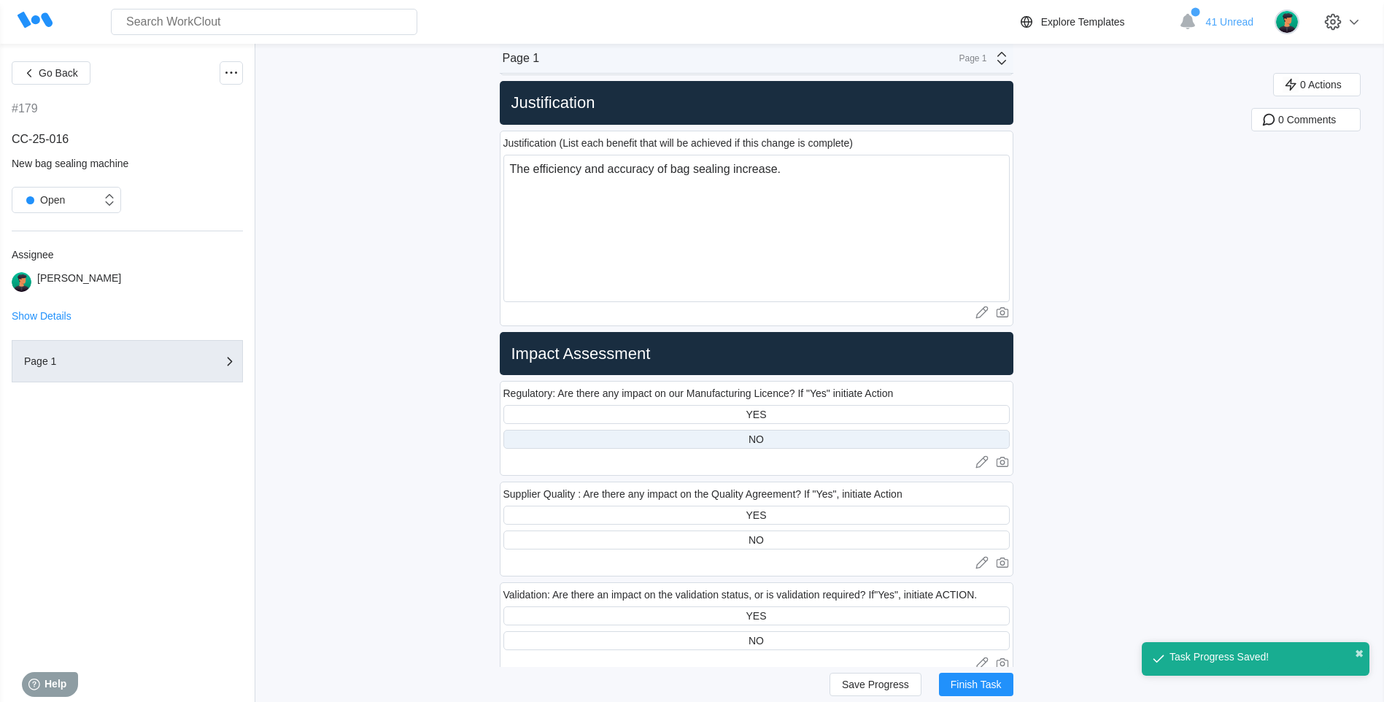
click at [736, 445] on div "NO" at bounding box center [756, 439] width 506 height 19
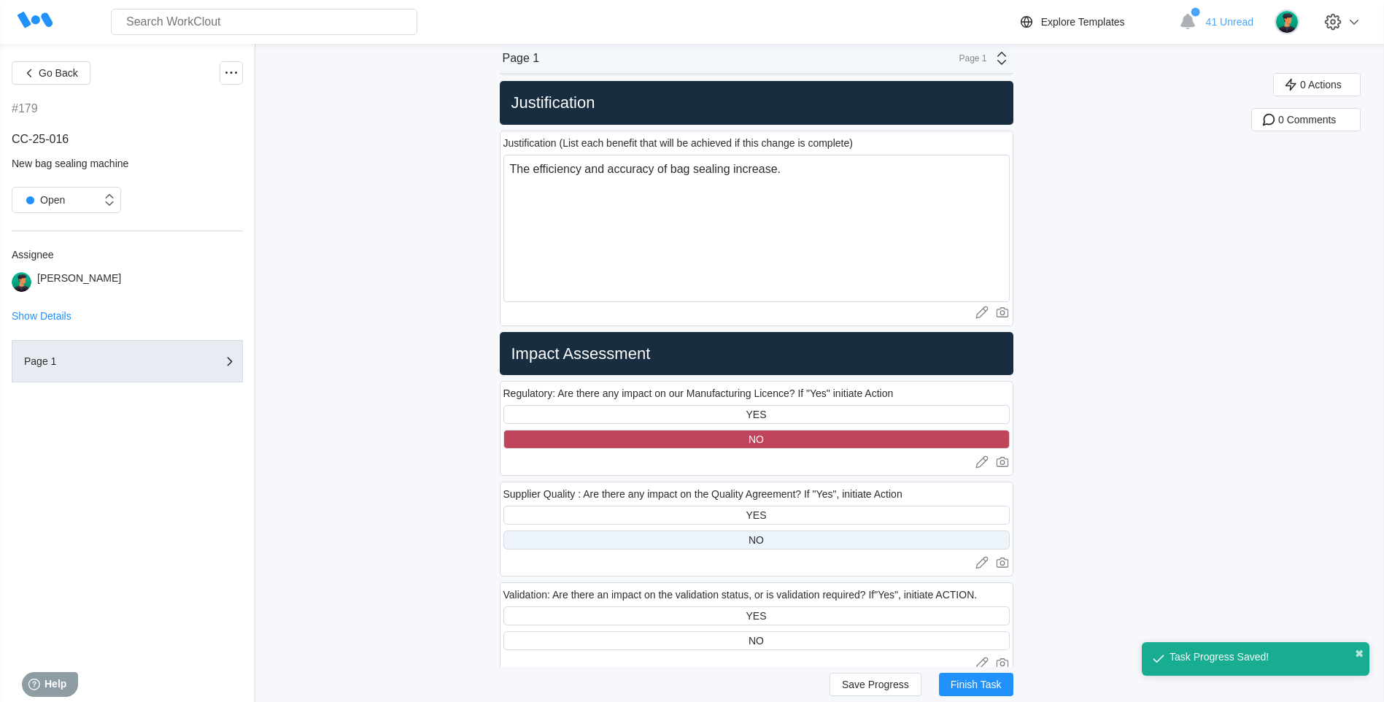
click at [721, 536] on div "NO" at bounding box center [756, 539] width 506 height 19
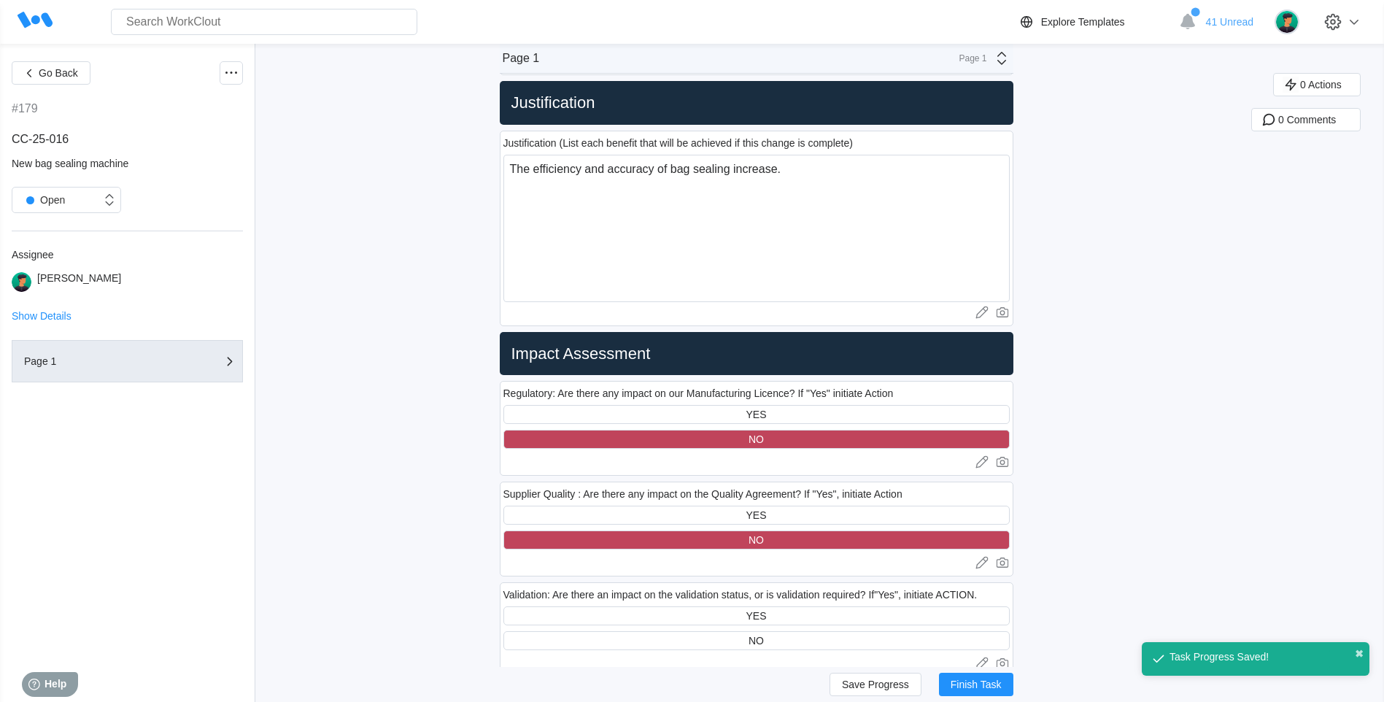
click at [876, 700] on div "Save Progress Finish Task" at bounding box center [757, 684] width 514 height 35
click at [868, 686] on span "Save Progress" at bounding box center [875, 684] width 67 height 10
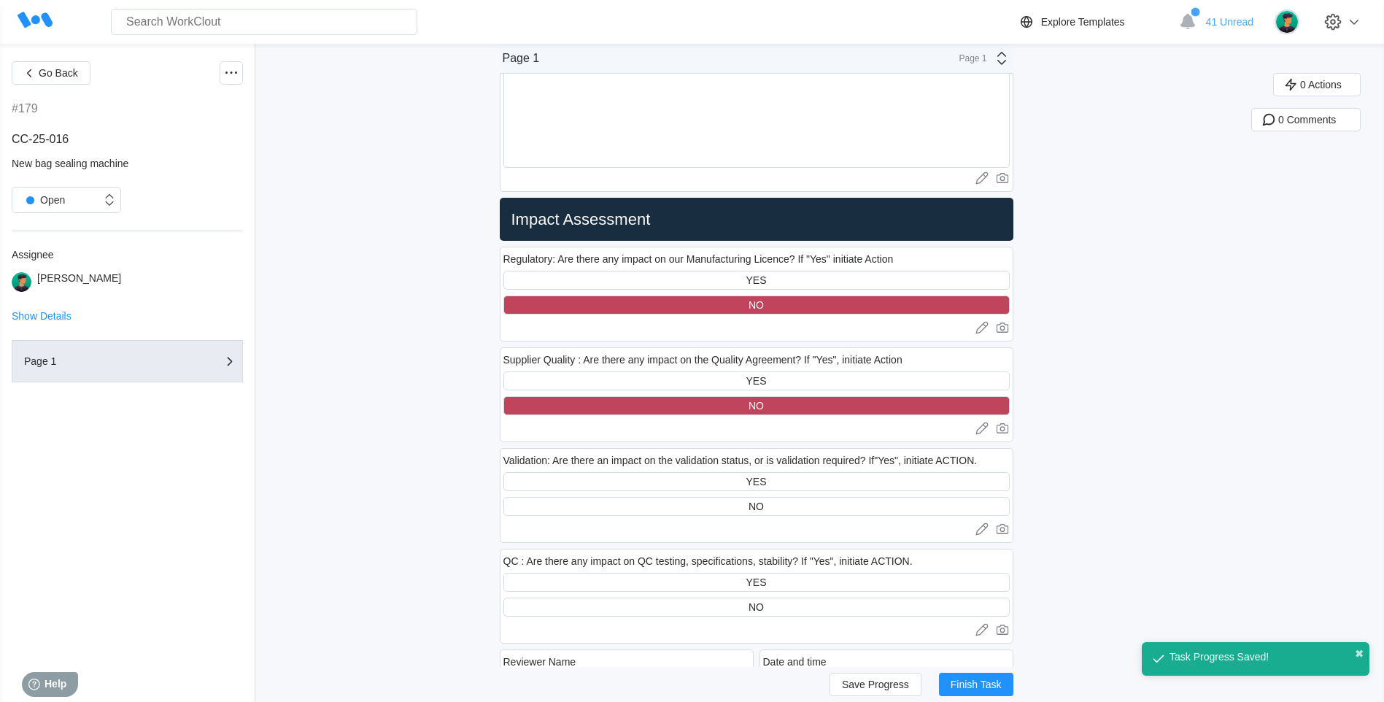
scroll to position [1532, 0]
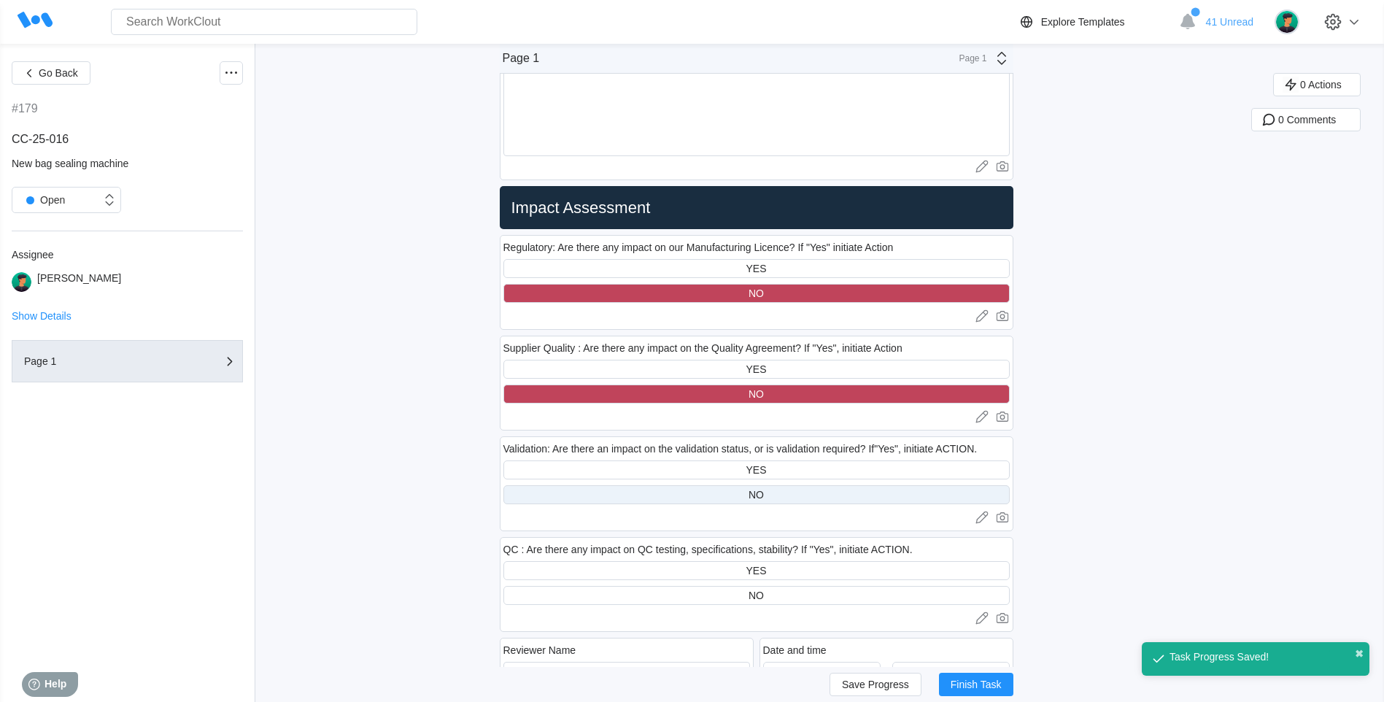
click at [800, 493] on div "NO" at bounding box center [756, 494] width 506 height 19
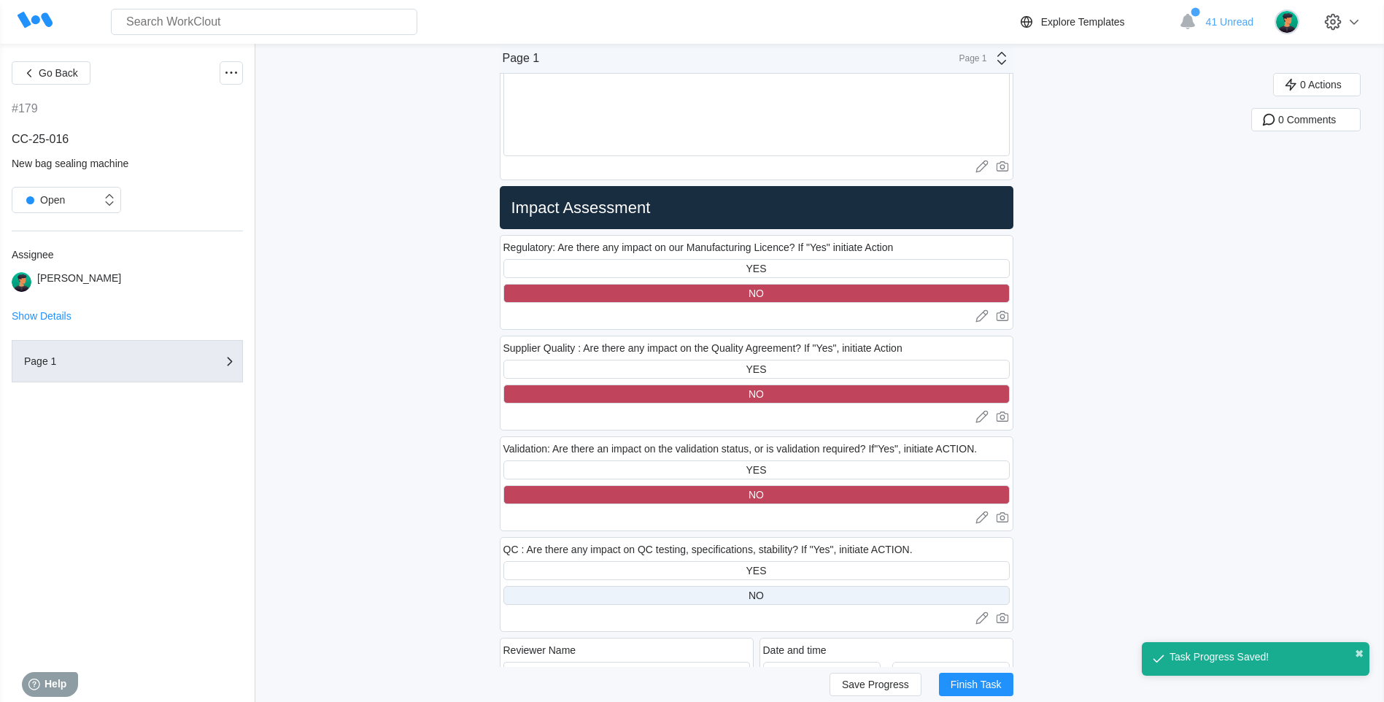
click at [782, 601] on div "NO" at bounding box center [756, 595] width 506 height 19
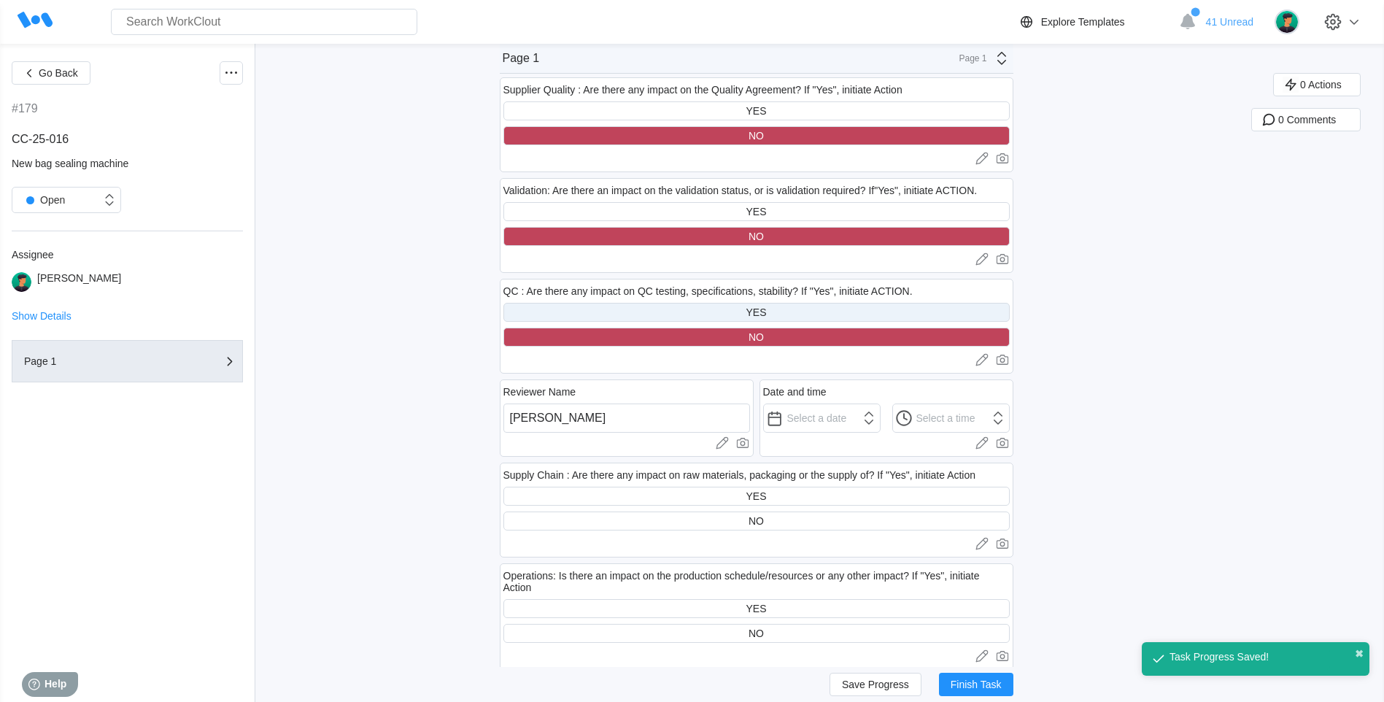
scroll to position [1897, 0]
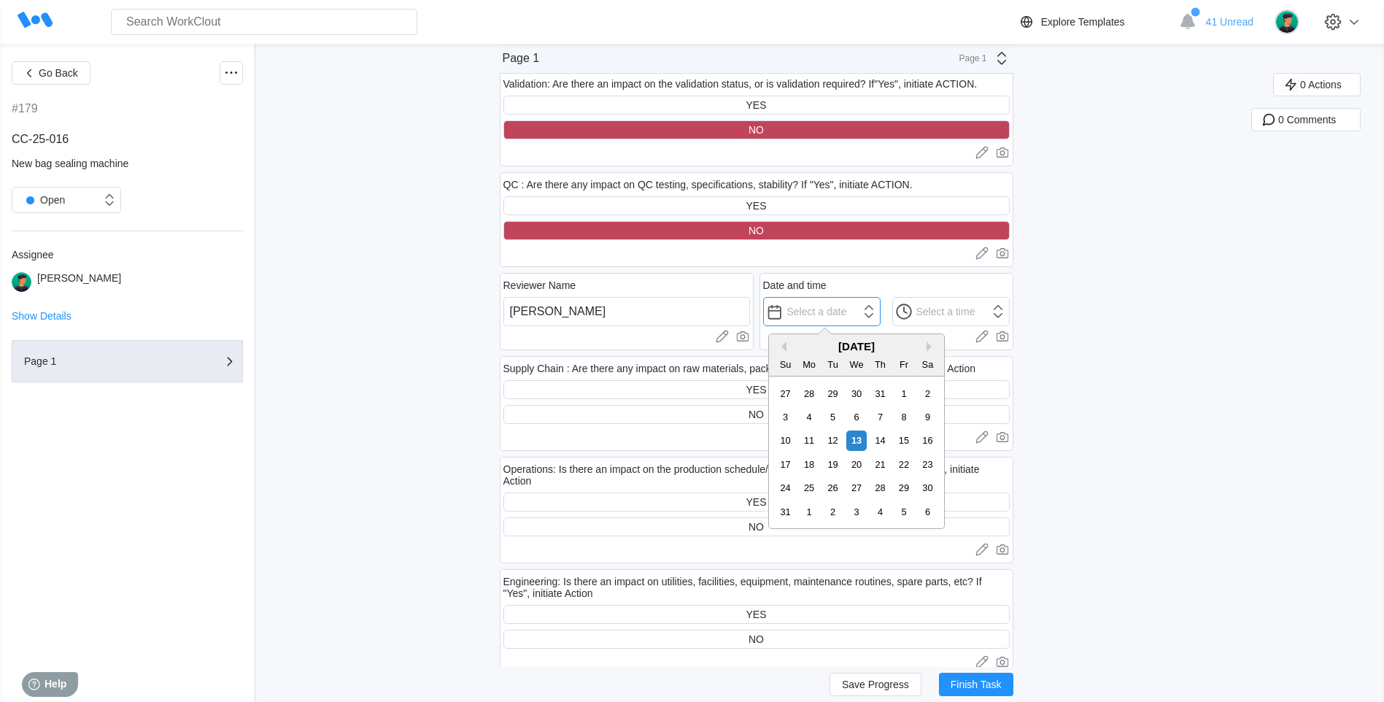
click at [854, 307] on input "text" at bounding box center [821, 311] width 117 height 29
click at [849, 441] on div "13" at bounding box center [856, 441] width 20 height 20
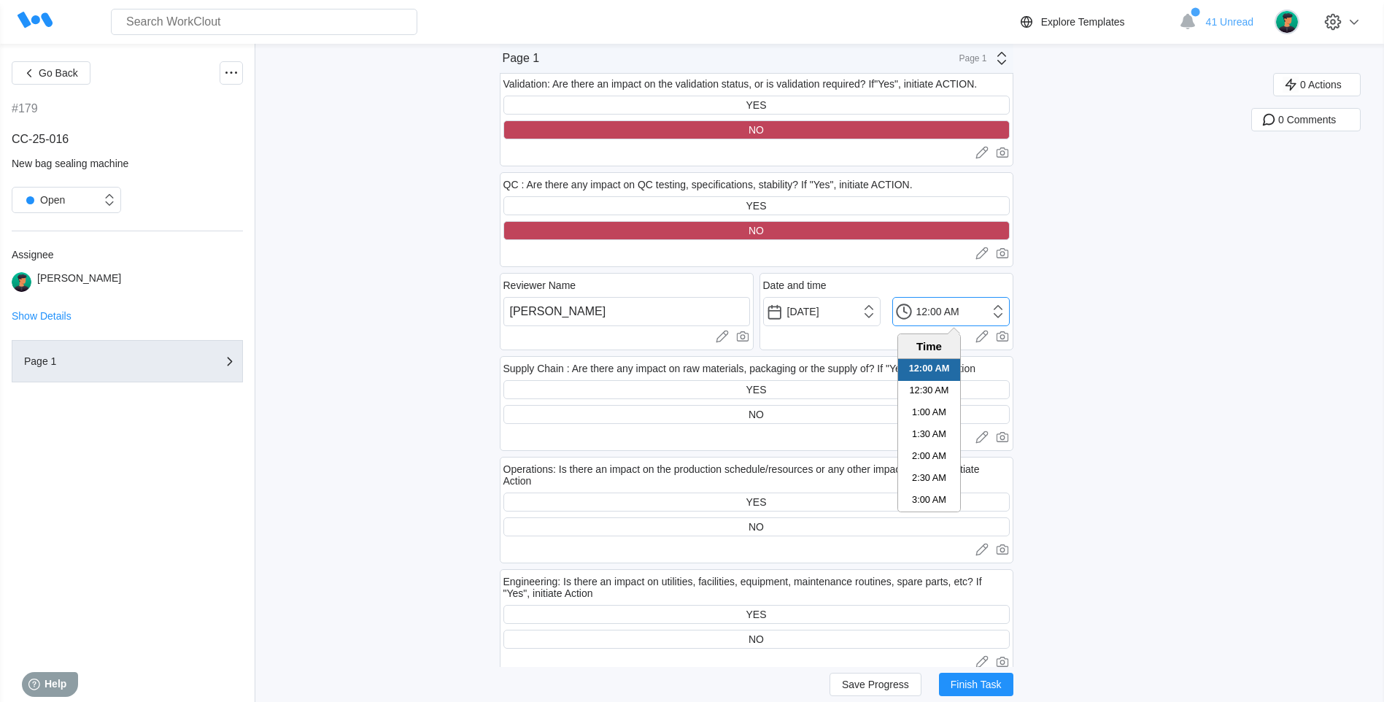
click at [939, 314] on input "12:00 AM" at bounding box center [950, 311] width 117 height 29
click at [904, 487] on li "4:00 PM" at bounding box center [929, 487] width 62 height 22
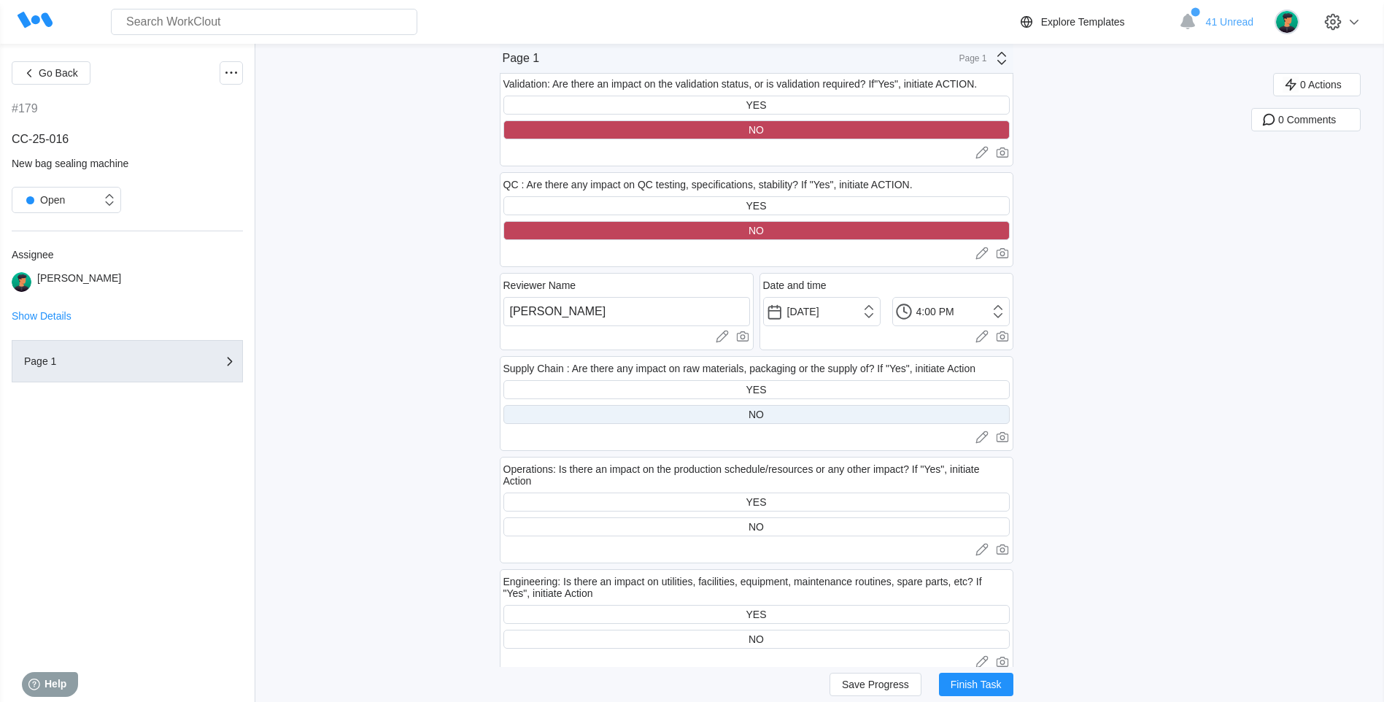
click at [852, 414] on div "NO" at bounding box center [756, 414] width 506 height 19
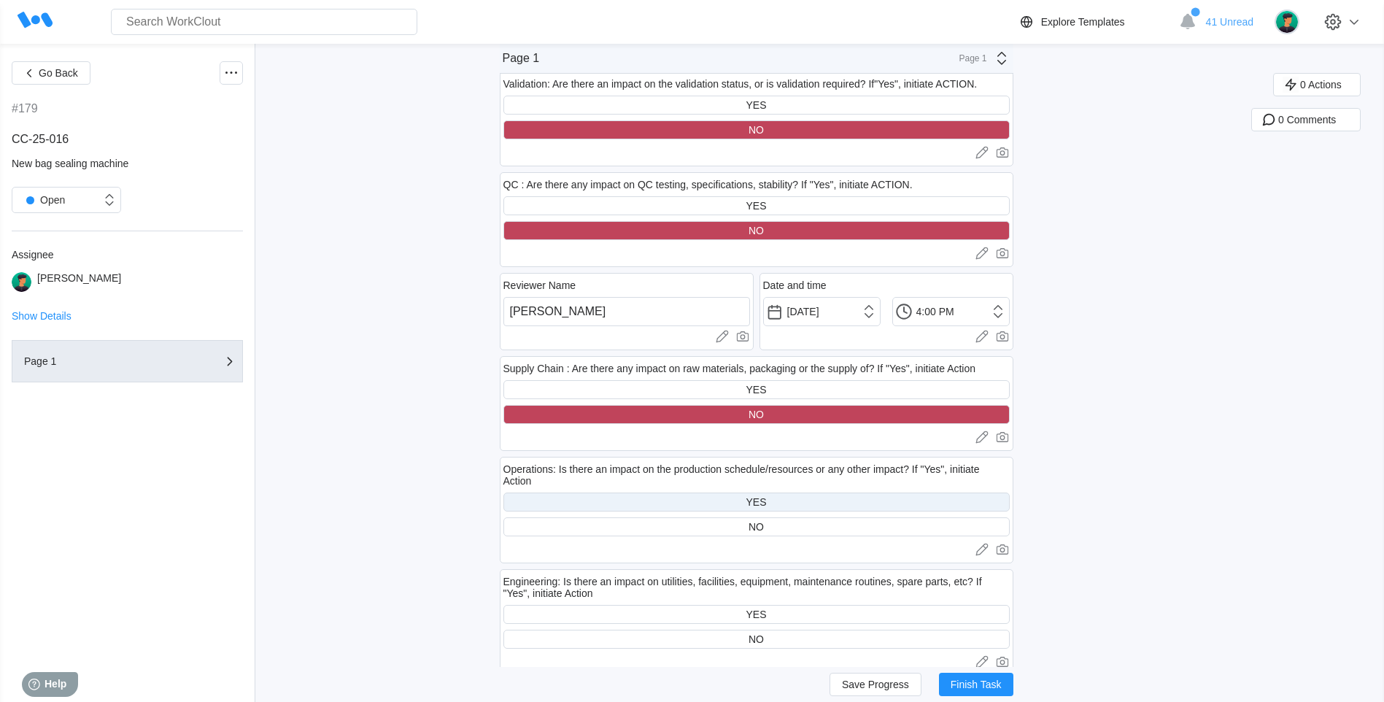
click at [781, 501] on div "YES" at bounding box center [756, 502] width 506 height 19
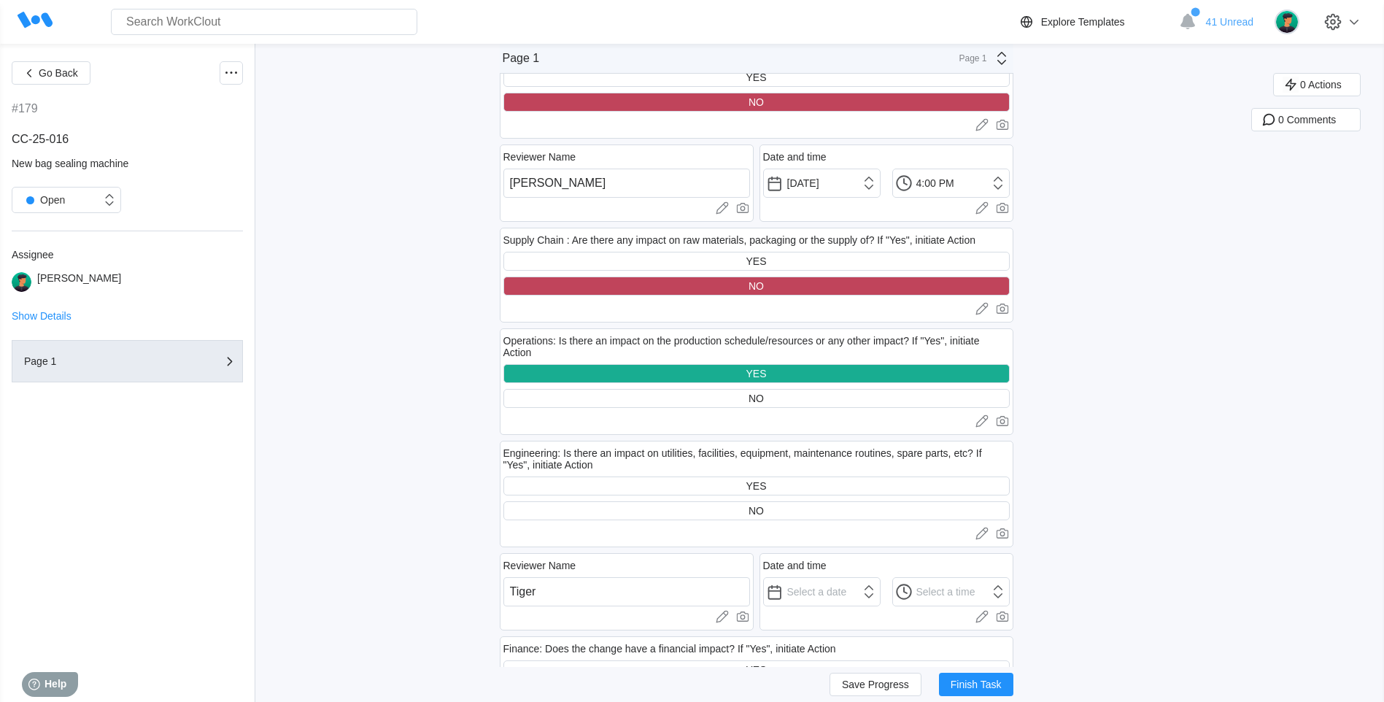
scroll to position [2043, 0]
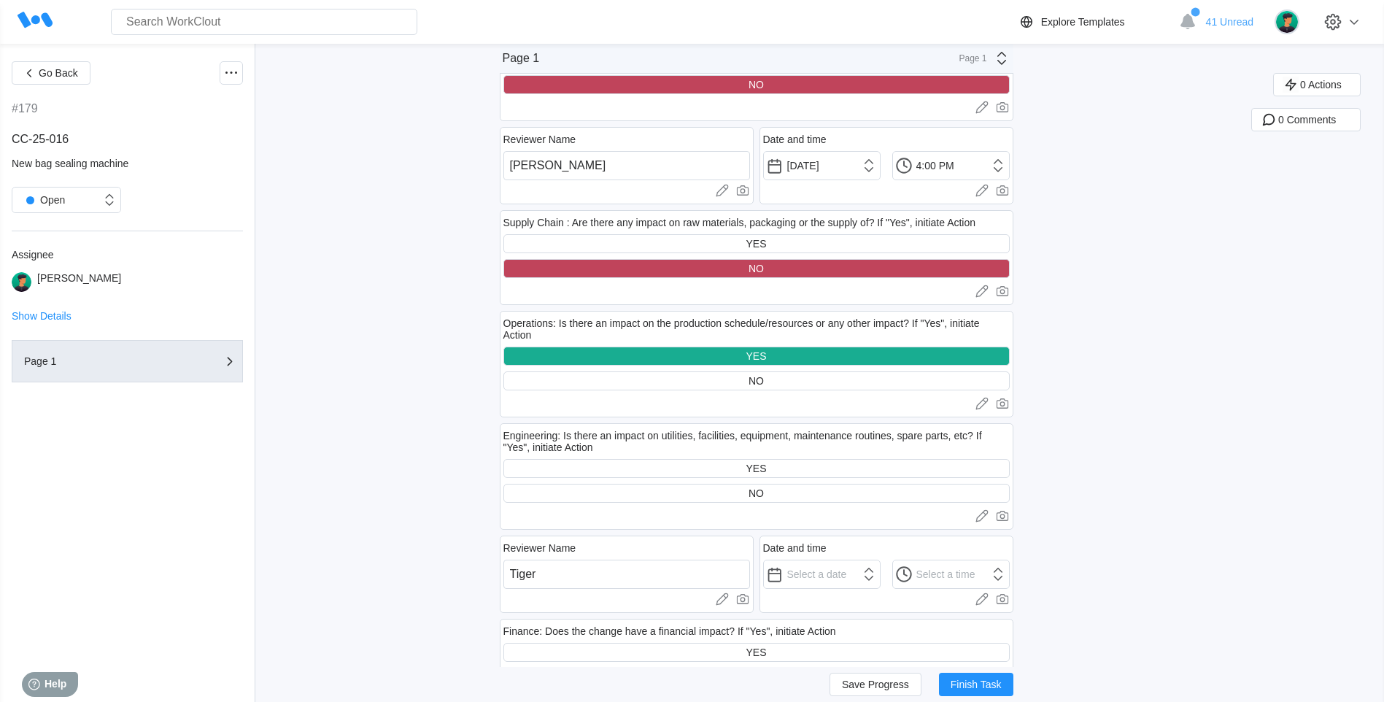
click at [786, 494] on div "NO" at bounding box center [756, 493] width 506 height 19
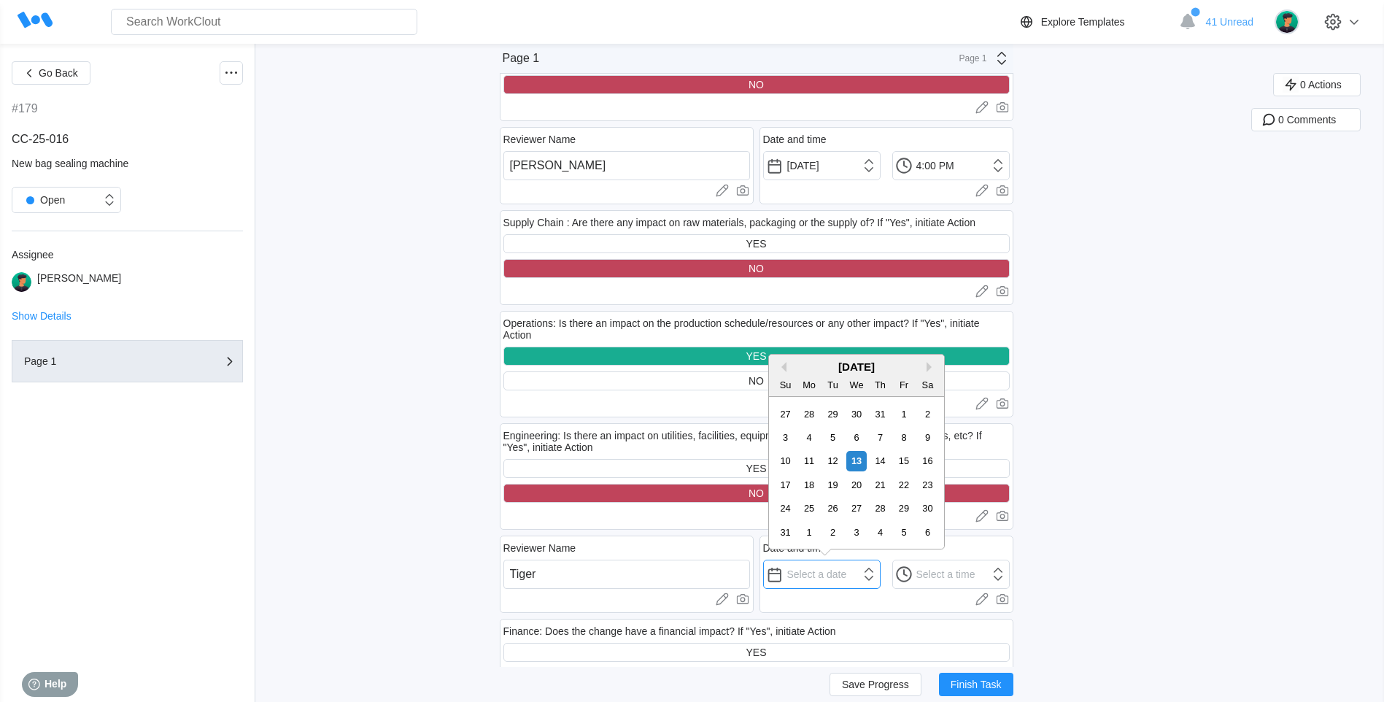
click at [823, 580] on input "text" at bounding box center [821, 574] width 117 height 29
click at [857, 463] on div "13" at bounding box center [856, 461] width 20 height 20
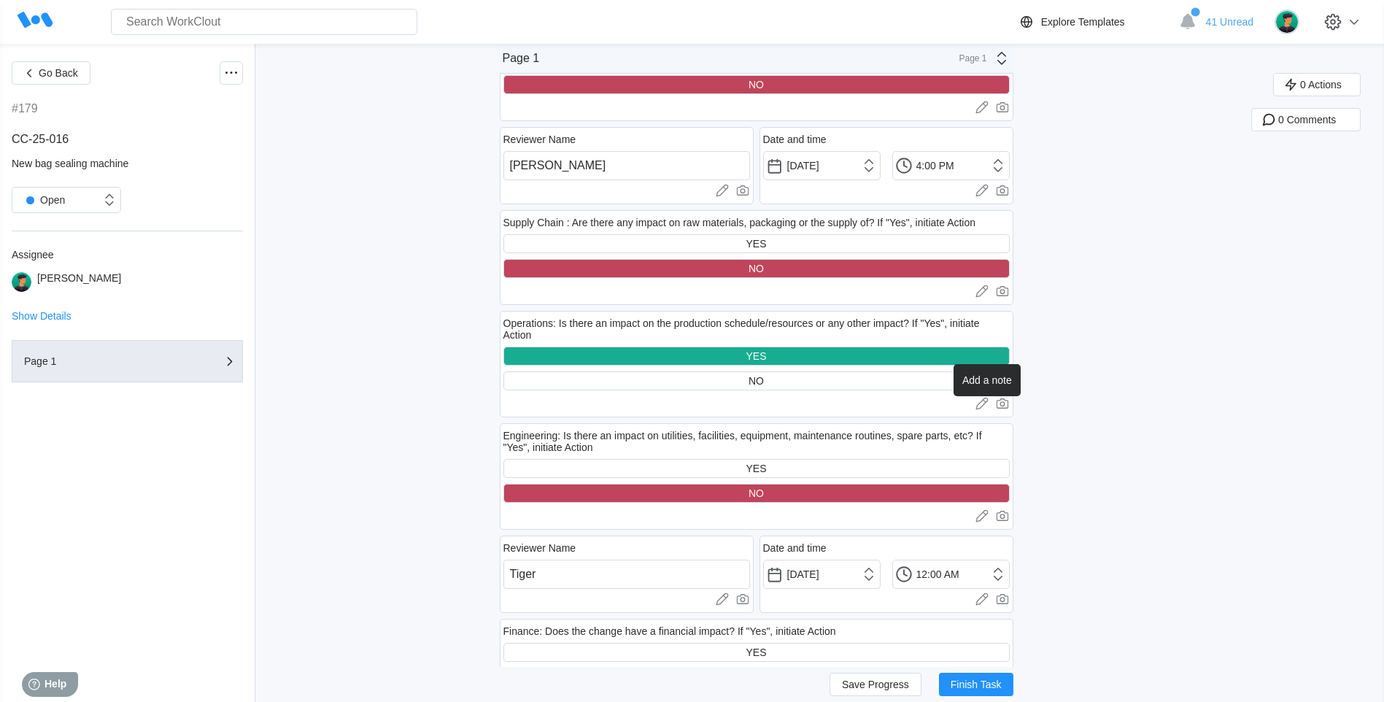
click at [982, 403] on icon at bounding box center [982, 403] width 15 height 15
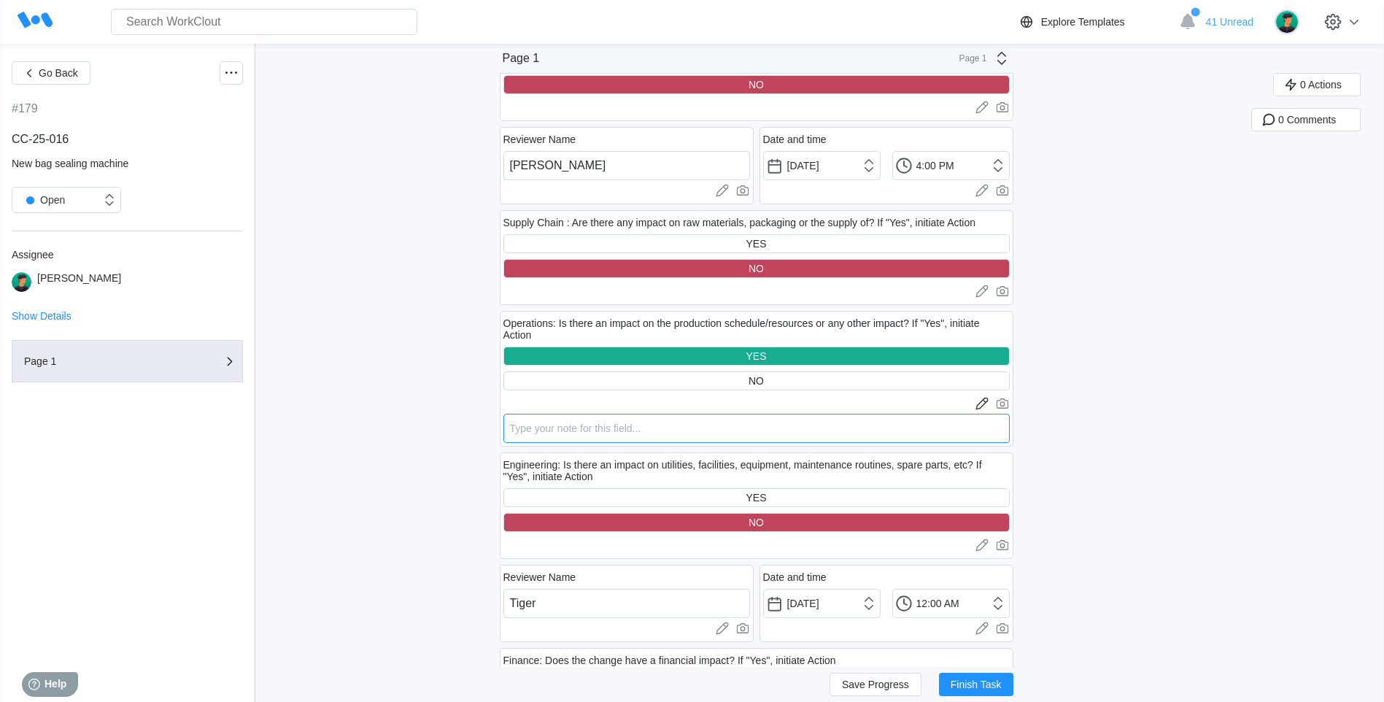
click at [708, 431] on textarea at bounding box center [756, 428] width 506 height 29
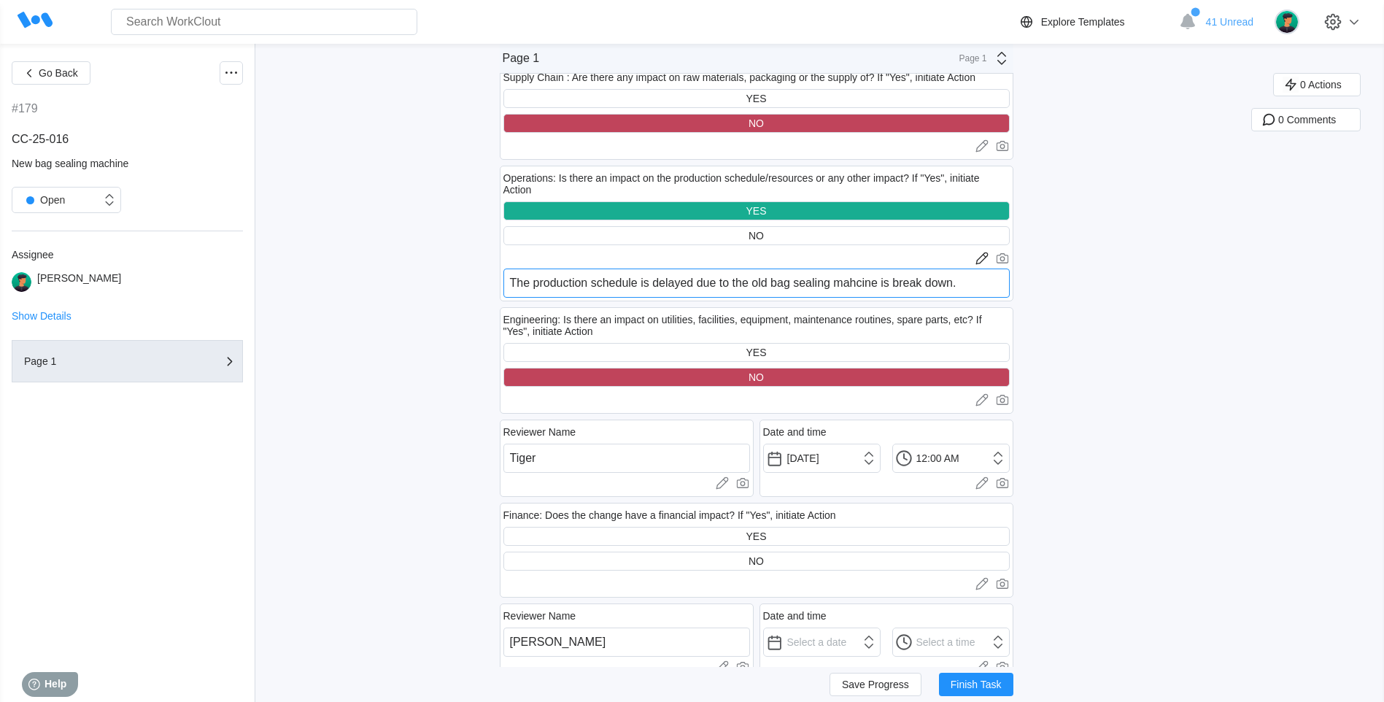
scroll to position [2189, 0]
click at [881, 457] on input "12:00 AM" at bounding box center [821, 457] width 117 height 29
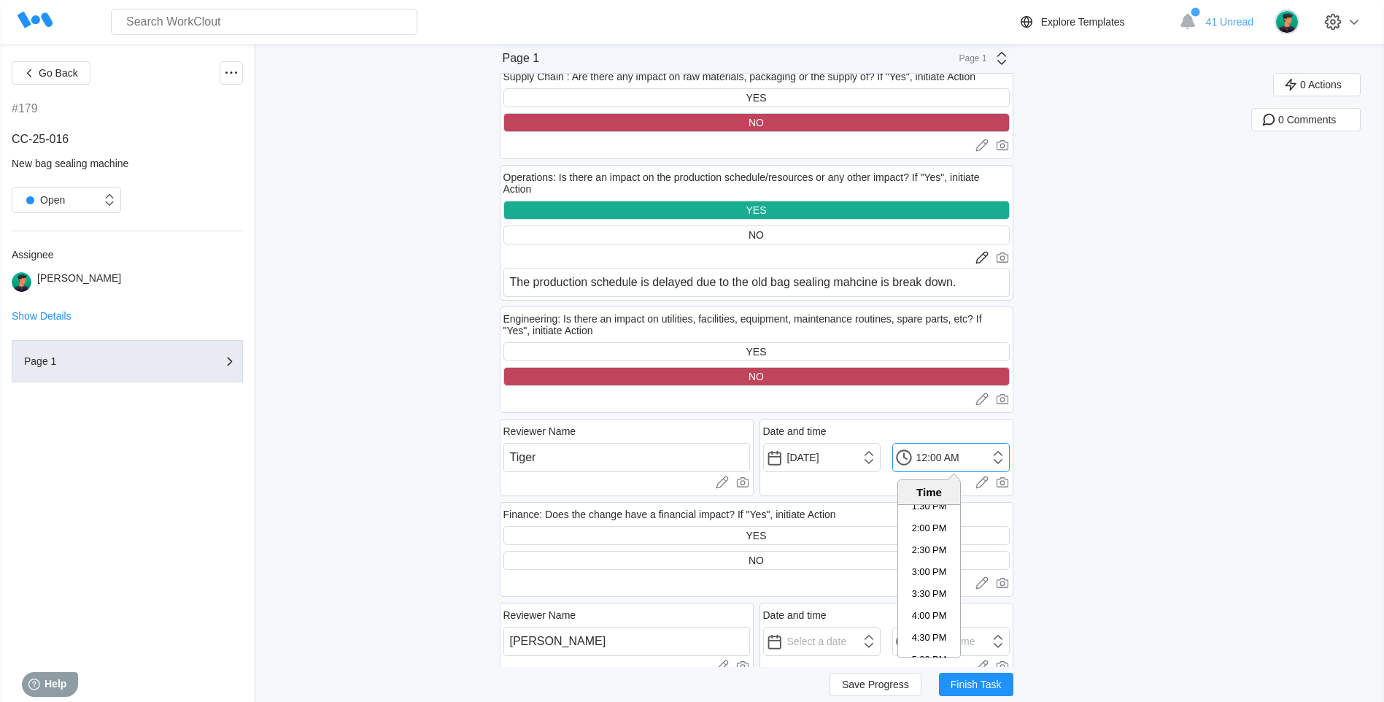
scroll to position [657, 0]
click at [912, 553] on li "4:00 PM" at bounding box center [929, 560] width 62 height 22
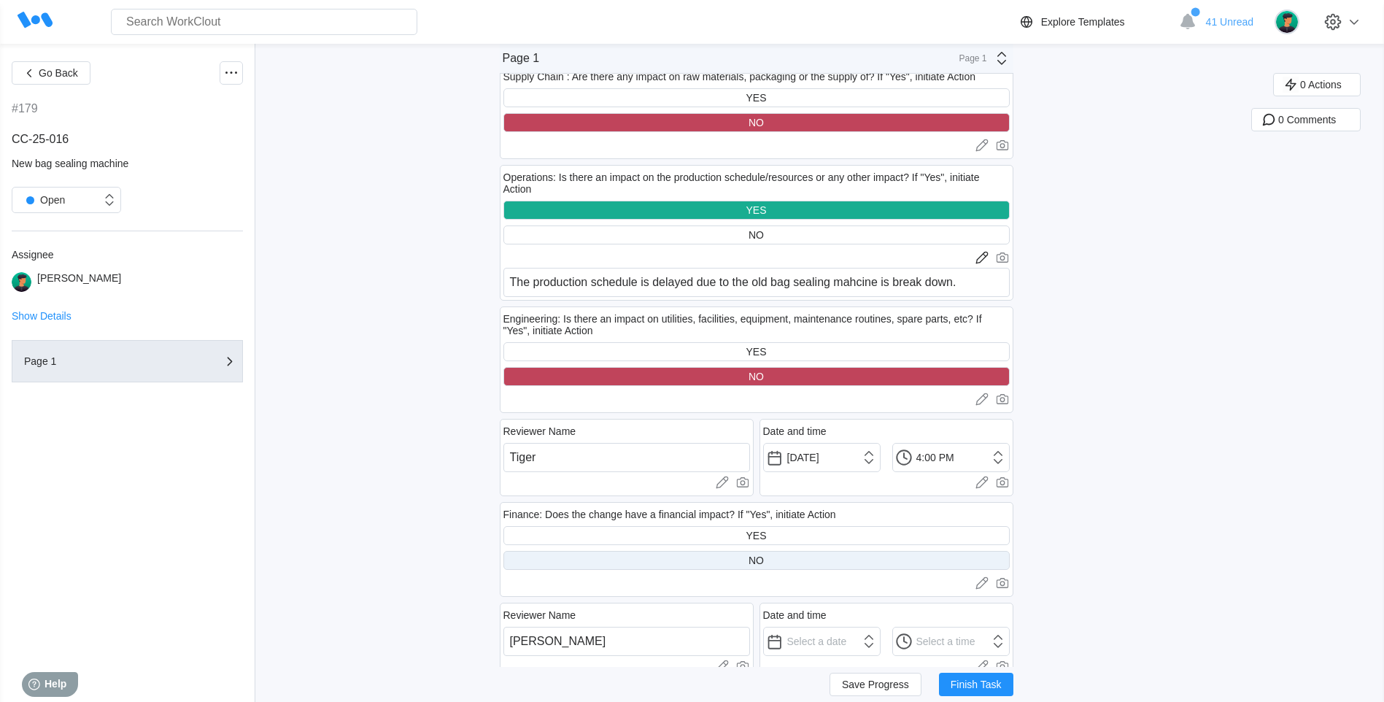
click at [815, 552] on div "NO" at bounding box center [756, 560] width 506 height 19
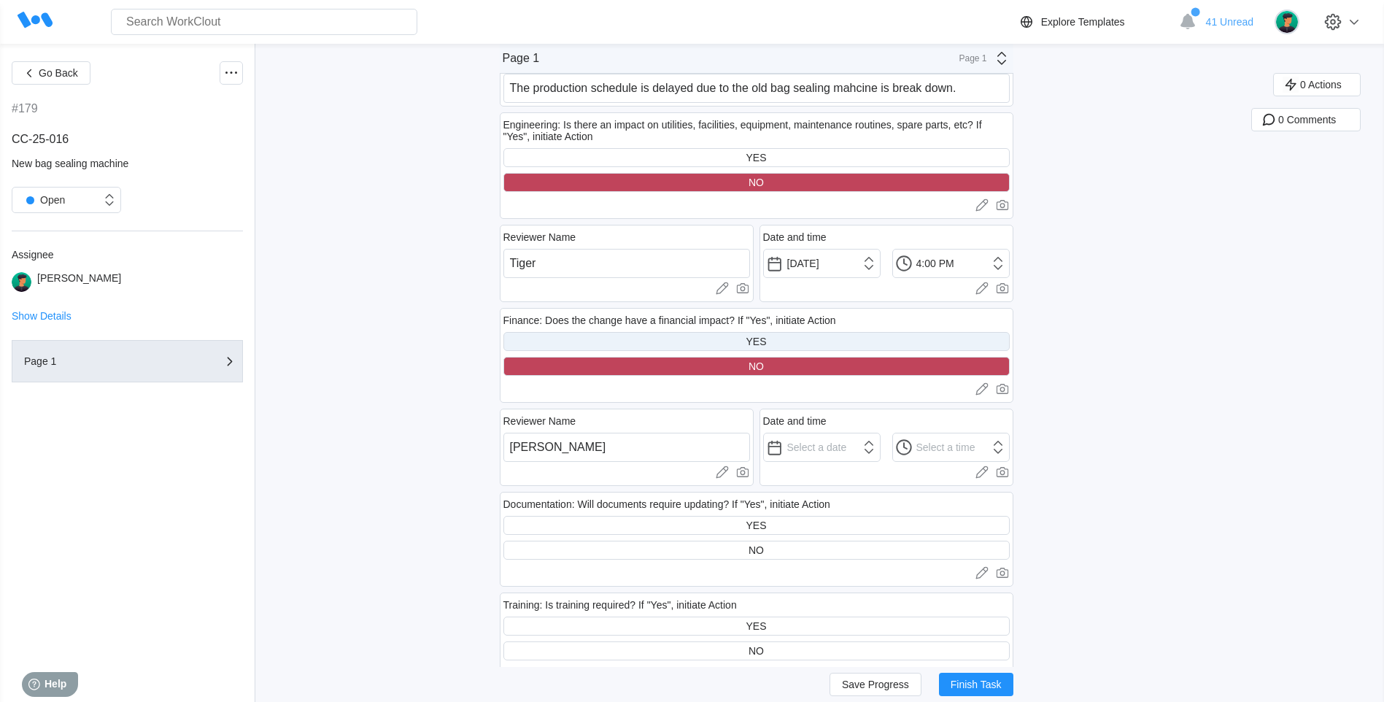
scroll to position [2408, 0]
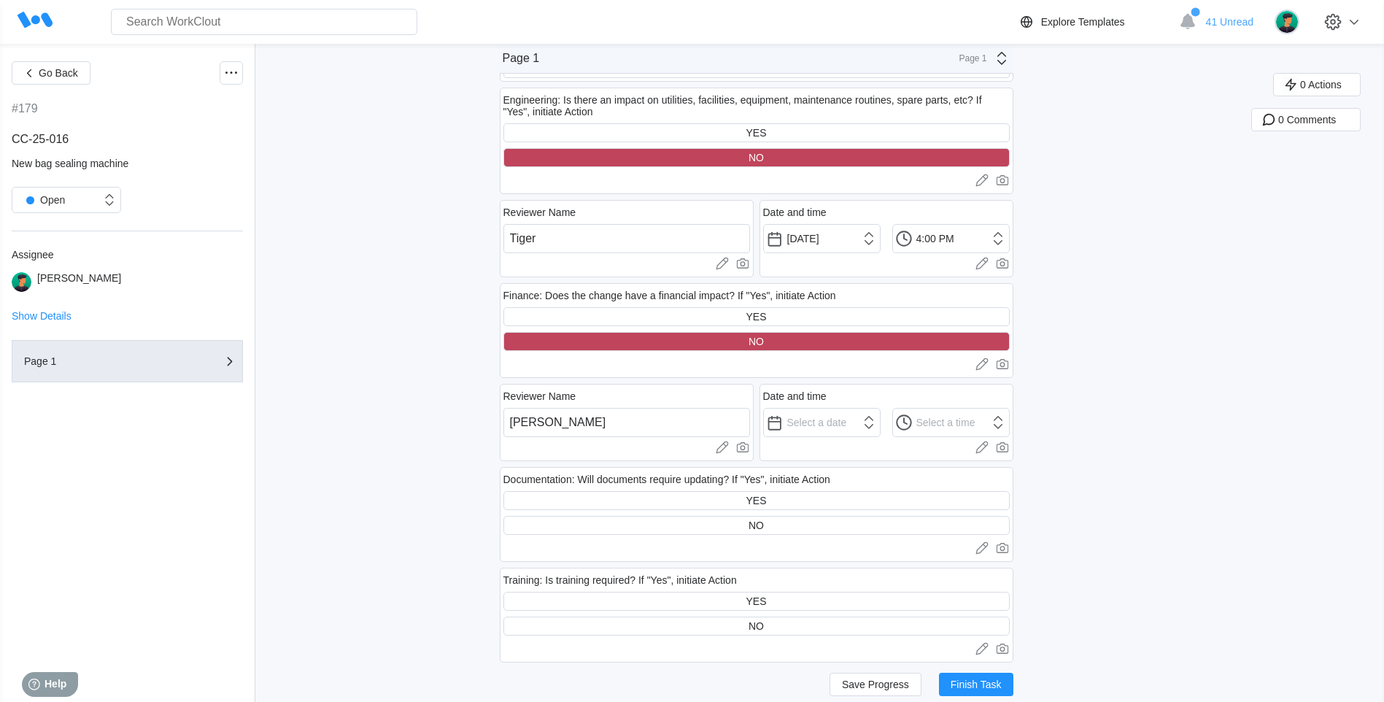
drag, startPoint x: 872, startPoint y: 402, endPoint x: 862, endPoint y: 414, distance: 16.1
click at [862, 413] on div "Date and time Upload images or videos to this field Drag and Drop or Upload or …" at bounding box center [887, 422] width 254 height 77
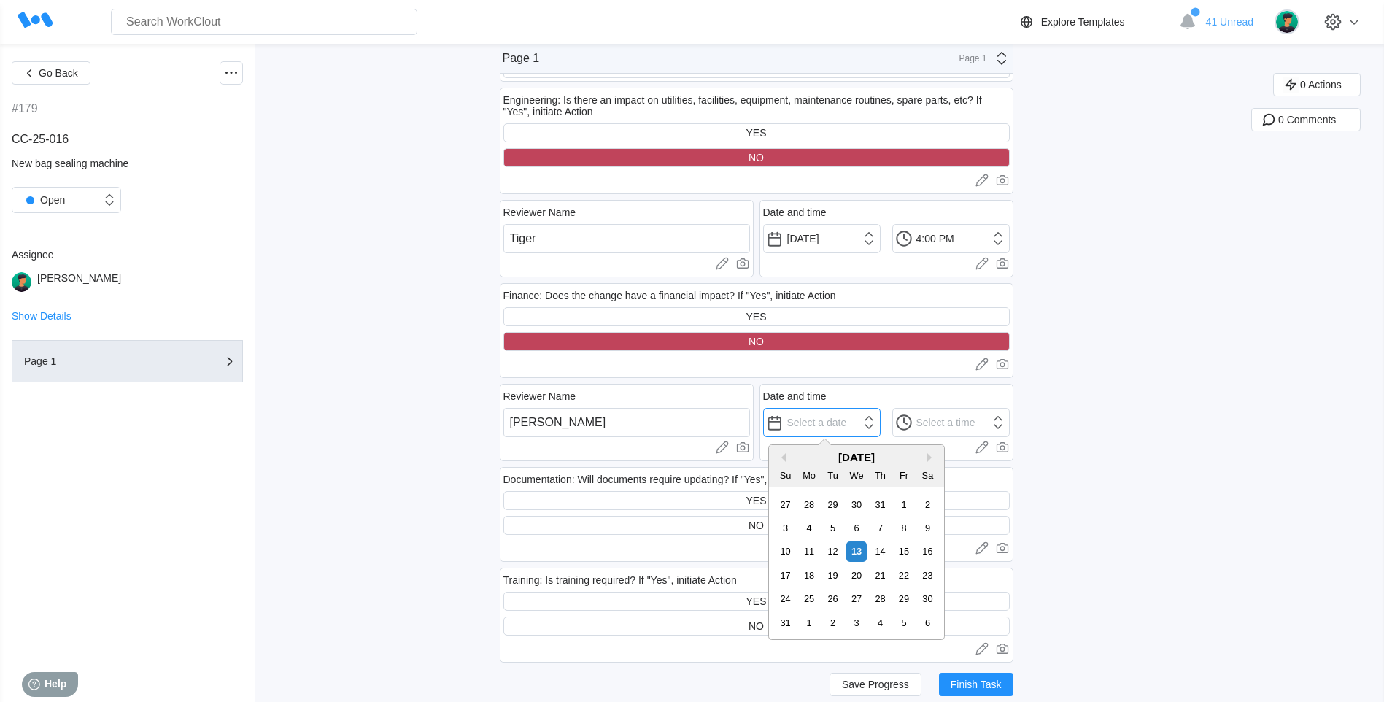
click at [862, 414] on input "text" at bounding box center [821, 422] width 117 height 29
drag, startPoint x: 862, startPoint y: 544, endPoint x: 870, endPoint y: 513, distance: 31.7
click at [861, 543] on div "13" at bounding box center [856, 551] width 20 height 20
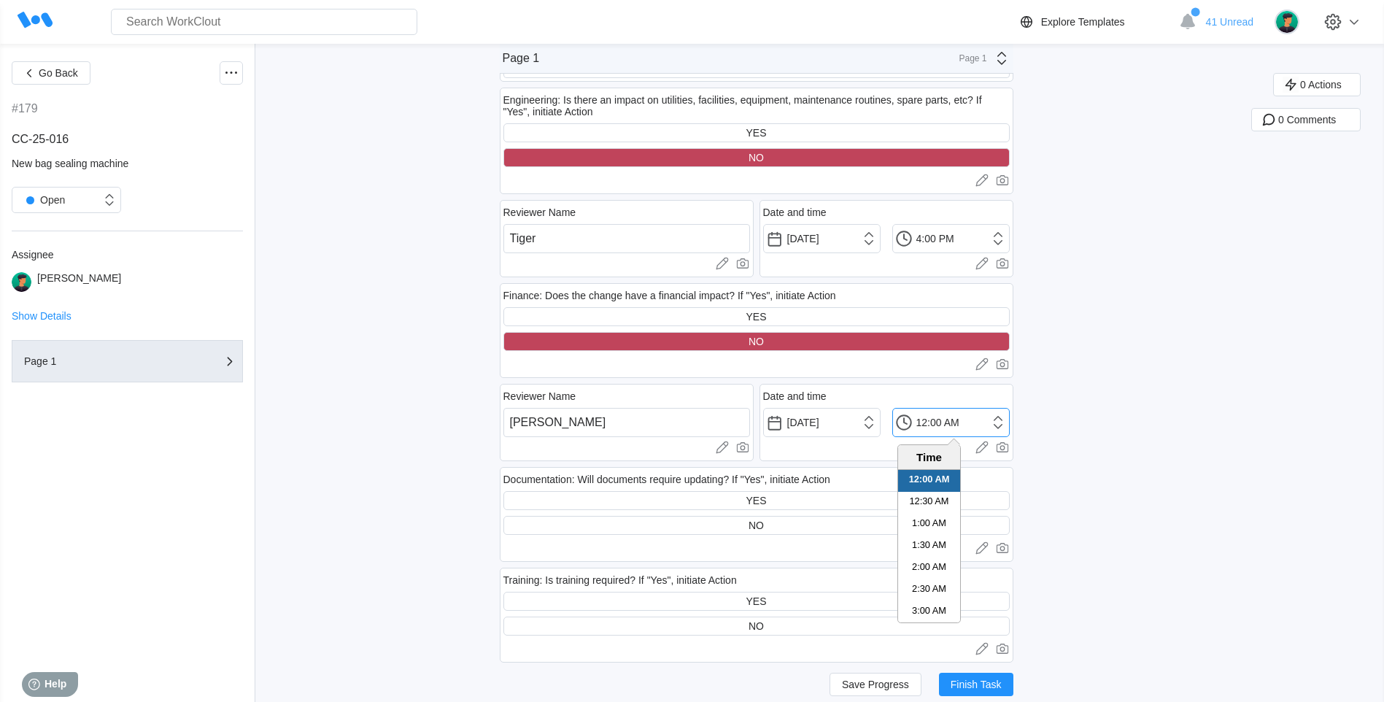
click at [939, 415] on input "12:00 AM" at bounding box center [950, 422] width 117 height 29
click at [914, 525] on li "4:00 PM" at bounding box center [929, 525] width 62 height 22
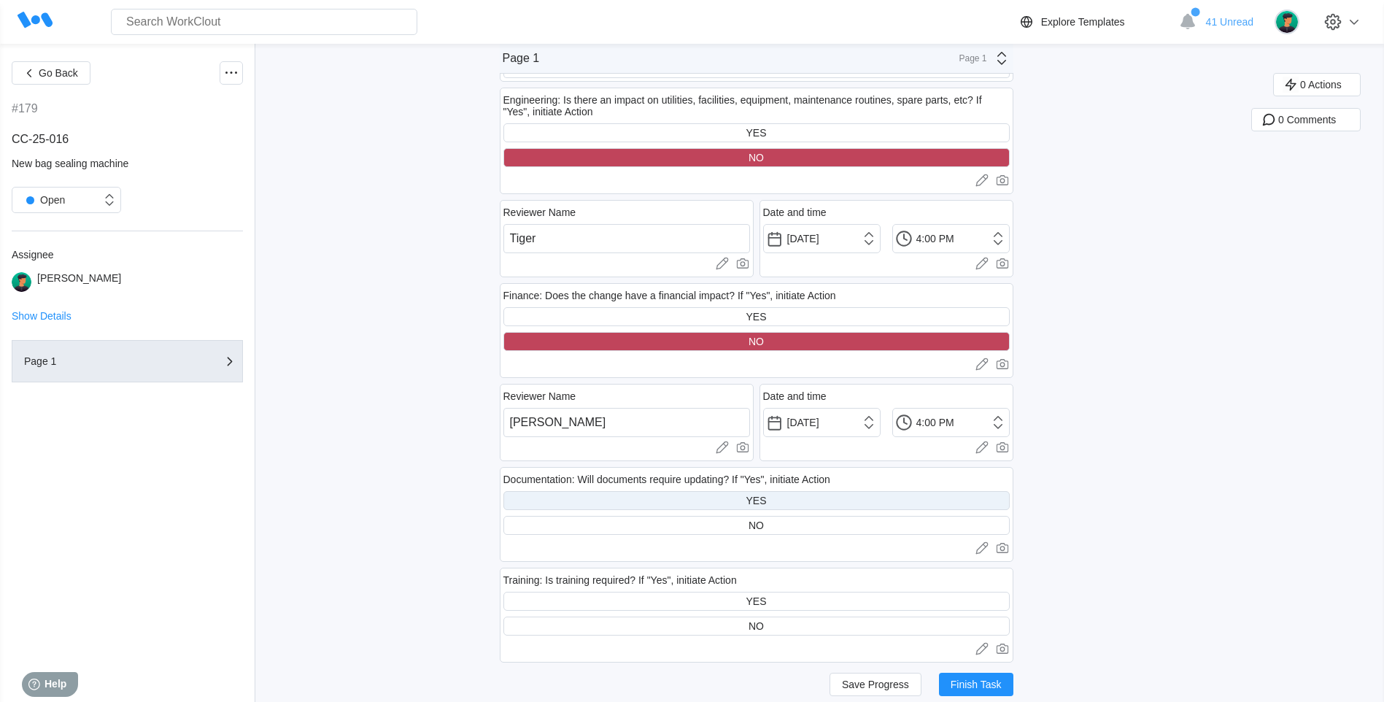
click at [908, 508] on div "YES" at bounding box center [756, 500] width 506 height 19
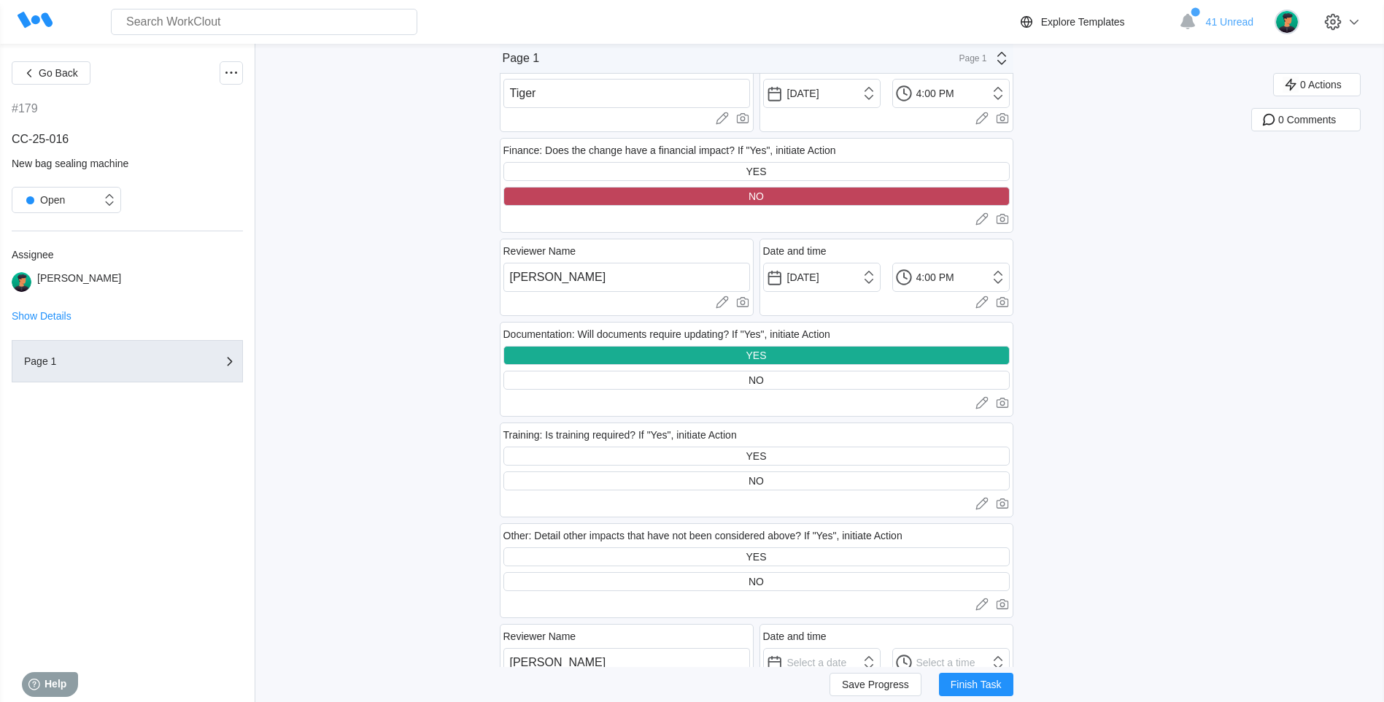
scroll to position [2554, 0]
click at [798, 460] on div "YES" at bounding box center [756, 455] width 506 height 19
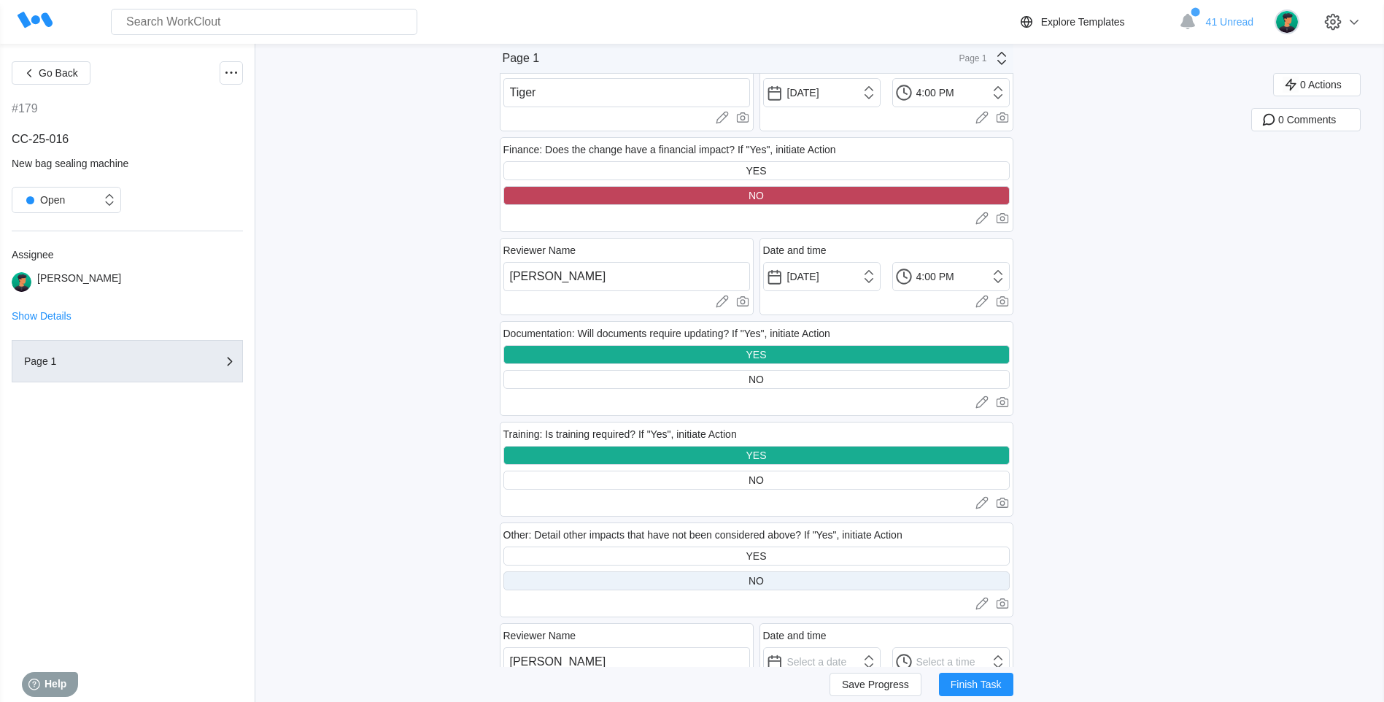
click at [785, 574] on div "NO" at bounding box center [756, 580] width 506 height 19
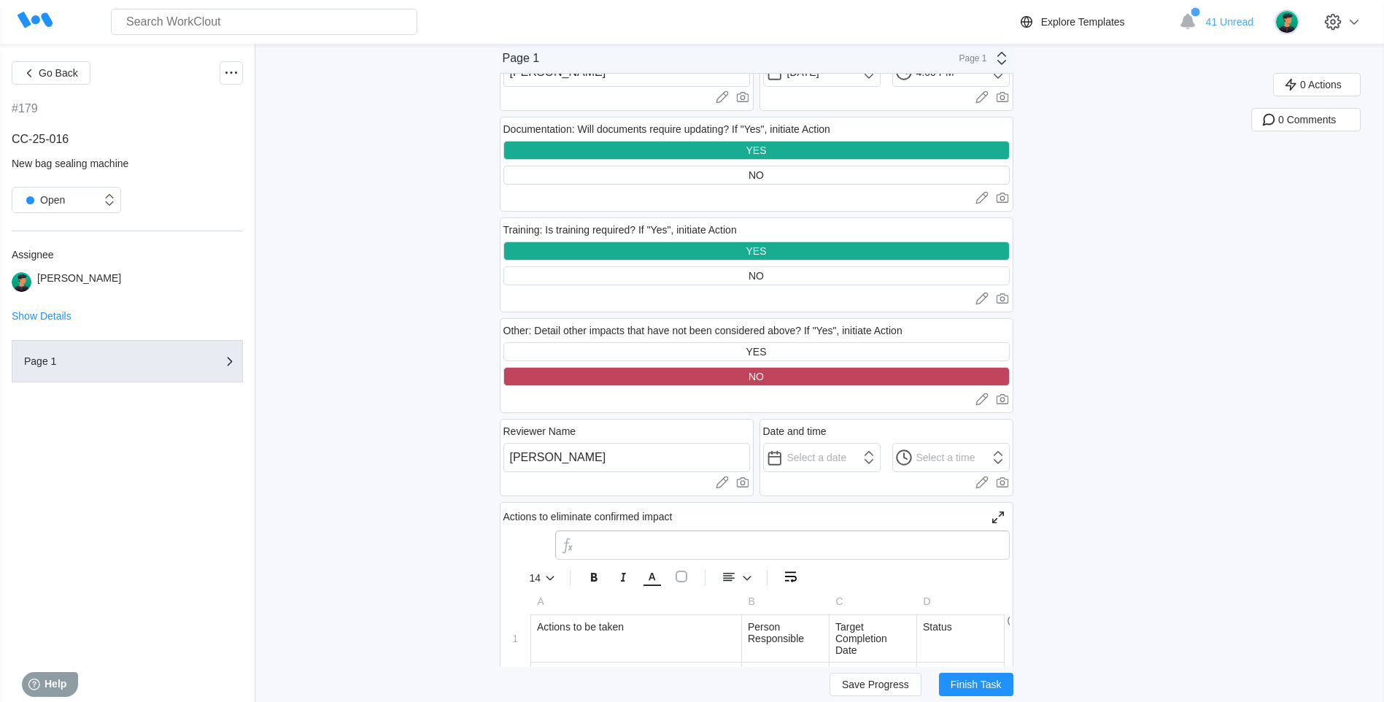
scroll to position [2773, 0]
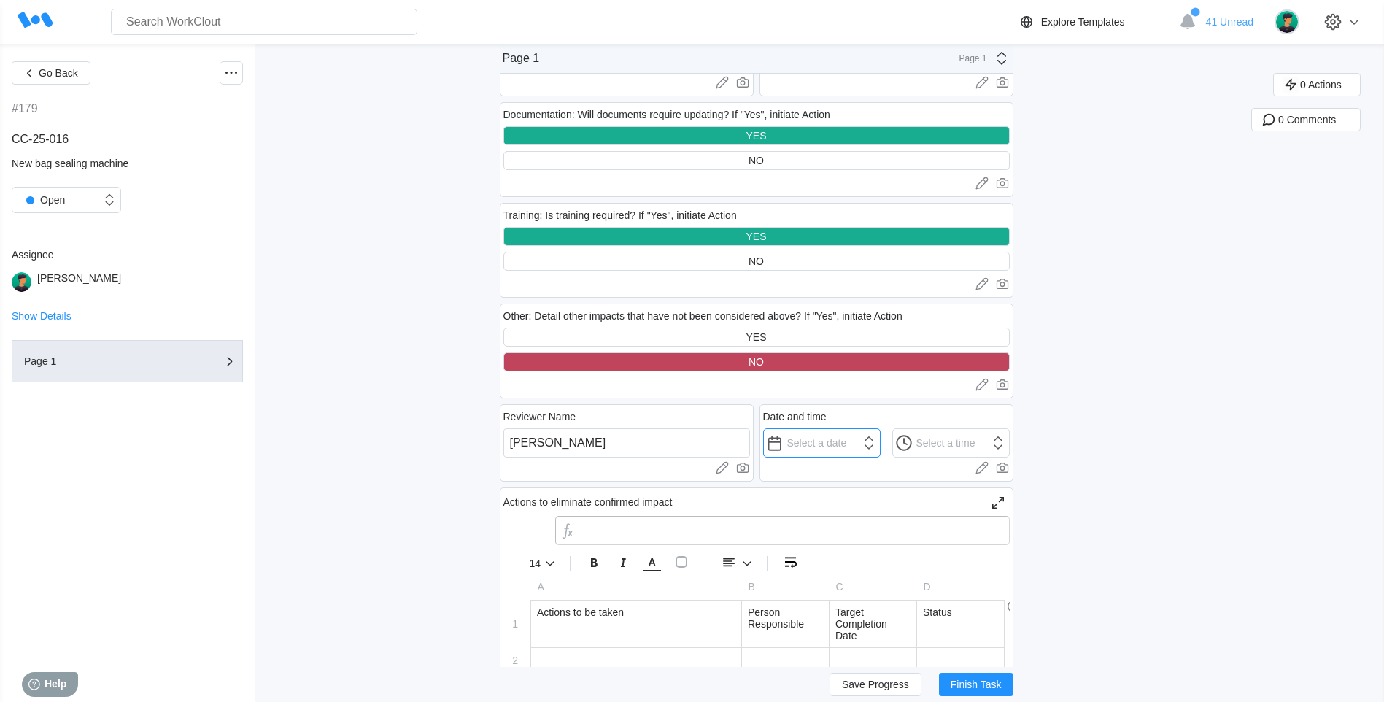
click at [833, 443] on input "text" at bounding box center [821, 442] width 117 height 29
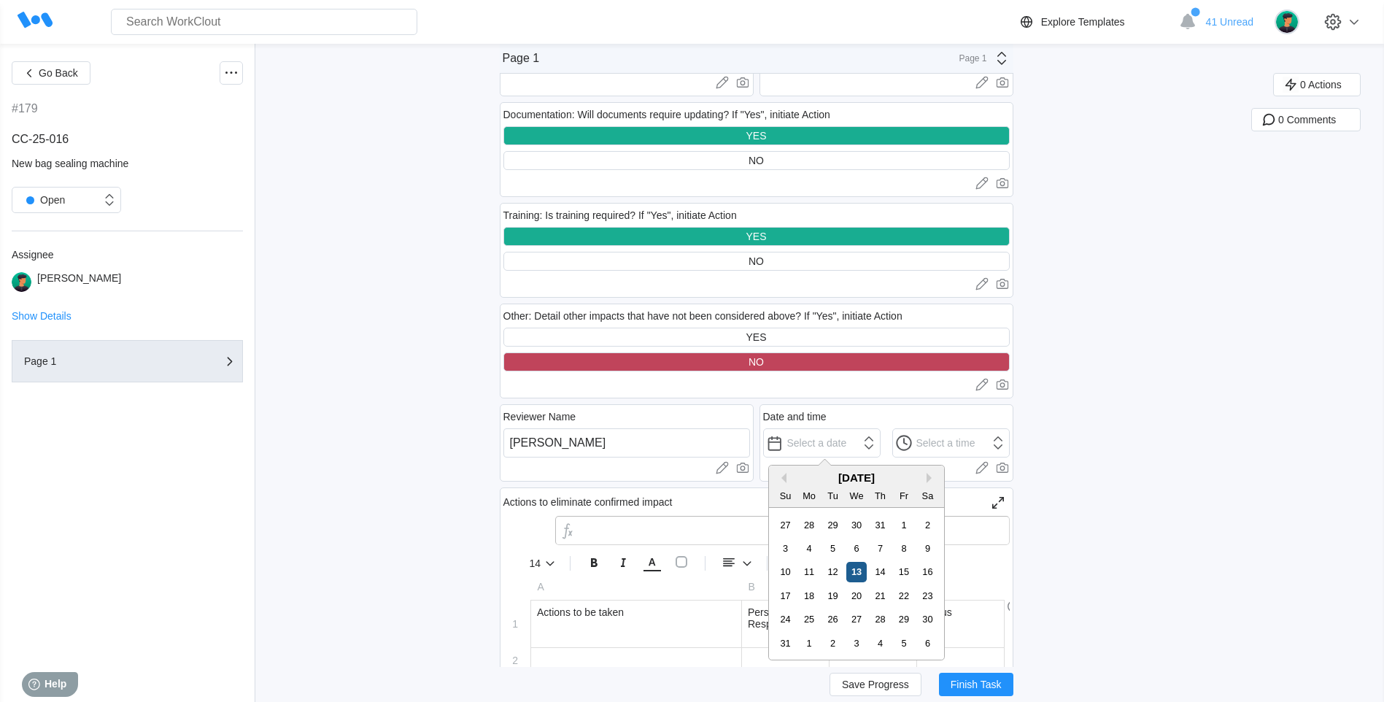
click at [860, 573] on div "13" at bounding box center [856, 572] width 20 height 20
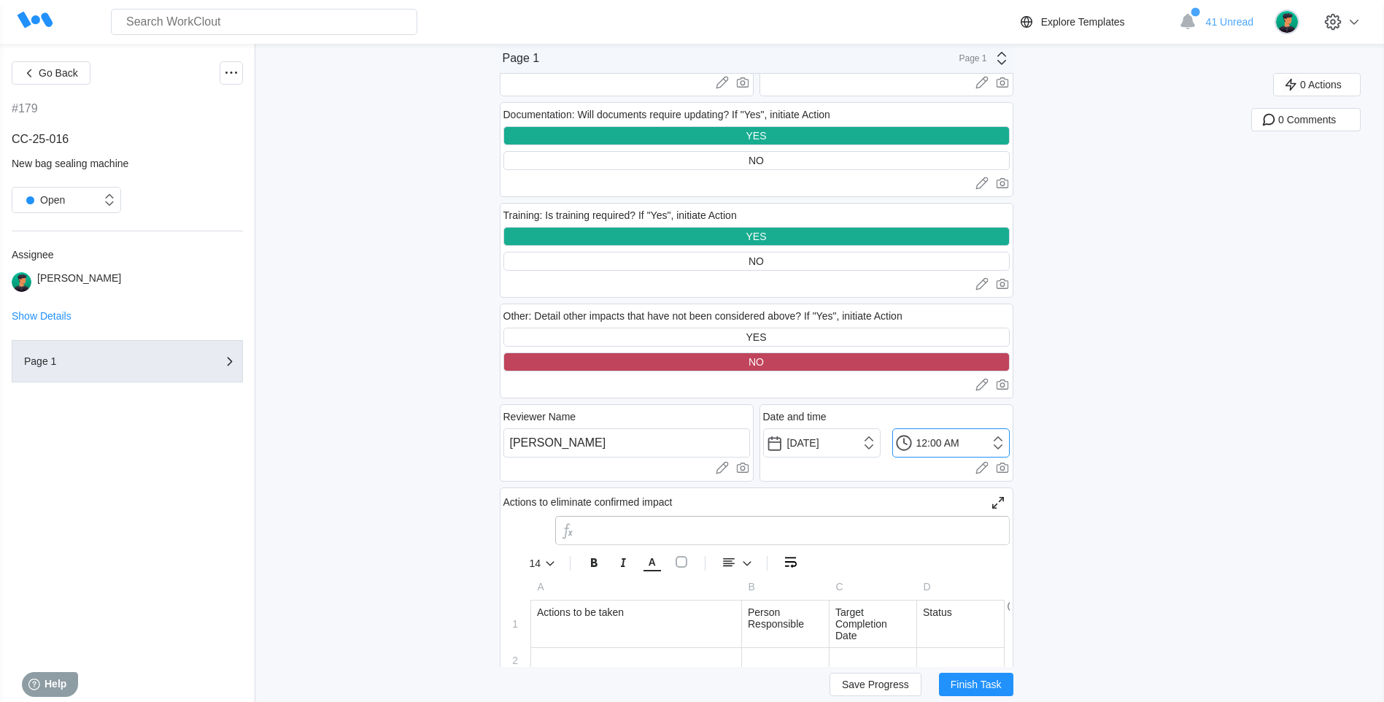
click at [881, 443] on input "12:00 AM" at bounding box center [821, 442] width 117 height 29
drag, startPoint x: 919, startPoint y: 530, endPoint x: 922, endPoint y: 585, distance: 54.8
click at [922, 585] on ul "12:00 AM 12:30 AM 1:00 AM 1:30 AM 2:00 AM 2:30 AM 3:00 AM 3:30 AM 4:00 AM 4:30 …" at bounding box center [929, 566] width 62 height 152
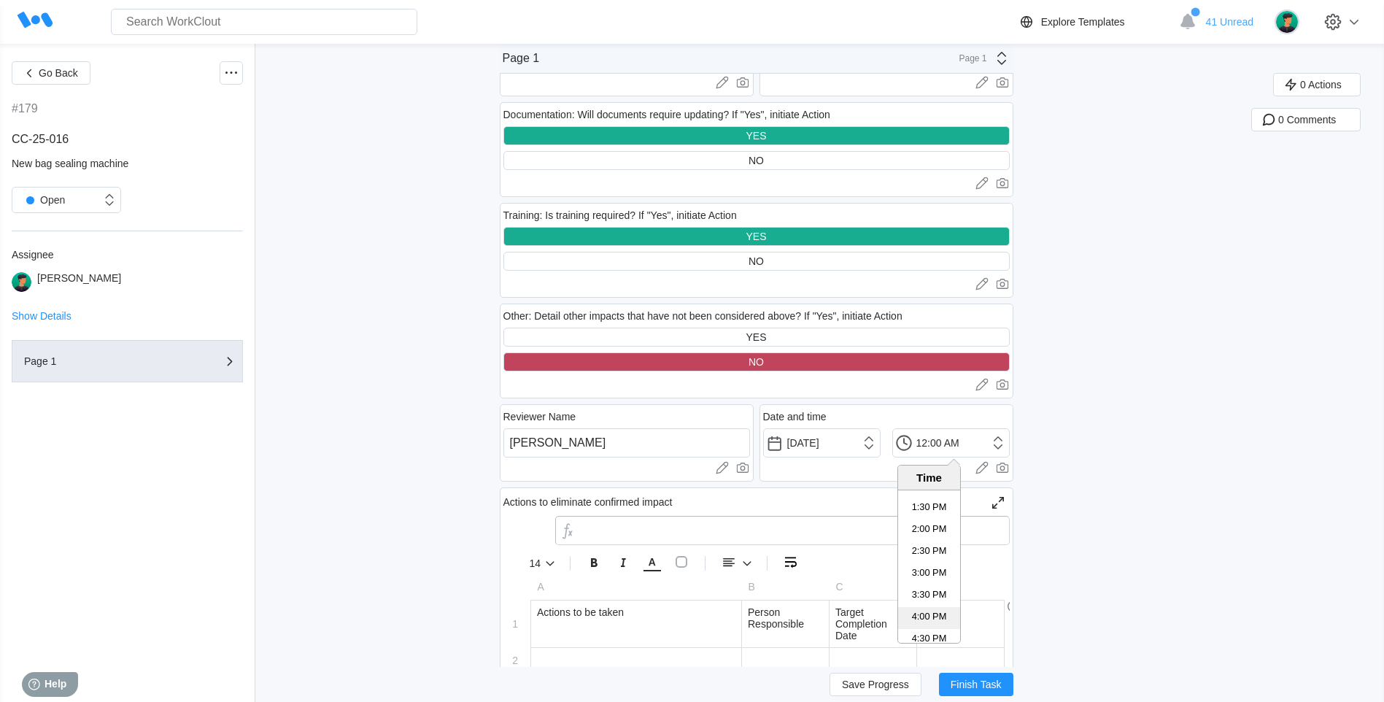
click at [920, 611] on li "4:00 PM" at bounding box center [929, 618] width 62 height 22
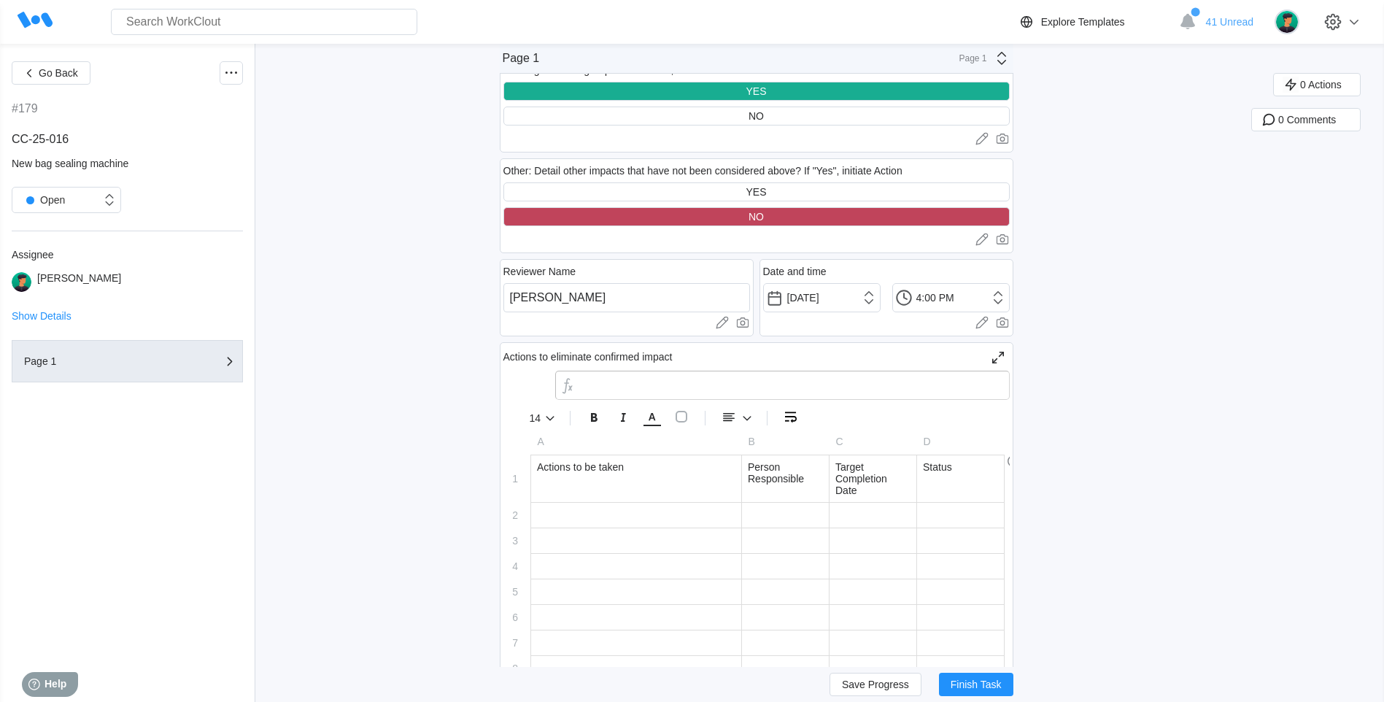
scroll to position [2919, 0]
click at [718, 517] on div at bounding box center [636, 514] width 210 height 25
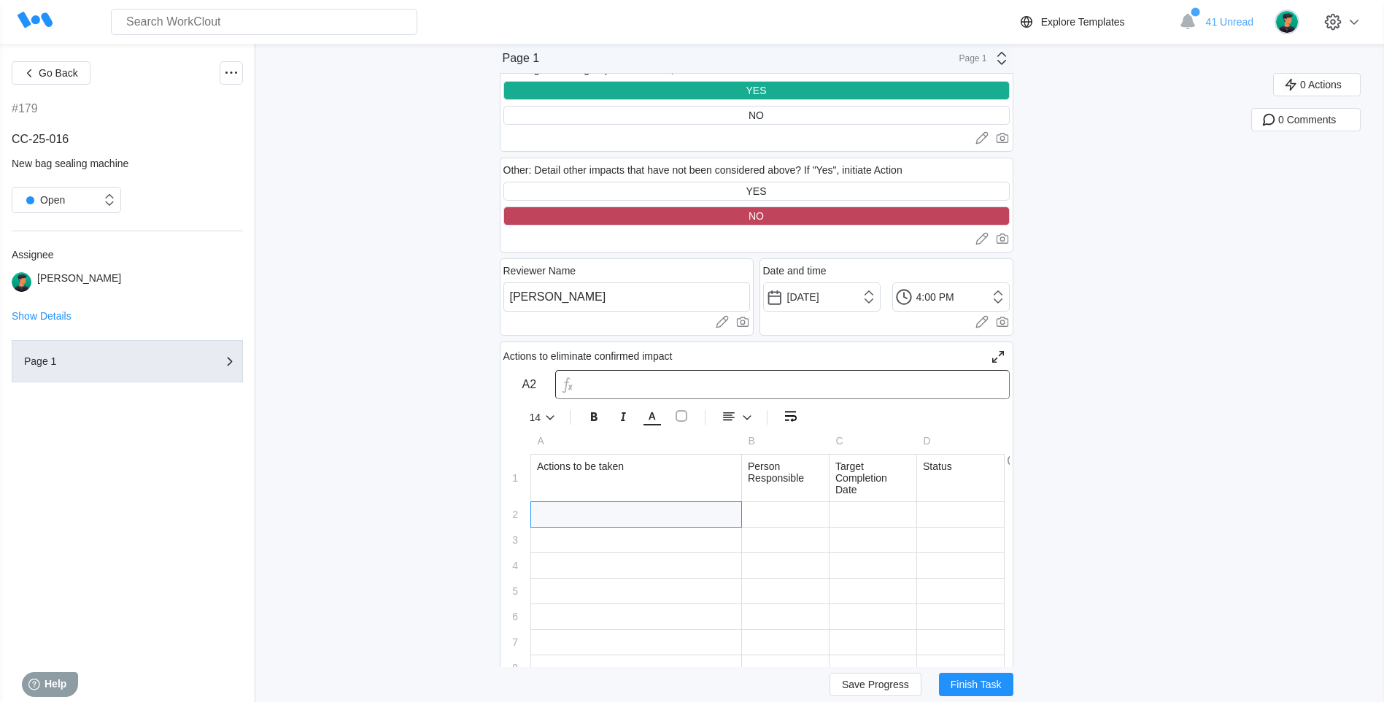
click at [718, 517] on div at bounding box center [636, 514] width 210 height 25
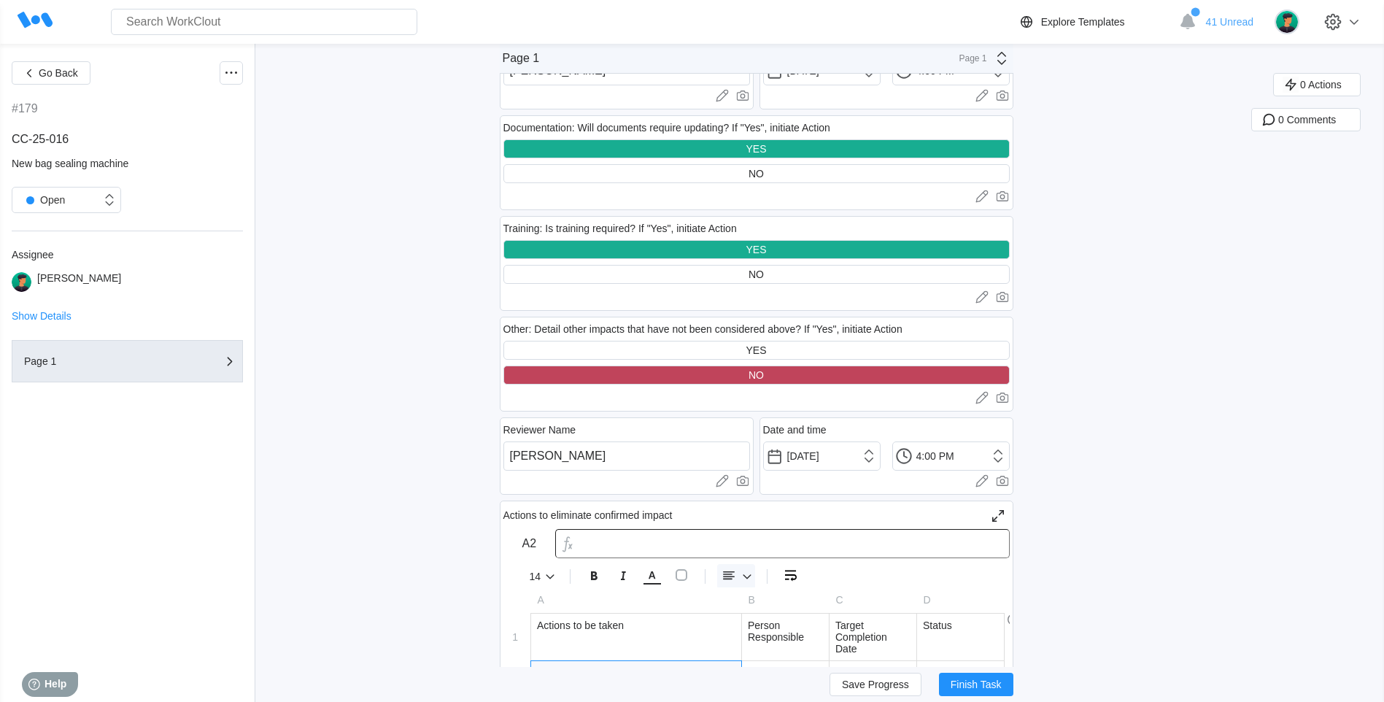
scroll to position [2846, 0]
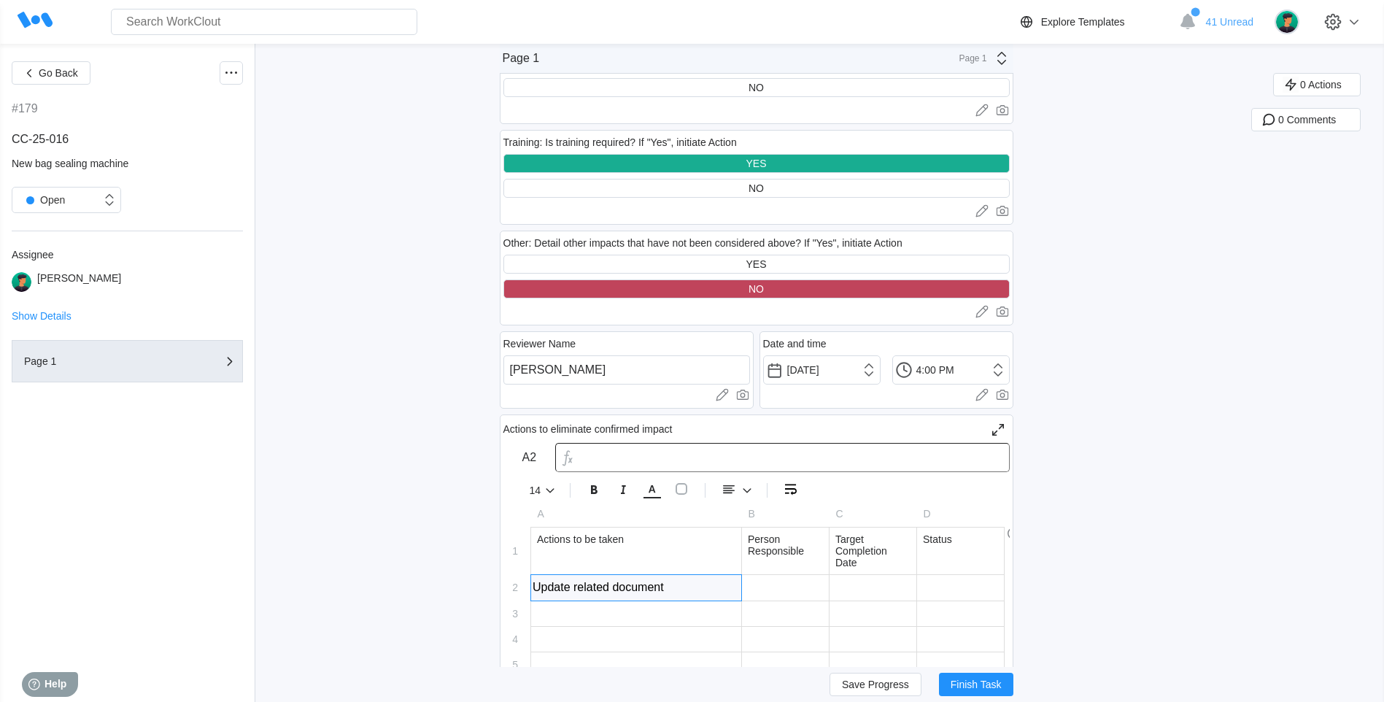
click at [811, 596] on div at bounding box center [785, 588] width 87 height 26
click at [811, 596] on div at bounding box center [785, 587] width 87 height 25
click at [851, 584] on div at bounding box center [873, 588] width 87 height 26
click at [851, 584] on div at bounding box center [873, 587] width 87 height 25
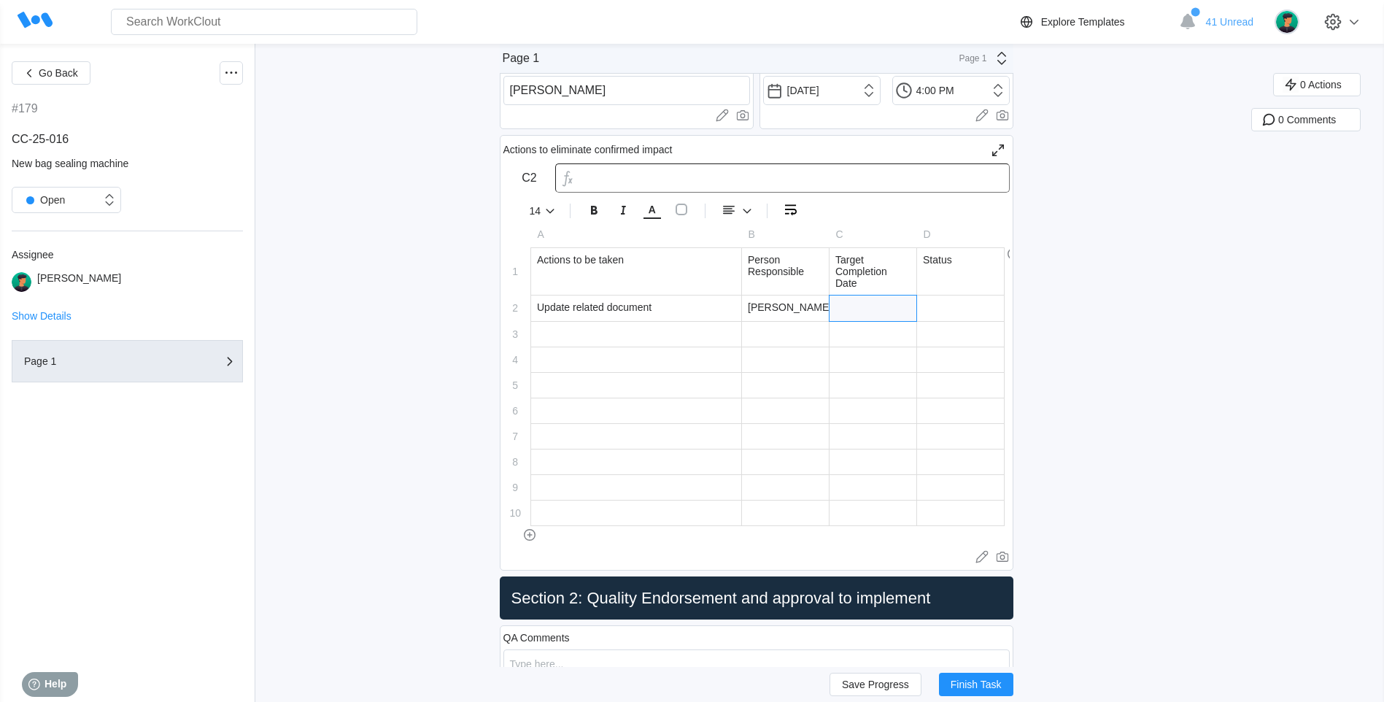
scroll to position [3138, 0]
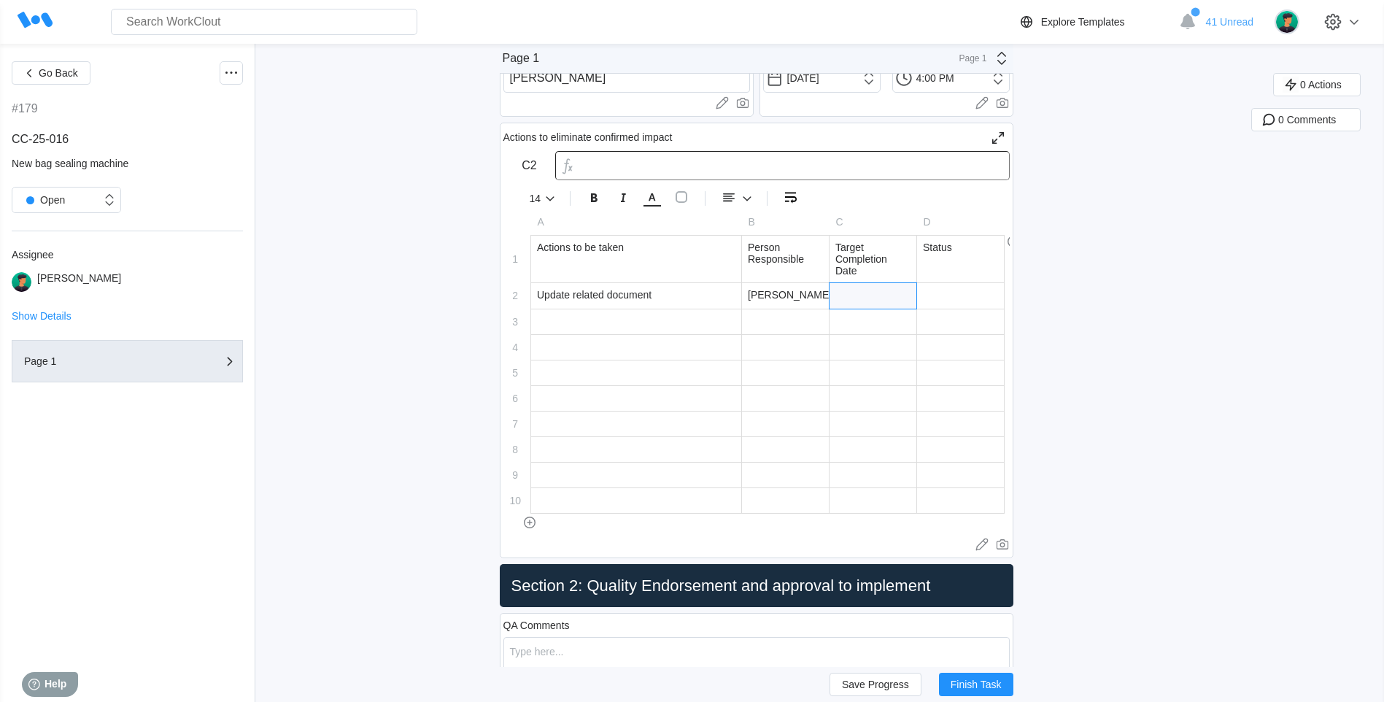
click at [560, 315] on div at bounding box center [636, 321] width 210 height 25
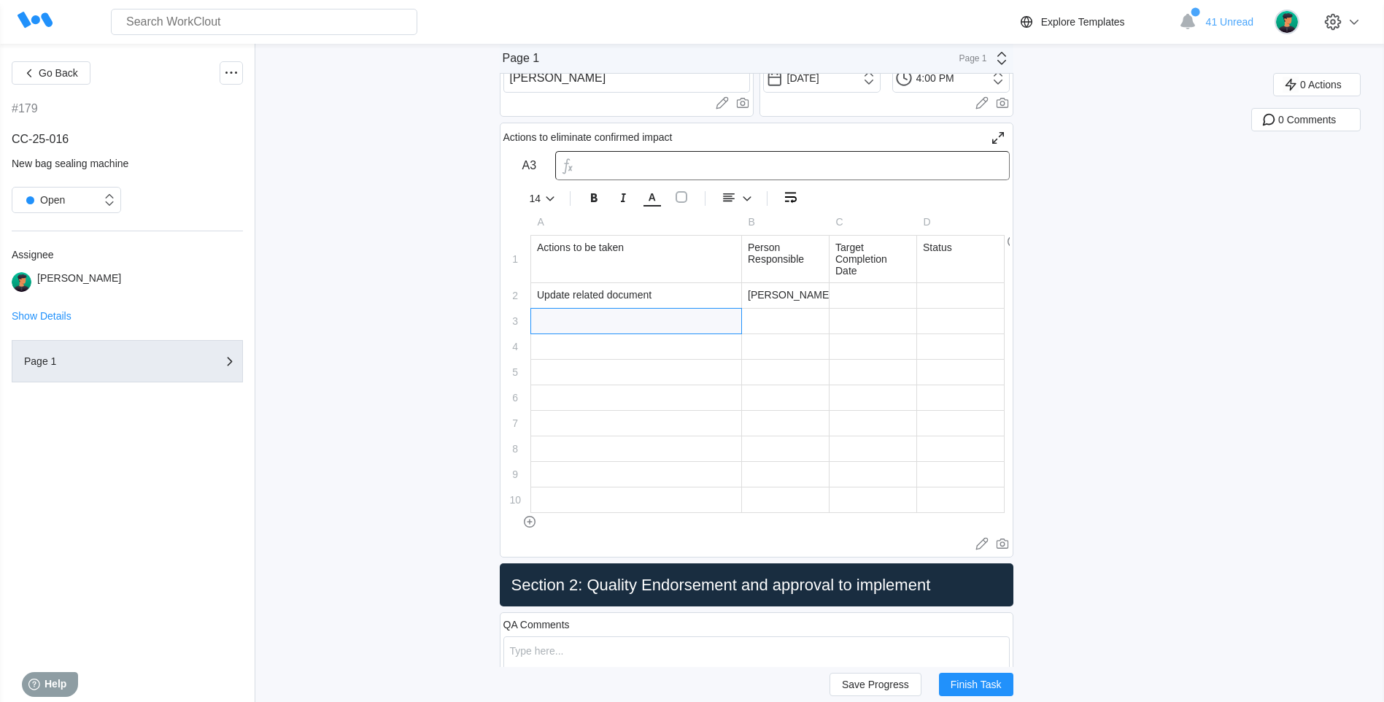
click at [560, 315] on div at bounding box center [636, 321] width 210 height 25
click at [764, 315] on div at bounding box center [785, 321] width 87 height 25
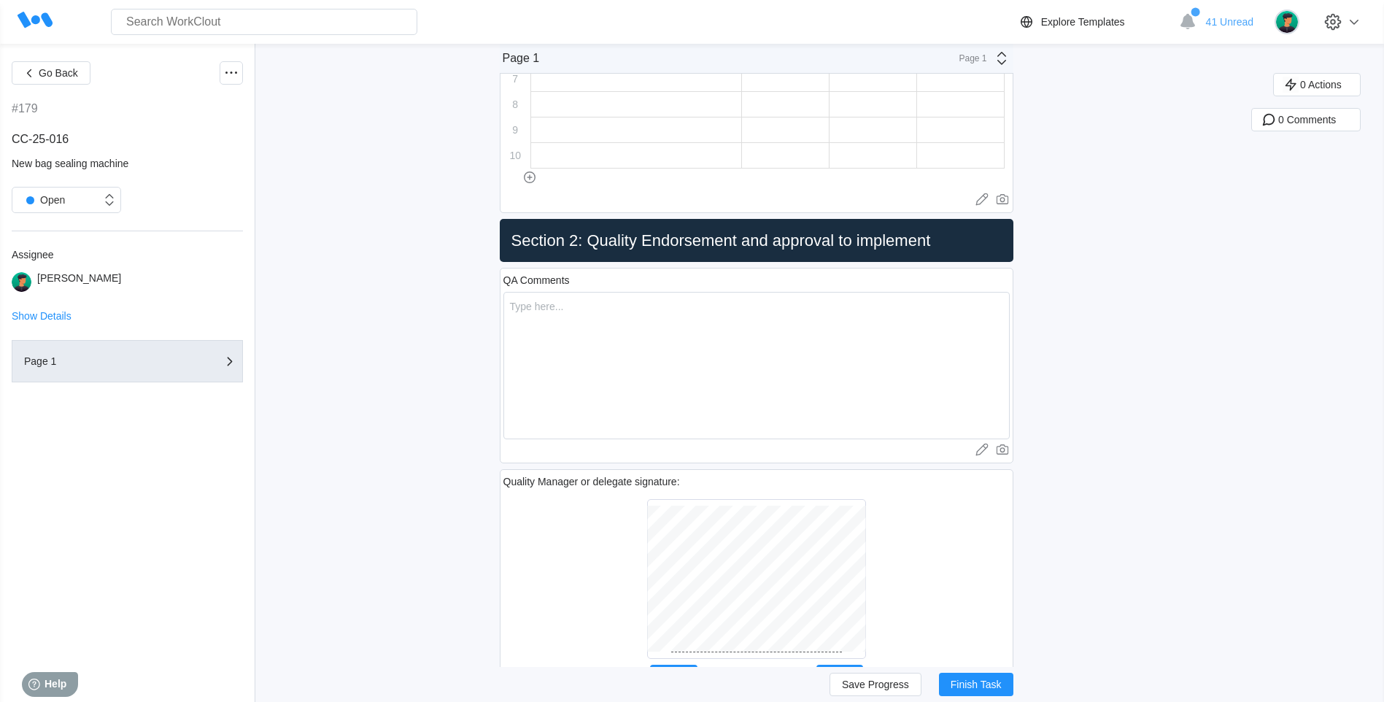
scroll to position [3502, 0]
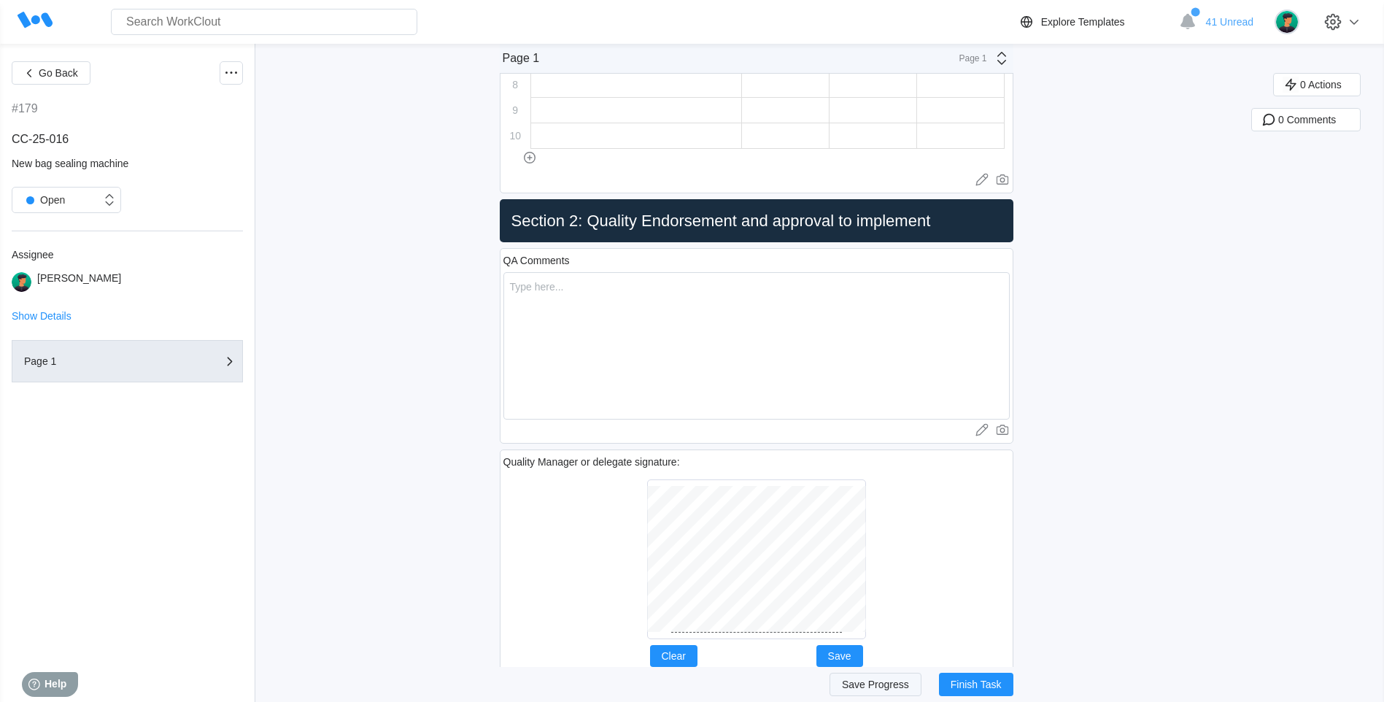
click at [849, 678] on button "Save Progress" at bounding box center [876, 684] width 92 height 23
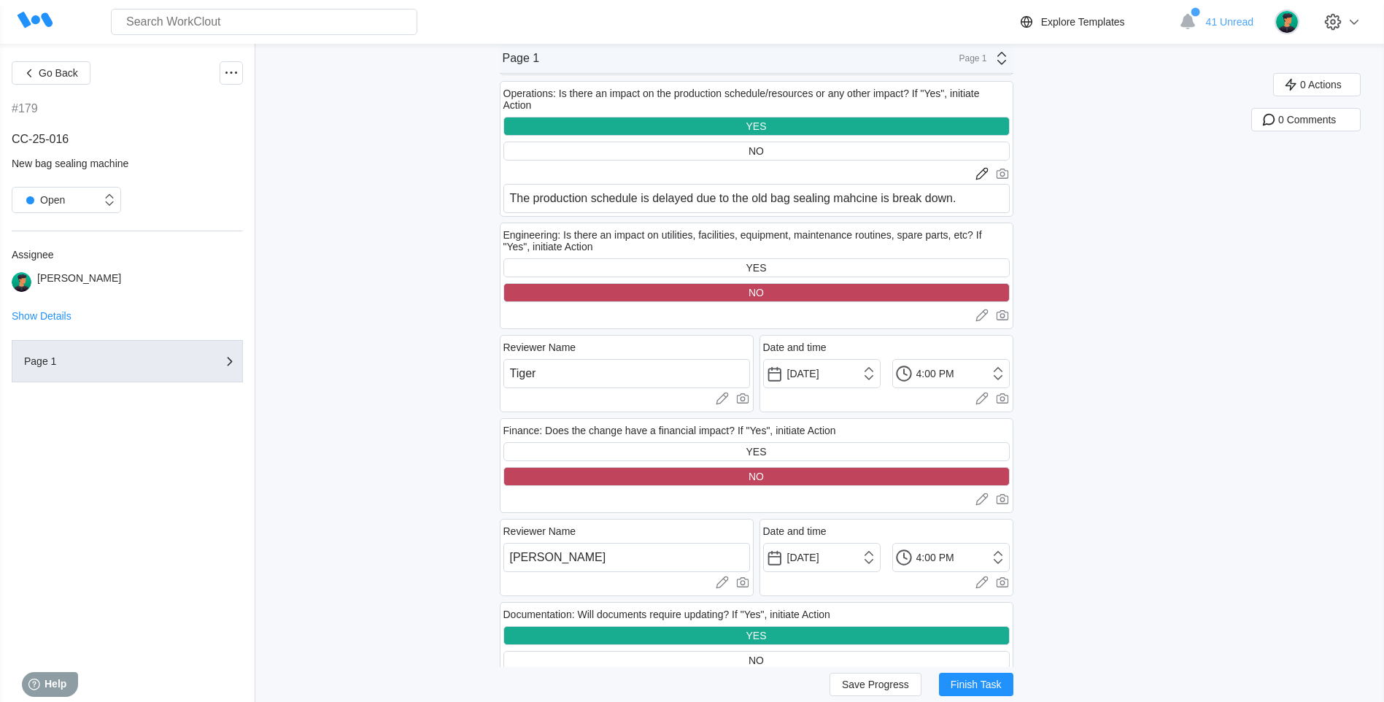
scroll to position [2043, 0]
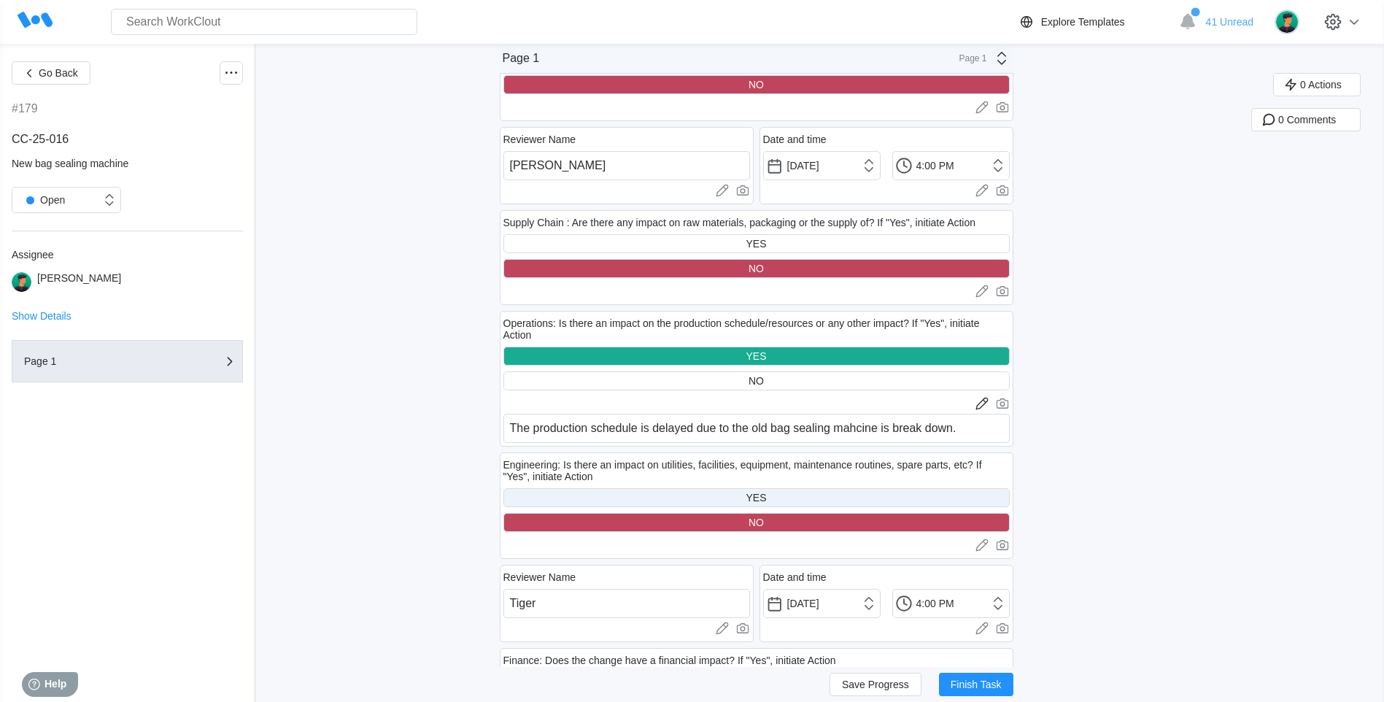
click at [634, 494] on div "YES" at bounding box center [756, 497] width 506 height 19
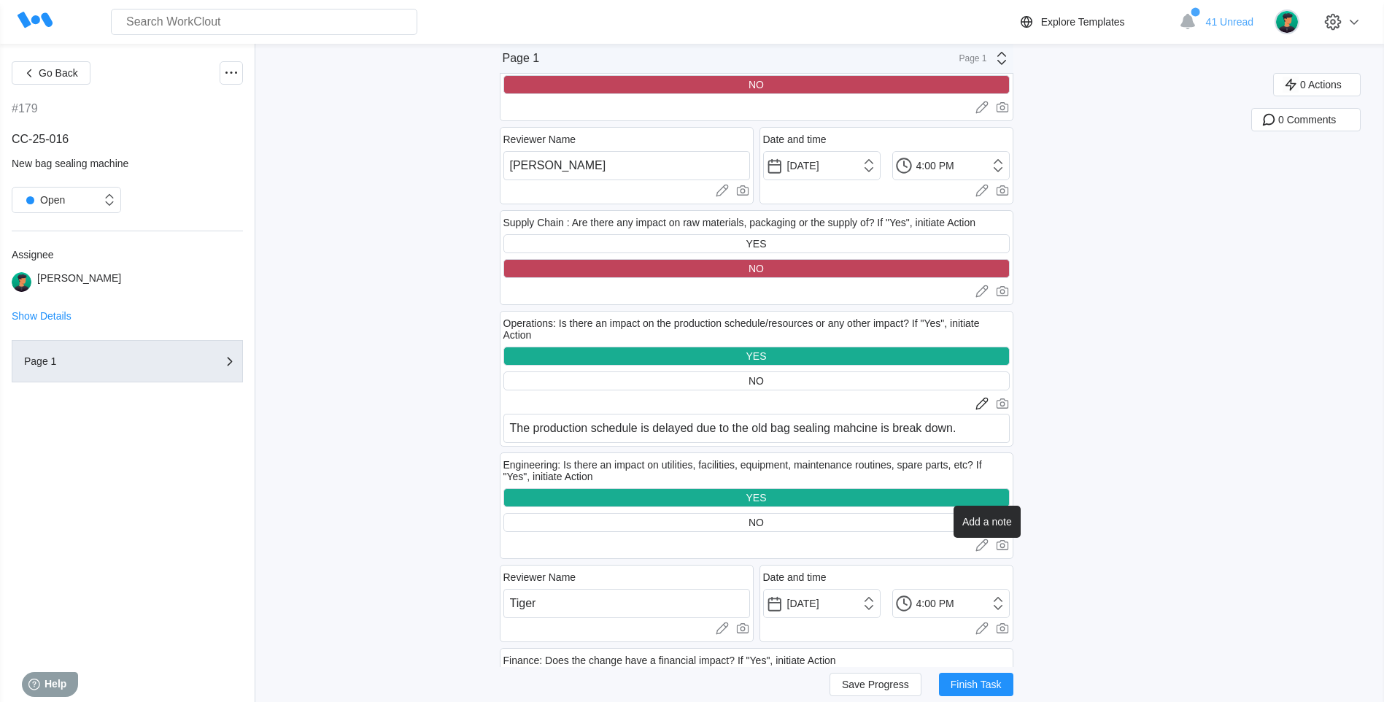
click at [987, 541] on icon at bounding box center [982, 545] width 15 height 15
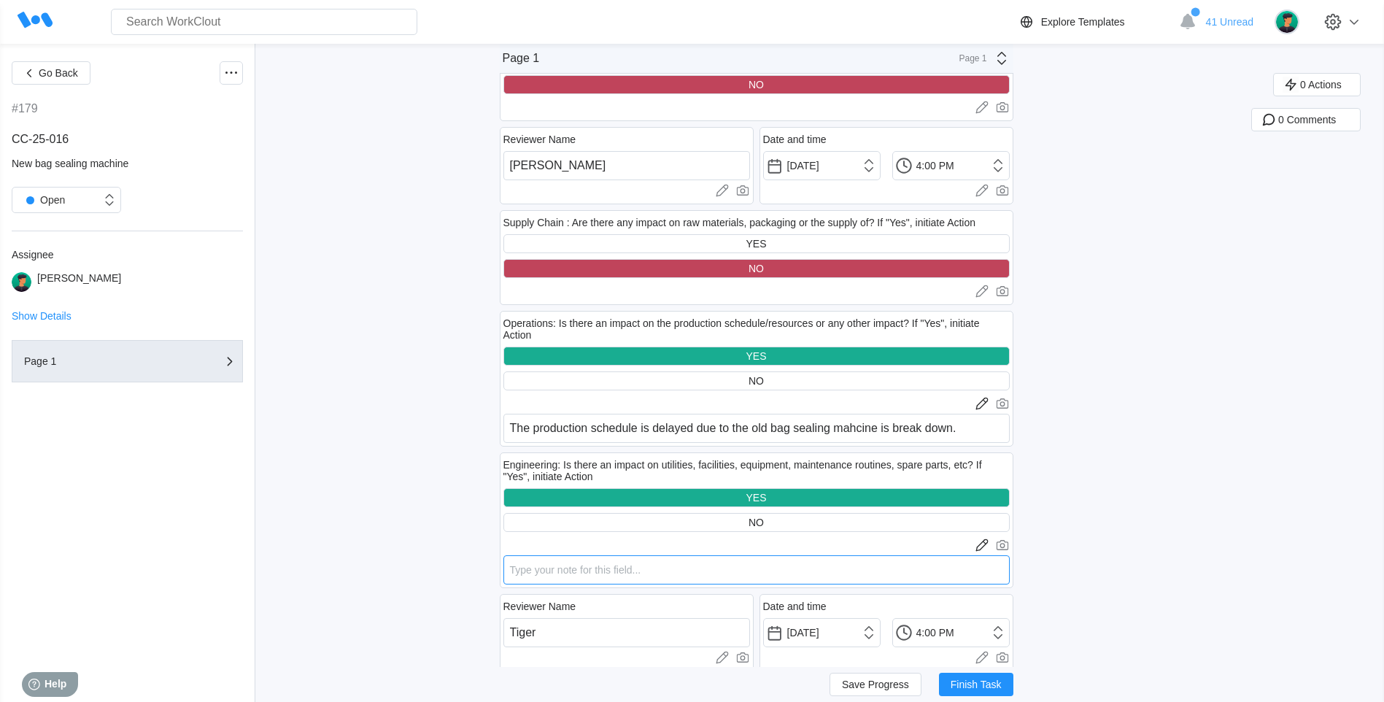
click at [565, 567] on textarea at bounding box center [756, 569] width 506 height 29
paste textarea "Powder filling machine and label counter shall be added into maintenance schedu…"
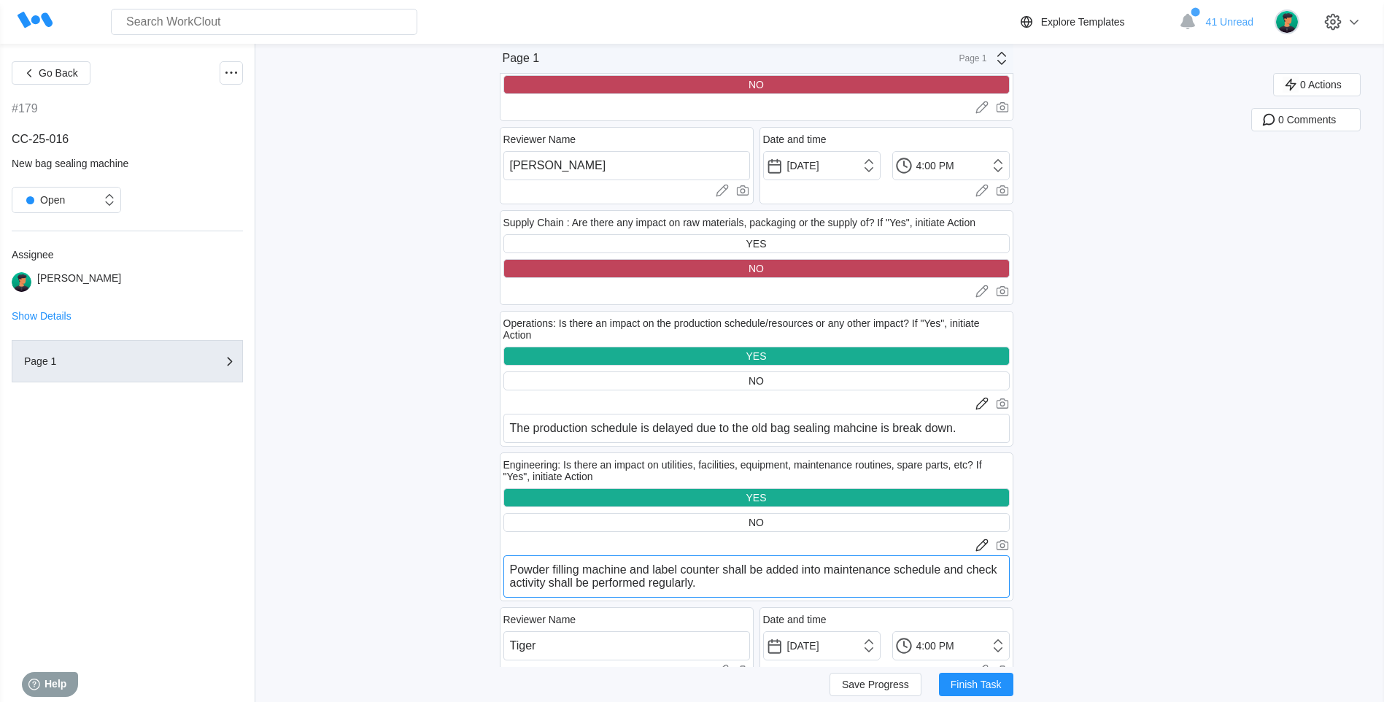
drag, startPoint x: 724, startPoint y: 570, endPoint x: 468, endPoint y: 555, distance: 255.8
click at [468, 555] on div "Go Back #179 CC-25-016 New bag sealing machine Open Assignee Iris Li Show Detai…" at bounding box center [692, 439] width 1384 height 4876
drag, startPoint x: 874, startPoint y: 572, endPoint x: 893, endPoint y: 583, distance: 21.9
click at [893, 583] on textarea "New bag sealing machine shall be added into maintenance schedule and check acti…" at bounding box center [756, 576] width 506 height 42
click at [863, 687] on span "Save Progress" at bounding box center [875, 684] width 67 height 10
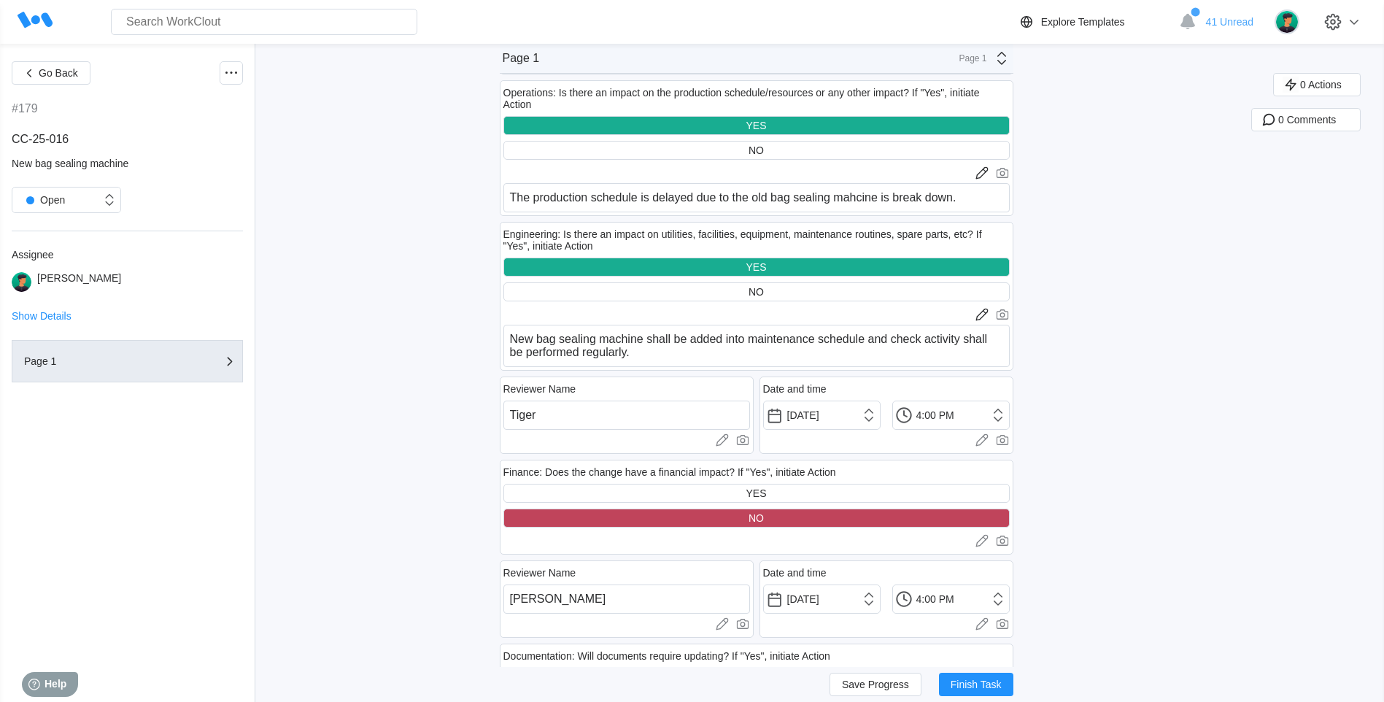
scroll to position [2262, 0]
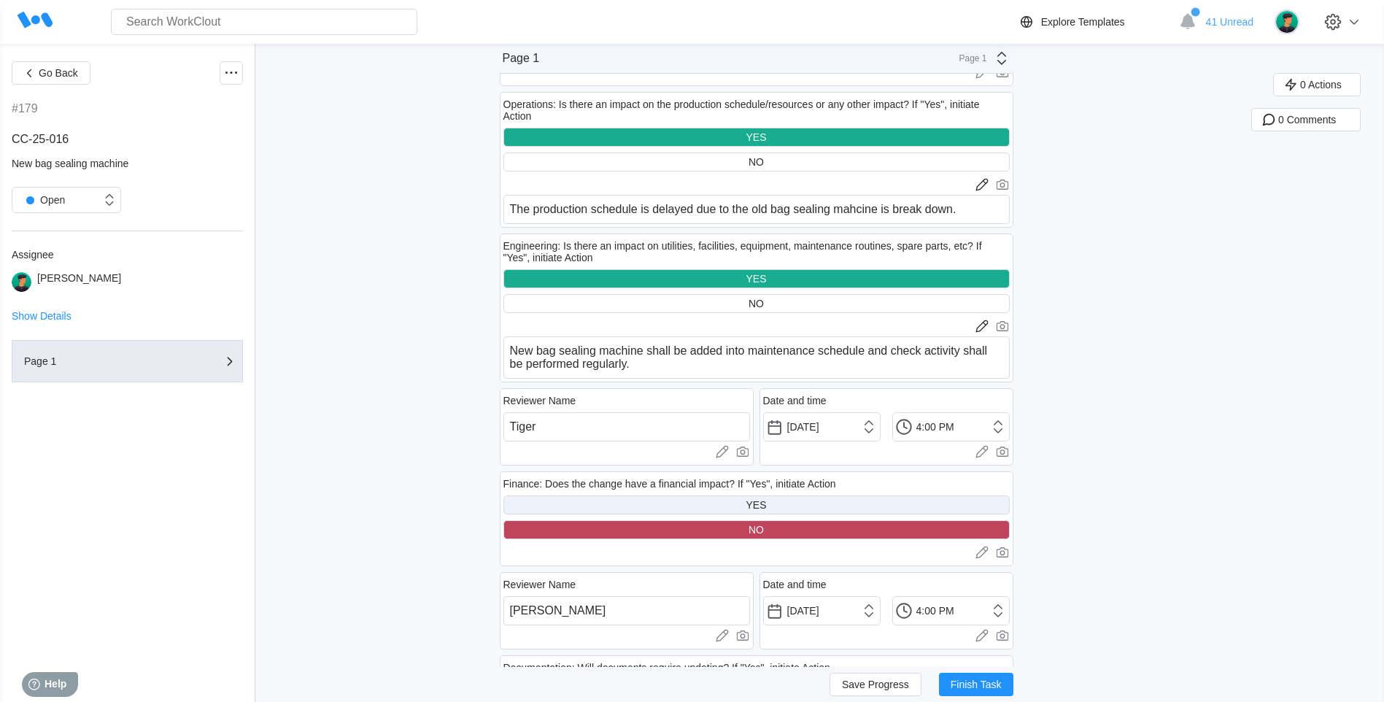
click at [773, 501] on div "YES" at bounding box center [756, 504] width 506 height 19
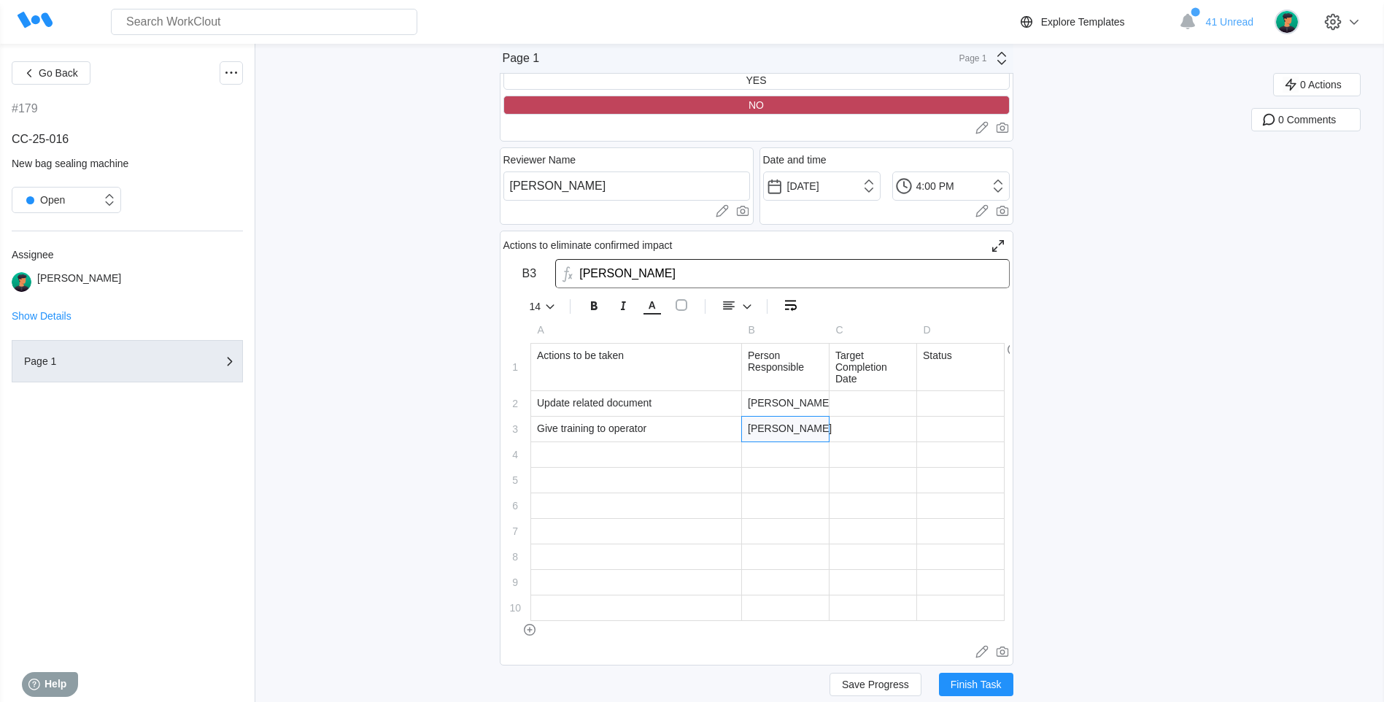
scroll to position [3138, 0]
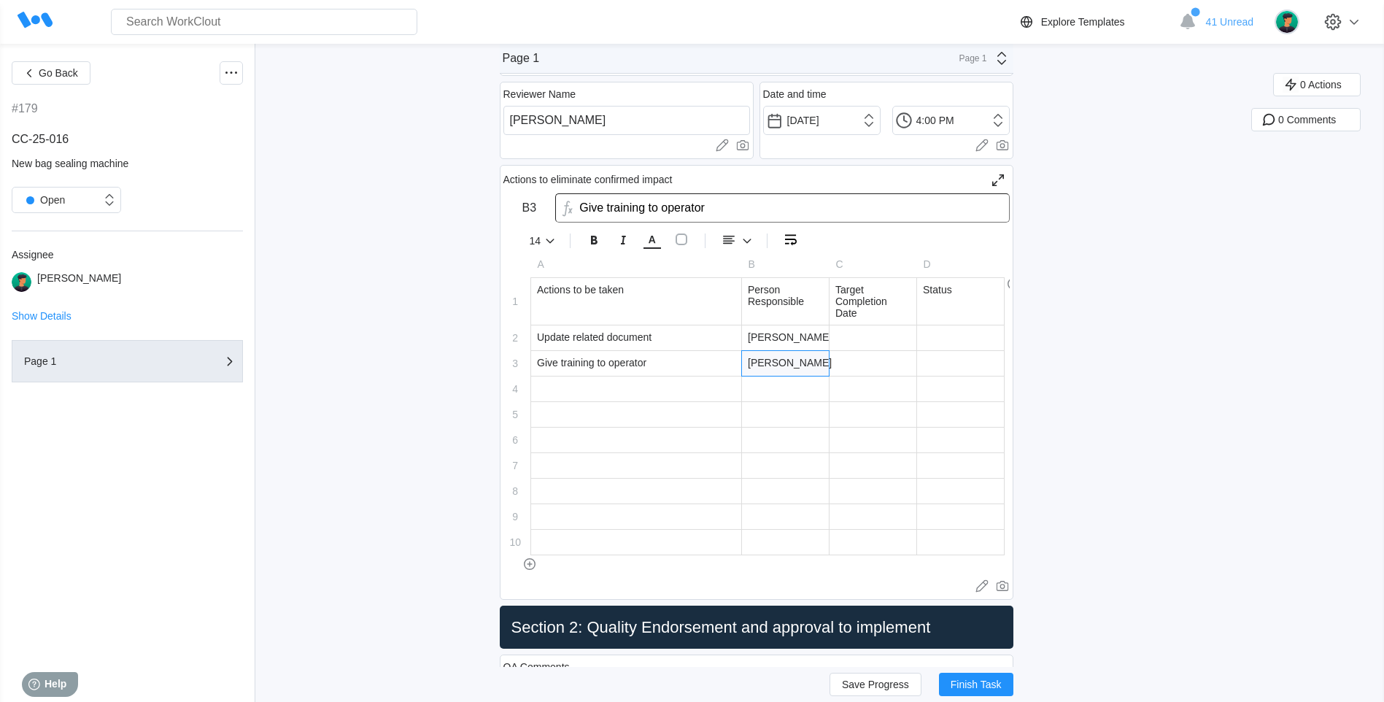
click at [656, 360] on div "Give training to operator" at bounding box center [636, 363] width 210 height 25
click at [655, 363] on div "Give training to operator" at bounding box center [636, 363] width 210 height 25
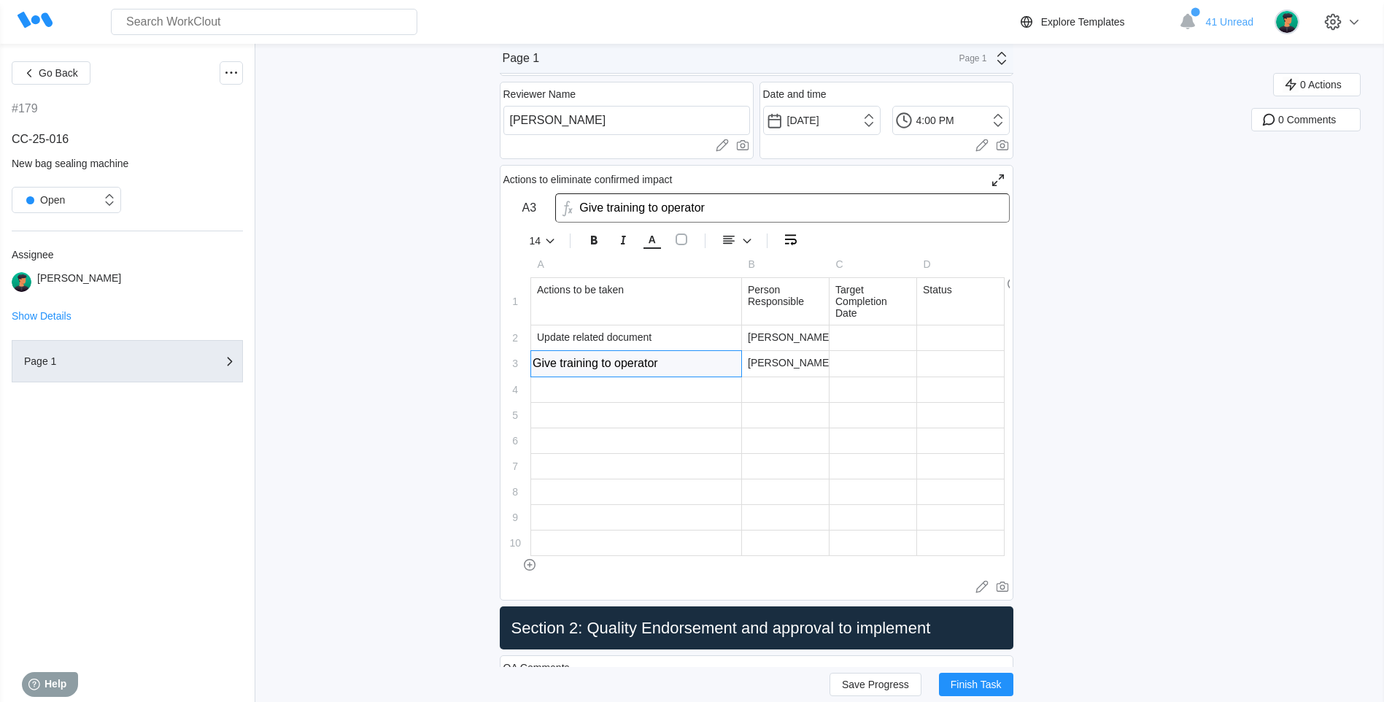
drag, startPoint x: 563, startPoint y: 363, endPoint x: 536, endPoint y: 363, distance: 27.0
click at [536, 363] on tr "3 Give training to operator Give training to operator Iris Li" at bounding box center [753, 363] width 501 height 26
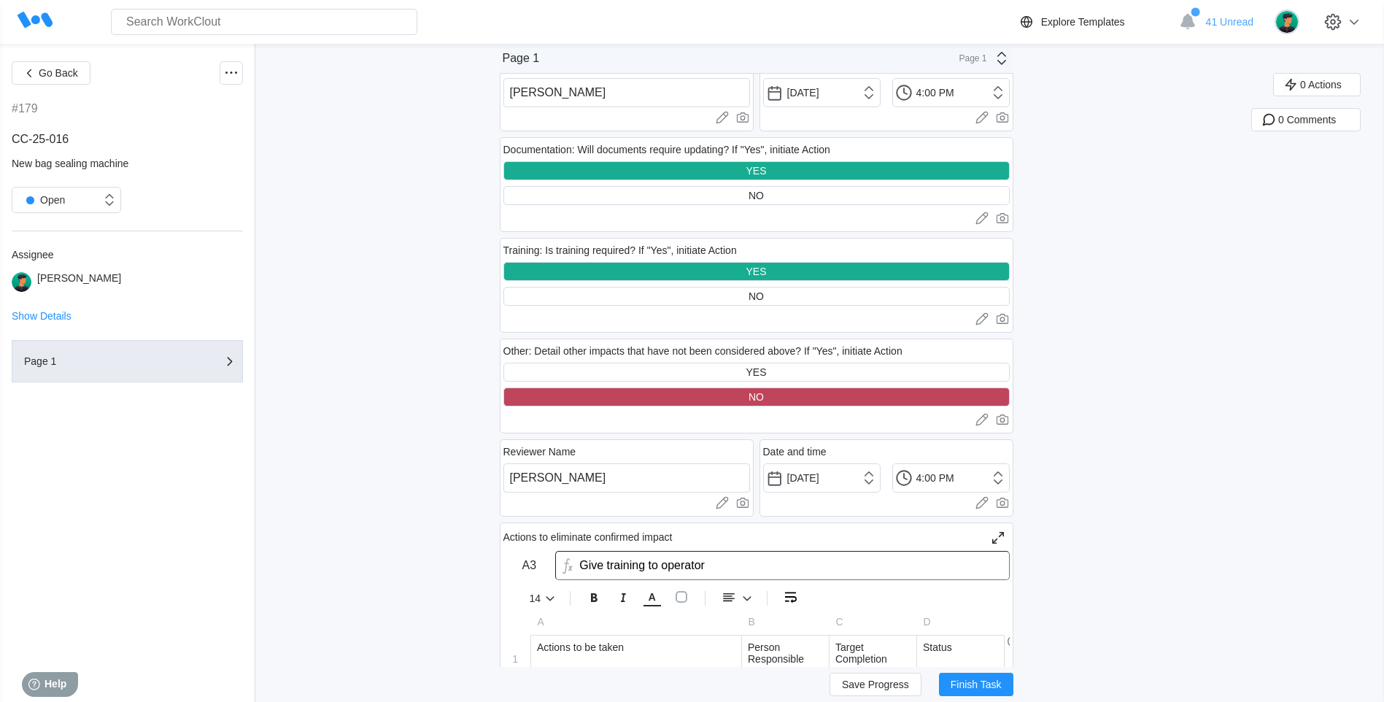
scroll to position [2773, 0]
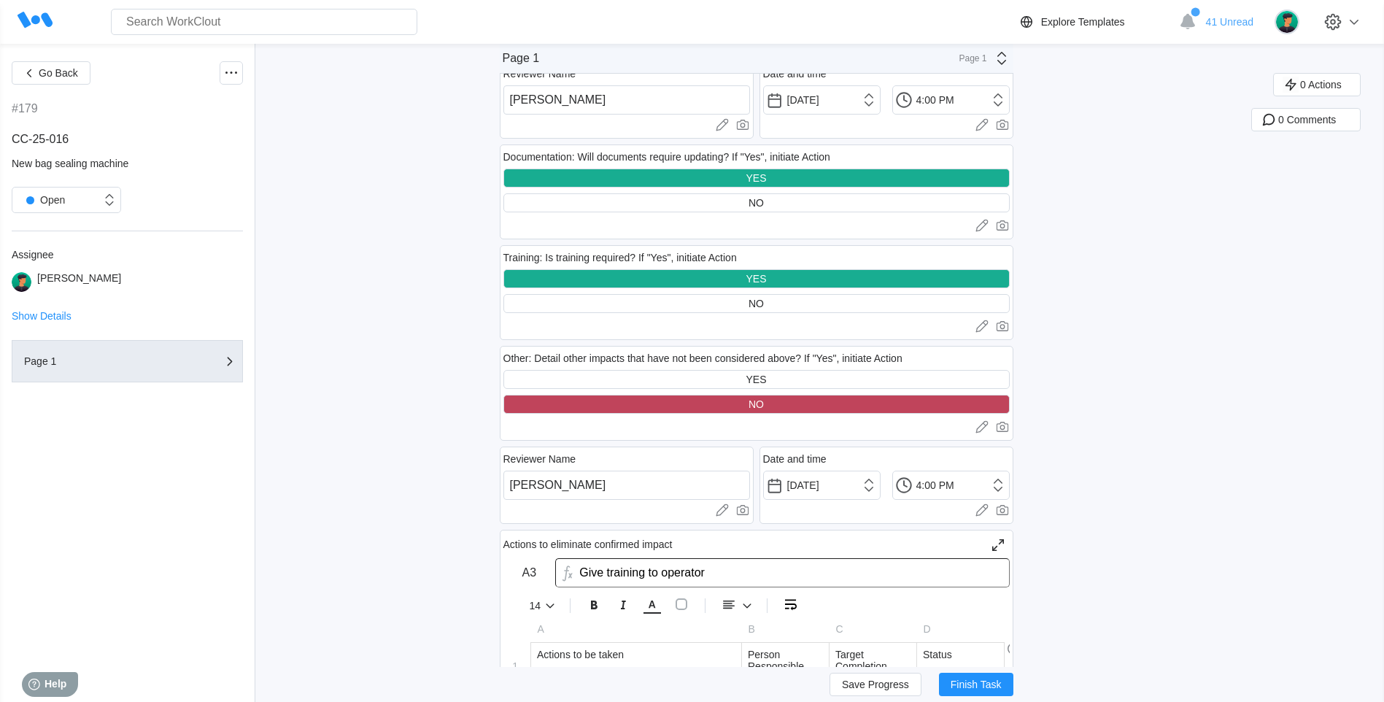
click at [977, 323] on div at bounding box center [756, 326] width 506 height 15
click at [984, 326] on icon at bounding box center [980, 324] width 8 height 8
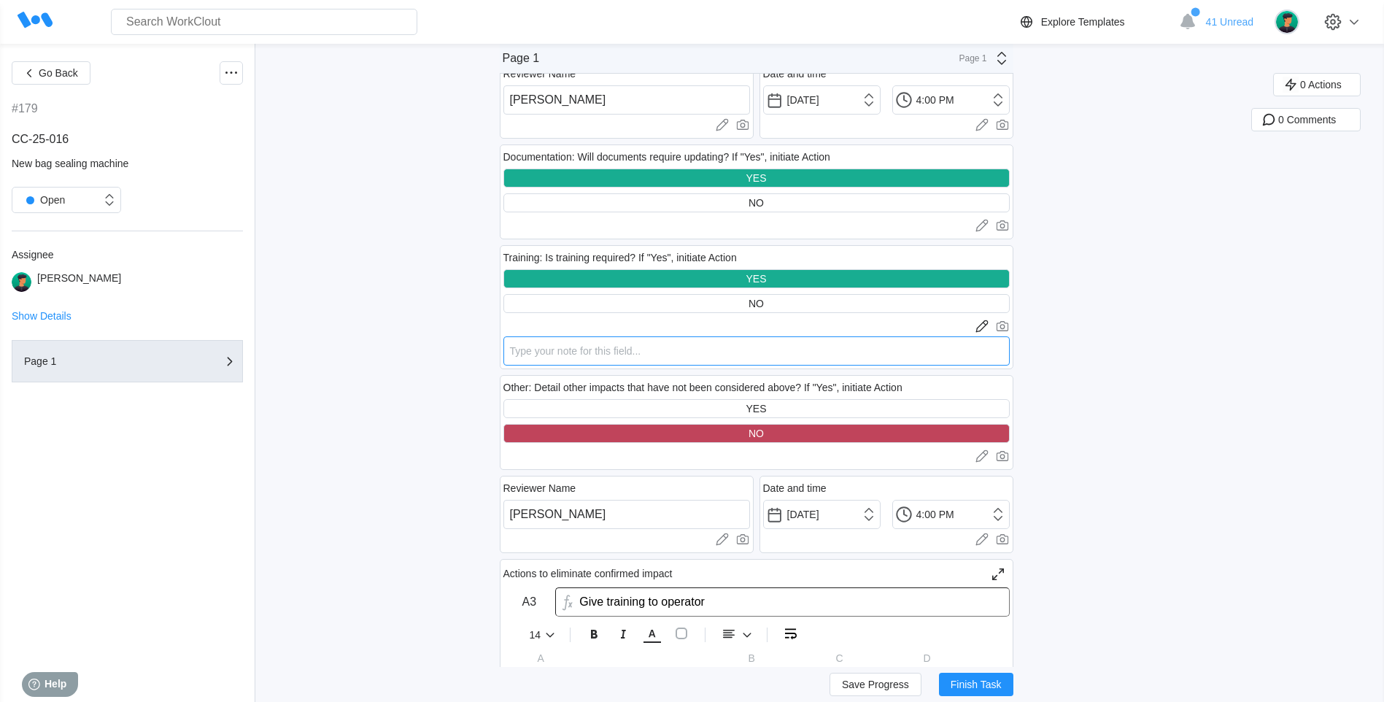
click at [742, 336] on textarea at bounding box center [756, 350] width 506 height 29
click at [721, 352] on textarea at bounding box center [756, 350] width 506 height 29
paste textarea "Machine use and cleaning training is required for production operators and othe…"
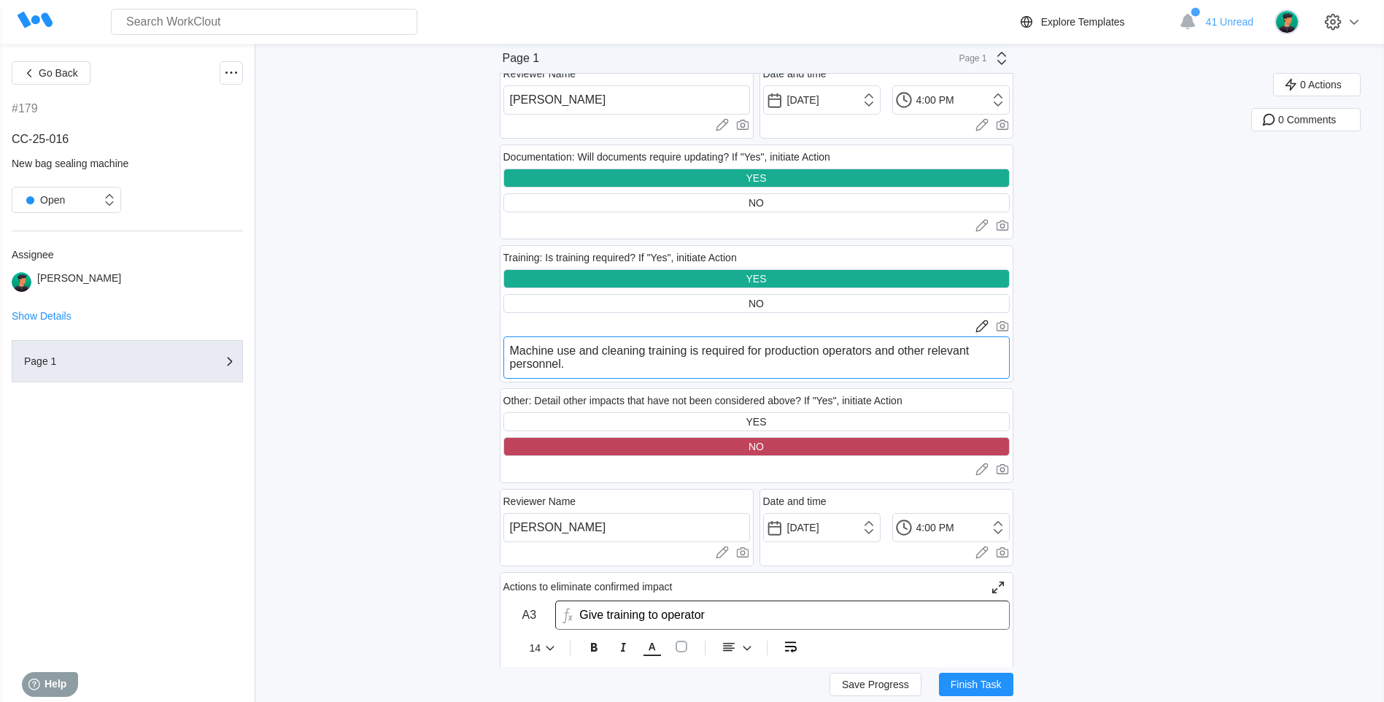
drag, startPoint x: 583, startPoint y: 350, endPoint x: 649, endPoint y: 357, distance: 66.1
click at [649, 357] on textarea "Machine use and cleaning training is required for production operators and othe…" at bounding box center [756, 357] width 506 height 42
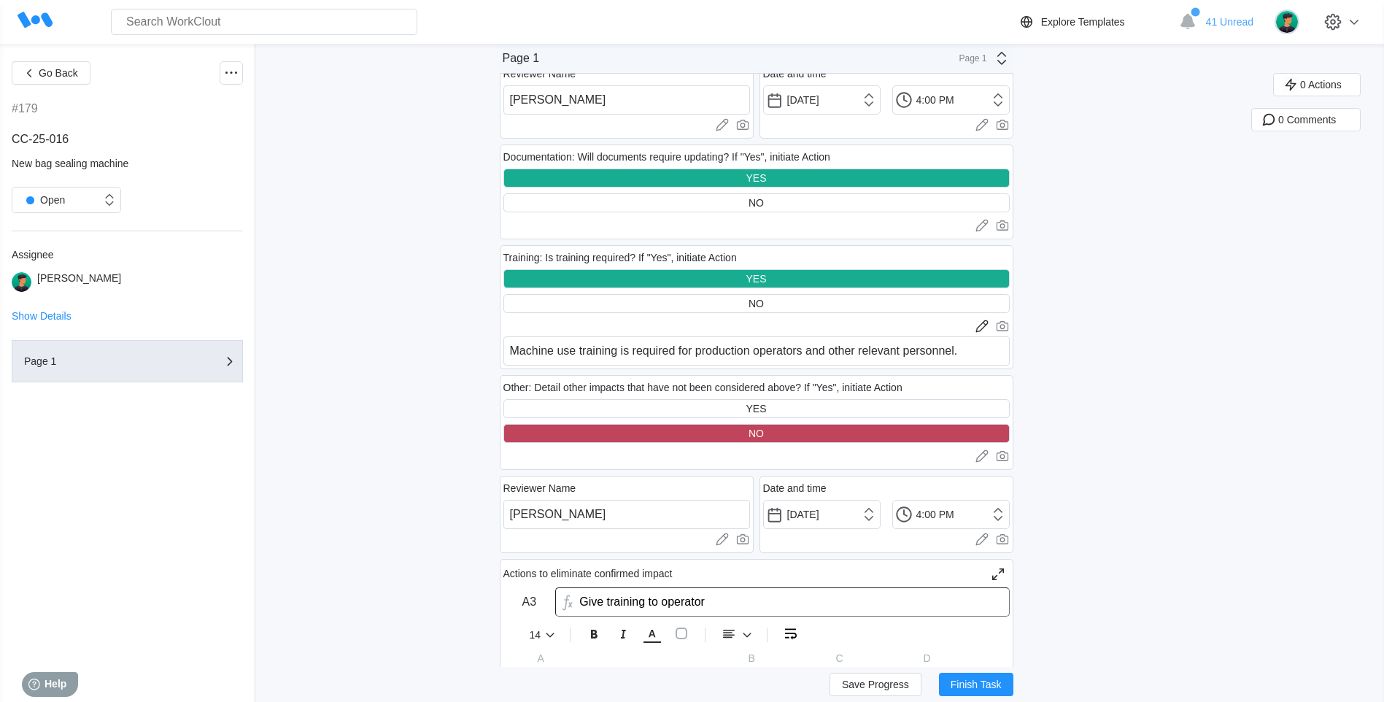
drag, startPoint x: 870, startPoint y: 685, endPoint x: 869, endPoint y: 665, distance: 19.8
click at [871, 682] on span "Save Progress" at bounding box center [875, 684] width 67 height 10
click at [860, 682] on span "Save Progress" at bounding box center [875, 684] width 67 height 10
drag, startPoint x: 816, startPoint y: 350, endPoint x: 890, endPoint y: 362, distance: 75.3
click at [964, 325] on div "Training: Is training required? If "Yes", initiate Action YES NO Upload images …" at bounding box center [757, 307] width 514 height 124
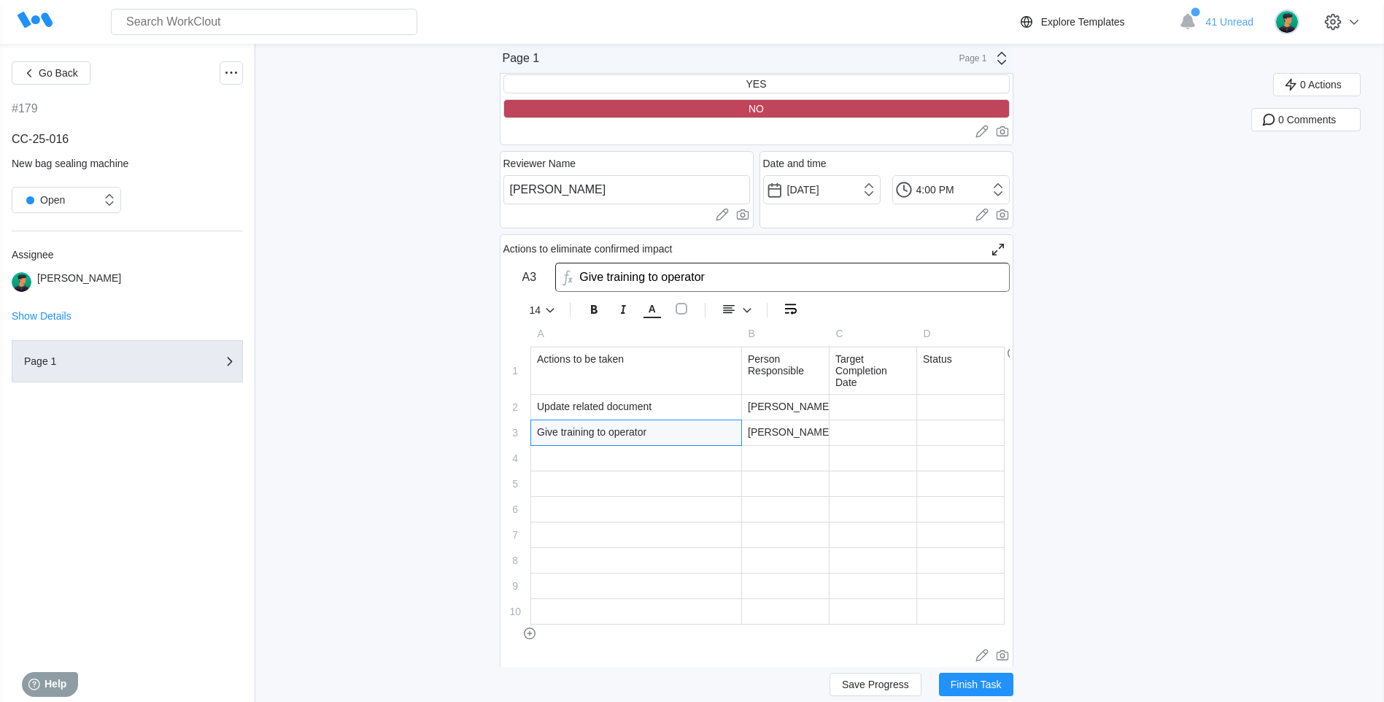
scroll to position [3065, 0]
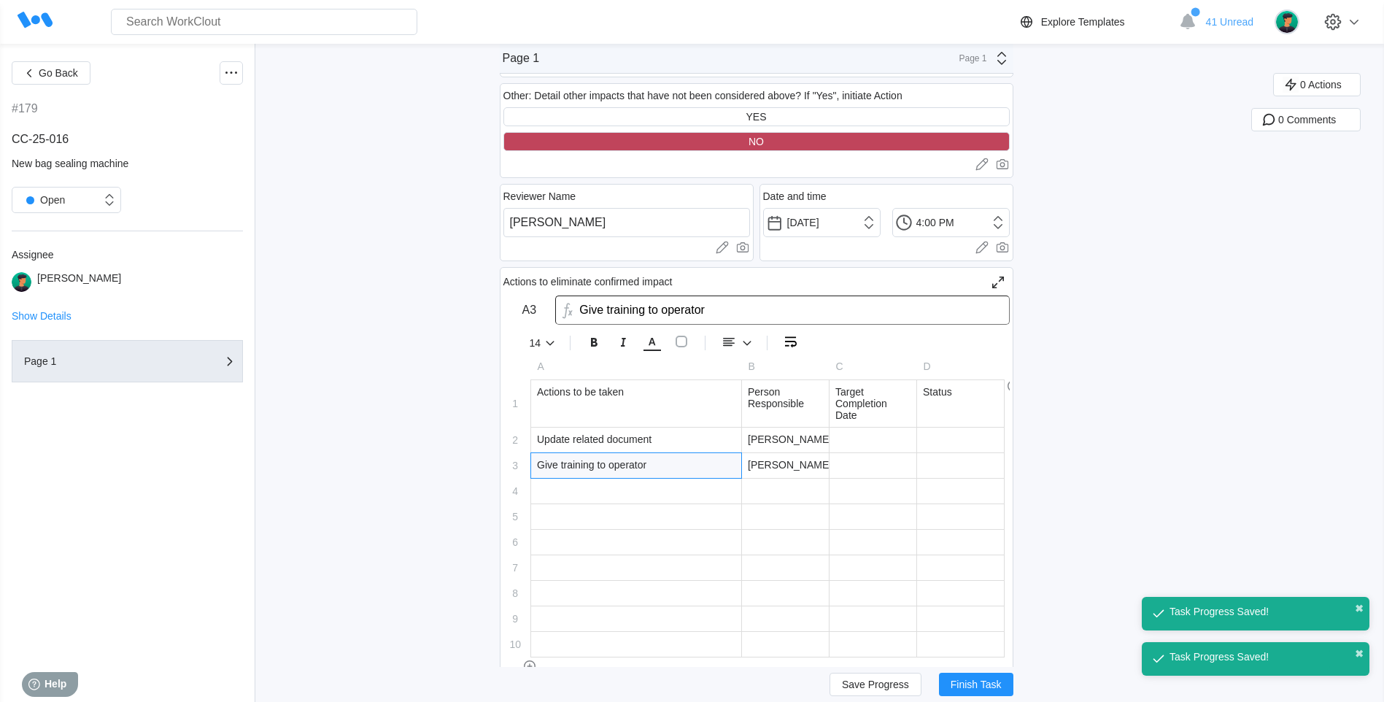
click at [689, 464] on div "Give training to operator" at bounding box center [636, 465] width 210 height 25
drag, startPoint x: 689, startPoint y: 464, endPoint x: 522, endPoint y: 471, distance: 167.2
click at [522, 471] on tr "3 Give training to operator Give training to operator Iris Li" at bounding box center [753, 465] width 501 height 26
click at [562, 463] on input "Give training to operator" at bounding box center [636, 466] width 210 height 26
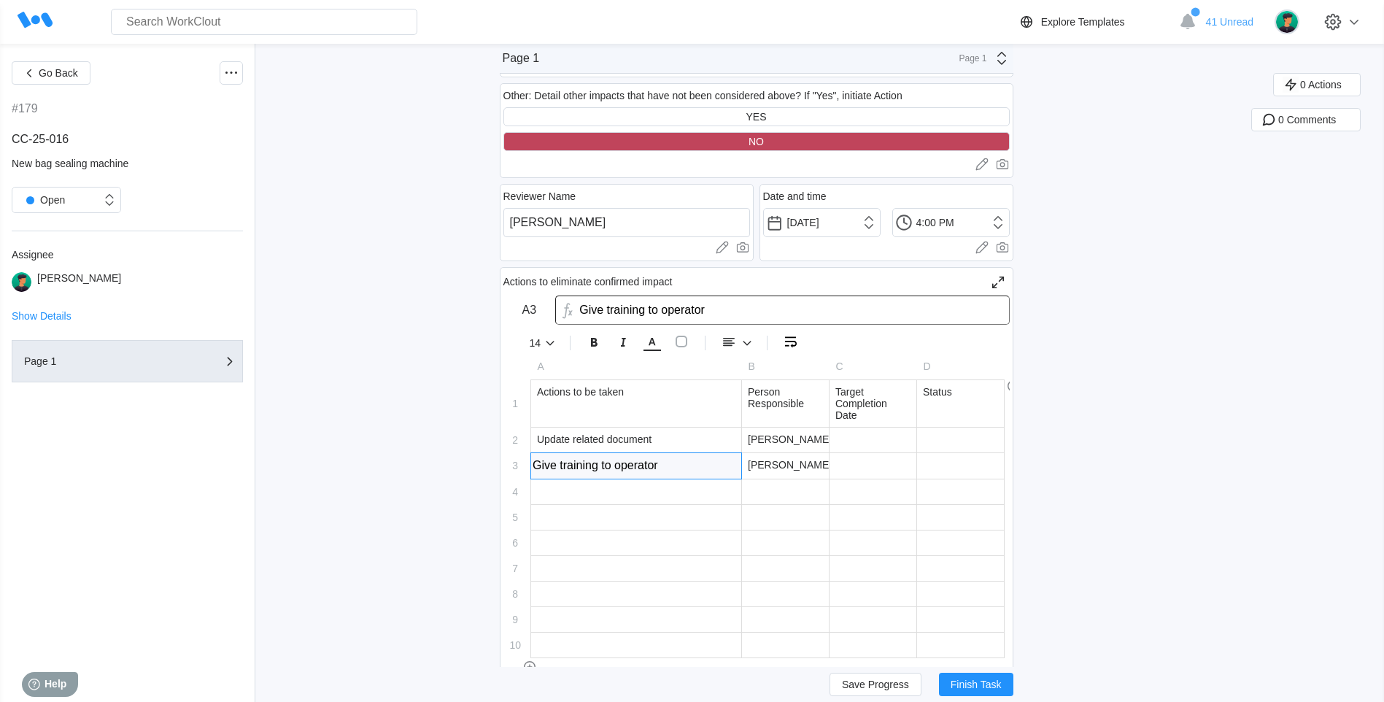
click at [535, 469] on tr "3 Give training to operator Give training to operator Iris Li" at bounding box center [753, 465] width 501 height 26
click at [566, 462] on input "Give training to operator" at bounding box center [636, 466] width 210 height 26
click at [852, 457] on div at bounding box center [873, 465] width 87 height 25
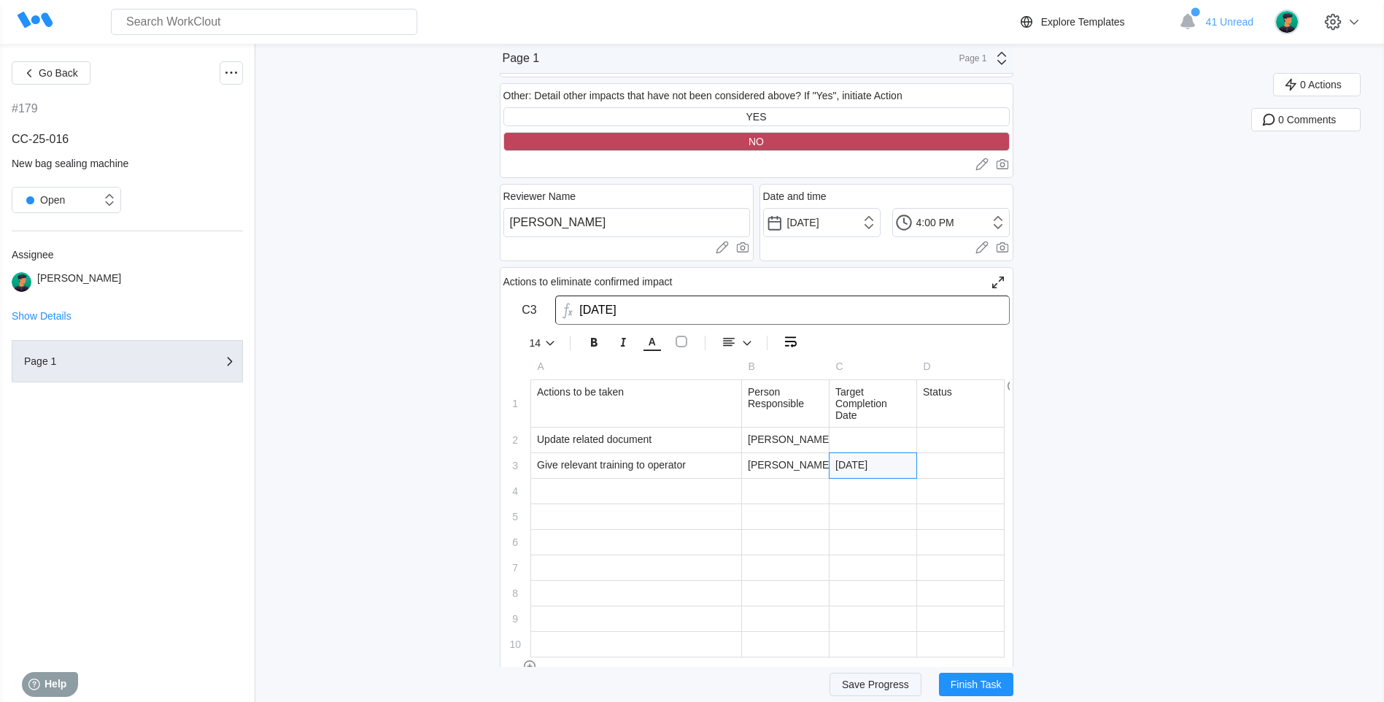
click at [860, 676] on button "Save Progress" at bounding box center [876, 684] width 92 height 23
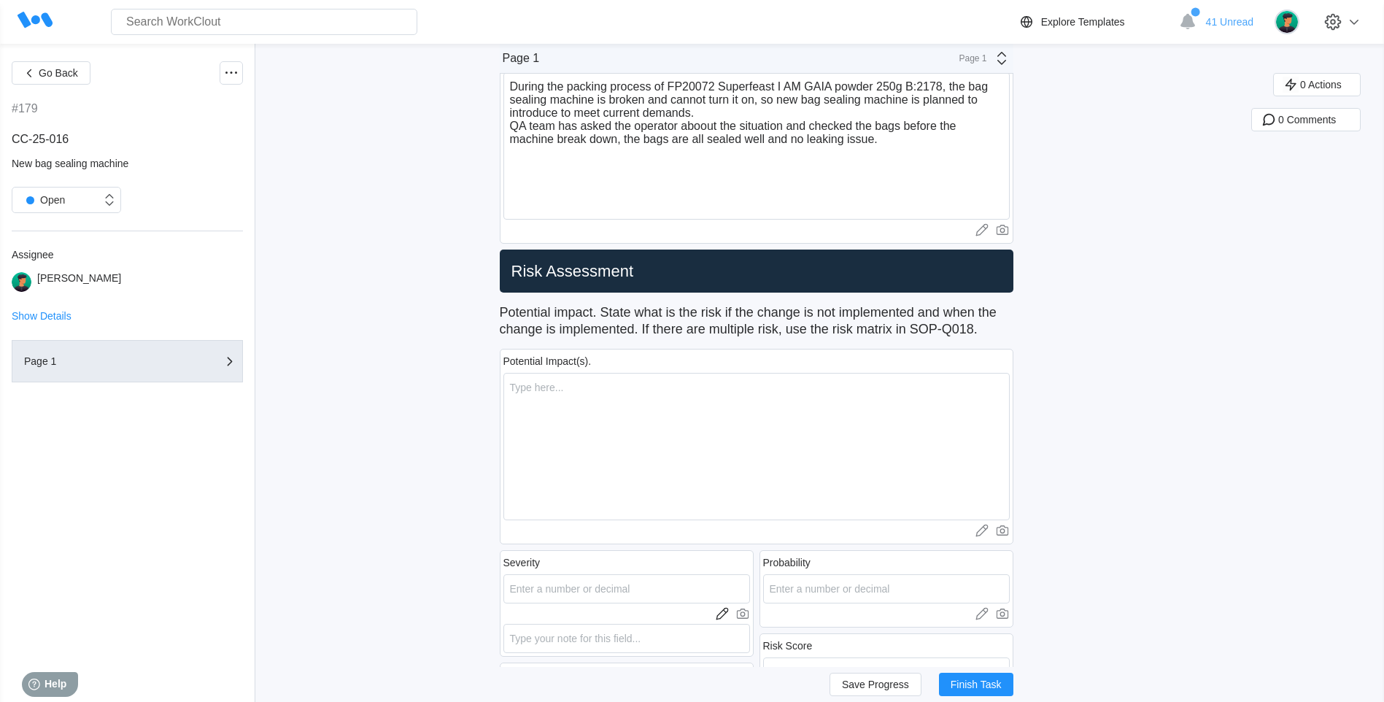
scroll to position [584, 0]
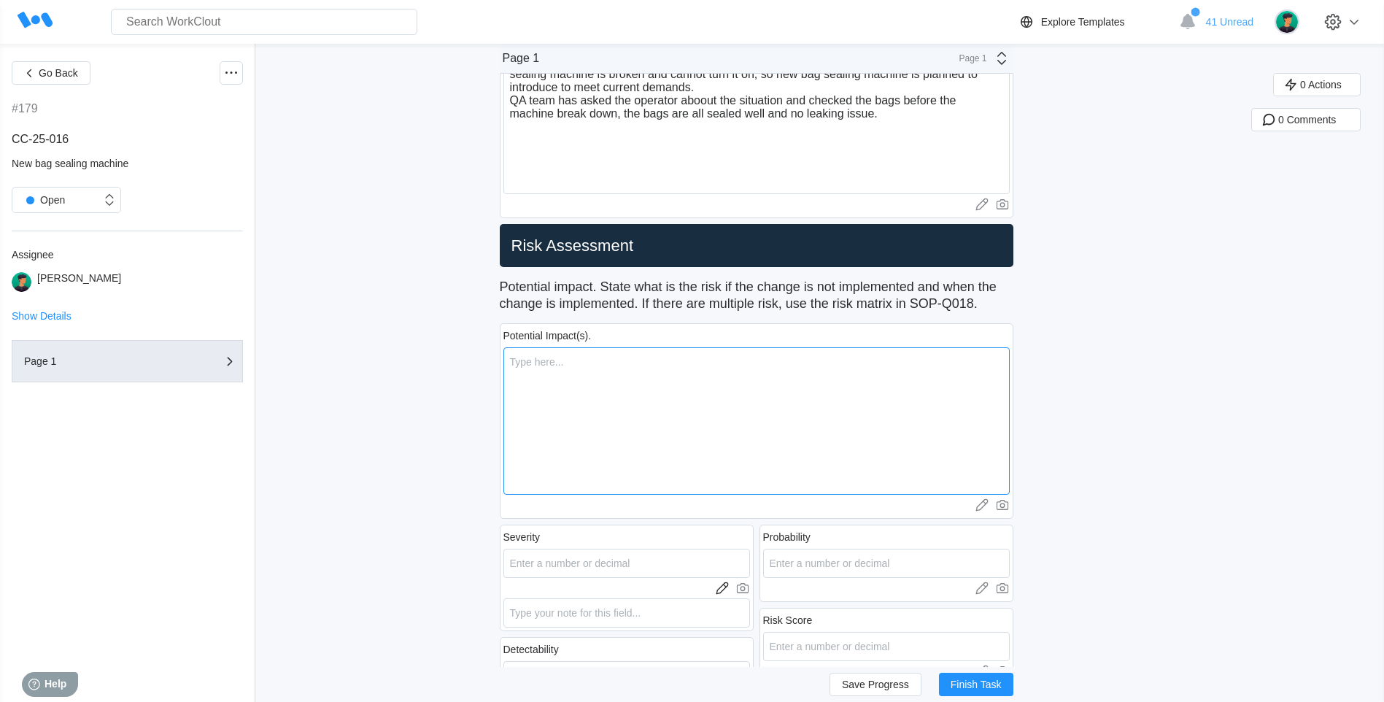
click at [614, 456] on textarea at bounding box center [756, 420] width 506 height 147
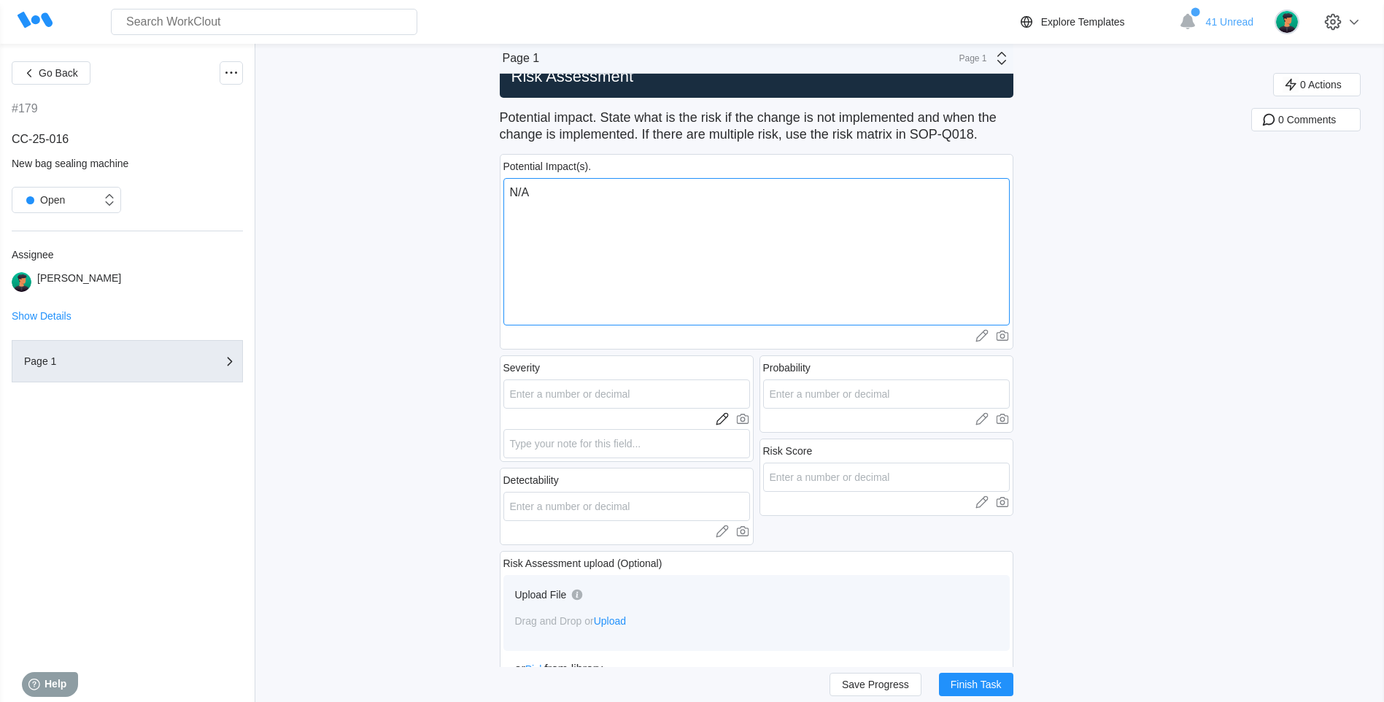
scroll to position [803, 0]
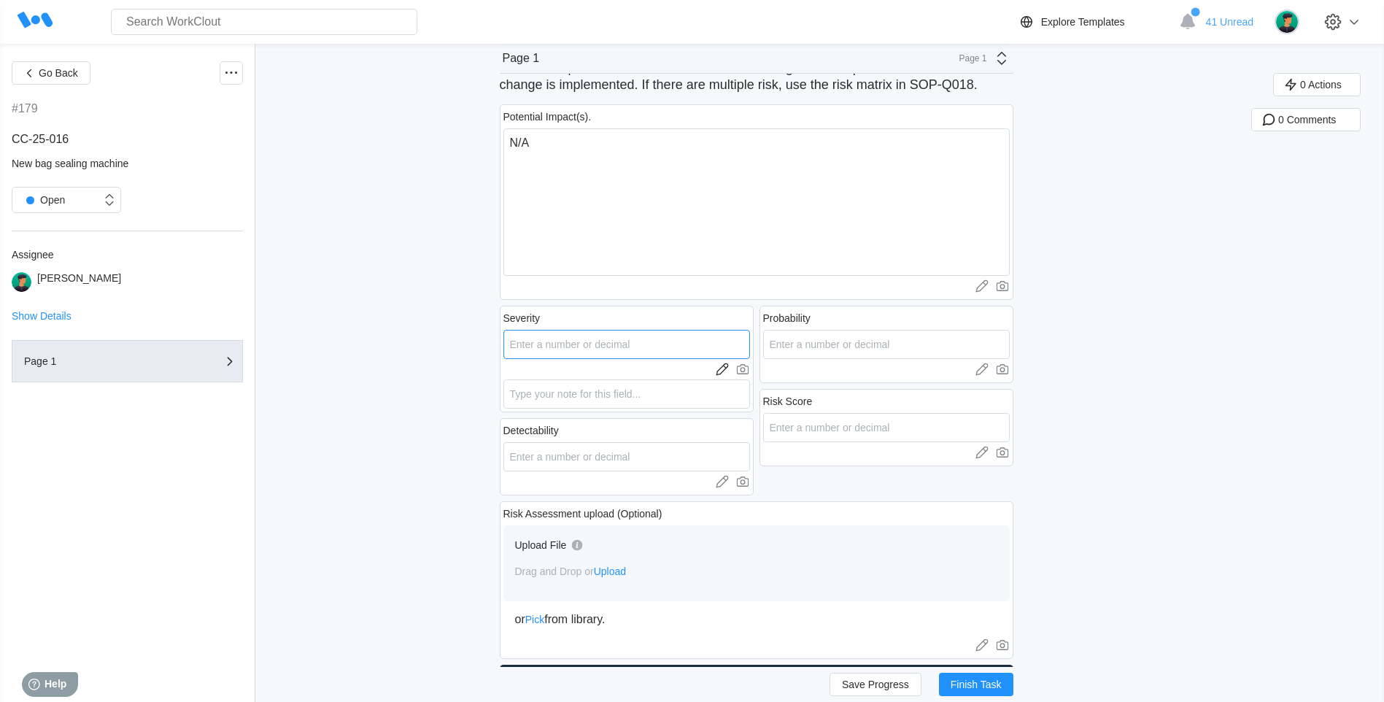
click at [611, 348] on input "number" at bounding box center [626, 344] width 247 height 29
click at [645, 458] on input "number" at bounding box center [626, 456] width 247 height 29
click at [798, 345] on input "number" at bounding box center [886, 344] width 247 height 29
click at [827, 425] on input "number" at bounding box center [886, 427] width 247 height 29
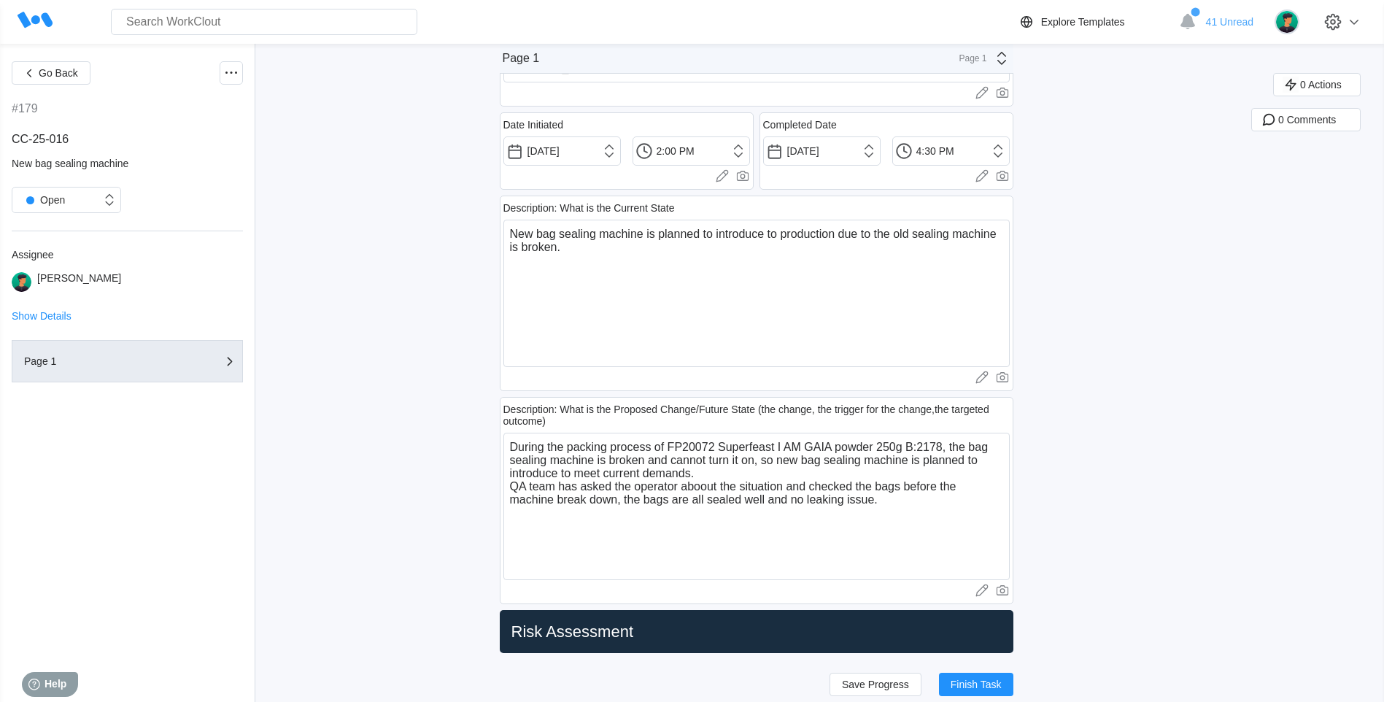
scroll to position [219, 0]
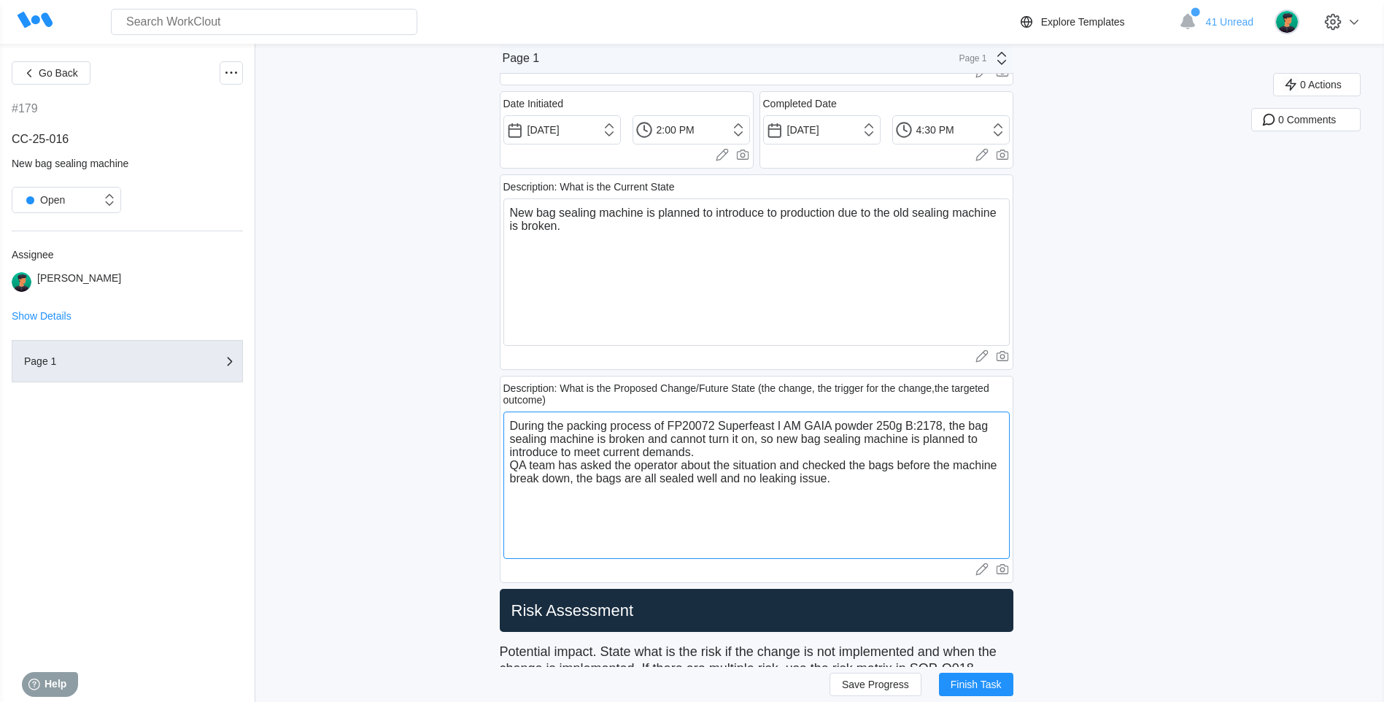
click at [870, 467] on textarea "During the packing process of FP20072 Superfeast I AM GAIA powder 250g B:2178, …" at bounding box center [756, 485] width 506 height 147
drag, startPoint x: 589, startPoint y: 478, endPoint x: 752, endPoint y: 492, distance: 164.0
click at [752, 492] on textarea "During the packing process of FP20072 Superfeast I AM GAIA powder 250g B:2178, …" at bounding box center [756, 485] width 506 height 147
click at [843, 676] on button "Save Progress" at bounding box center [876, 684] width 92 height 23
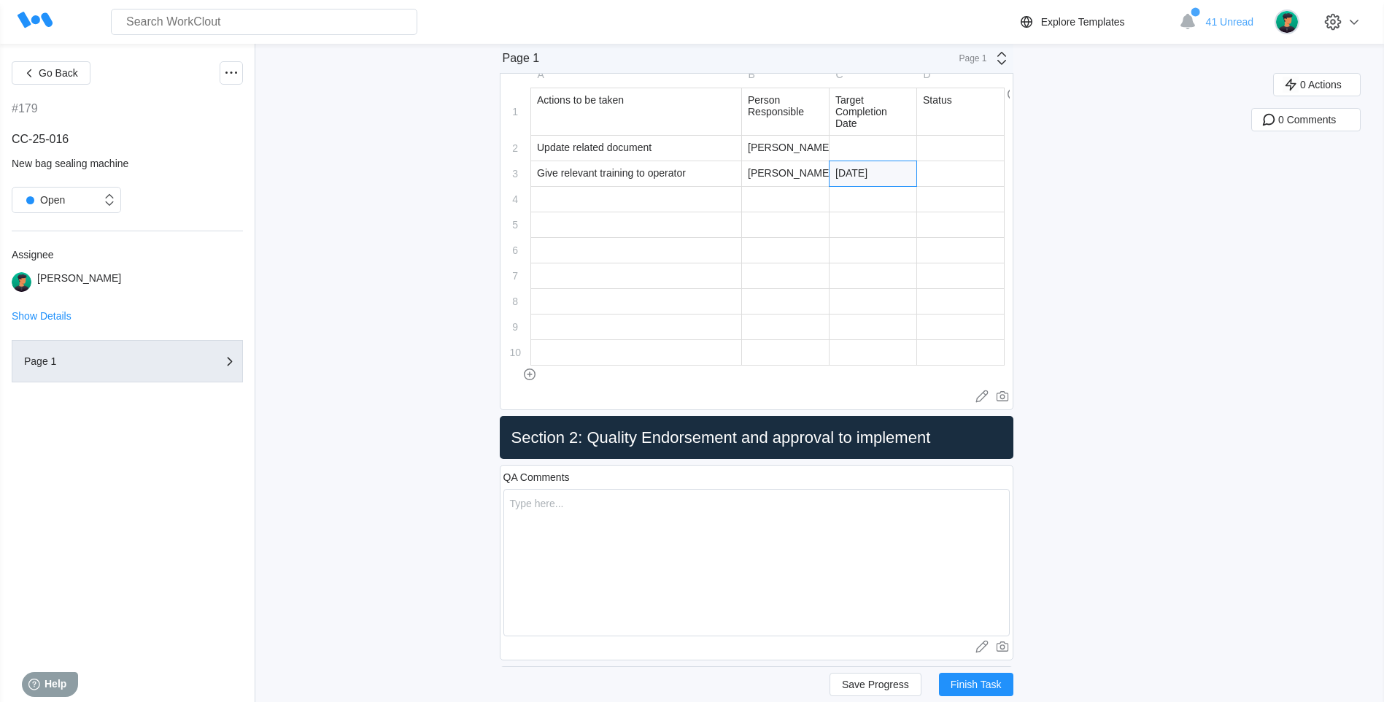
scroll to position [3283, 0]
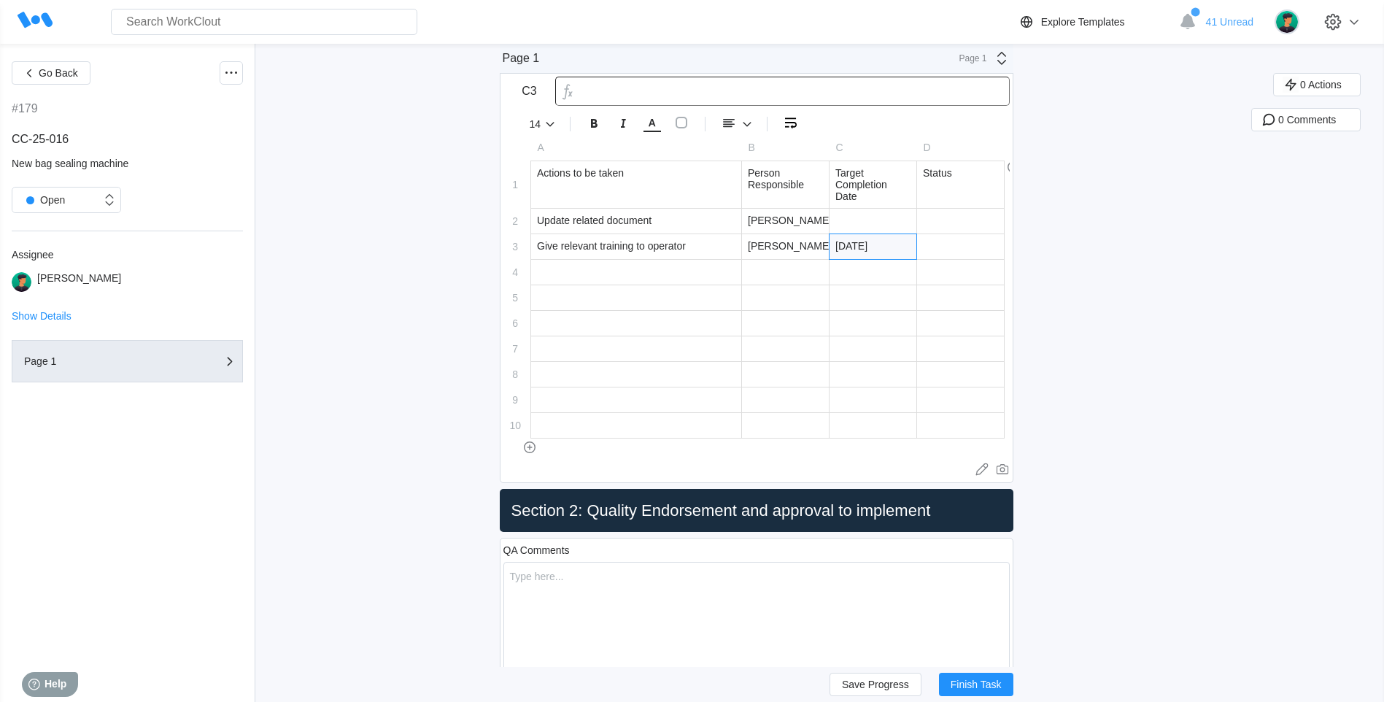
click at [950, 243] on div at bounding box center [960, 246] width 87 height 25
drag, startPoint x: 846, startPoint y: 255, endPoint x: 857, endPoint y: 246, distance: 14.0
click at [856, 247] on div "13-AUG-2025" at bounding box center [873, 247] width 87 height 26
click at [857, 246] on div "13-AUG-2025" at bounding box center [873, 246] width 87 height 25
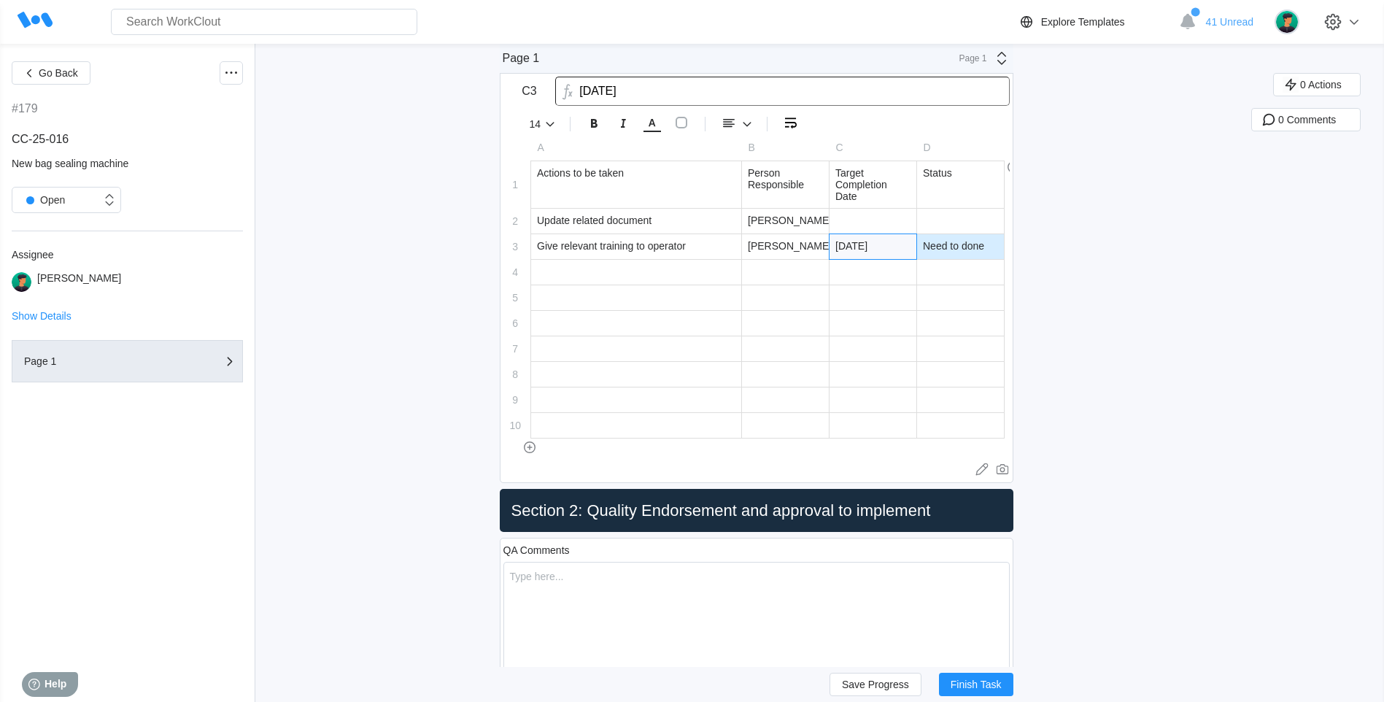
click at [856, 247] on div "13-AUG-2025" at bounding box center [873, 246] width 87 height 25
click at [851, 250] on input "13-AUG-2025" at bounding box center [873, 247] width 87 height 26
click at [859, 692] on button "Save Progress" at bounding box center [876, 684] width 92 height 23
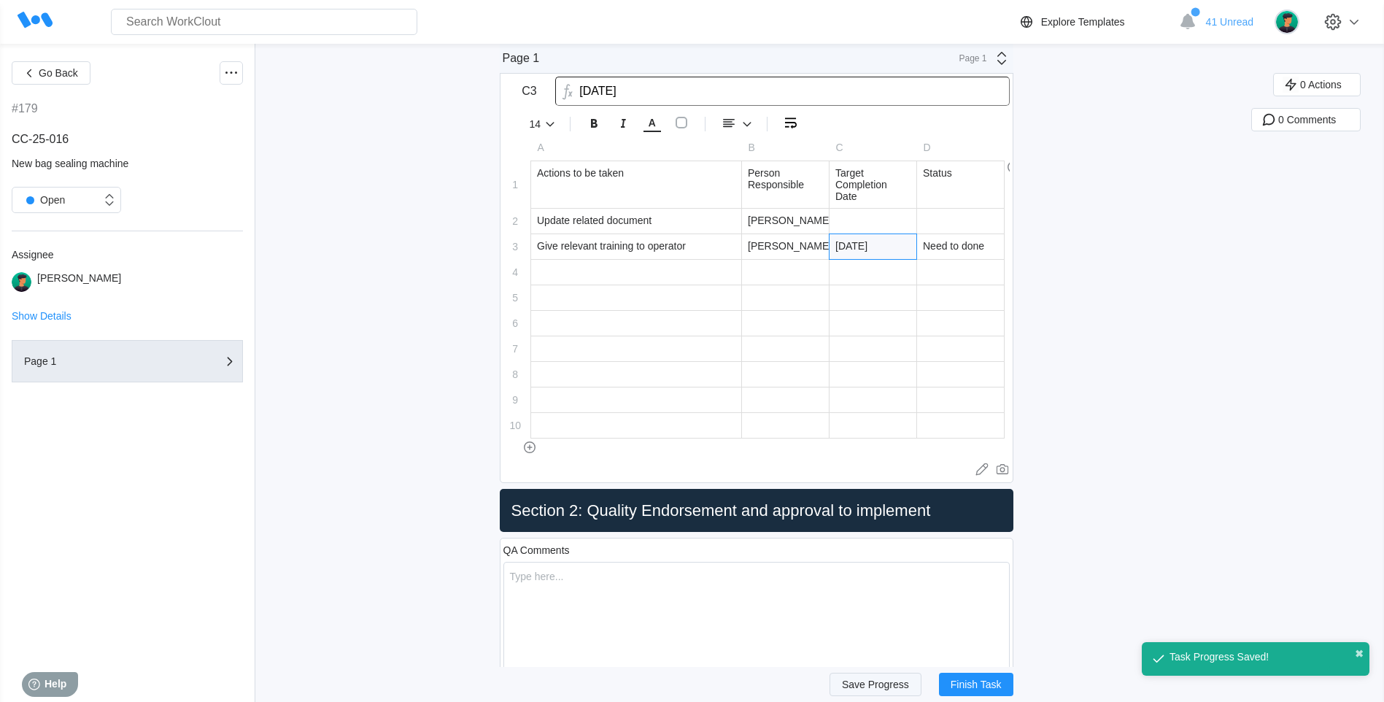
click at [866, 682] on span "Save Progress" at bounding box center [875, 684] width 67 height 10
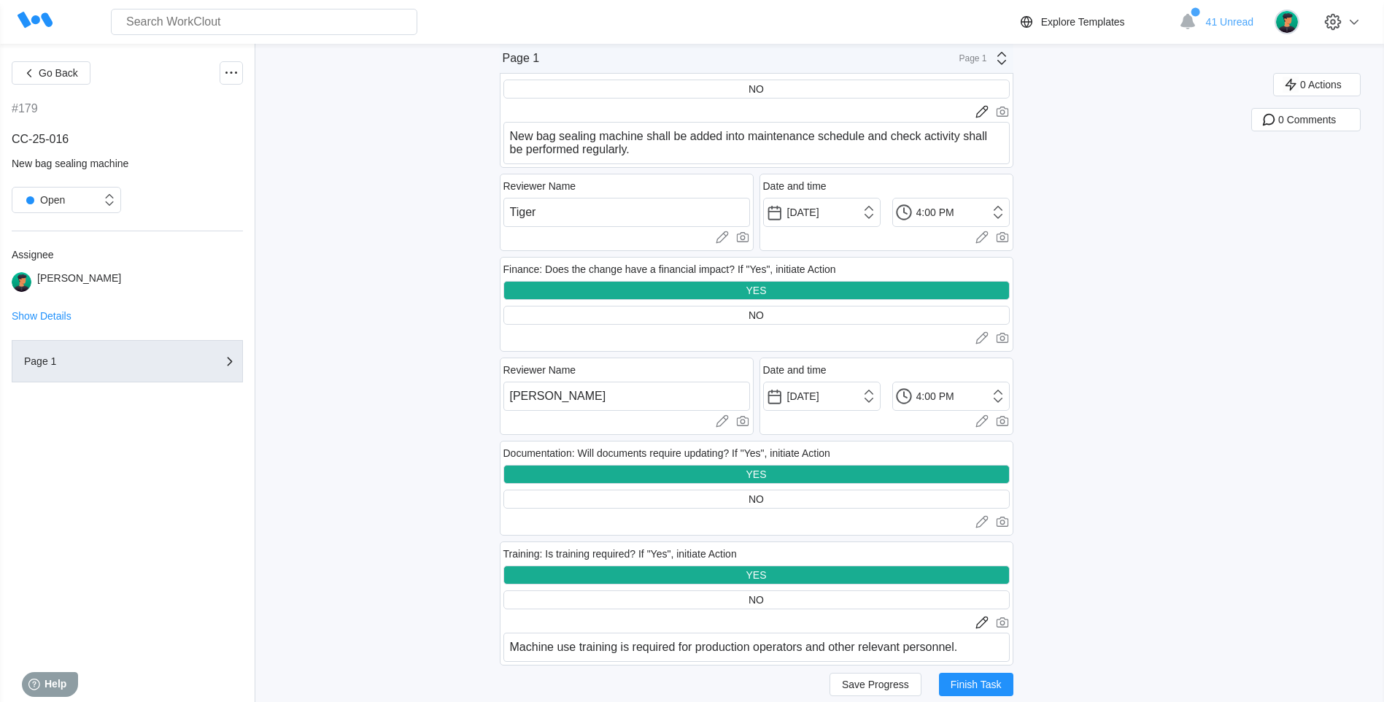
scroll to position [2481, 0]
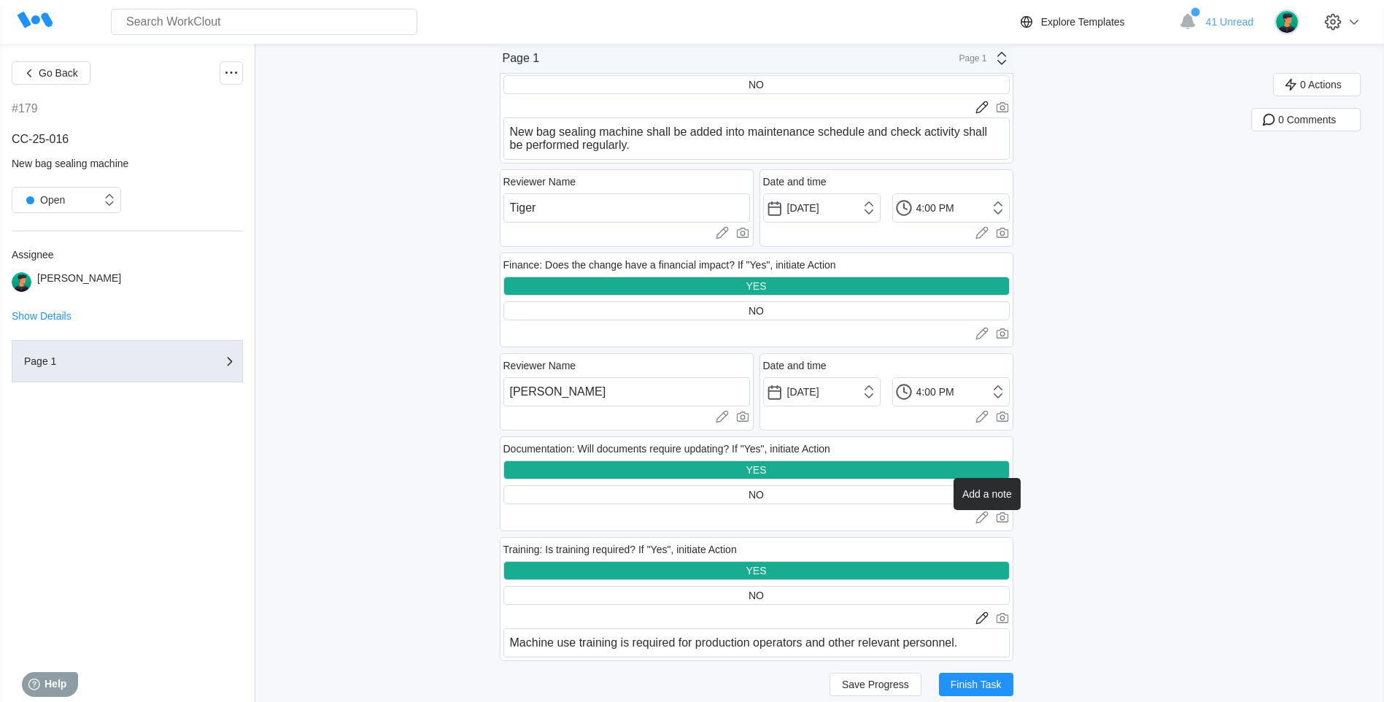
click at [986, 515] on icon at bounding box center [982, 517] width 15 height 15
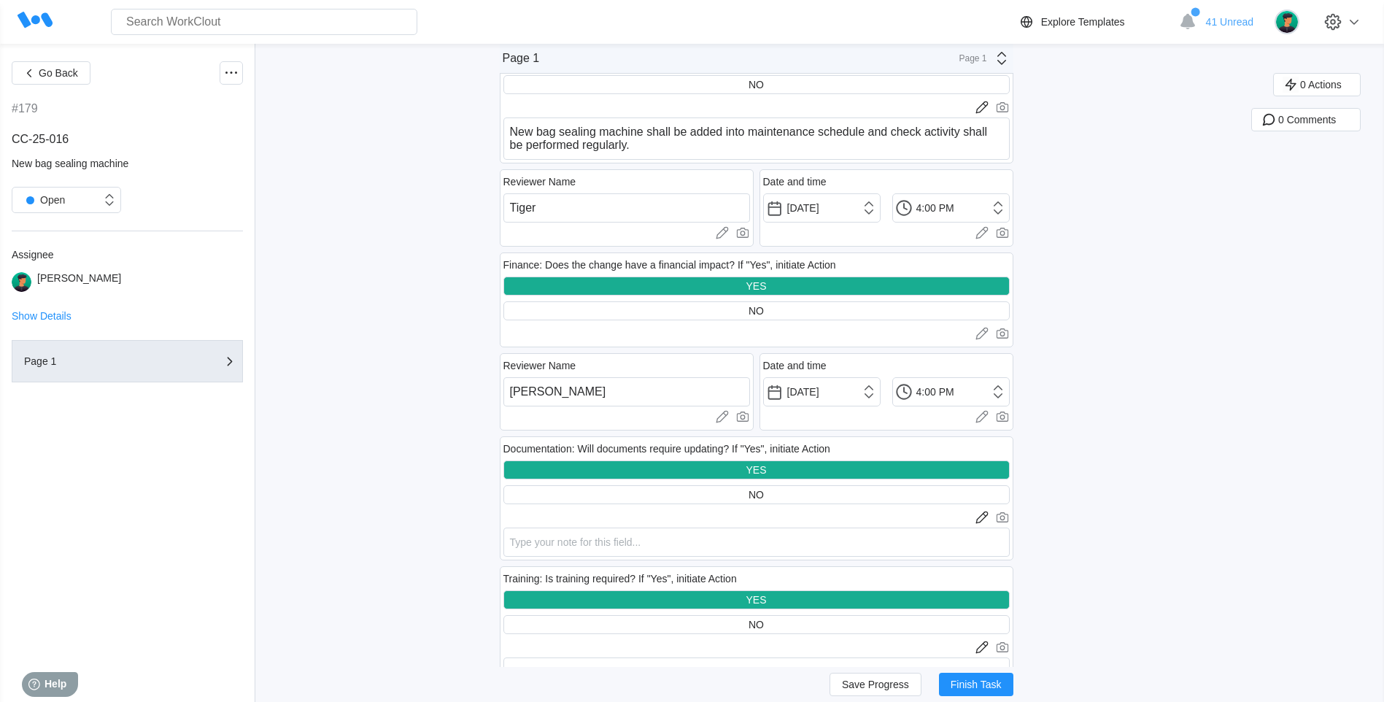
click at [1128, 509] on div "Go Back #179 CC-25-016 New bag sealing machine Open Assignee Iris Li Show Detai…" at bounding box center [692, 30] width 1384 height 4935
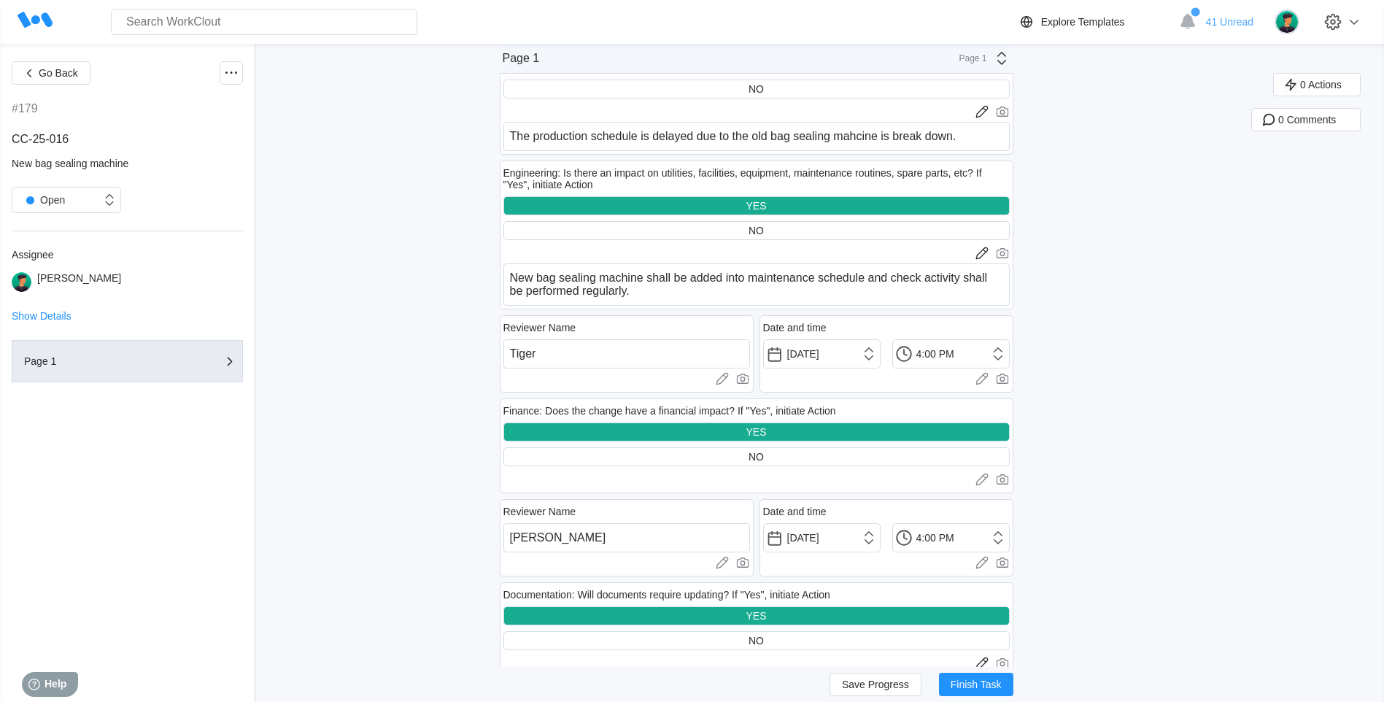
drag, startPoint x: 855, startPoint y: 680, endPoint x: 850, endPoint y: 671, distance: 10.1
click at [854, 680] on span "Save Progress" at bounding box center [875, 684] width 67 height 10
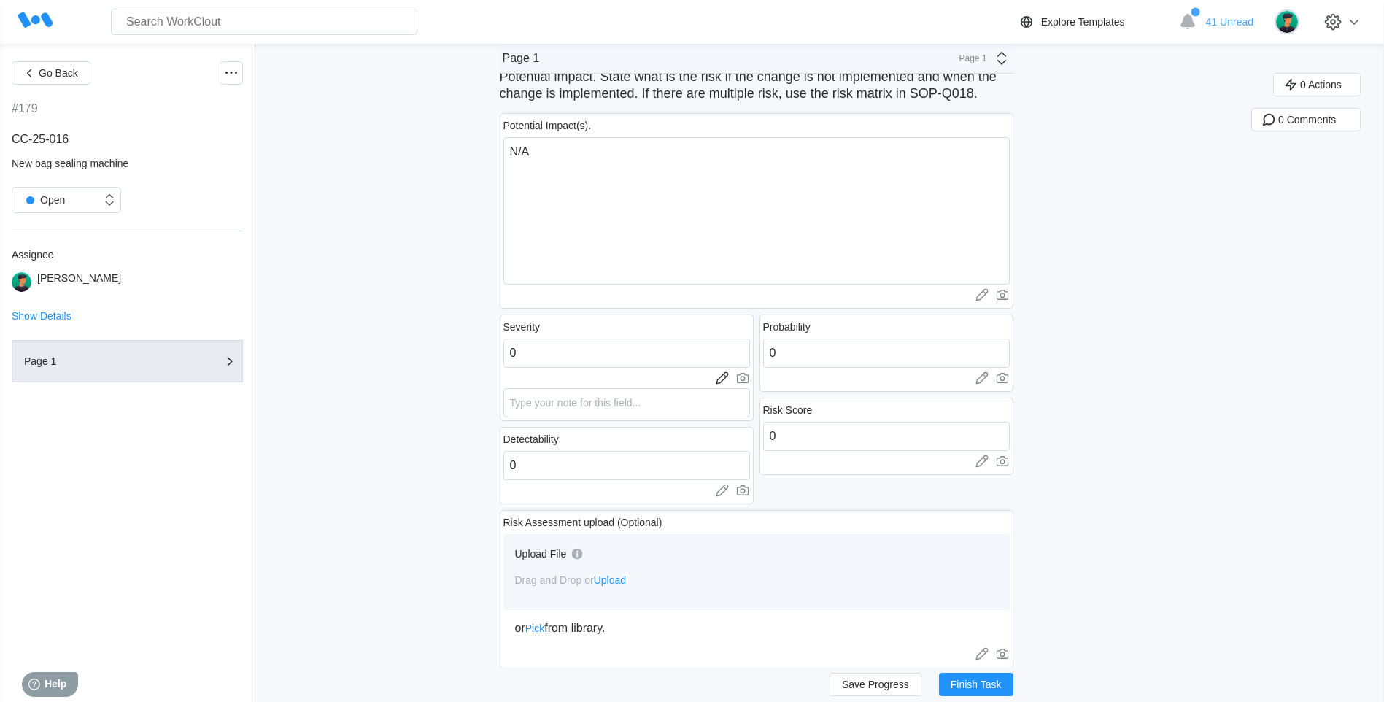
scroll to position [511, 0]
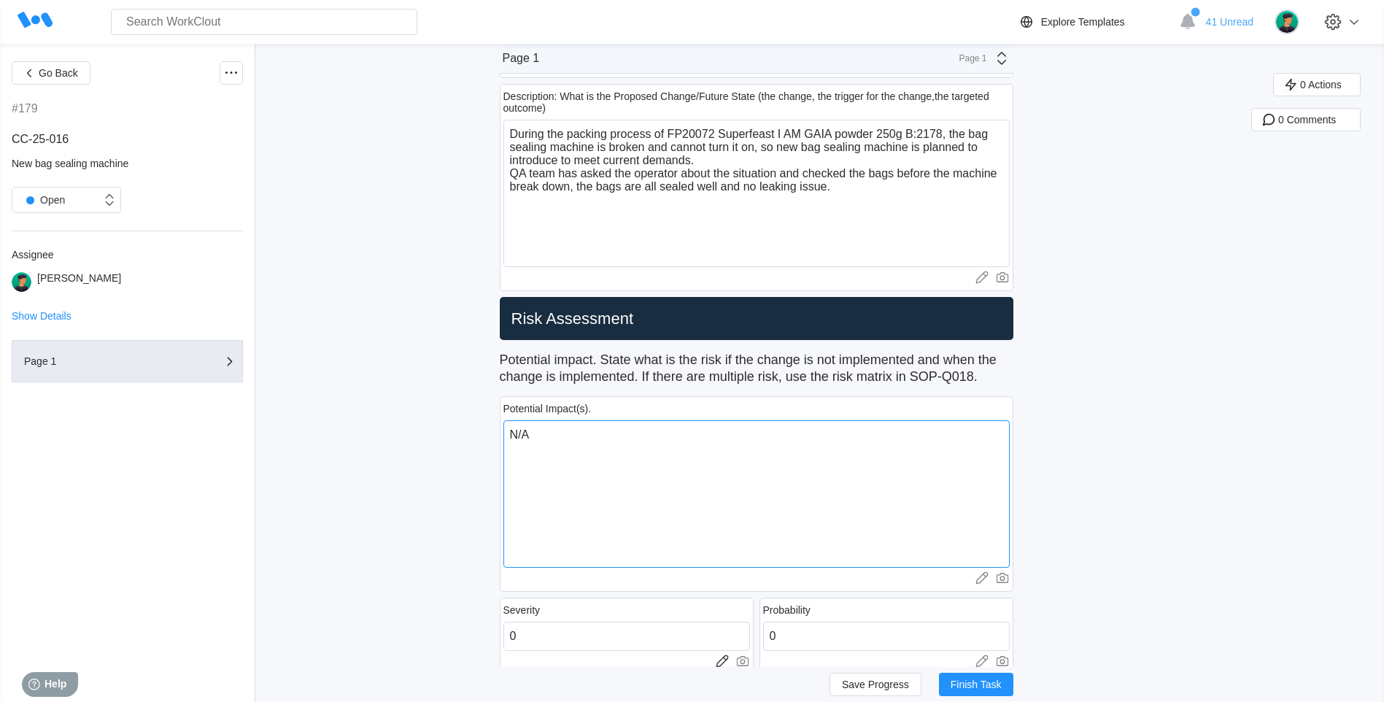
drag, startPoint x: 604, startPoint y: 435, endPoint x: 447, endPoint y: 413, distance: 159.1
click at [856, 692] on button "Save Progress" at bounding box center [876, 684] width 92 height 23
click at [857, 690] on button "Save Progress" at bounding box center [876, 684] width 92 height 23
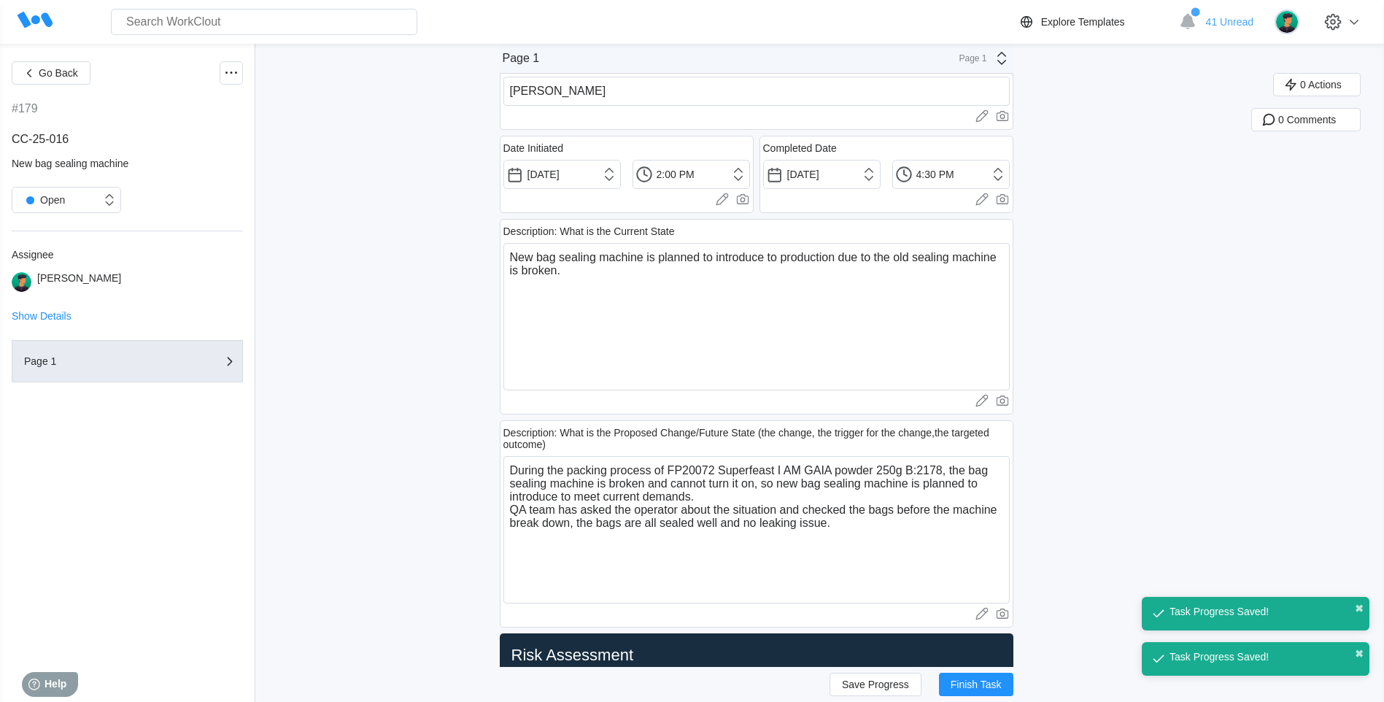
scroll to position [146, 0]
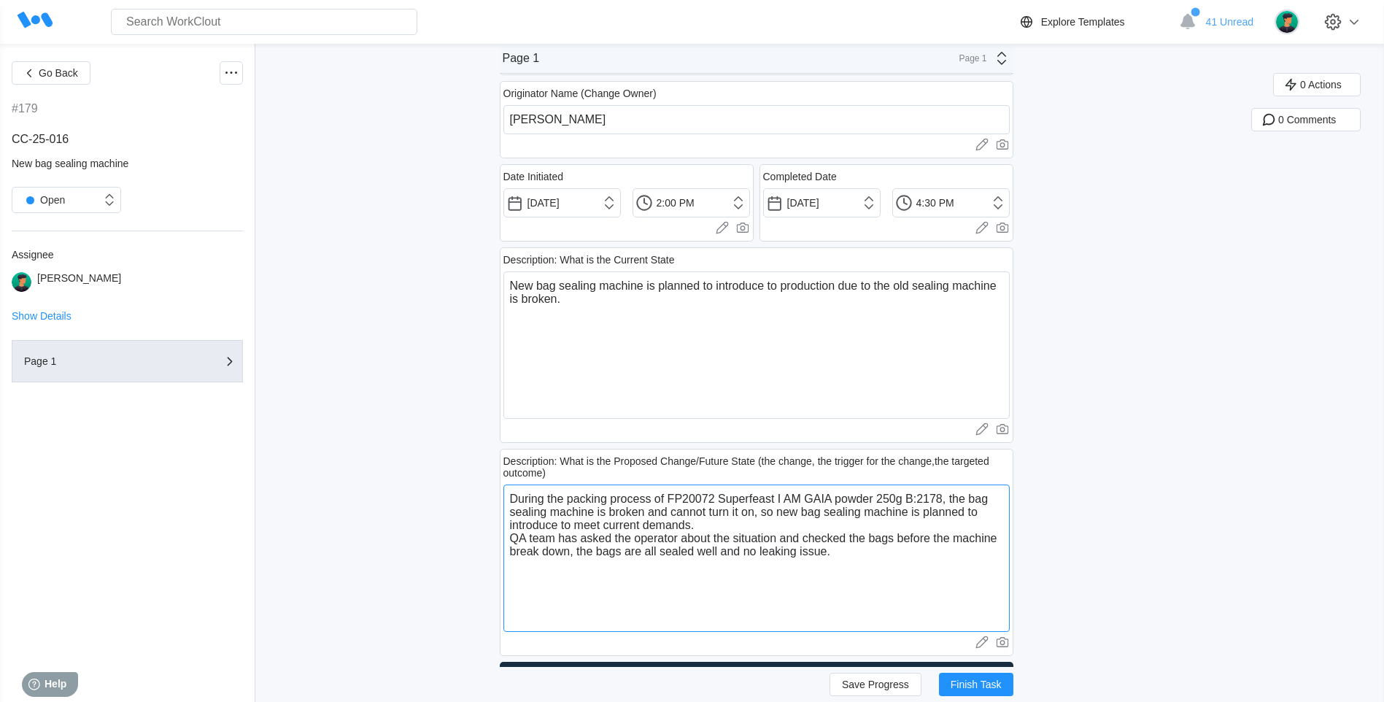
click at [860, 547] on textarea "During the packing process of FP20072 Superfeast I AM GAIA powder 250g B:2178, …" at bounding box center [756, 557] width 506 height 147
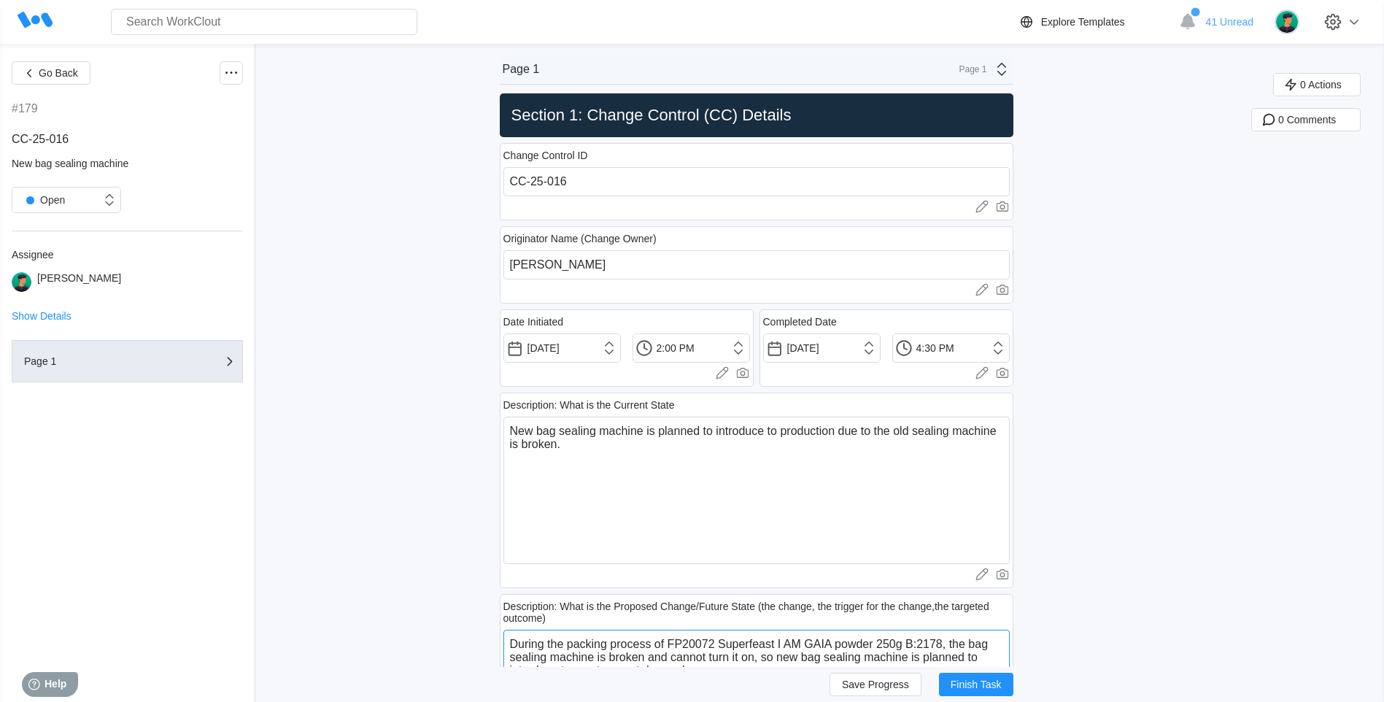
scroll to position [0, 0]
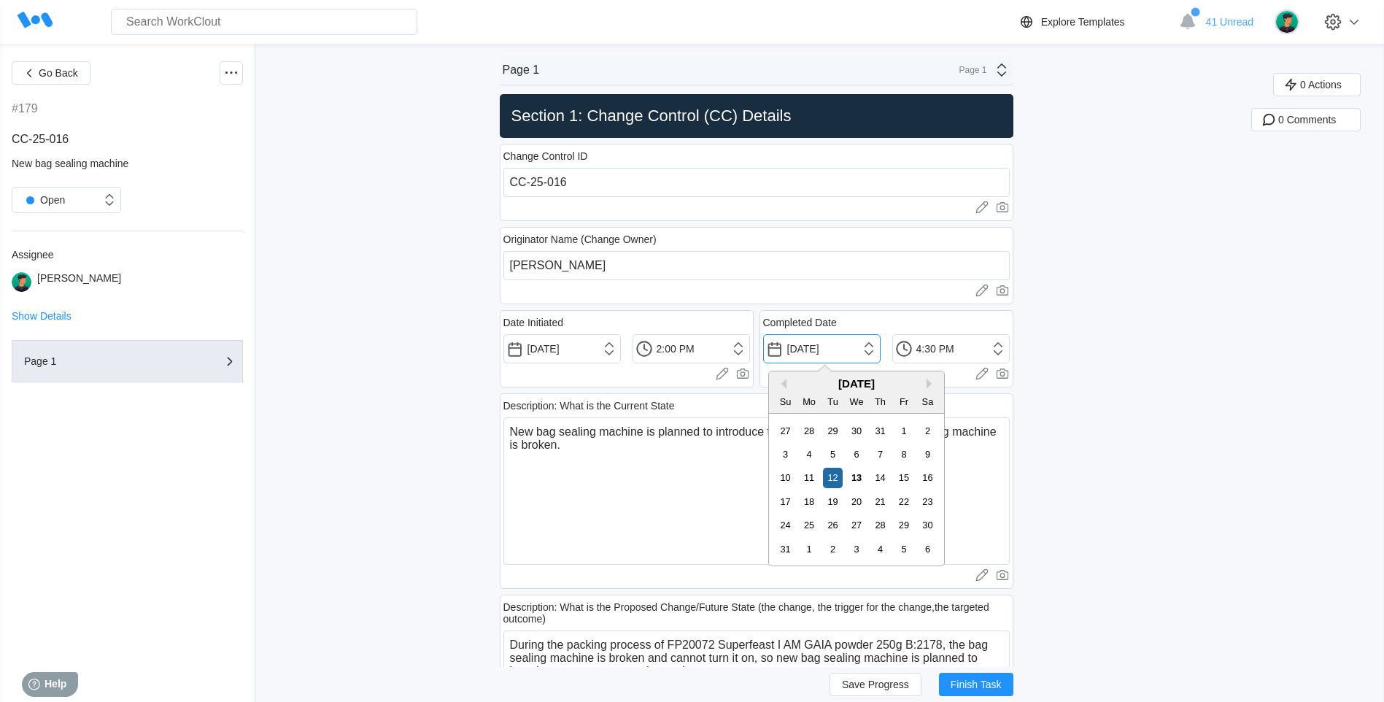
click at [843, 358] on input "08/12/2025" at bounding box center [821, 348] width 117 height 29
click at [858, 476] on div "13" at bounding box center [856, 478] width 20 height 20
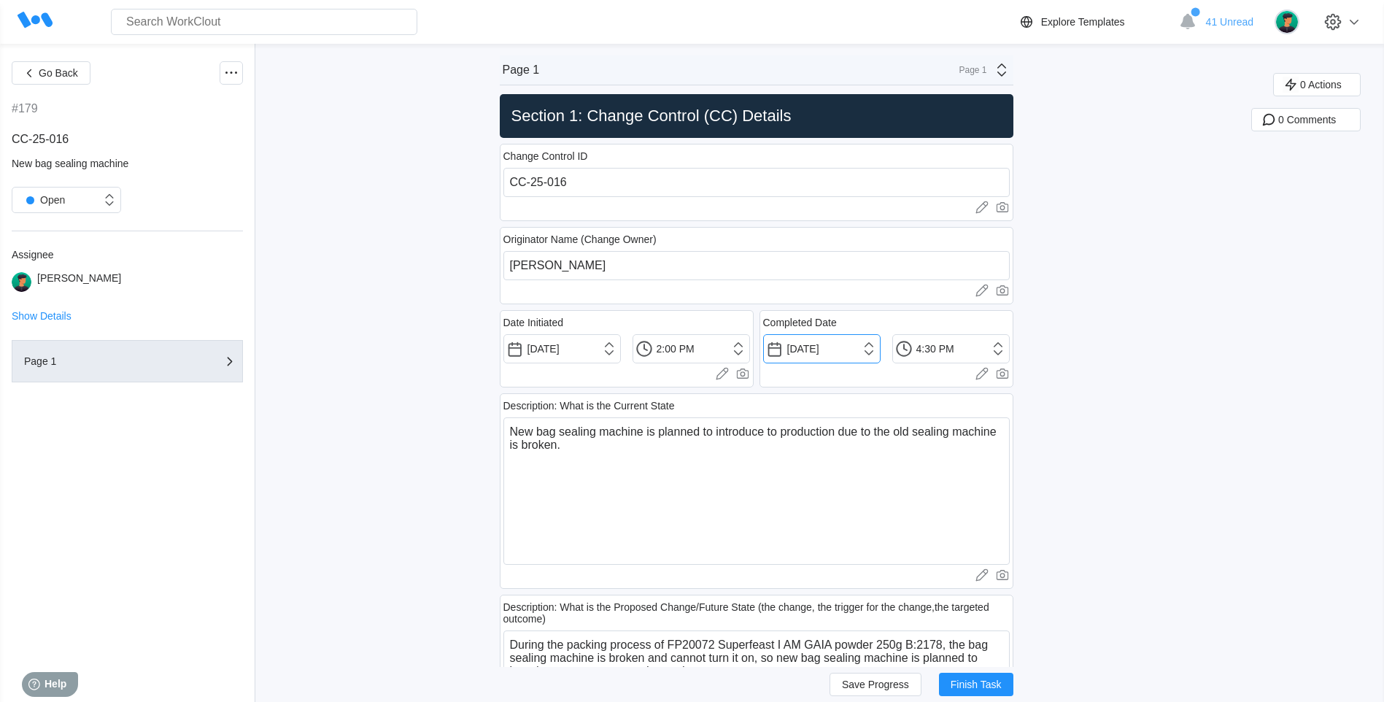
click at [861, 358] on input "08/13/2025" at bounding box center [821, 348] width 117 height 29
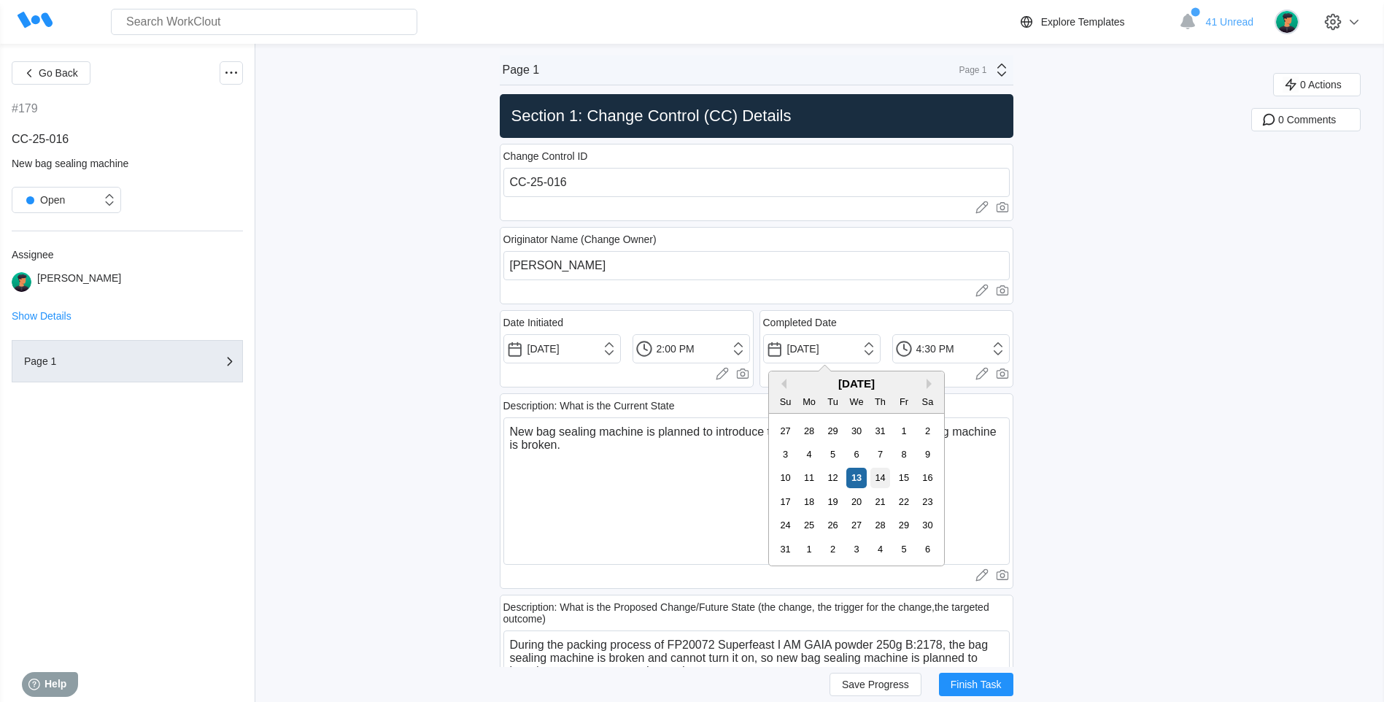
click at [884, 470] on div "14" at bounding box center [880, 478] width 20 height 20
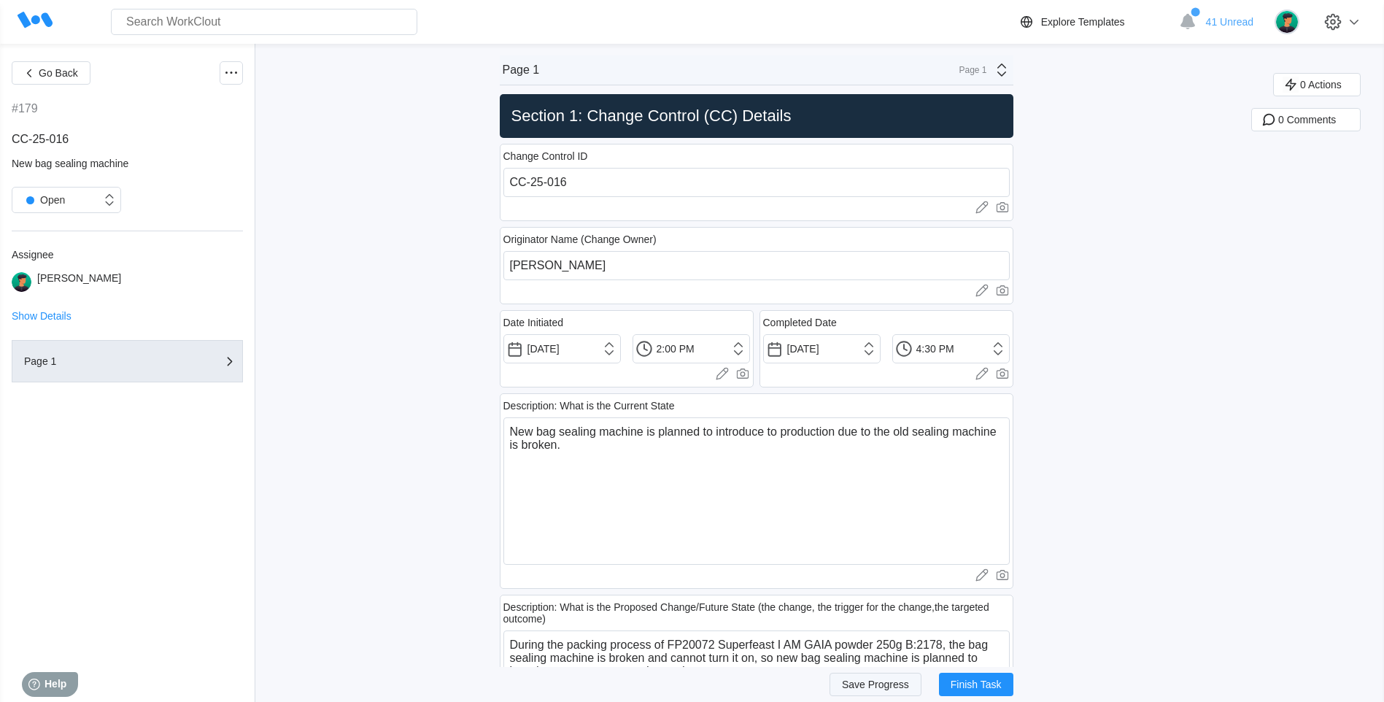
drag, startPoint x: 852, startPoint y: 692, endPoint x: 845, endPoint y: 684, distance: 10.9
click at [849, 689] on button "Save Progress" at bounding box center [876, 684] width 92 height 23
click at [230, 69] on icon at bounding box center [232, 73] width 18 height 18
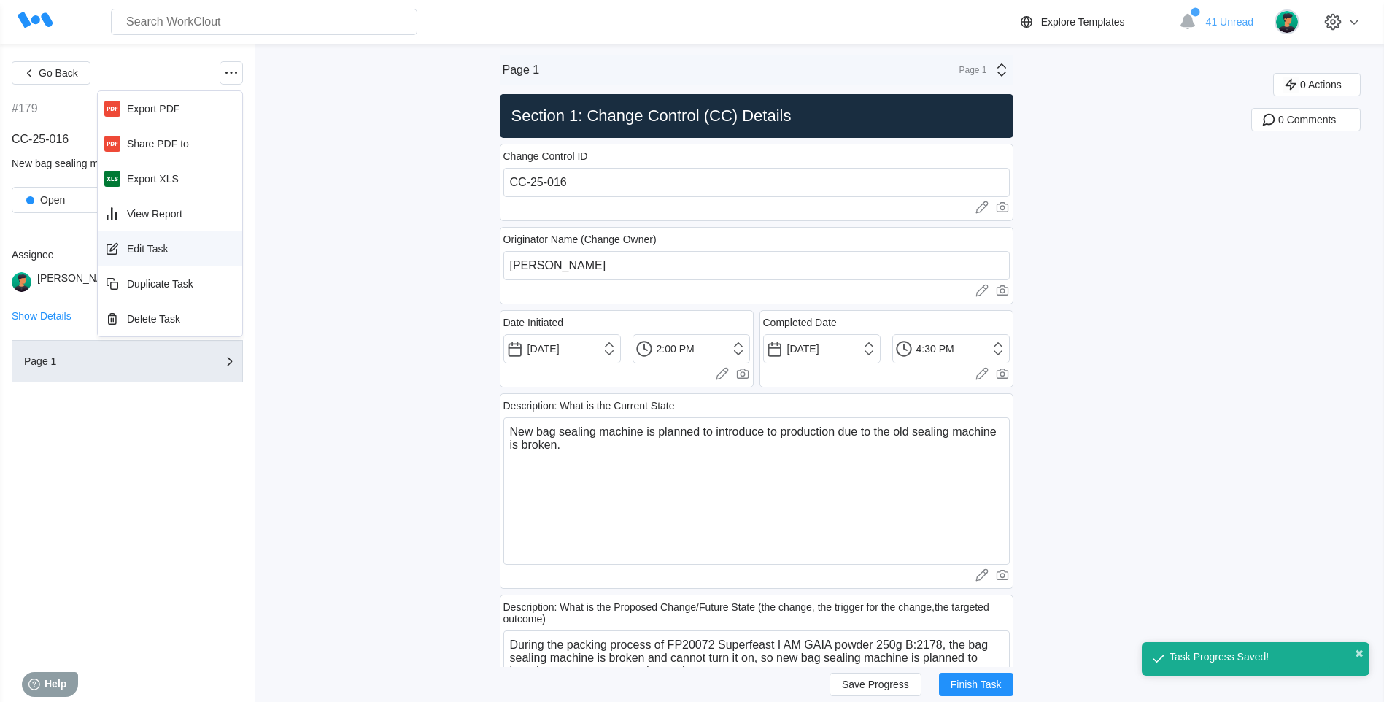
click at [169, 255] on div "Edit Task" at bounding box center [170, 248] width 133 height 23
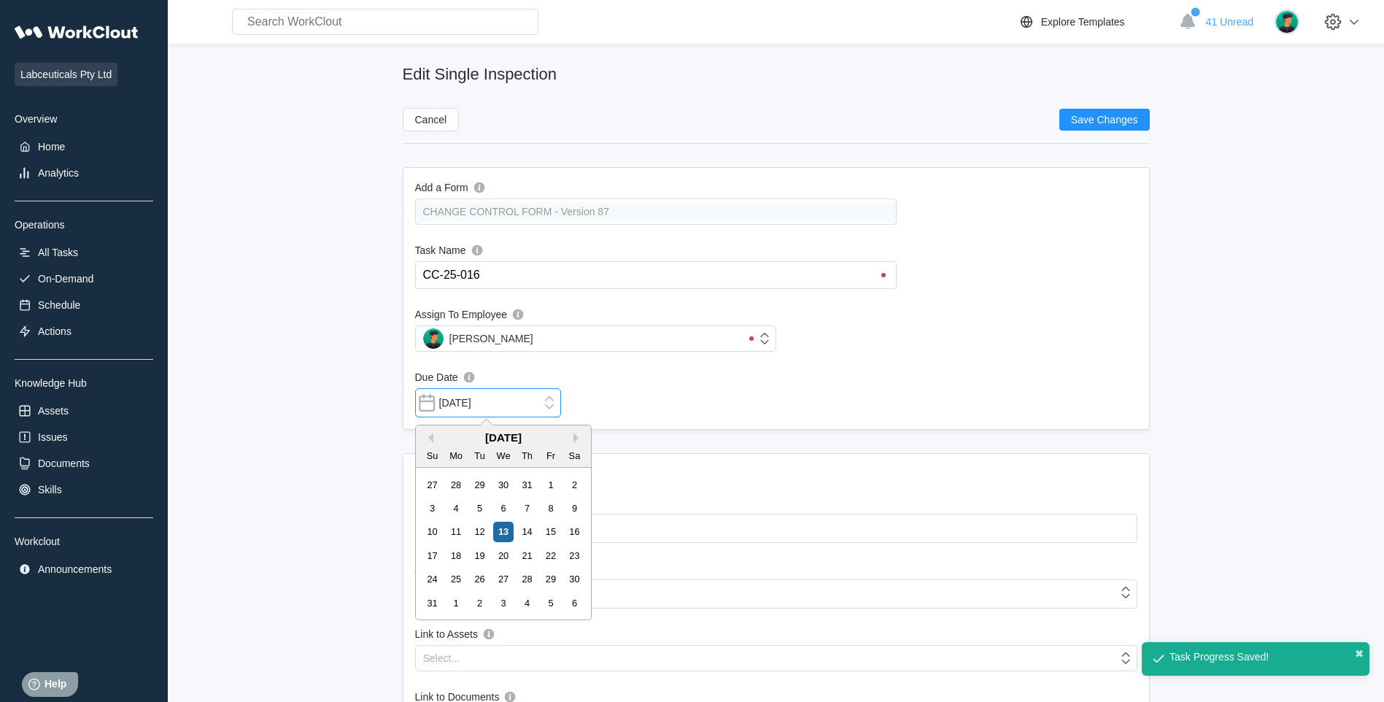
click at [504, 409] on input "08/13/2025" at bounding box center [488, 402] width 146 height 29
click at [521, 531] on div "14" at bounding box center [527, 532] width 20 height 20
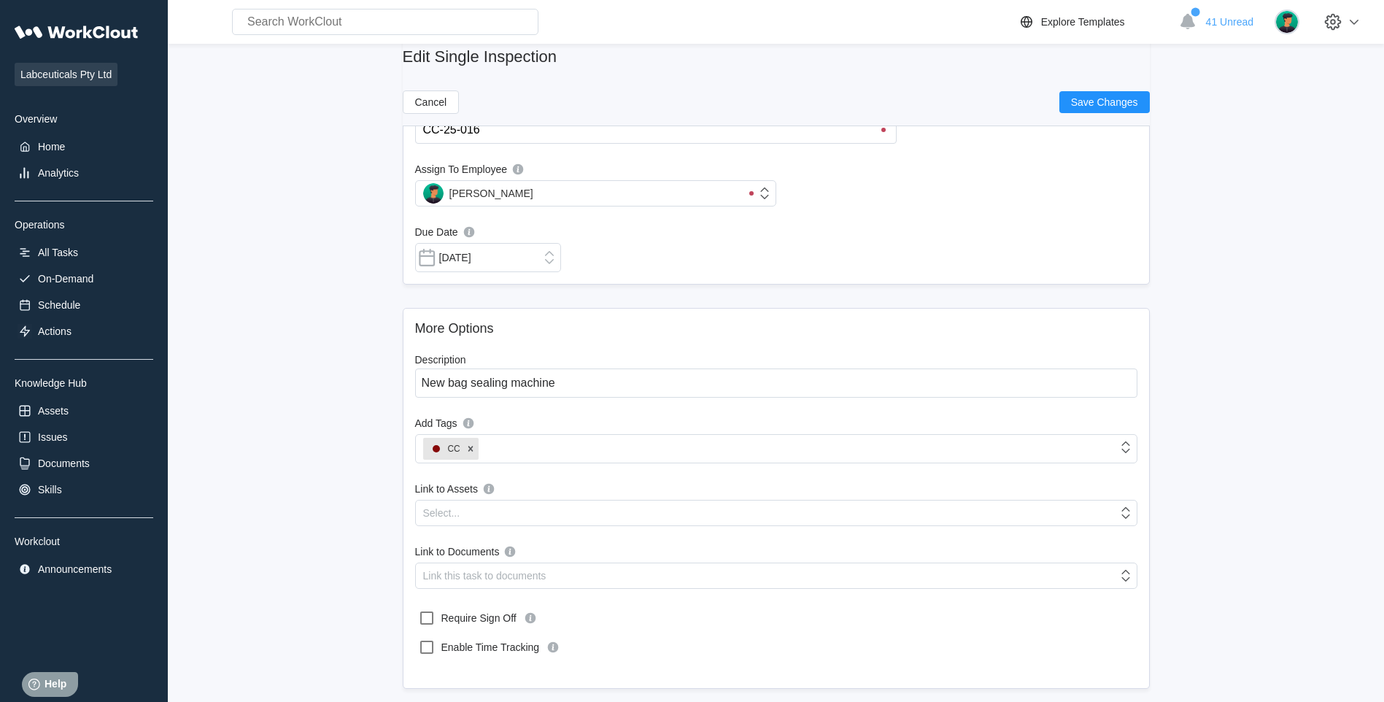
scroll to position [155, 0]
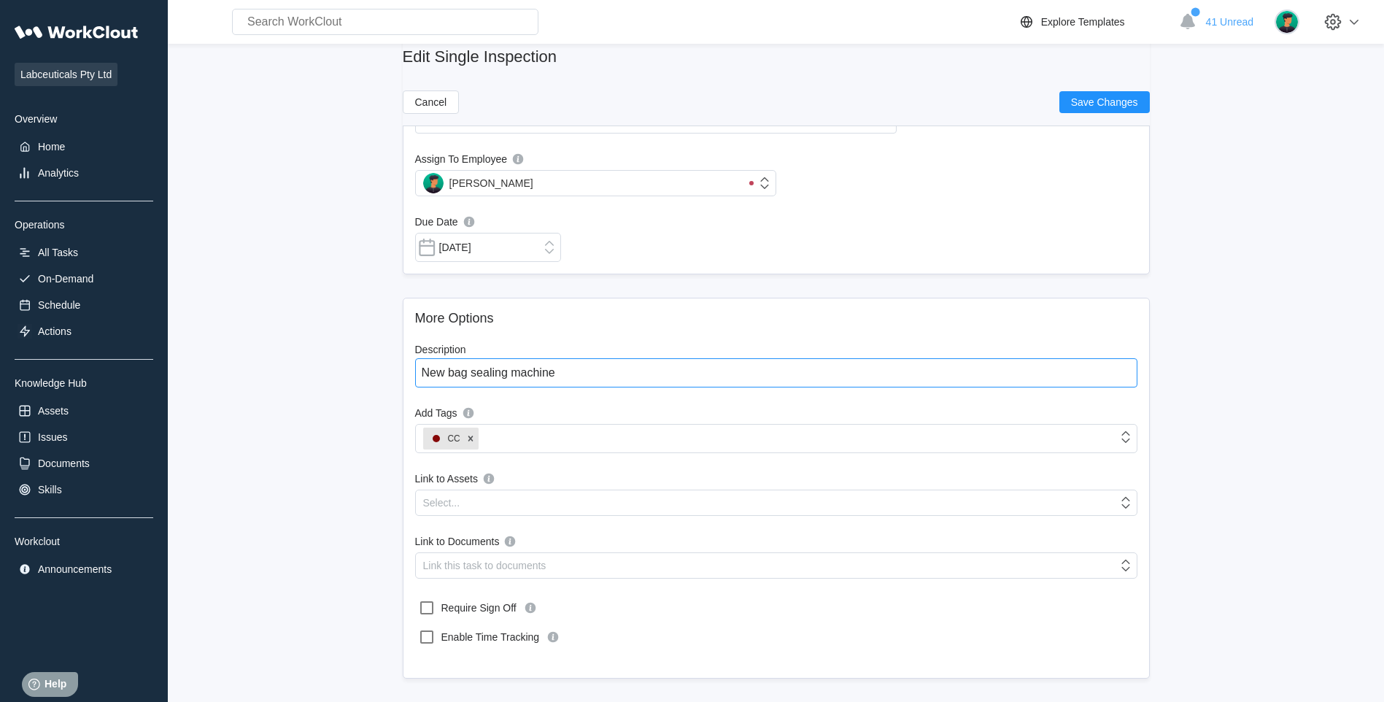
click at [671, 375] on textarea "New bag sealing machine" at bounding box center [776, 372] width 722 height 29
click at [1075, 97] on span "Save Changes" at bounding box center [1104, 102] width 67 height 10
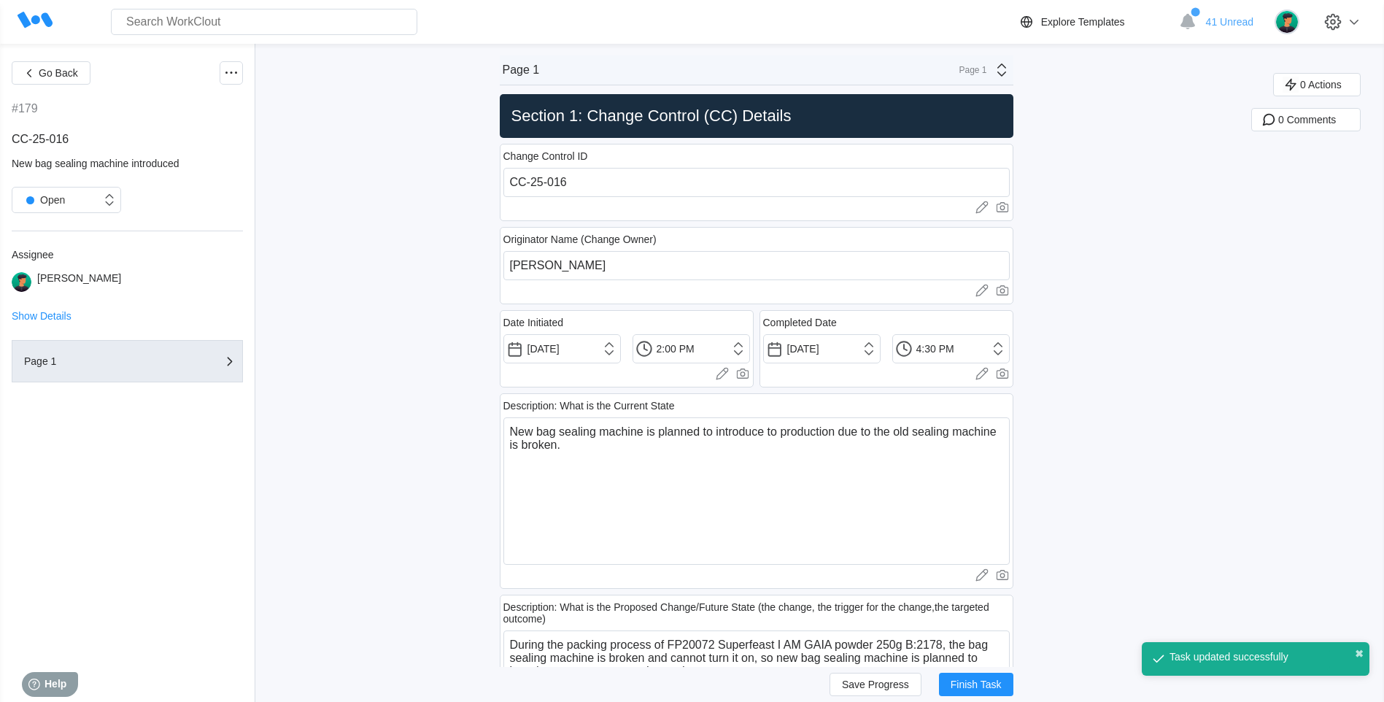
drag, startPoint x: 876, startPoint y: 680, endPoint x: 861, endPoint y: 570, distance: 111.1
click at [876, 677] on button "Save Progress" at bounding box center [876, 684] width 92 height 23
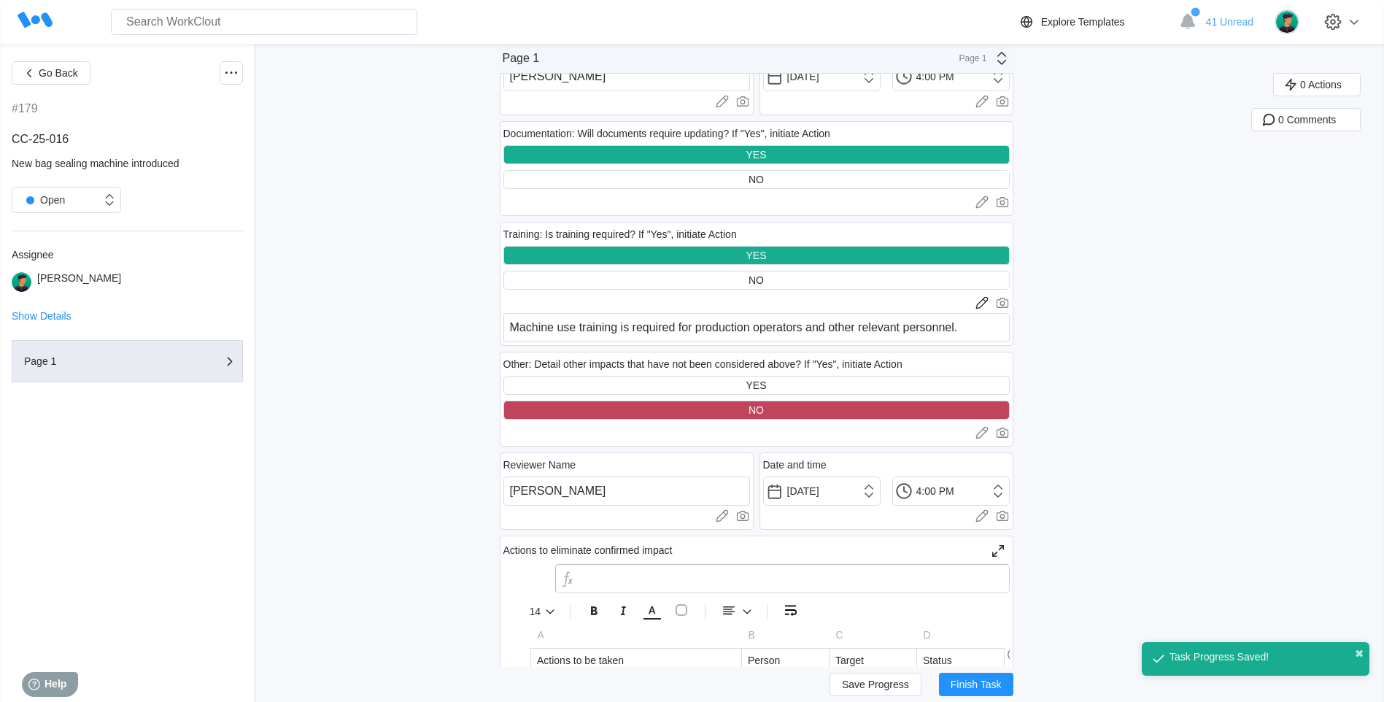
scroll to position [2773, 0]
